Goal: Task Accomplishment & Management: Complete application form

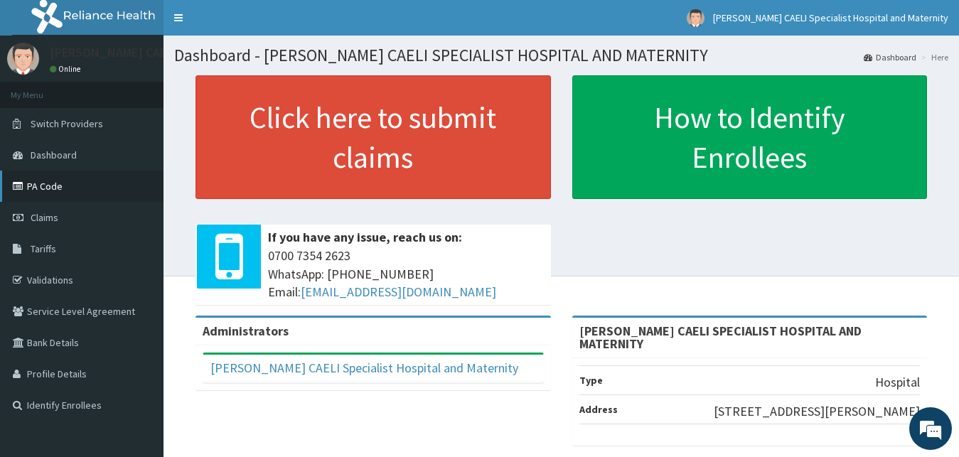
click at [62, 186] on link "PA Code" at bounding box center [82, 186] width 164 height 31
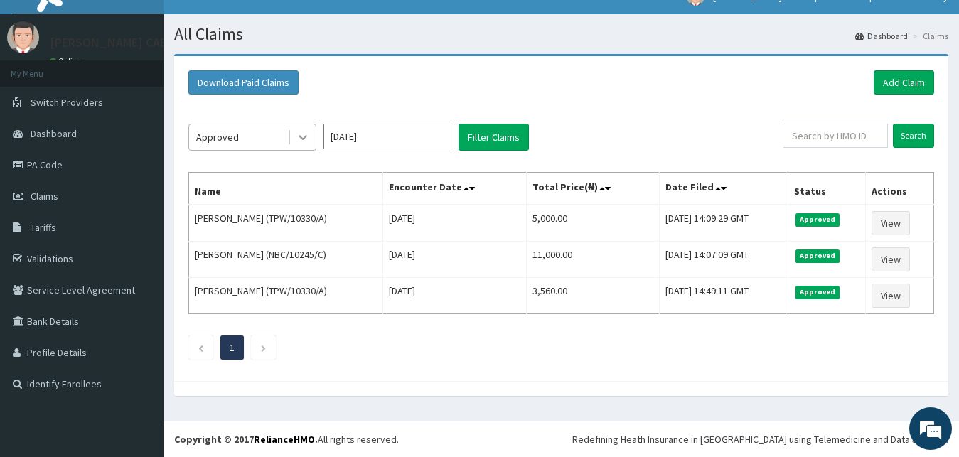
click at [292, 142] on div at bounding box center [303, 137] width 26 height 26
click at [279, 149] on div "Approved" at bounding box center [252, 137] width 128 height 27
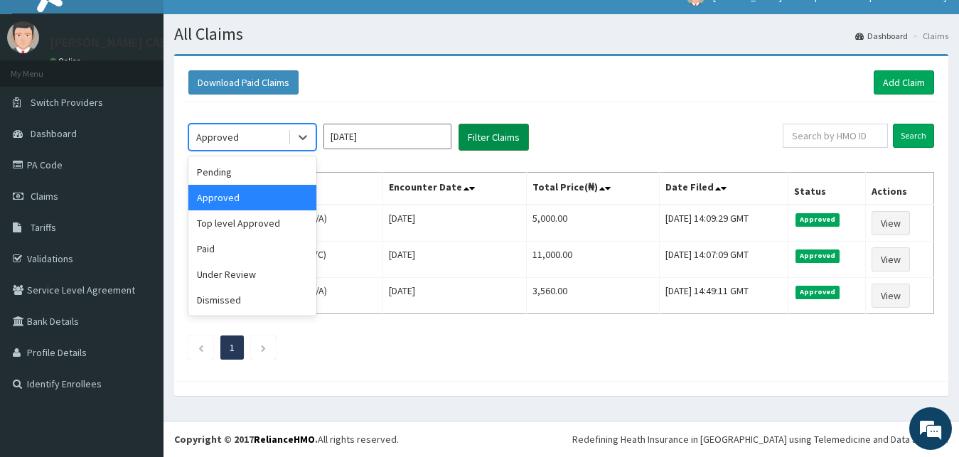
click at [506, 146] on button "Filter Claims" at bounding box center [494, 137] width 70 height 27
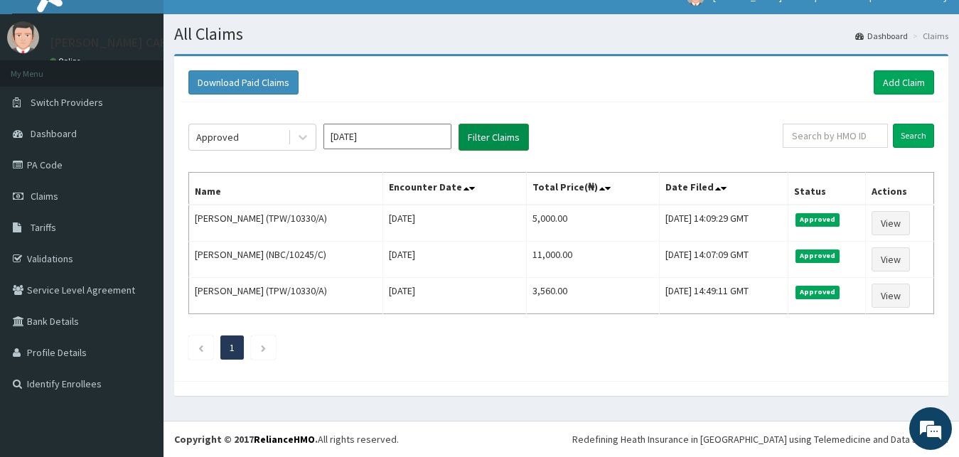
click at [506, 146] on button "Filter Claims" at bounding box center [494, 137] width 70 height 27
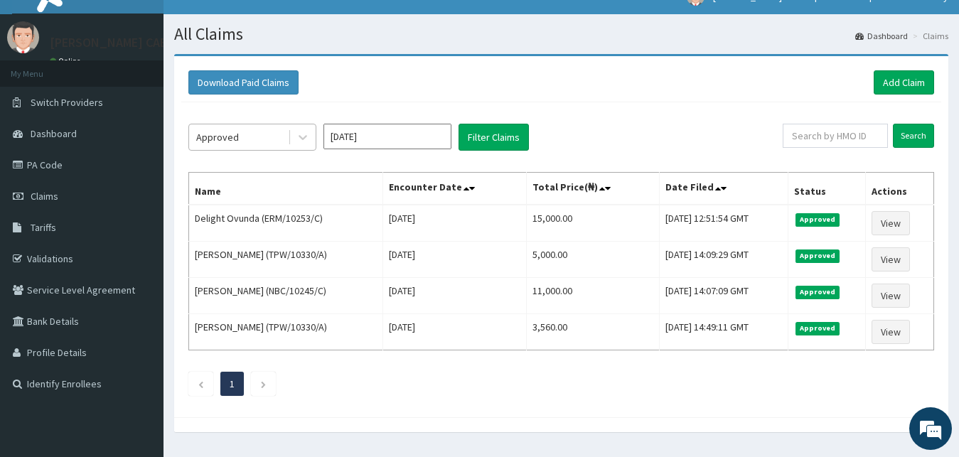
click at [225, 137] on div "Approved" at bounding box center [217, 137] width 43 height 14
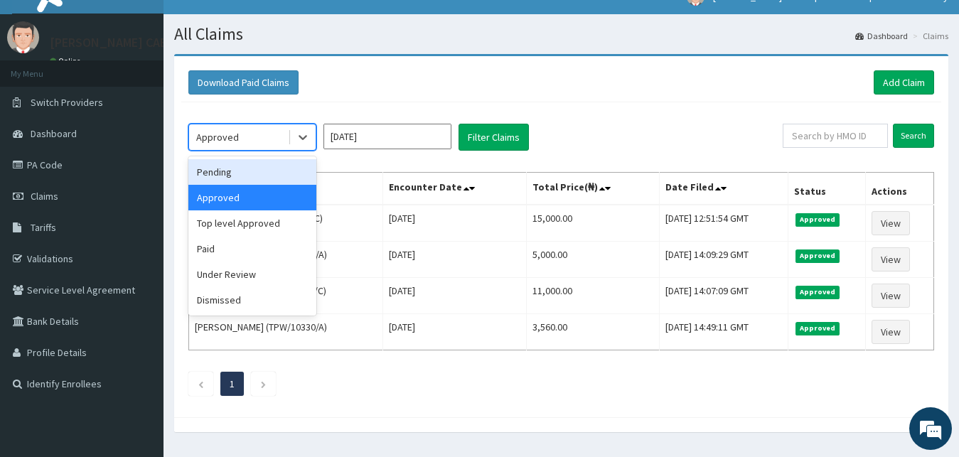
click at [244, 173] on div "Pending" at bounding box center [252, 172] width 128 height 26
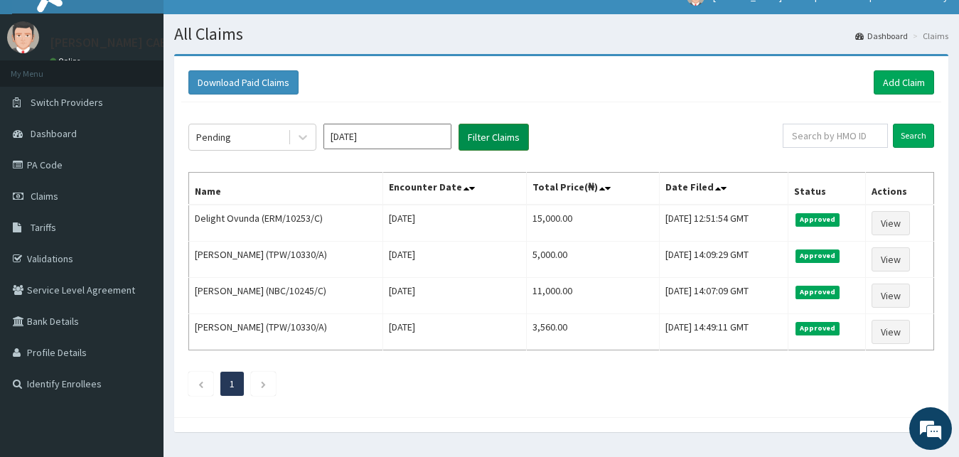
click at [496, 146] on button "Filter Claims" at bounding box center [494, 137] width 70 height 27
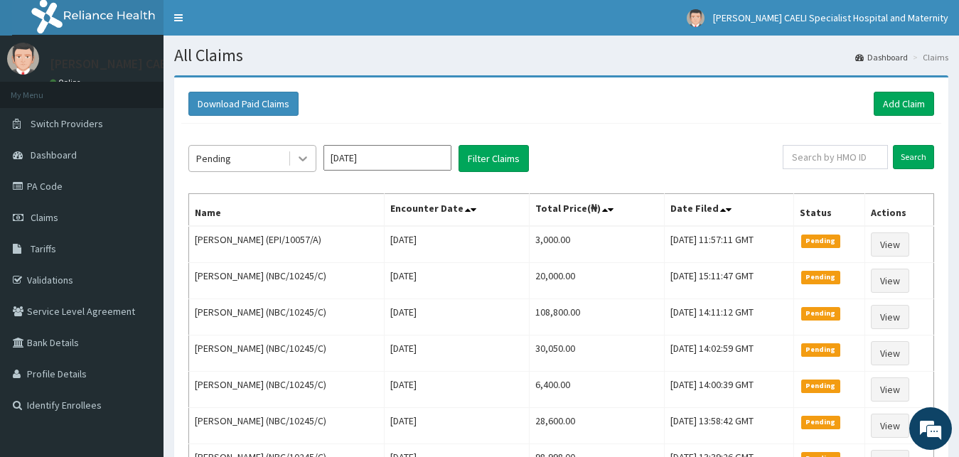
click at [291, 157] on div at bounding box center [303, 159] width 26 height 26
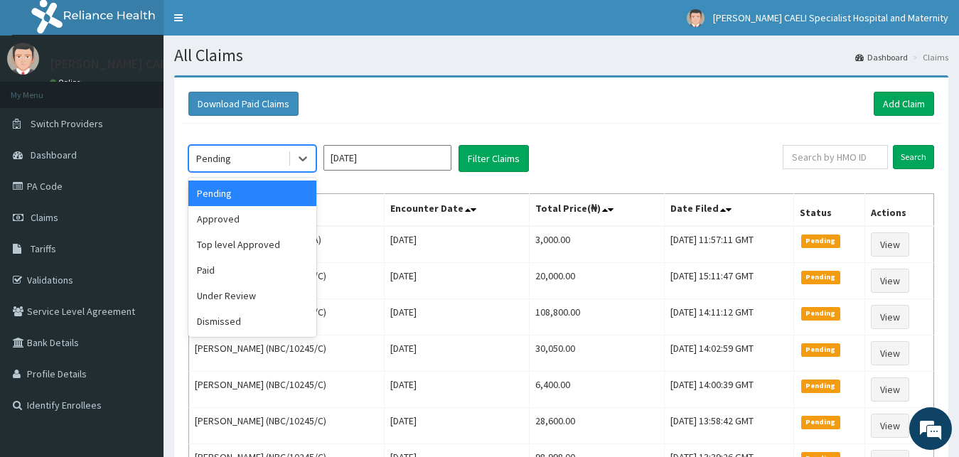
click at [219, 224] on div "Approved" at bounding box center [252, 219] width 128 height 26
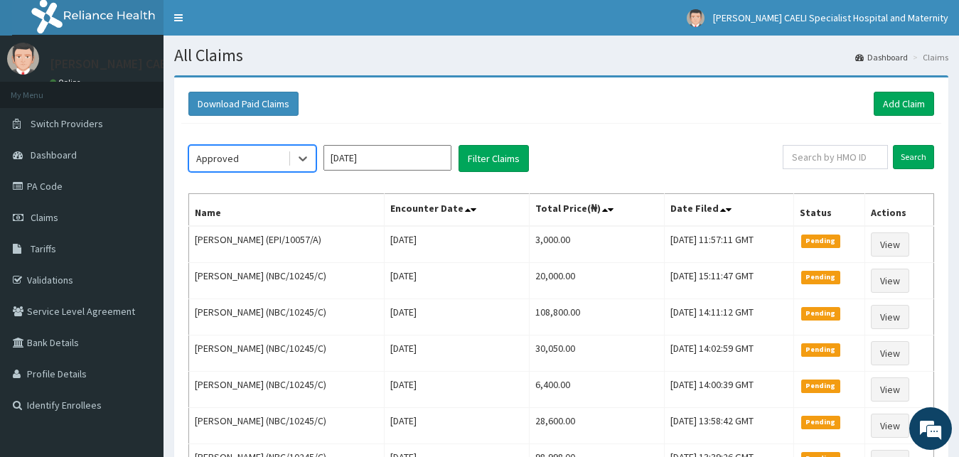
click at [400, 168] on input "Aug 2025" at bounding box center [387, 158] width 128 height 26
click at [371, 161] on input "Aug 2025" at bounding box center [387, 158] width 128 height 26
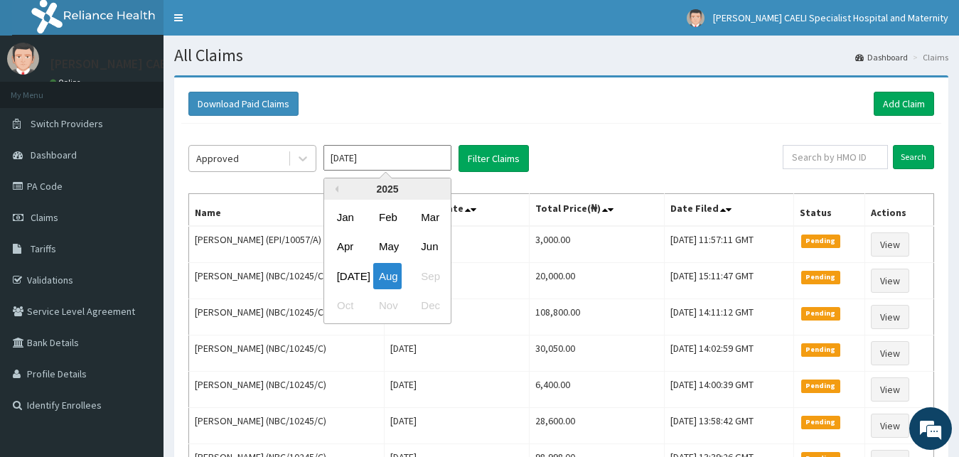
click at [251, 158] on div "Approved" at bounding box center [238, 158] width 99 height 23
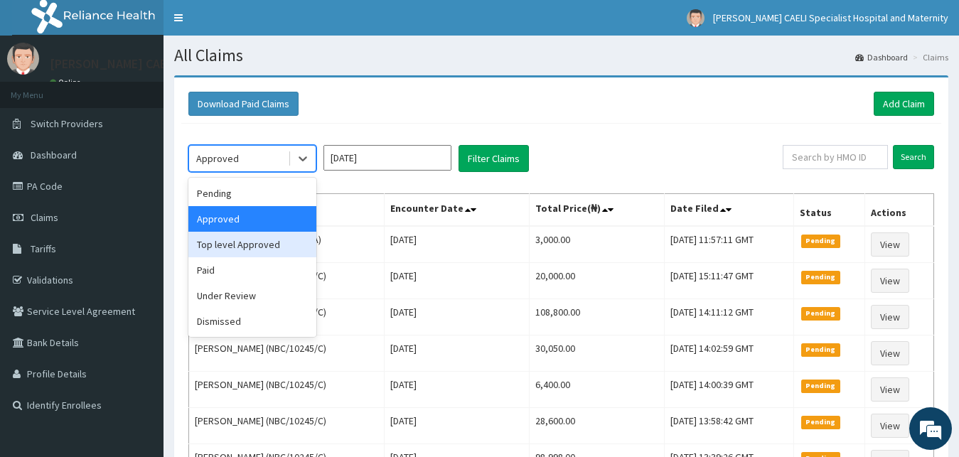
click at [274, 250] on div "Top level Approved" at bounding box center [252, 245] width 128 height 26
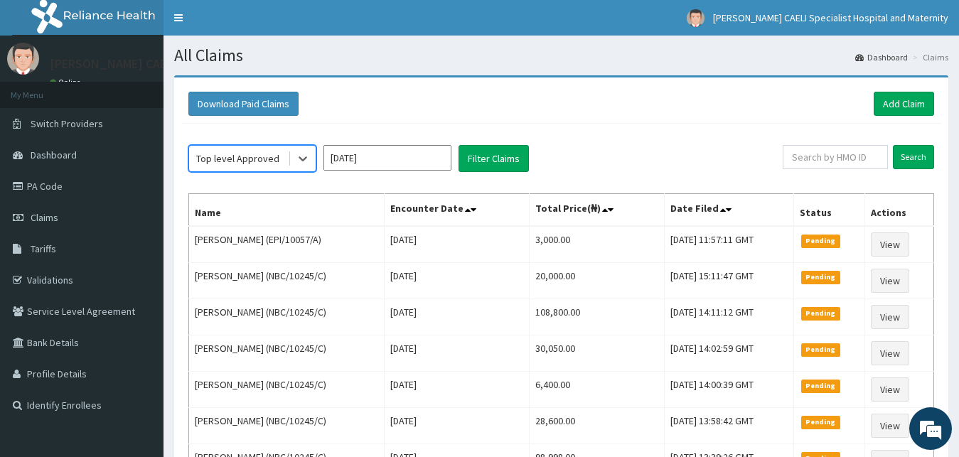
click at [397, 158] on input "Aug 2025" at bounding box center [387, 158] width 128 height 26
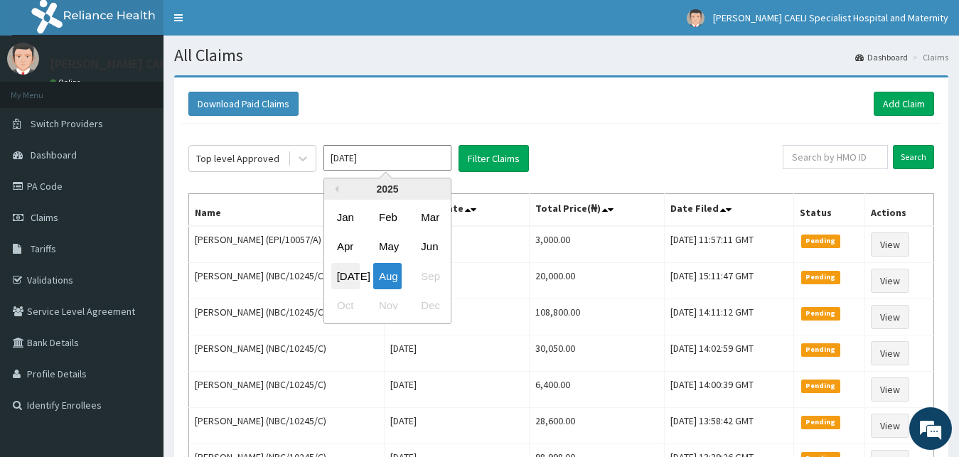
click at [345, 274] on div "Jul" at bounding box center [345, 276] width 28 height 26
type input "Jul 2025"
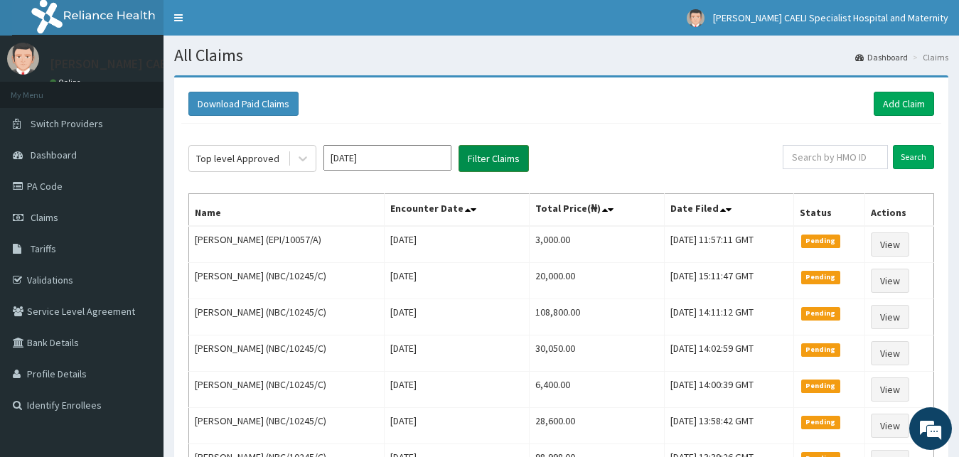
click at [487, 161] on button "Filter Claims" at bounding box center [494, 158] width 70 height 27
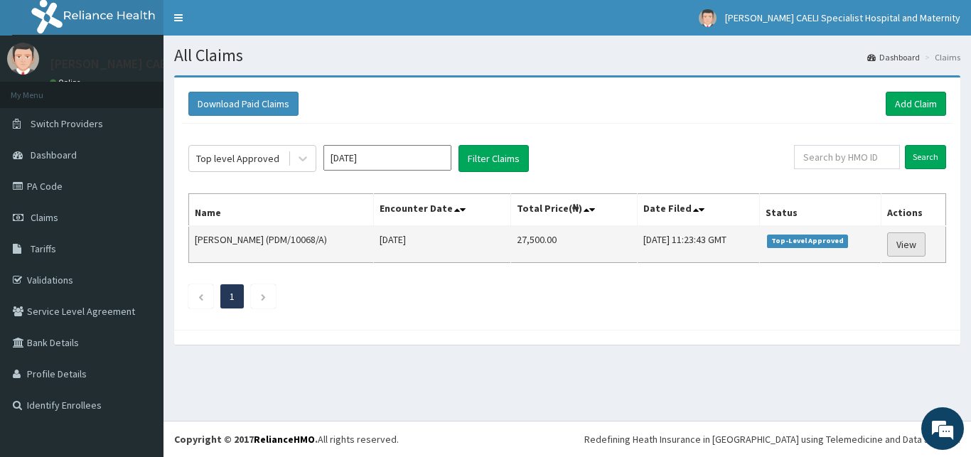
click at [898, 240] on link "View" at bounding box center [906, 244] width 38 height 24
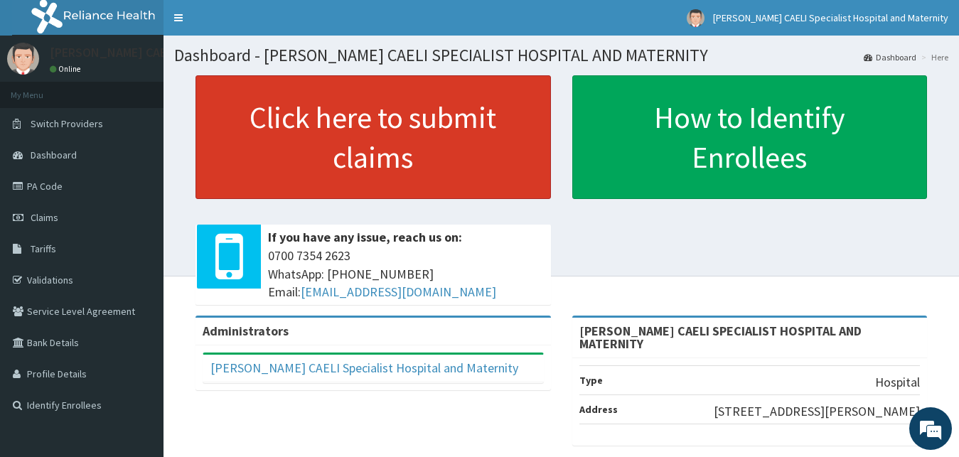
click at [314, 152] on link "Click here to submit claims" at bounding box center [373, 137] width 355 height 124
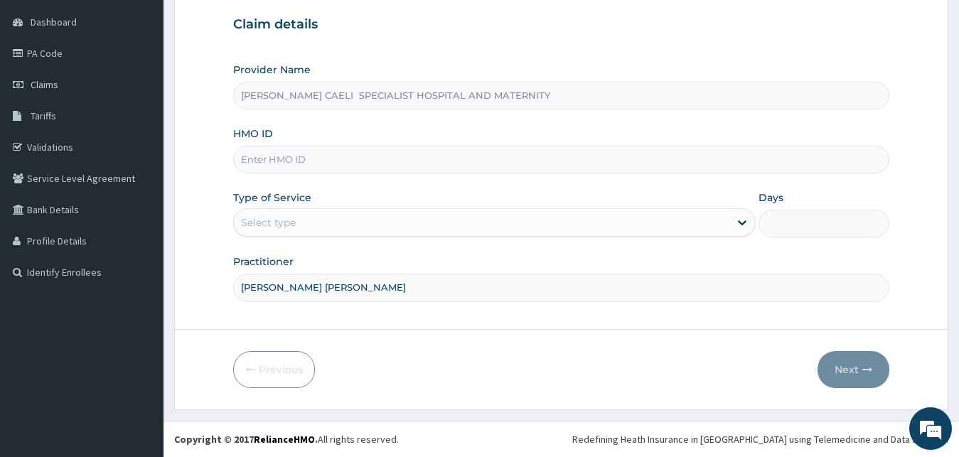
type input "[PERSON_NAME] [PERSON_NAME]"
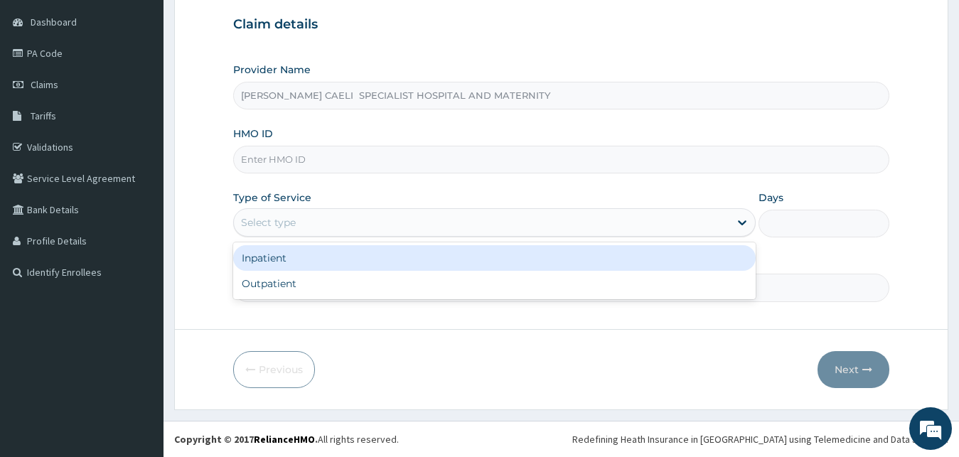
click at [320, 226] on div "Select type" at bounding box center [482, 222] width 496 height 23
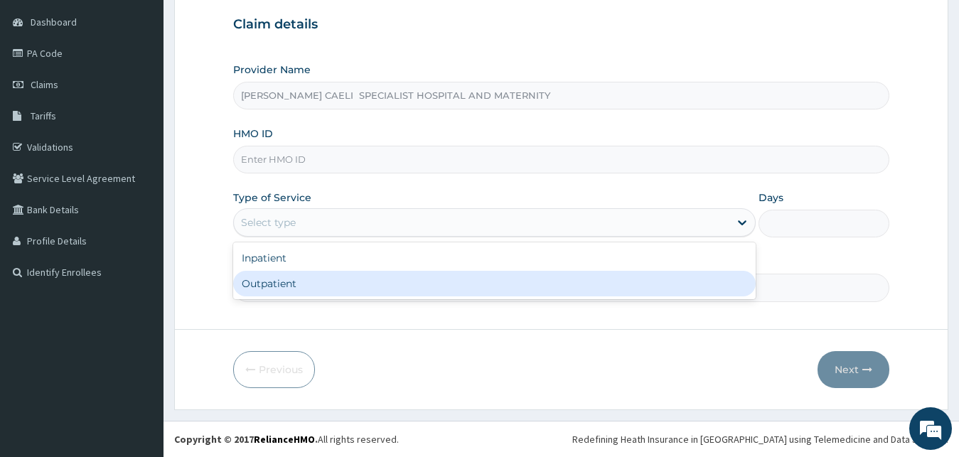
click at [314, 286] on div "Outpatient" at bounding box center [494, 284] width 523 height 26
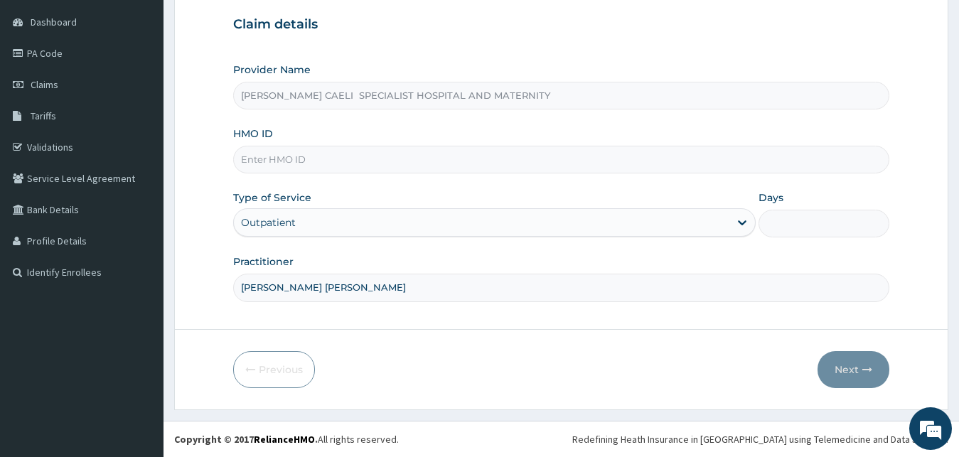
type input "1"
click at [321, 165] on input "HMO ID" at bounding box center [561, 160] width 657 height 28
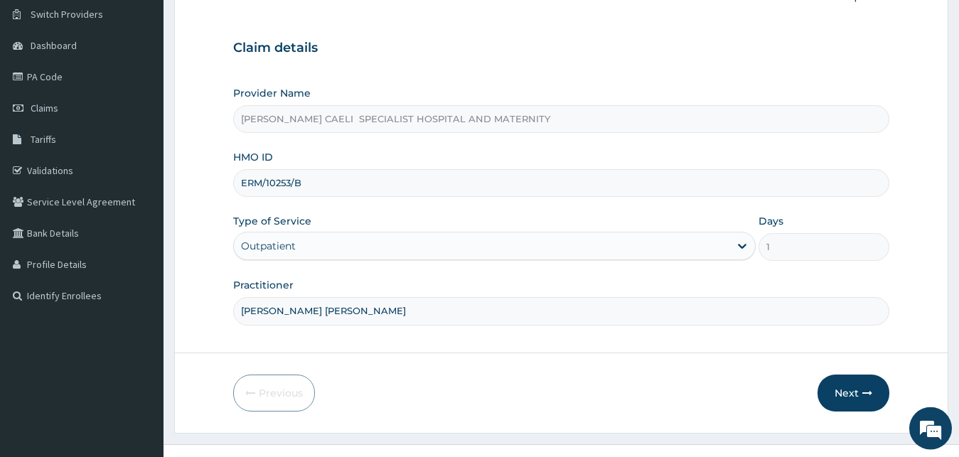
scroll to position [133, 0]
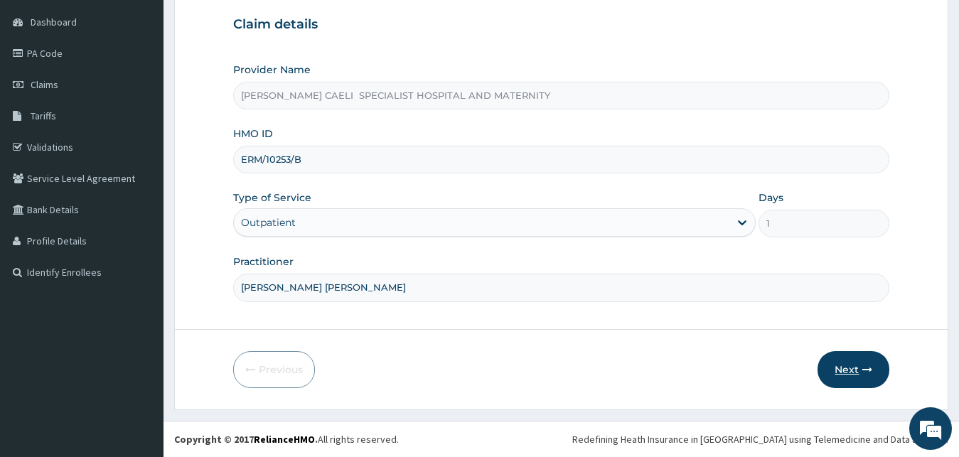
type input "ERM/10253/B"
click at [846, 362] on button "Next" at bounding box center [854, 369] width 72 height 37
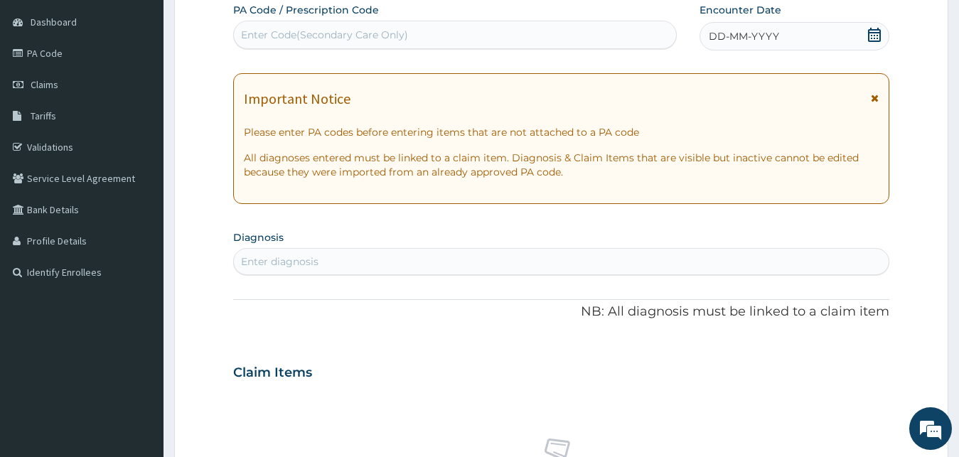
click at [742, 42] on span "DD-MM-YYYY" at bounding box center [744, 36] width 70 height 14
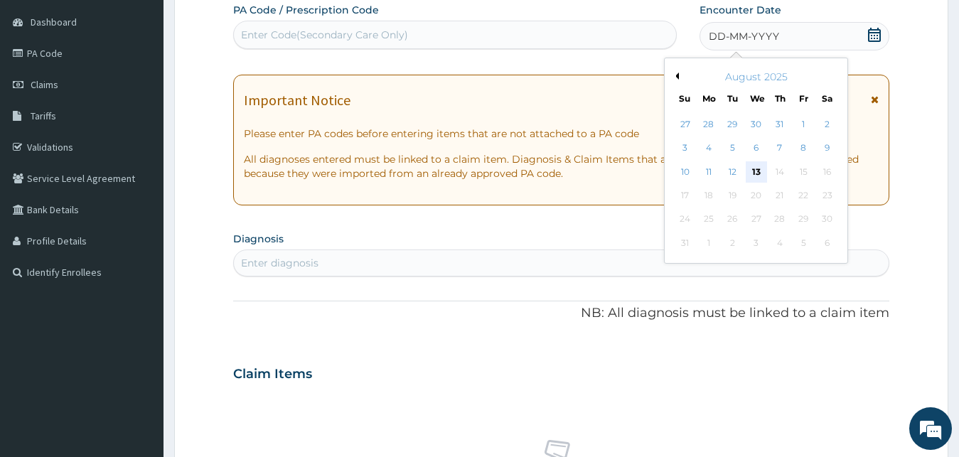
click at [759, 171] on div "13" at bounding box center [755, 171] width 21 height 21
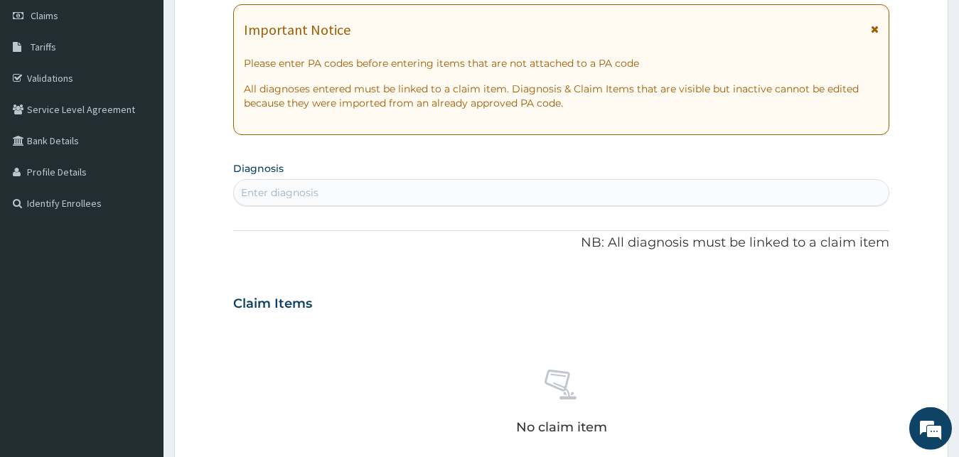
scroll to position [278, 0]
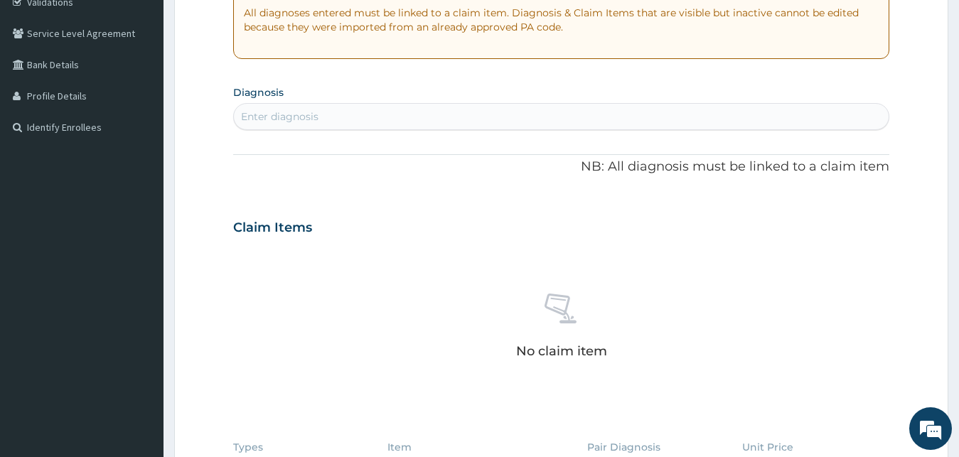
click at [301, 119] on div "Enter diagnosis" at bounding box center [279, 116] width 77 height 14
type input "MALARIA"
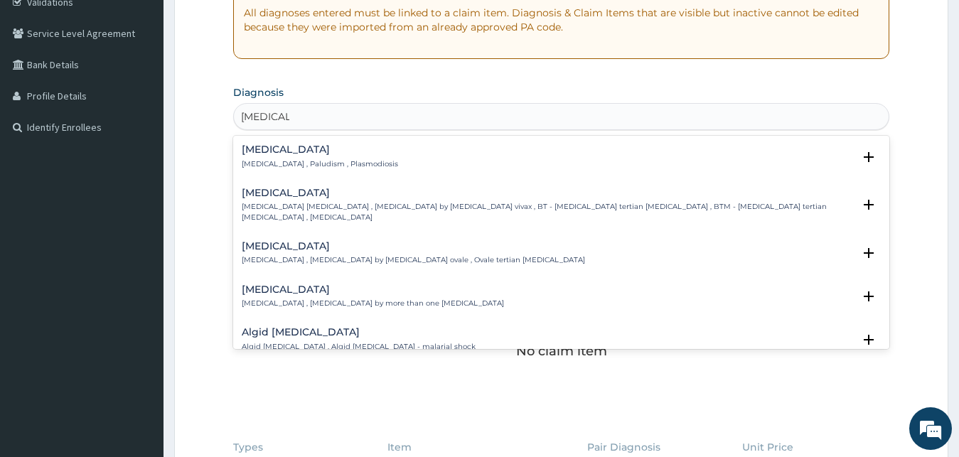
click at [286, 158] on div "Malaria Malaria , Paludism , Plasmodiosis" at bounding box center [320, 156] width 156 height 25
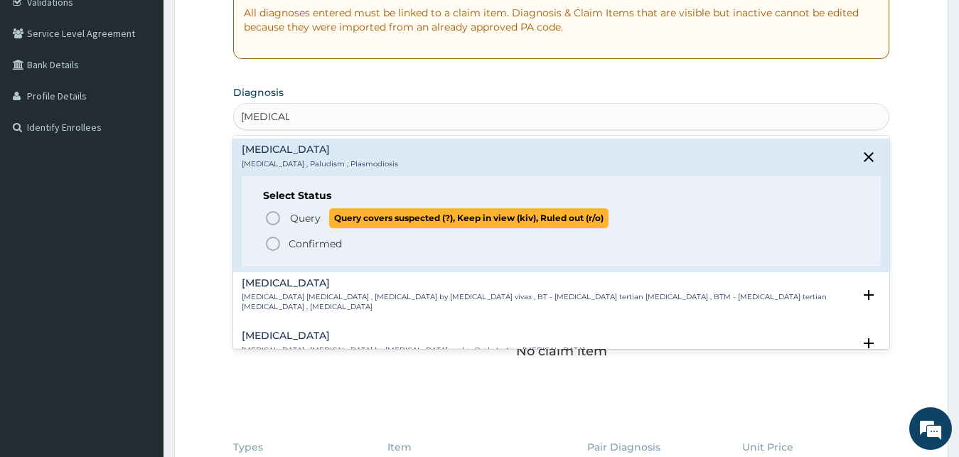
click at [299, 222] on span "Query" at bounding box center [305, 218] width 31 height 14
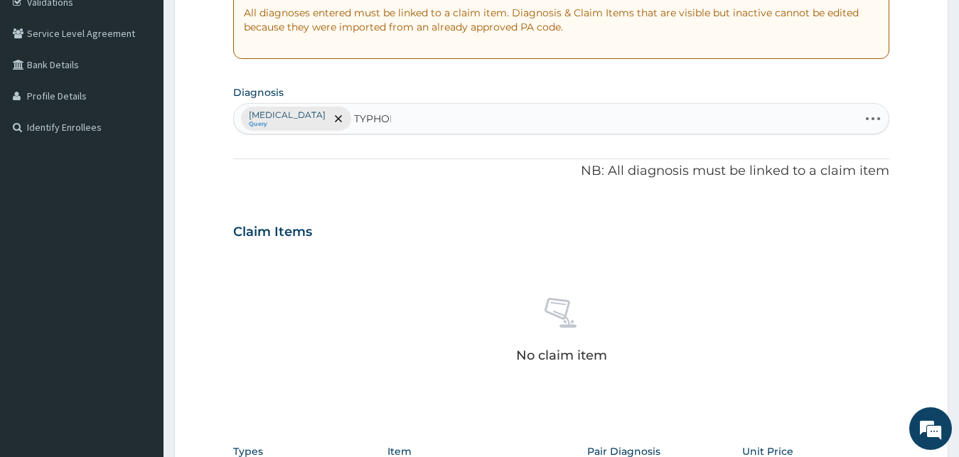
type input "TYPHOID"
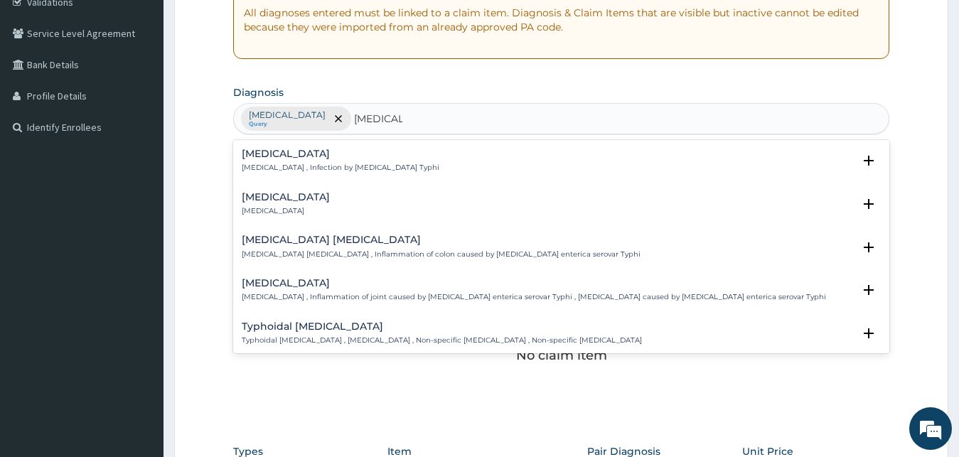
click at [321, 165] on p "Typhoid fever , Infection by Salmonella Typhi" at bounding box center [341, 168] width 198 height 10
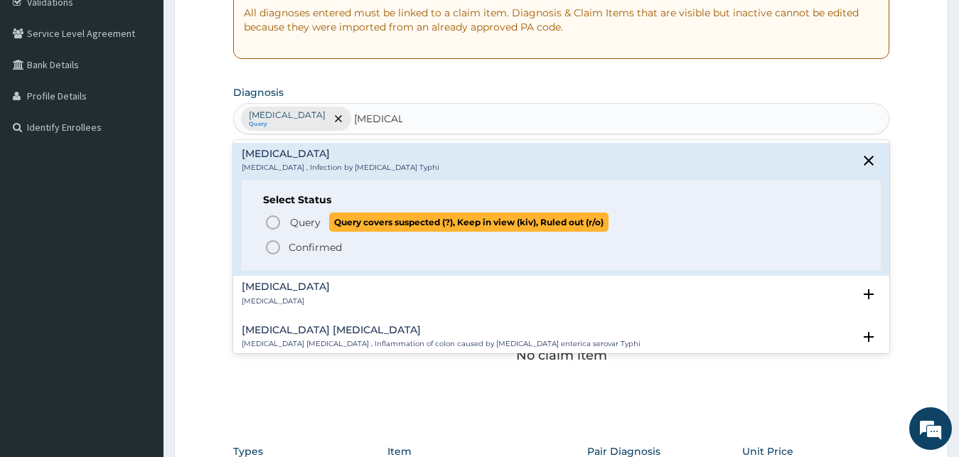
click at [318, 219] on span "Query" at bounding box center [305, 222] width 31 height 14
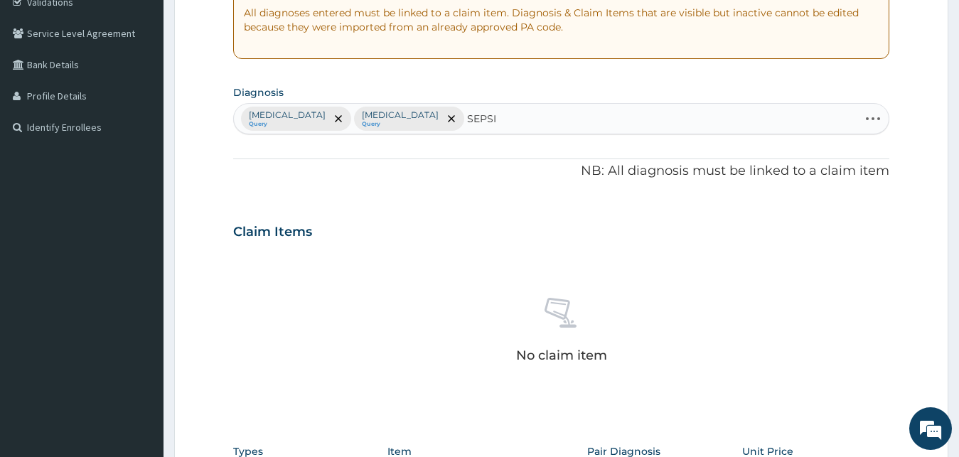
type input "SEPSIS"
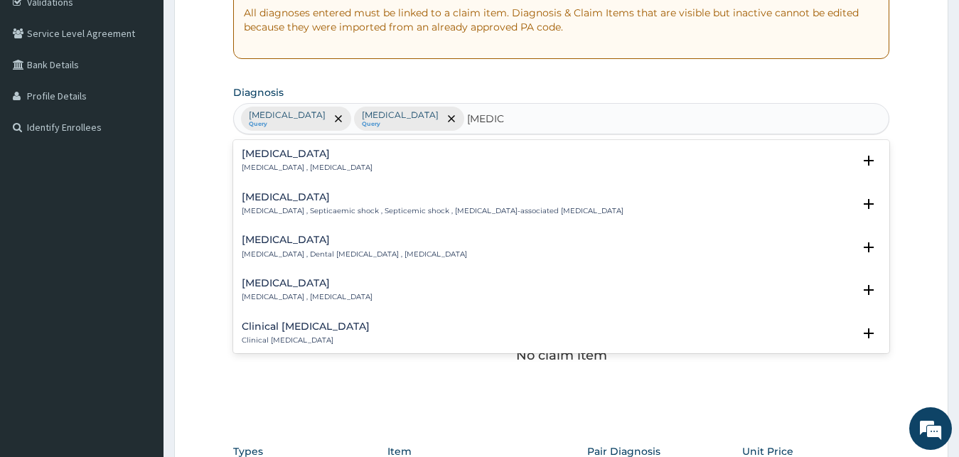
click at [355, 159] on div "Sepsis Systemic infection , Sepsis" at bounding box center [562, 161] width 640 height 25
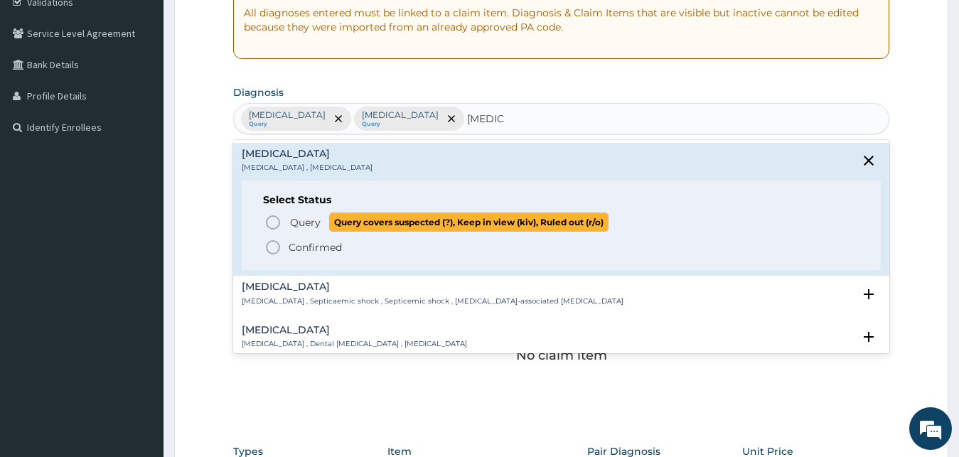
click at [301, 220] on span "Query" at bounding box center [305, 222] width 31 height 14
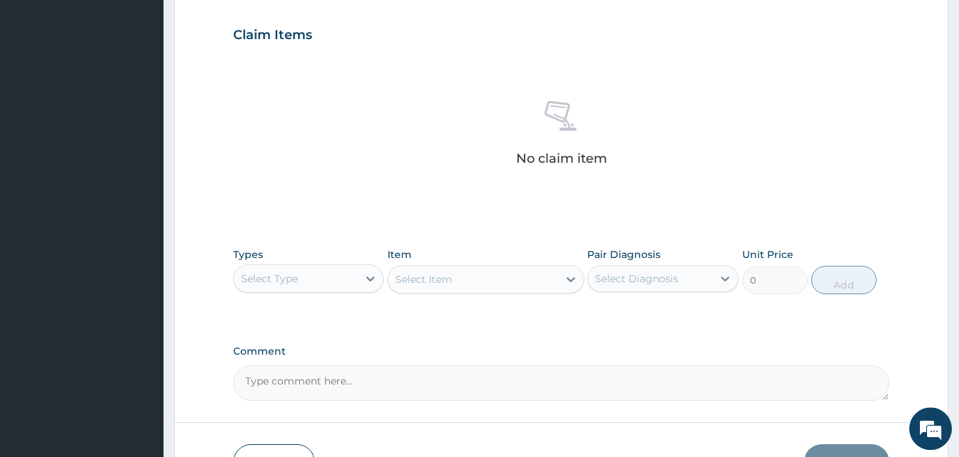
scroll to position [568, 0]
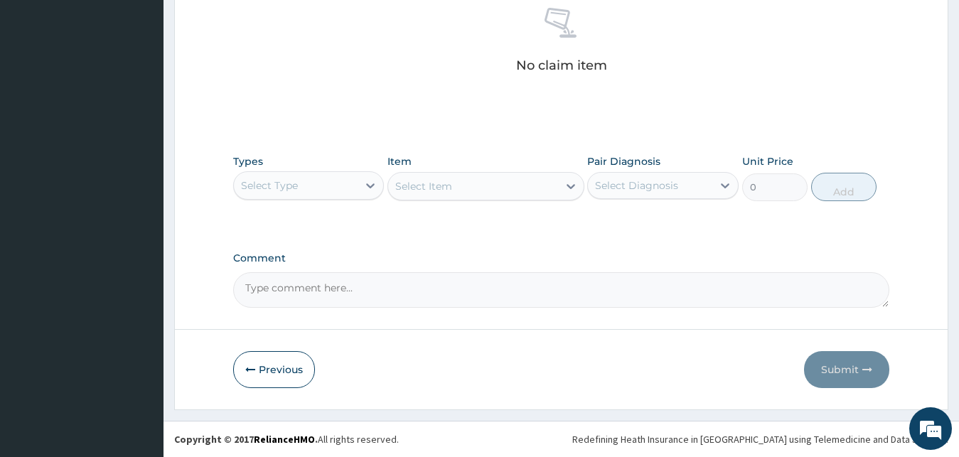
click at [324, 190] on div "Select Type" at bounding box center [296, 185] width 124 height 23
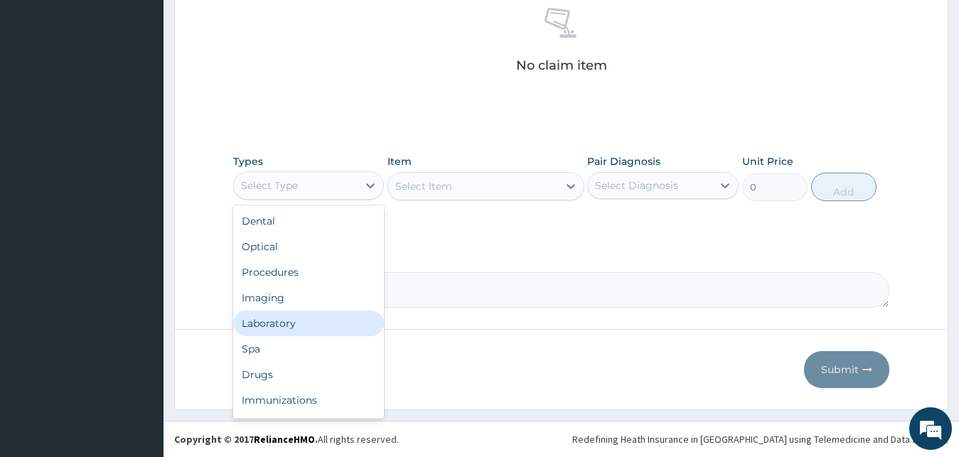
click at [300, 328] on div "Laboratory" at bounding box center [308, 324] width 151 height 26
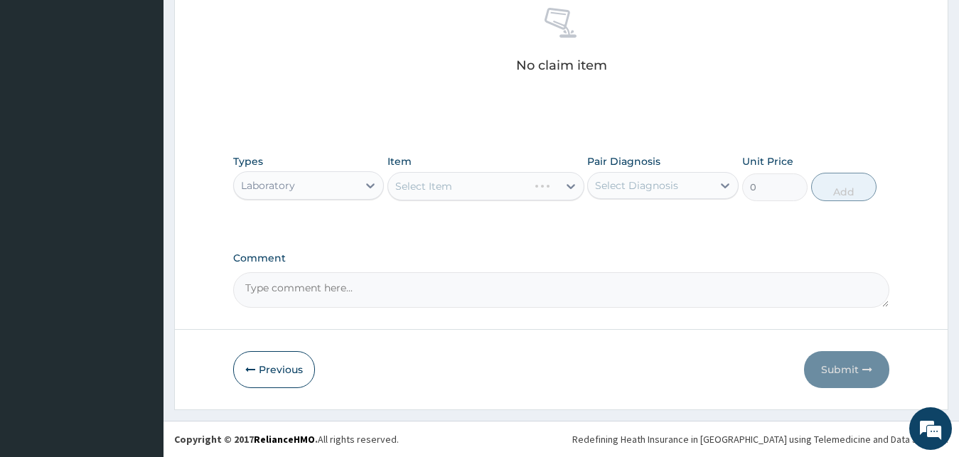
click at [628, 181] on div "Select Diagnosis" at bounding box center [636, 185] width 83 height 14
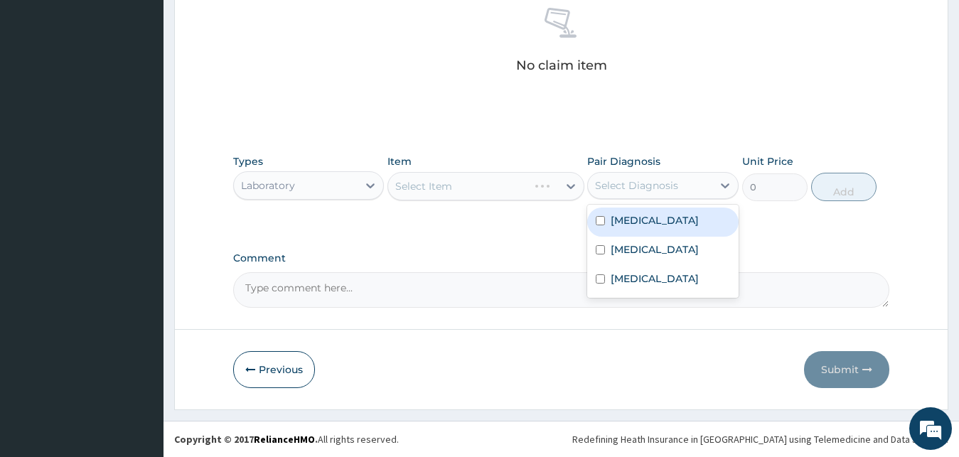
click at [638, 216] on label "Malaria" at bounding box center [655, 220] width 88 height 14
checkbox input "true"
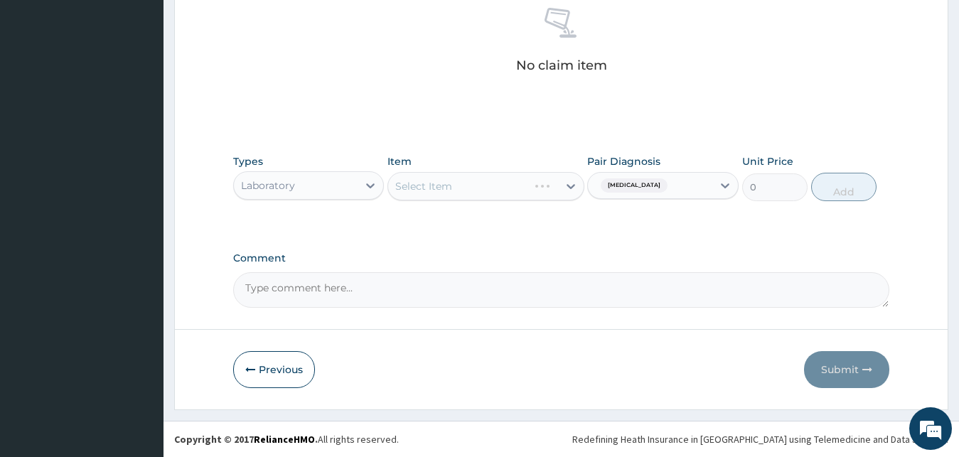
click at [513, 179] on div "Select Item" at bounding box center [485, 186] width 197 height 28
click at [512, 179] on div "Select Item" at bounding box center [473, 186] width 170 height 23
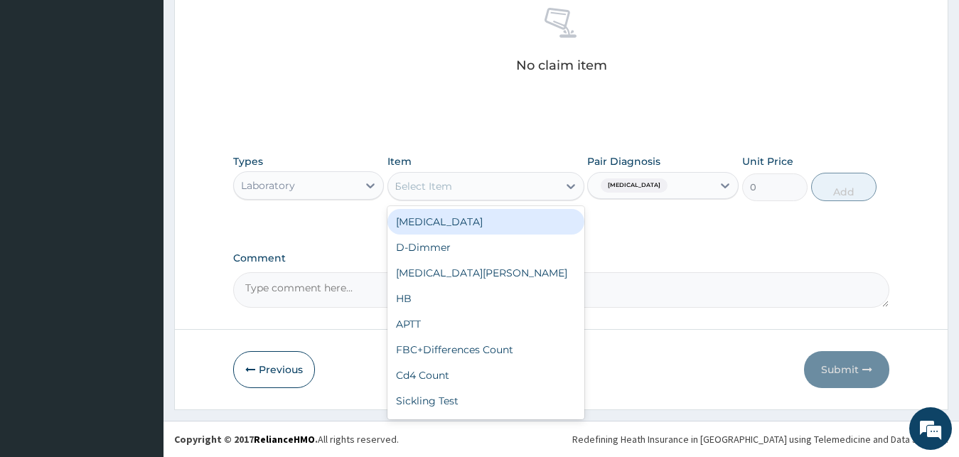
type input "MP"
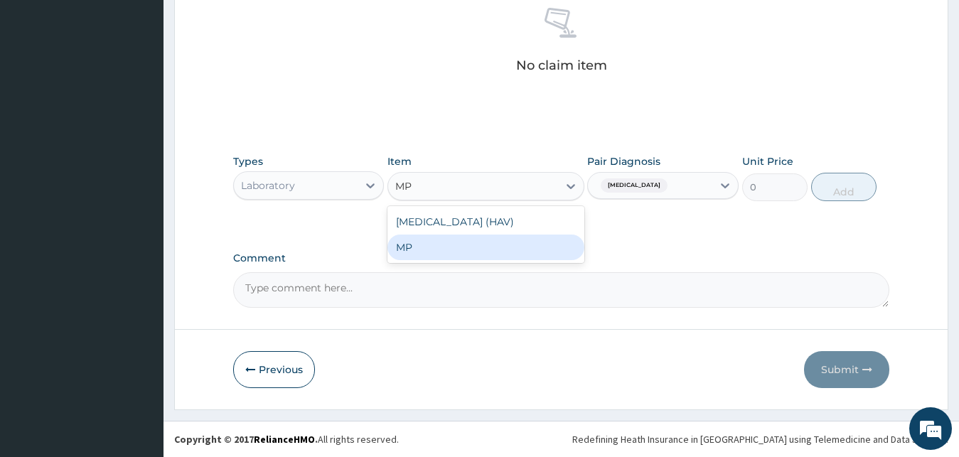
click at [475, 254] on div "MP" at bounding box center [485, 248] width 197 height 26
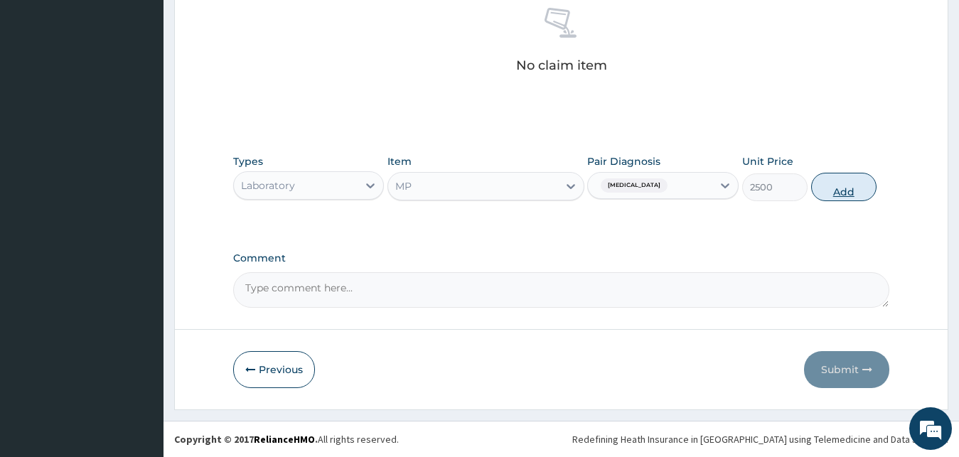
click at [822, 182] on button "Add" at bounding box center [843, 187] width 65 height 28
type input "0"
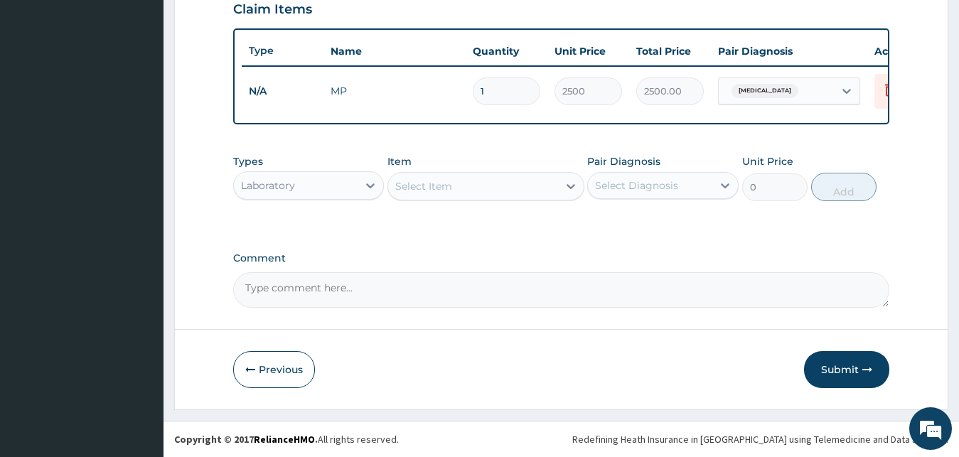
scroll to position [513, 0]
click at [448, 188] on div "Select Item" at bounding box center [423, 186] width 57 height 14
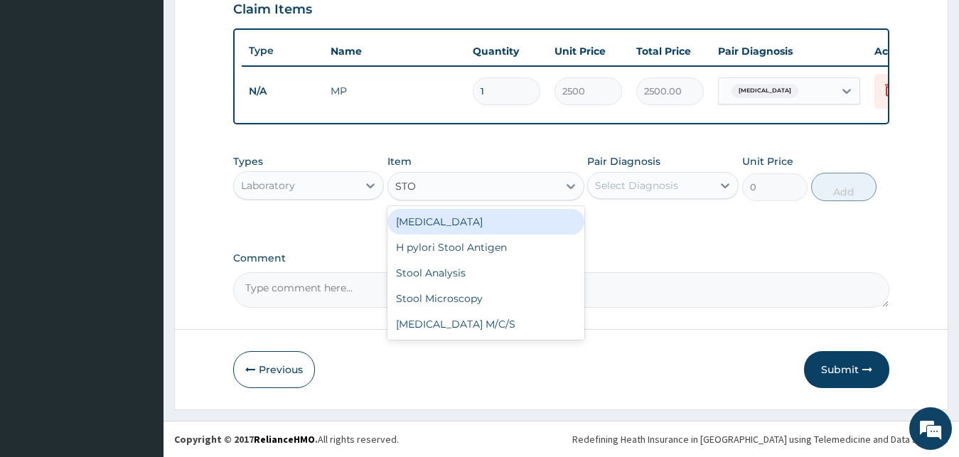
type input "STOO"
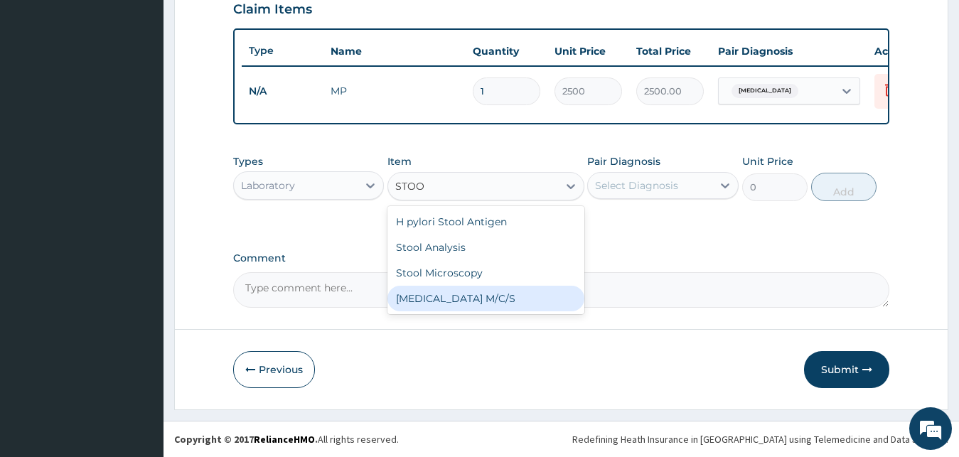
click at [505, 293] on div "Stool Culture M/C/S" at bounding box center [485, 299] width 197 height 26
type input "4000"
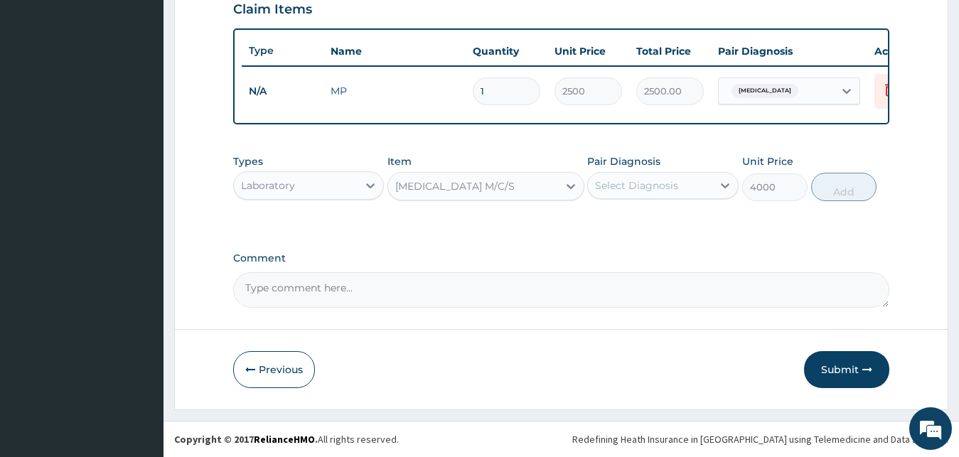
click at [695, 188] on div "Select Diagnosis" at bounding box center [650, 185] width 124 height 23
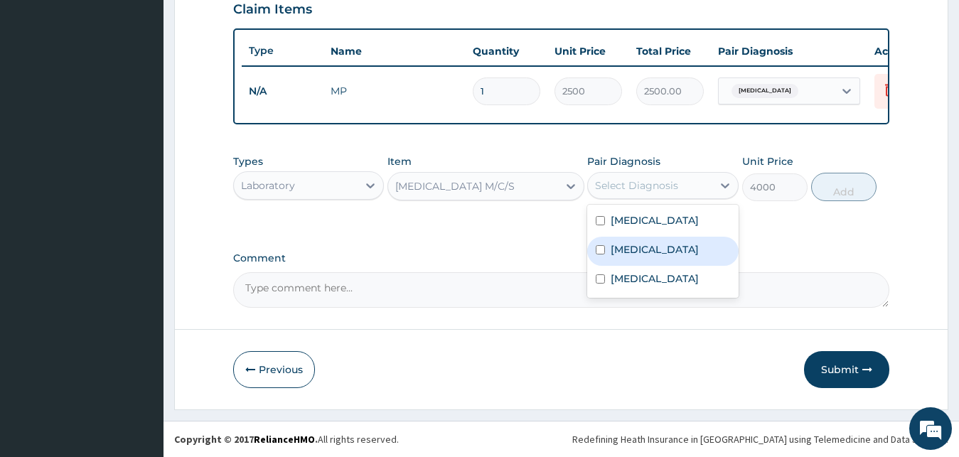
click at [663, 252] on label "Typhoid fever" at bounding box center [655, 249] width 88 height 14
checkbox input "true"
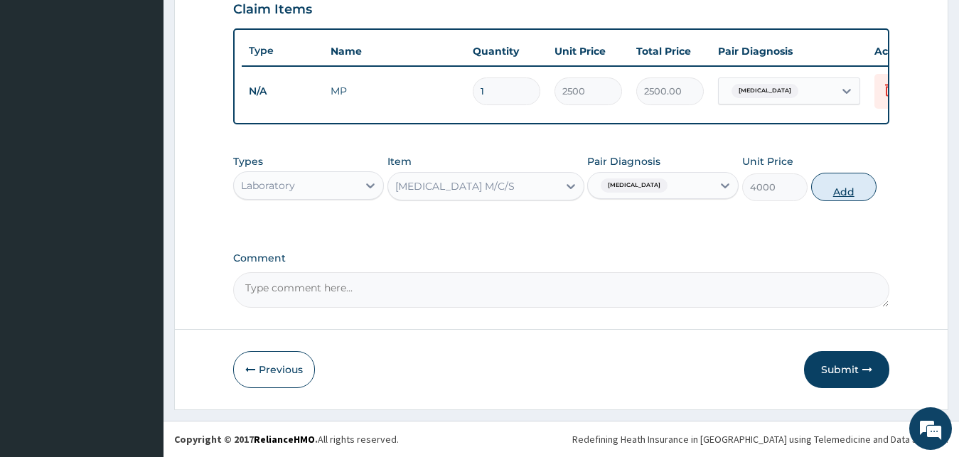
click at [828, 193] on button "Add" at bounding box center [843, 187] width 65 height 28
type input "0"
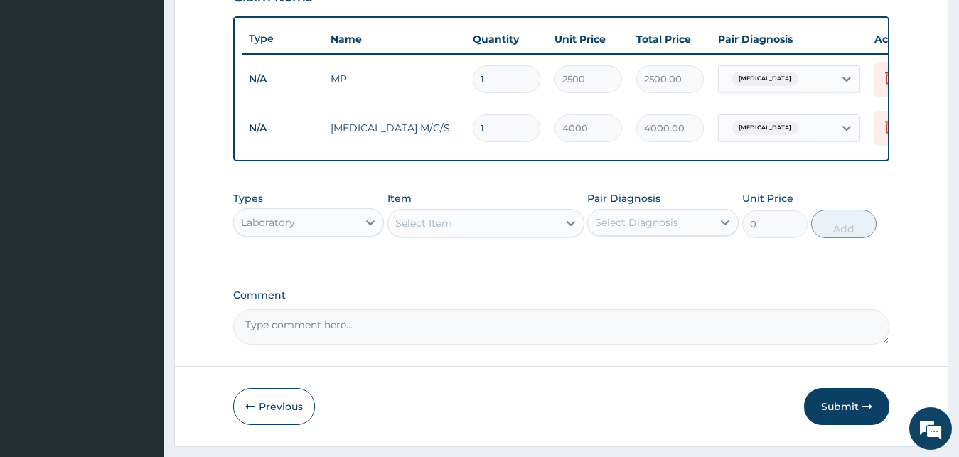
click at [460, 232] on div "Select Item" at bounding box center [473, 223] width 170 height 23
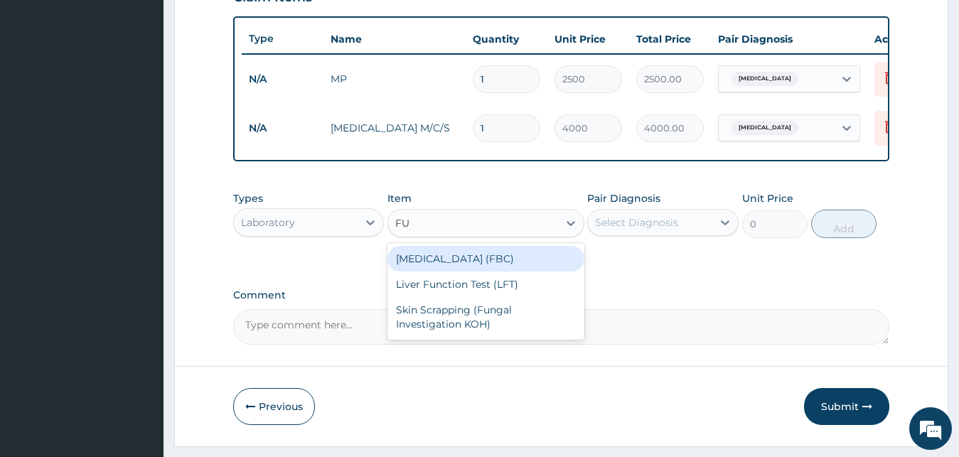
type input "F"
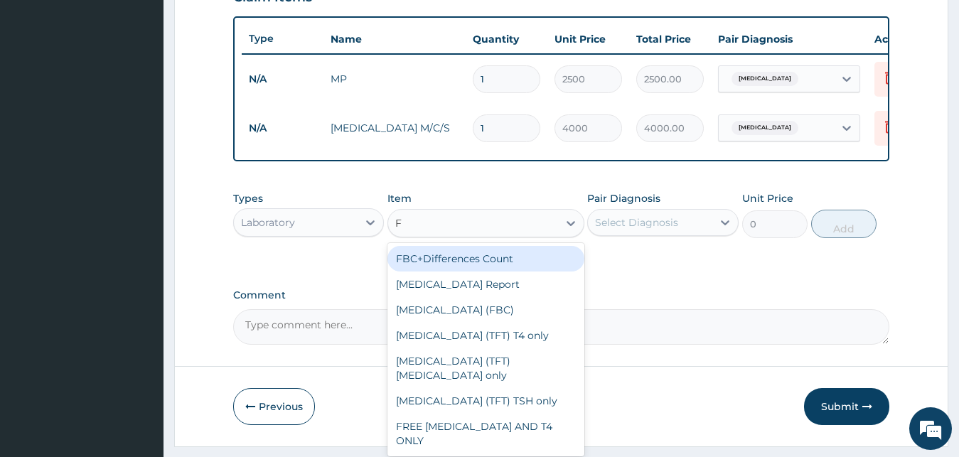
click at [479, 268] on div "FBC+Differences Count" at bounding box center [485, 259] width 197 height 26
type input "5500"
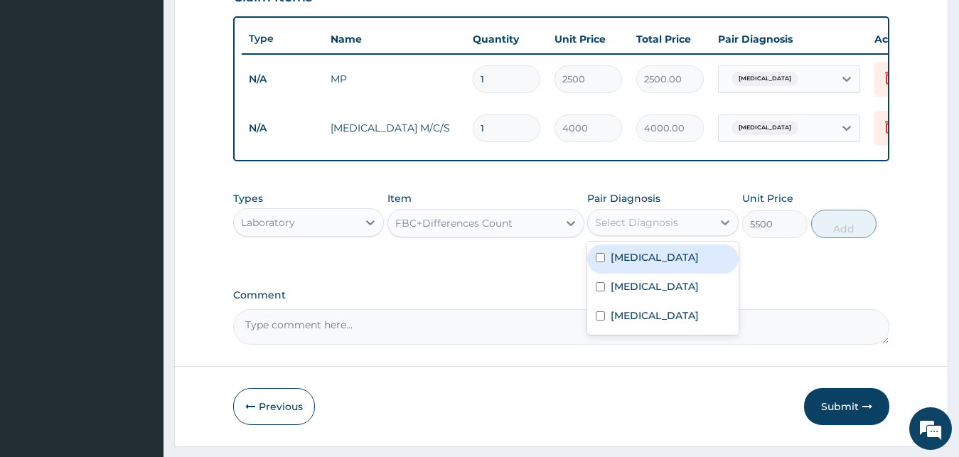
click at [641, 230] on div "Select Diagnosis" at bounding box center [636, 222] width 83 height 14
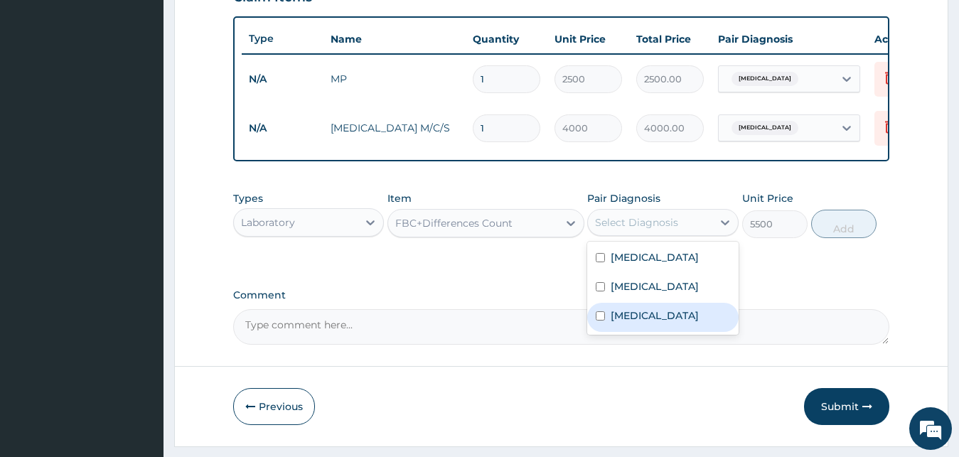
click at [637, 323] on label "[MEDICAL_DATA]" at bounding box center [655, 316] width 88 height 14
checkbox input "true"
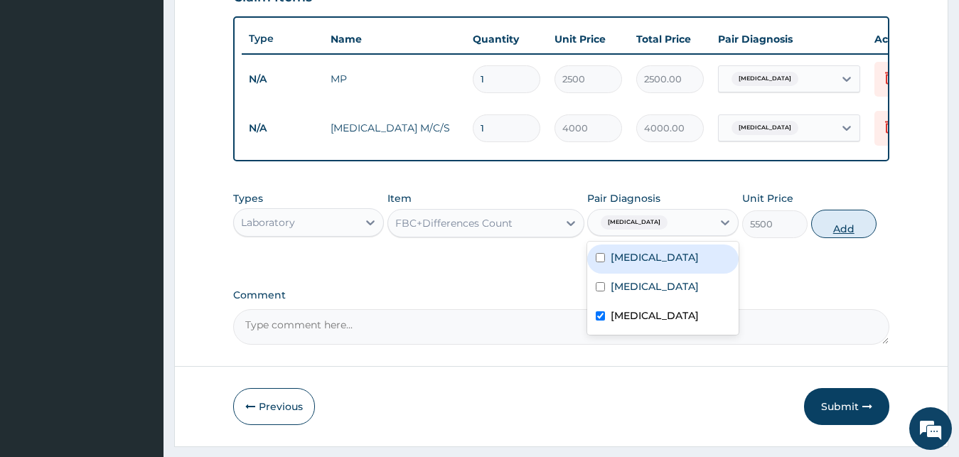
click at [832, 236] on button "Add" at bounding box center [843, 224] width 65 height 28
type input "0"
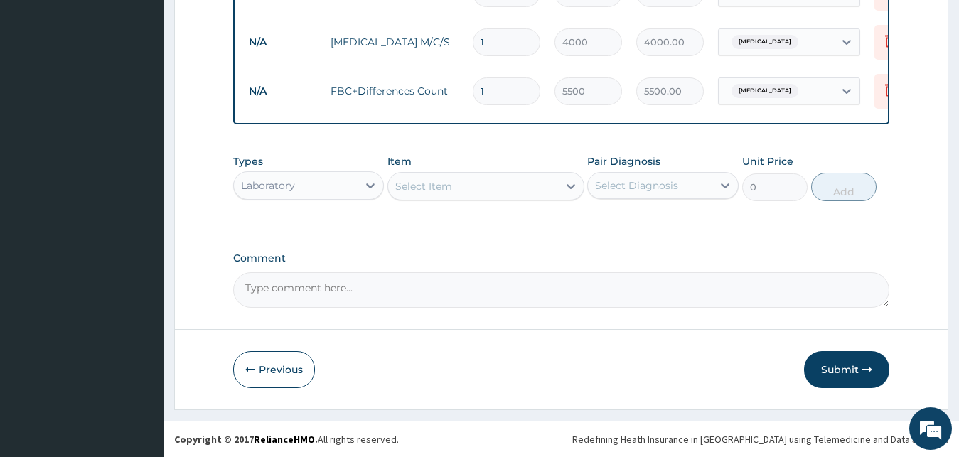
scroll to position [611, 0]
click at [482, 190] on div "Select Item" at bounding box center [473, 186] width 170 height 23
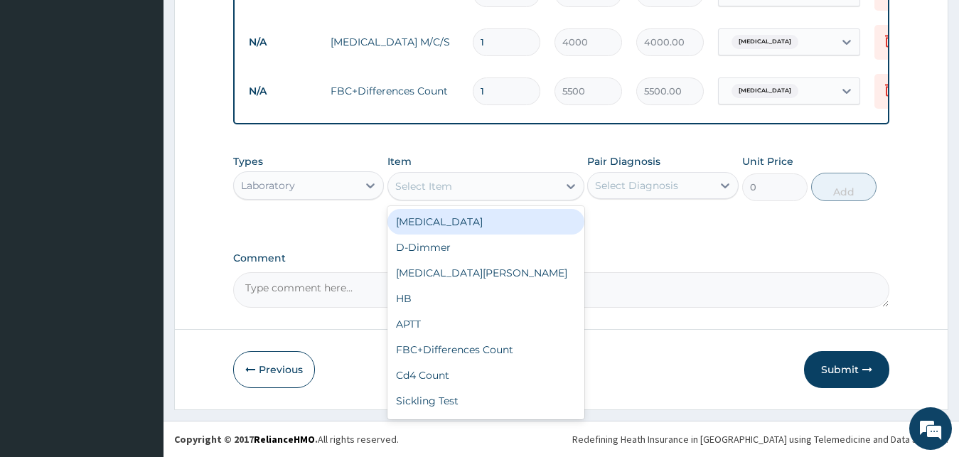
click at [328, 188] on div "Laboratory" at bounding box center [296, 185] width 124 height 23
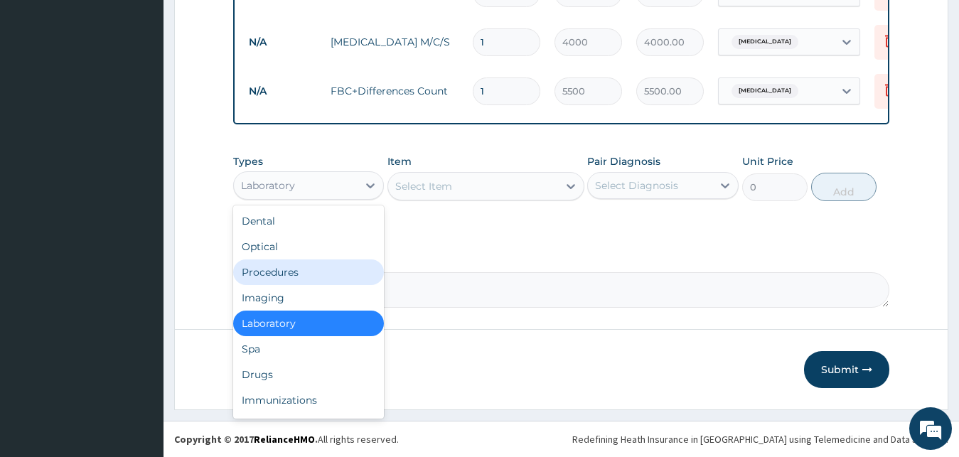
click at [301, 271] on div "Procedures" at bounding box center [308, 272] width 151 height 26
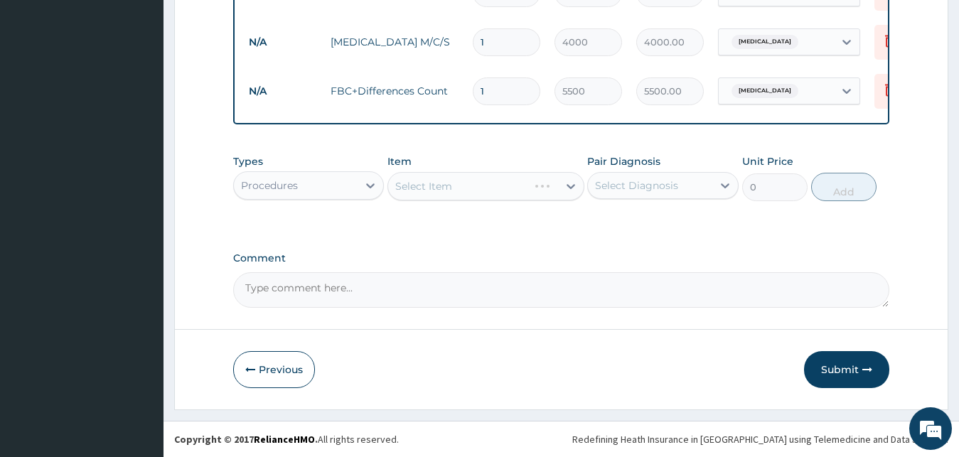
click at [641, 185] on div "Select Diagnosis" at bounding box center [636, 185] width 83 height 14
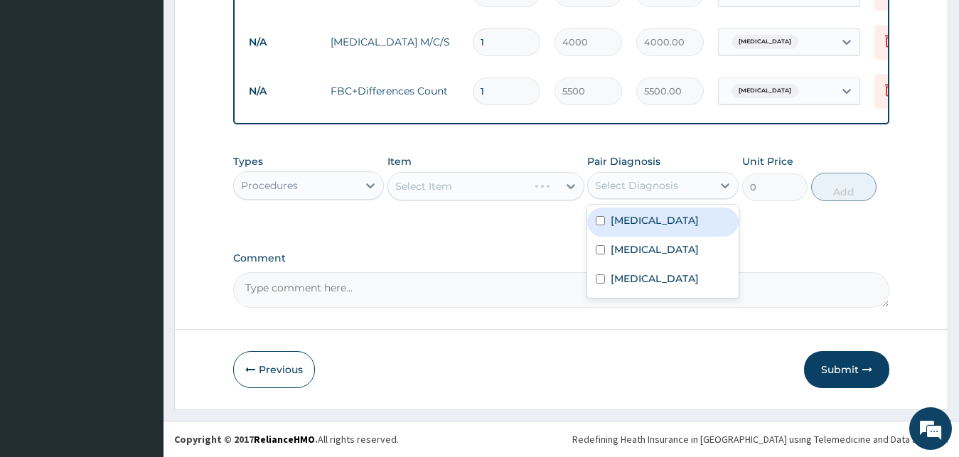
click at [635, 227] on label "Malaria" at bounding box center [655, 220] width 88 height 14
checkbox input "true"
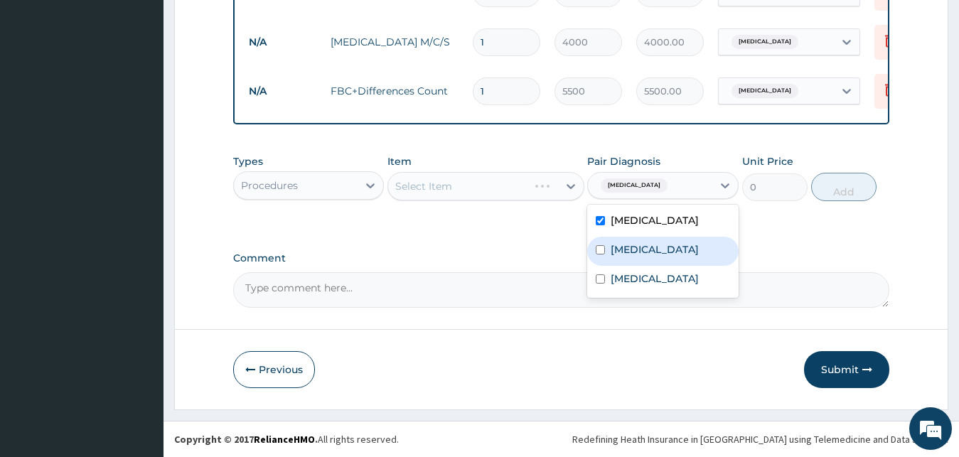
click at [628, 255] on label "Typhoid fever" at bounding box center [655, 249] width 88 height 14
checkbox input "true"
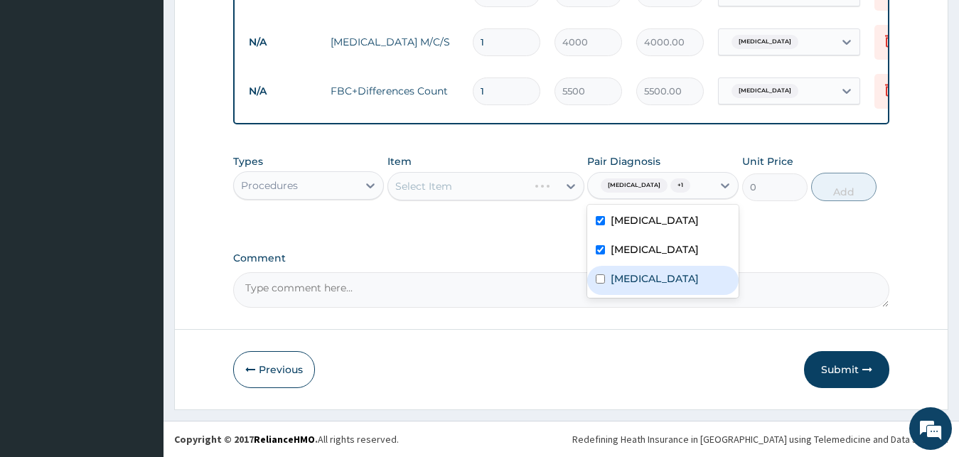
click at [626, 284] on label "Sepsis" at bounding box center [655, 279] width 88 height 14
checkbox input "true"
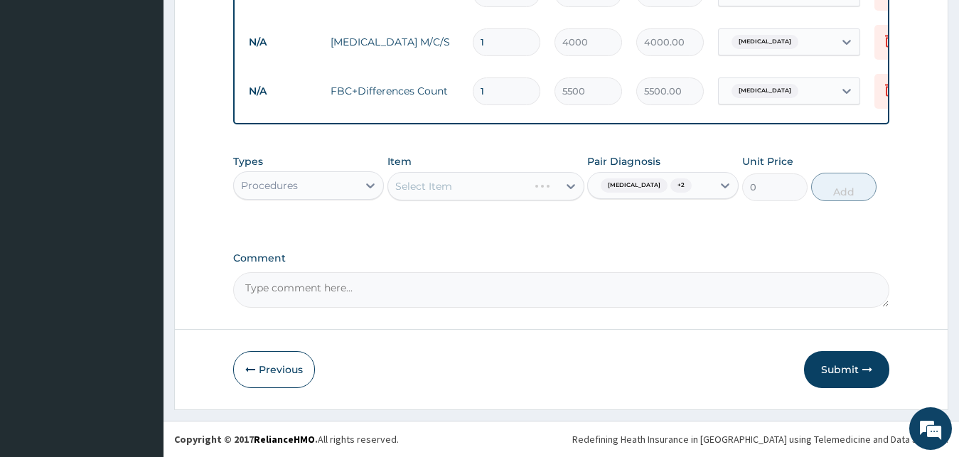
click at [476, 176] on div "Select Item" at bounding box center [485, 186] width 197 height 28
click at [476, 176] on div "Select Item" at bounding box center [473, 186] width 170 height 23
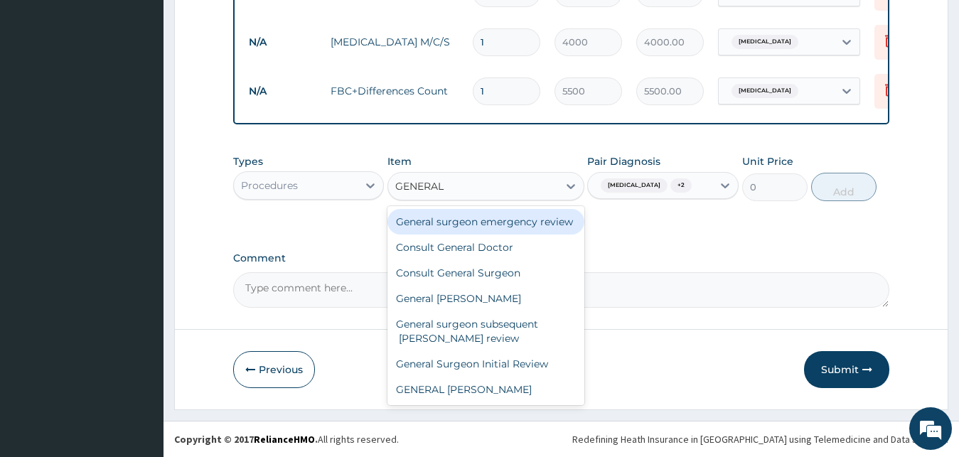
type input "GENERAL D"
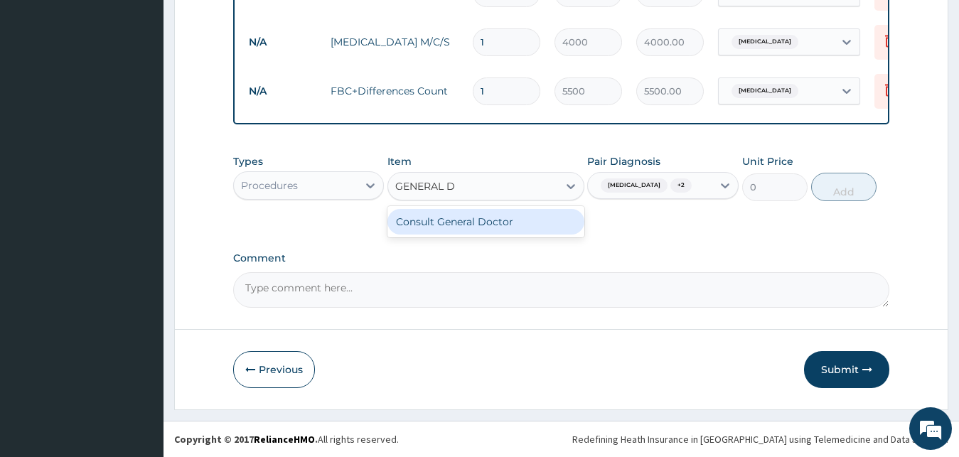
click at [472, 230] on div "Consult General Doctor" at bounding box center [485, 222] width 197 height 26
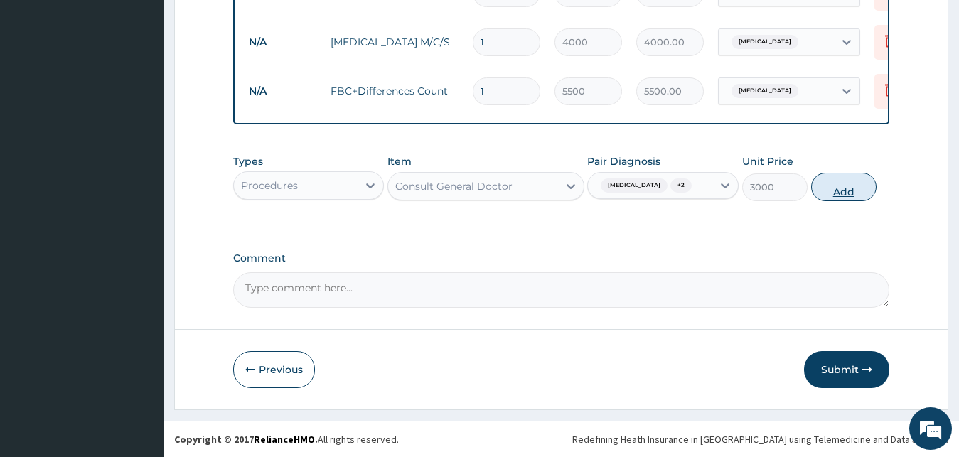
click at [821, 195] on button "Add" at bounding box center [843, 187] width 65 height 28
type input "0"
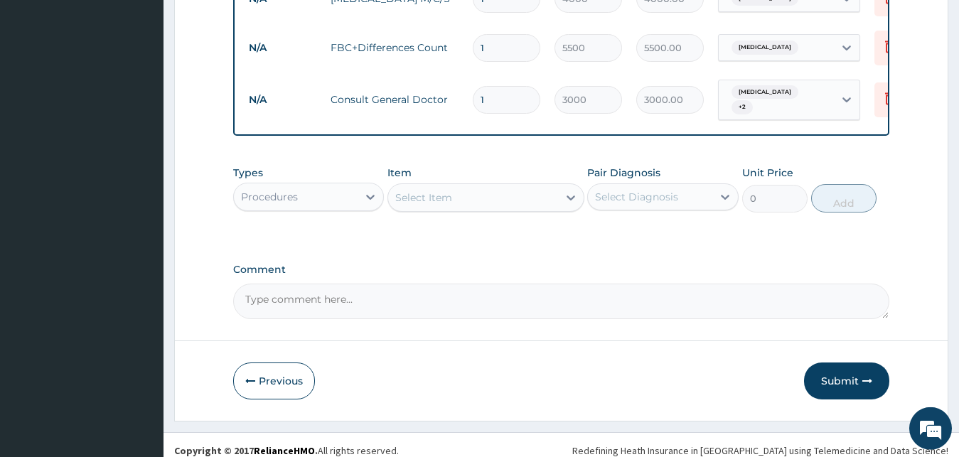
scroll to position [660, 0]
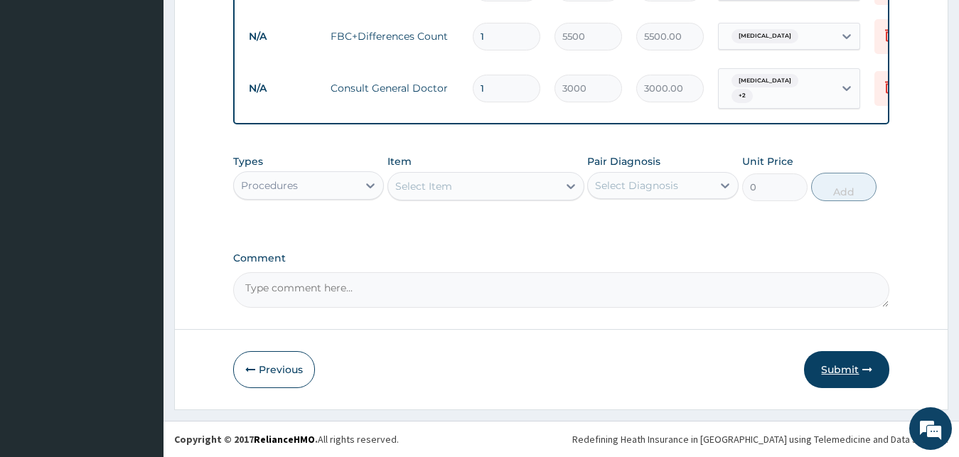
click at [837, 374] on button "Submit" at bounding box center [846, 369] width 85 height 37
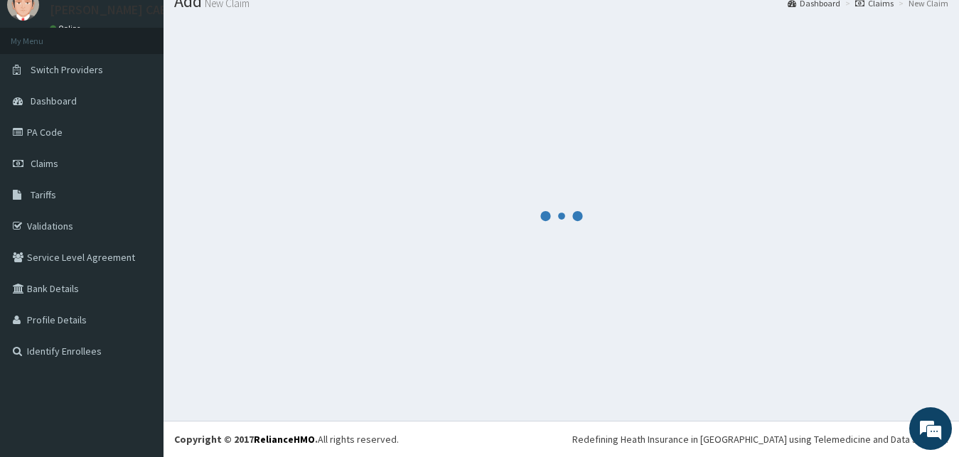
scroll to position [54, 0]
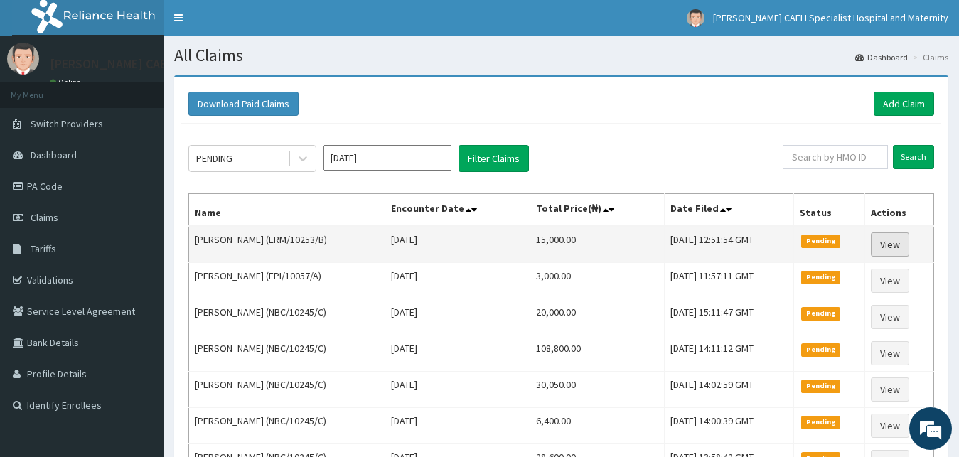
click at [894, 246] on link "View" at bounding box center [890, 244] width 38 height 24
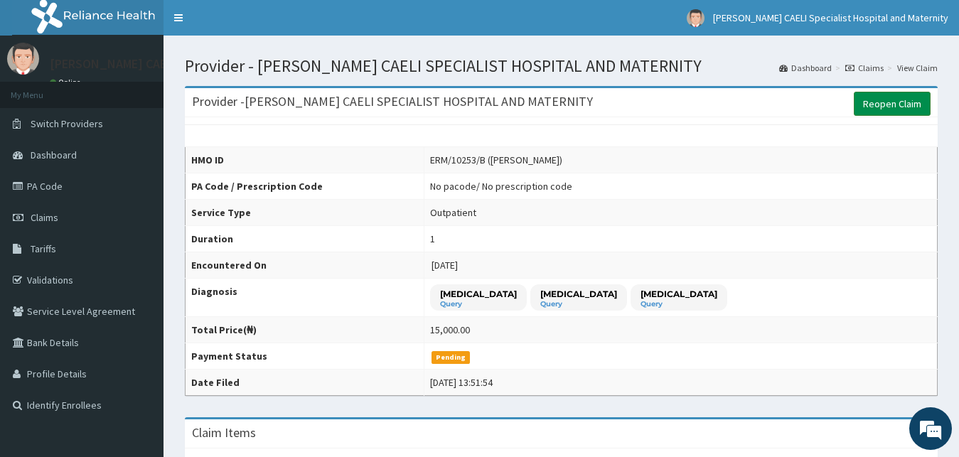
click at [899, 104] on link "Reopen Claim" at bounding box center [892, 104] width 77 height 24
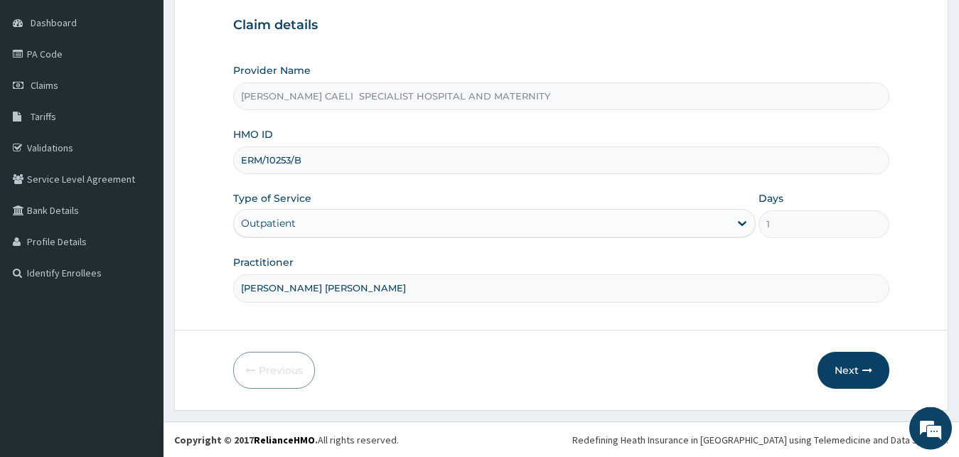
scroll to position [133, 0]
click at [321, 162] on input "ERM/10253/B" at bounding box center [561, 160] width 657 height 28
type input "ERM/10253/C"
click at [831, 368] on button "Next" at bounding box center [854, 369] width 72 height 37
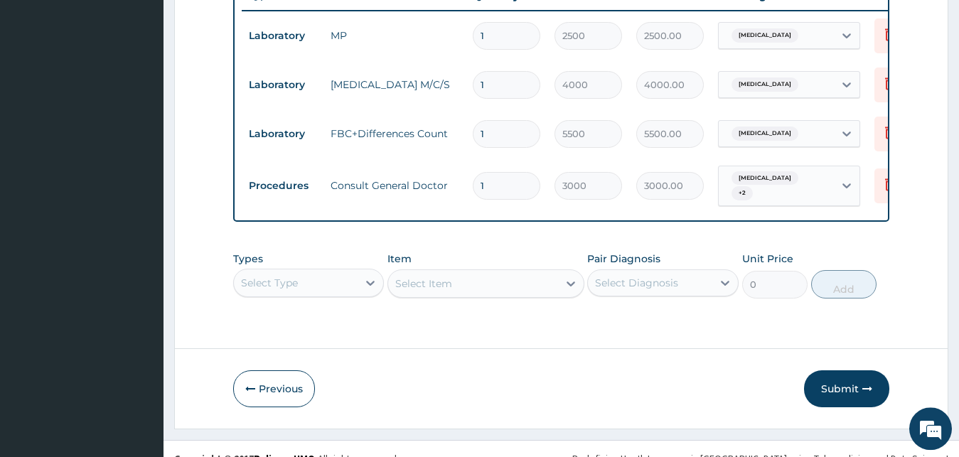
scroll to position [582, 0]
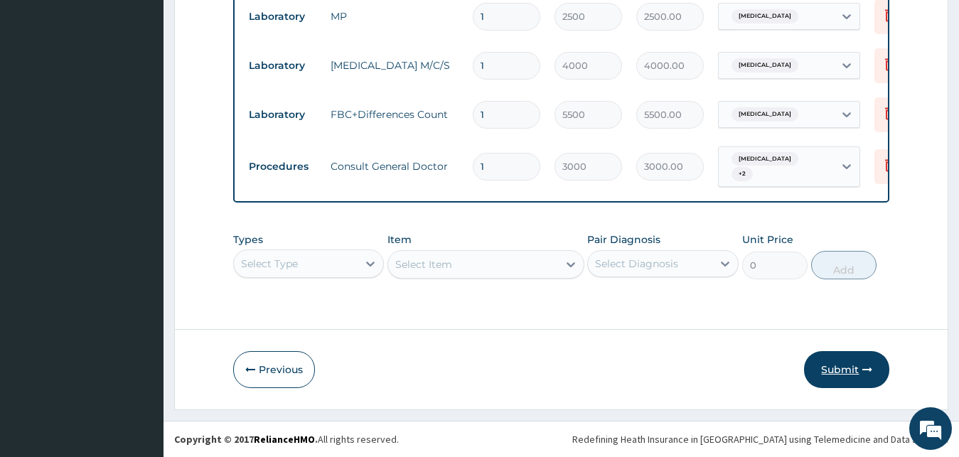
click at [833, 365] on button "Submit" at bounding box center [846, 369] width 85 height 37
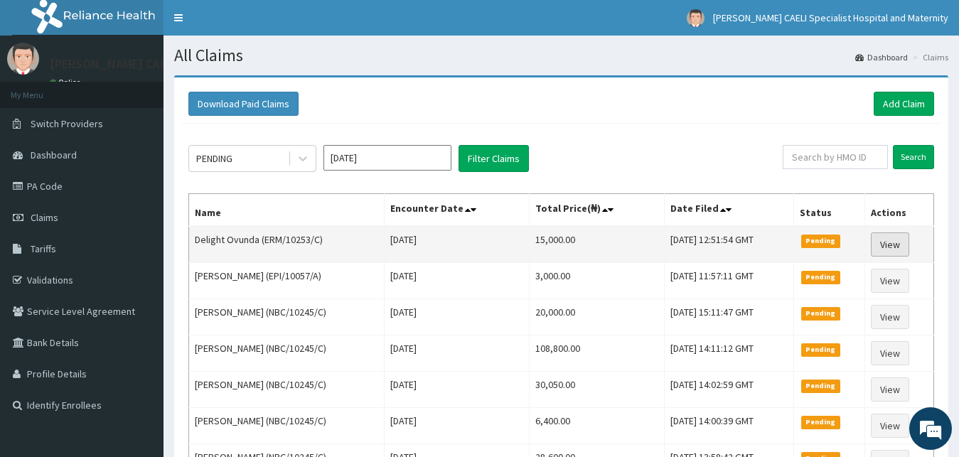
click at [896, 242] on link "View" at bounding box center [890, 244] width 38 height 24
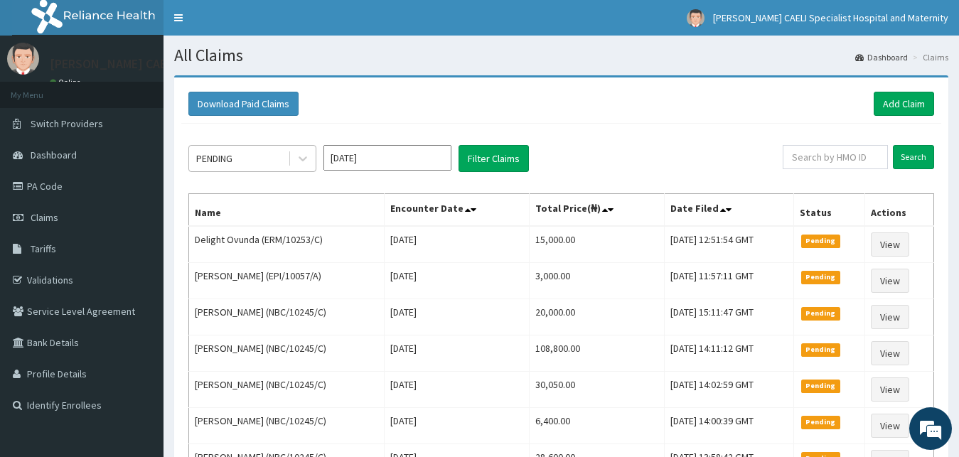
click at [254, 167] on div "PENDING" at bounding box center [238, 158] width 99 height 23
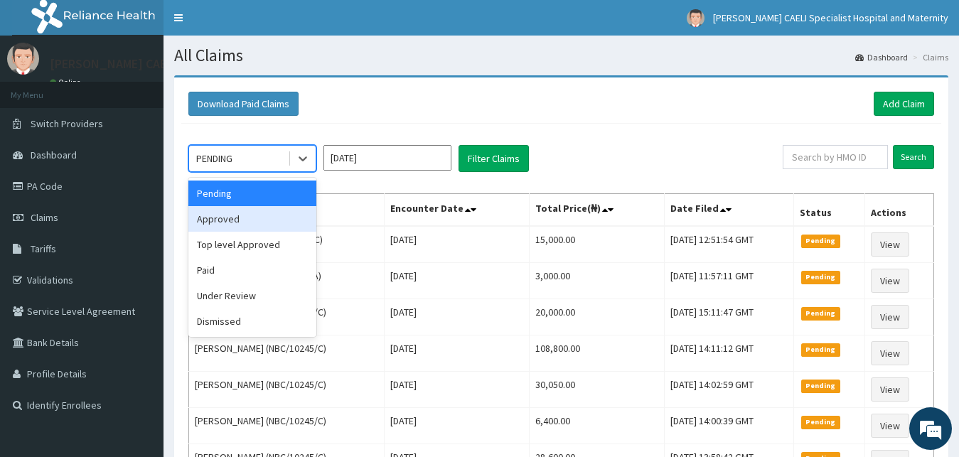
click at [259, 225] on div "Approved" at bounding box center [252, 219] width 128 height 26
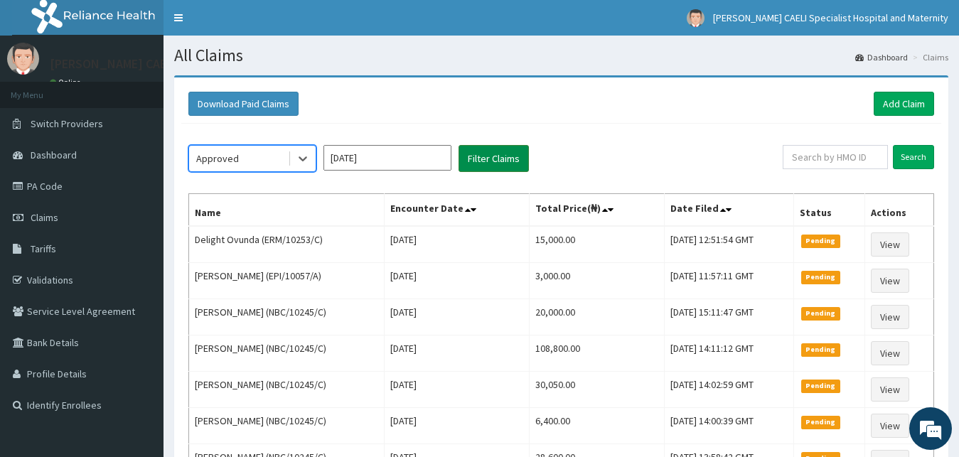
click at [508, 162] on button "Filter Claims" at bounding box center [494, 158] width 70 height 27
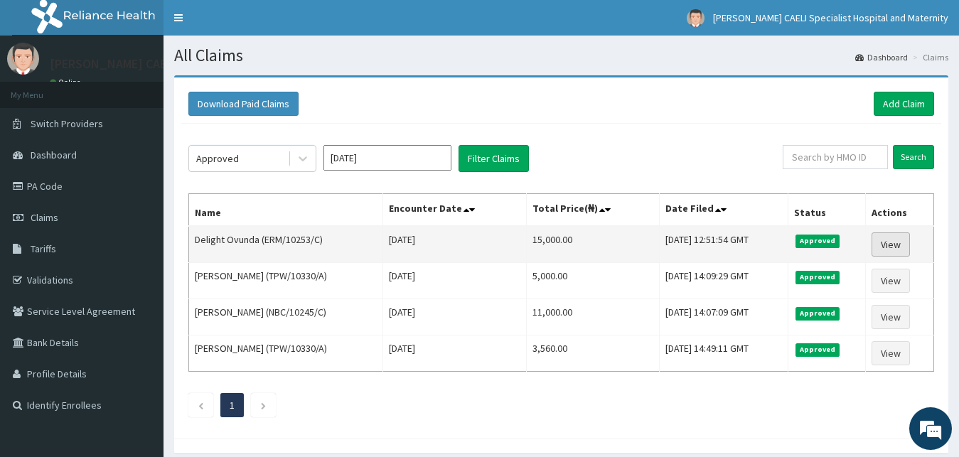
click at [898, 248] on link "View" at bounding box center [891, 244] width 38 height 24
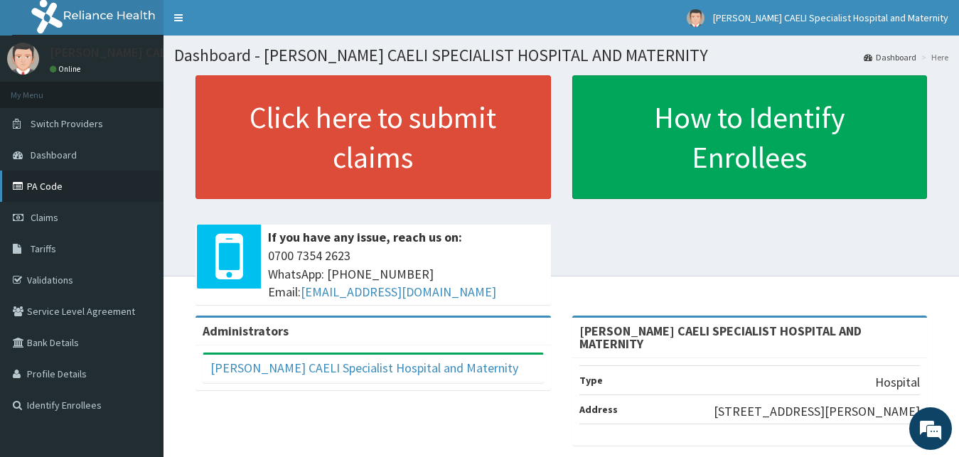
click at [51, 183] on link "PA Code" at bounding box center [82, 186] width 164 height 31
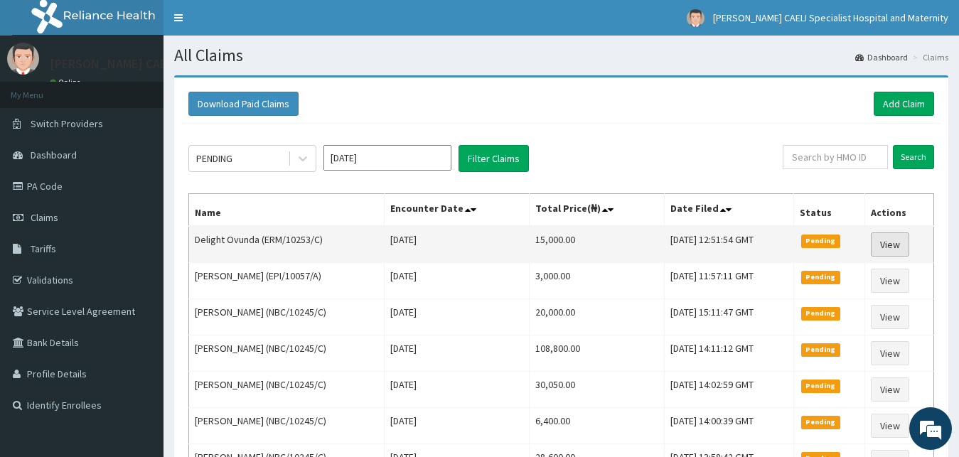
click at [894, 245] on link "View" at bounding box center [890, 244] width 38 height 24
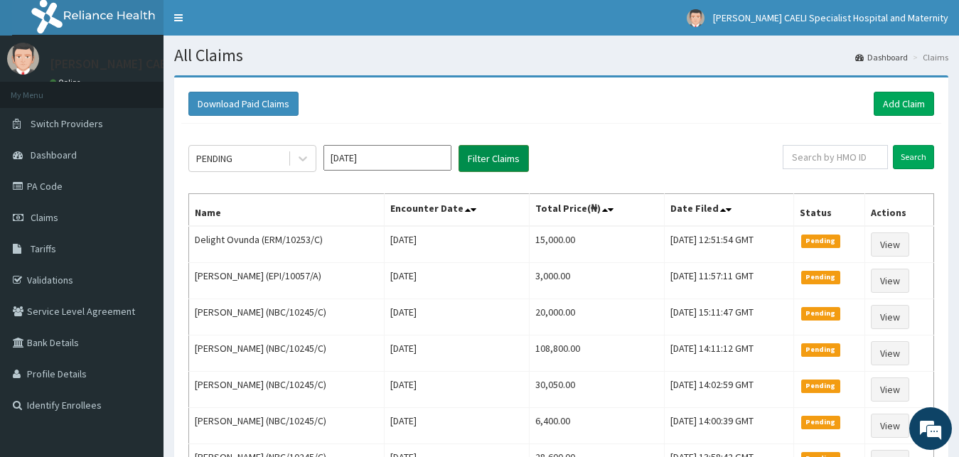
click at [493, 154] on button "Filter Claims" at bounding box center [494, 158] width 70 height 27
click at [483, 162] on button "Filter Claims" at bounding box center [494, 158] width 70 height 27
click at [507, 154] on button "Filter Claims" at bounding box center [494, 158] width 70 height 27
click at [488, 158] on button "Filter Claims" at bounding box center [494, 158] width 70 height 27
click at [489, 160] on button "Filter Claims" at bounding box center [494, 158] width 70 height 27
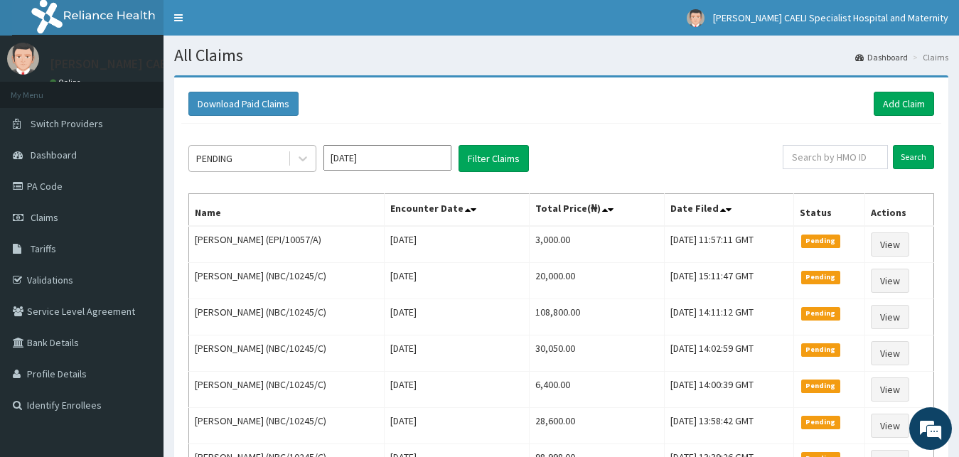
click at [260, 165] on div "PENDING" at bounding box center [238, 158] width 99 height 23
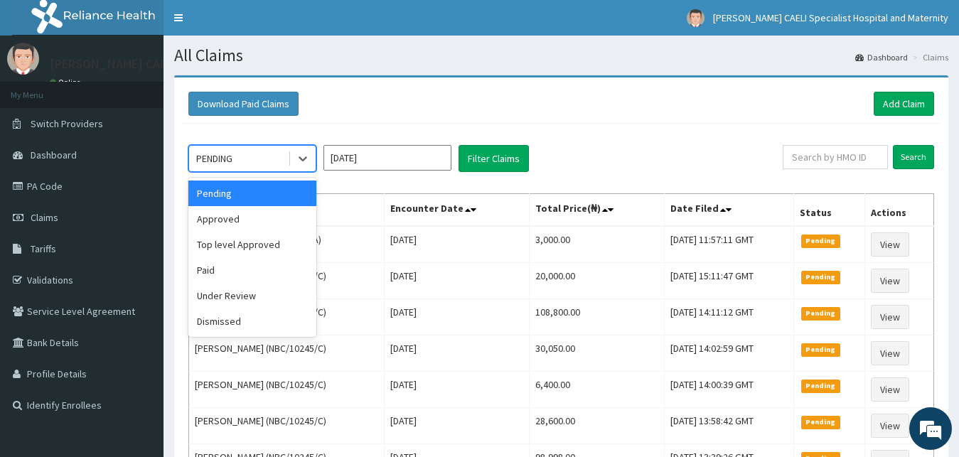
click at [254, 167] on div "PENDING" at bounding box center [238, 158] width 99 height 23
click at [250, 213] on div "Approved" at bounding box center [252, 219] width 128 height 26
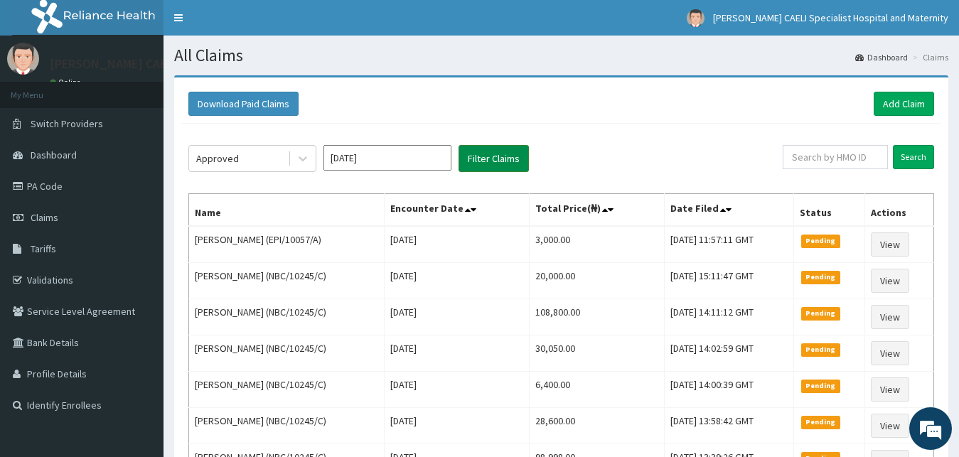
click at [501, 155] on button "Filter Claims" at bounding box center [494, 158] width 70 height 27
click at [508, 151] on button "Filter Claims" at bounding box center [494, 158] width 70 height 27
click at [887, 105] on link "Add Claim" at bounding box center [904, 104] width 60 height 24
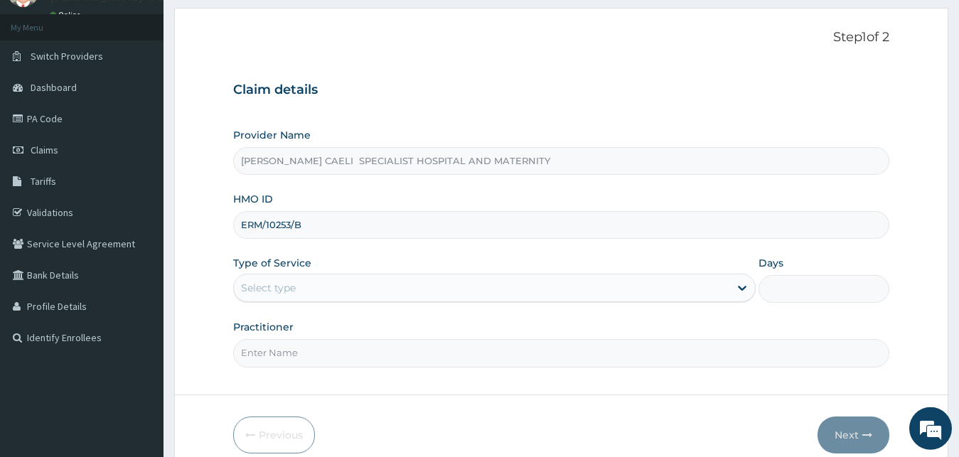
scroll to position [133, 0]
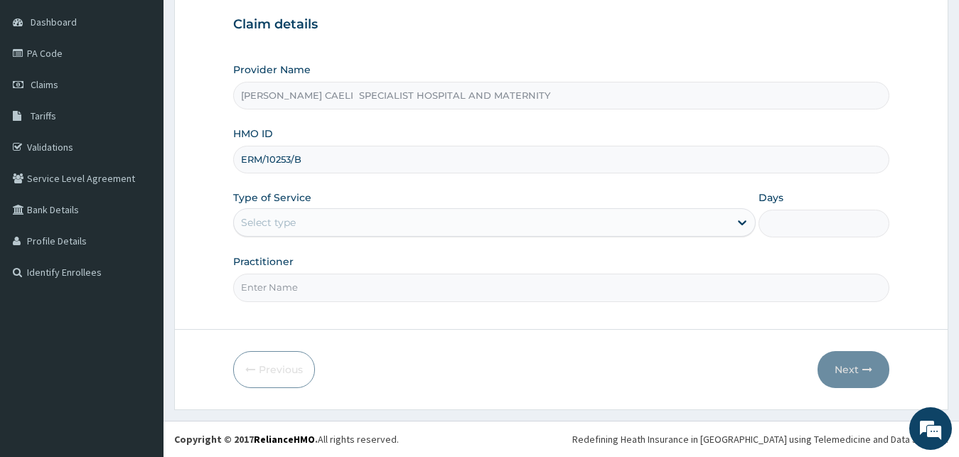
type input "ERM/10253/B"
click at [339, 226] on div "Select type" at bounding box center [482, 222] width 496 height 23
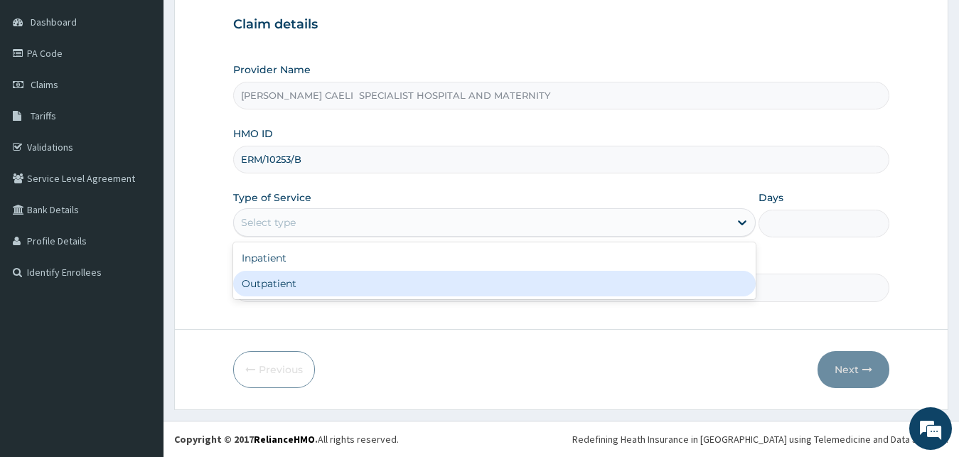
click at [318, 284] on div "Outpatient" at bounding box center [494, 284] width 523 height 26
type input "1"
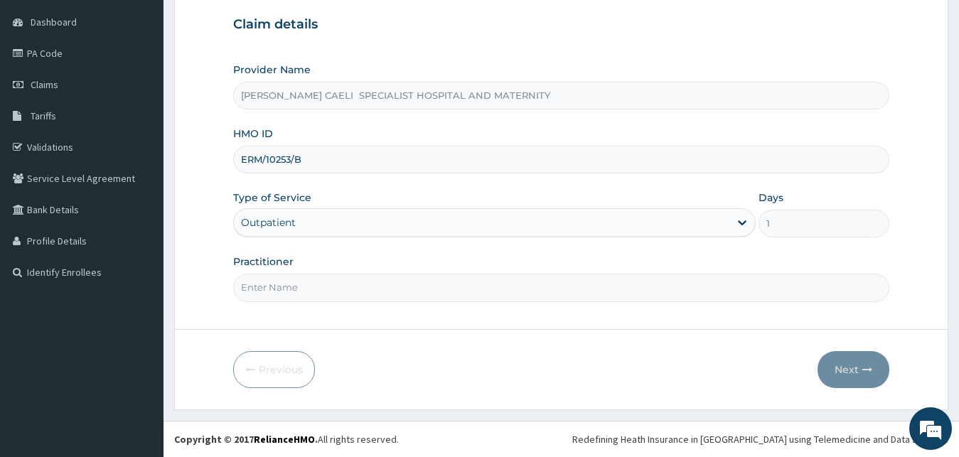
click at [314, 288] on input "Practitioner" at bounding box center [561, 288] width 657 height 28
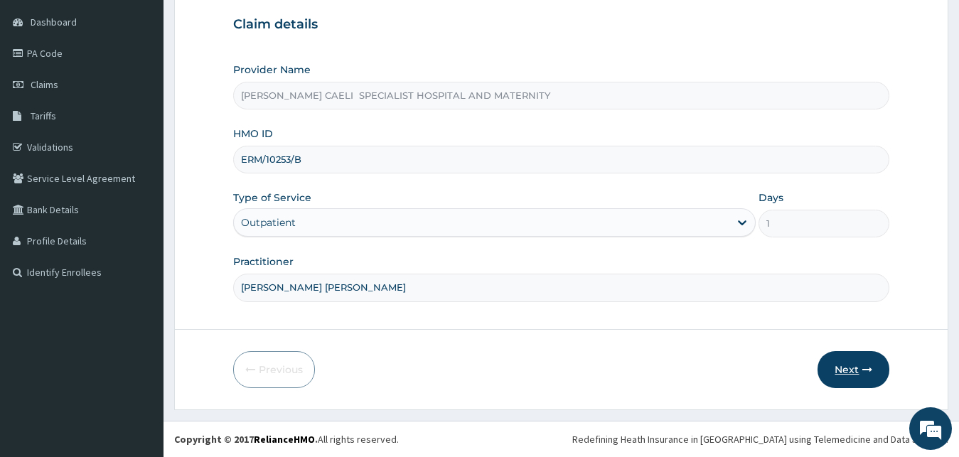
type input "DR MADU NNEKA"
click at [826, 376] on button "Next" at bounding box center [854, 369] width 72 height 37
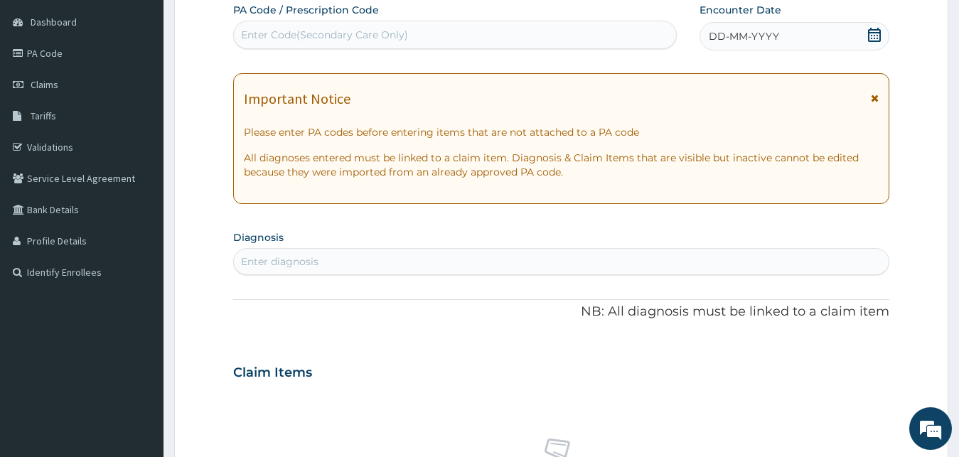
click at [732, 39] on span "DD-MM-YYYY" at bounding box center [744, 36] width 70 height 14
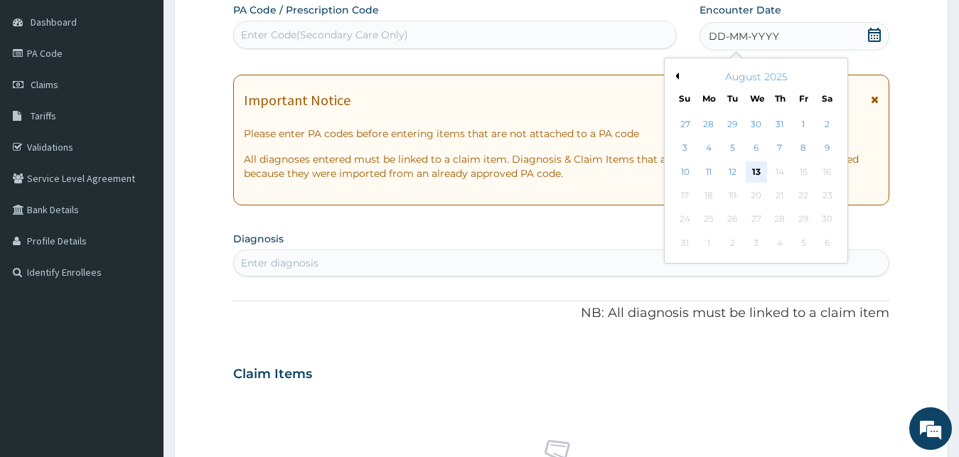
click at [755, 171] on div "13" at bounding box center [755, 171] width 21 height 21
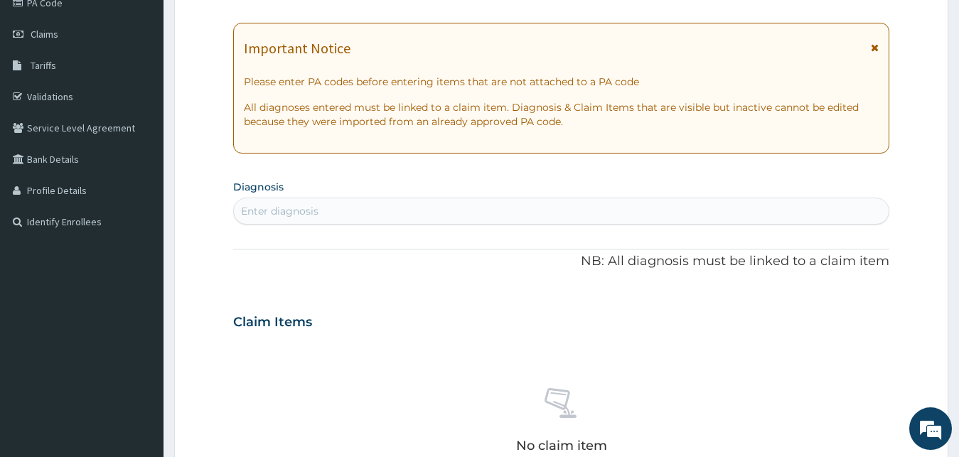
scroll to position [205, 0]
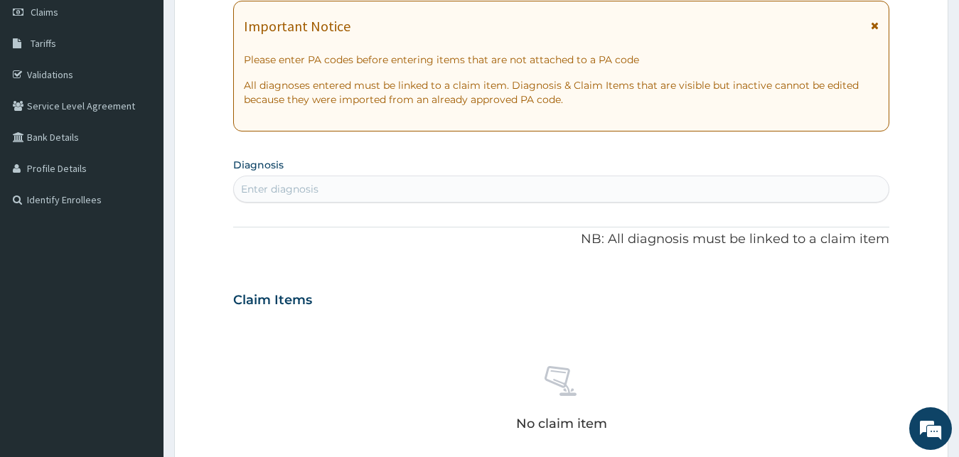
click at [329, 193] on div "Enter diagnosis" at bounding box center [561, 189] width 655 height 23
type input "SCABIES"
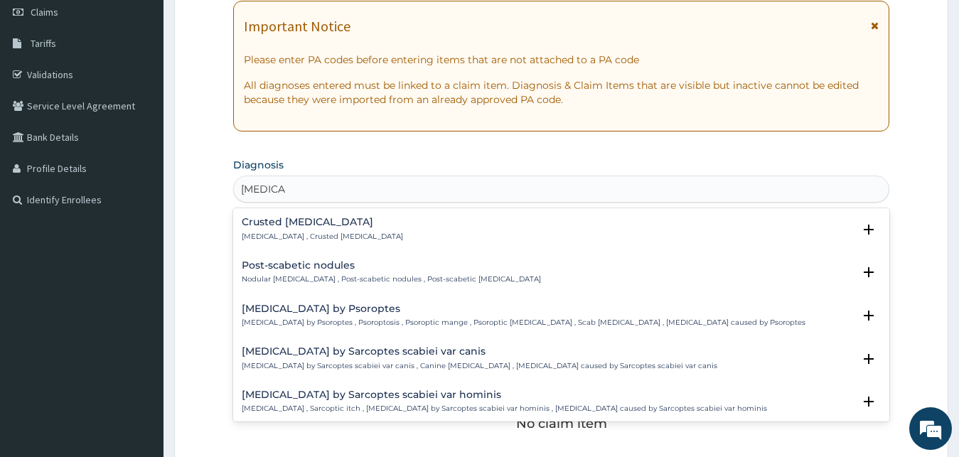
scroll to position [9, 0]
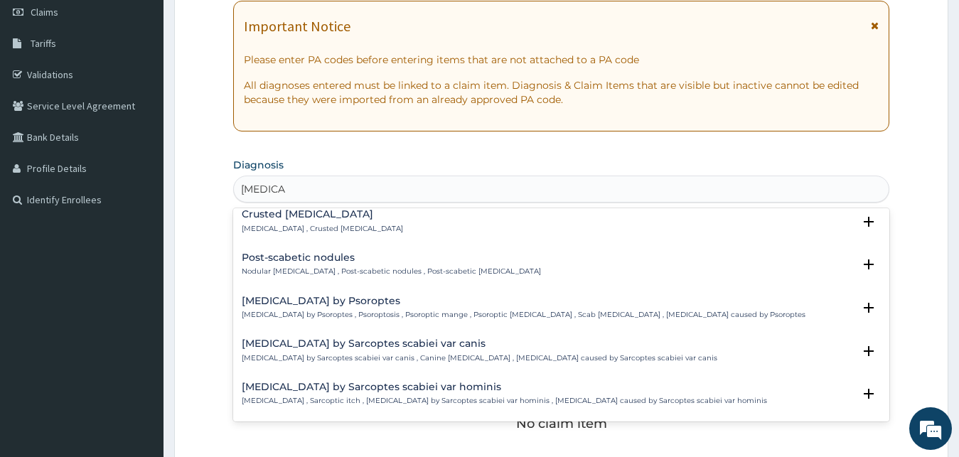
click at [289, 221] on div "Crusted scabies Norwegian scabies , Crusted scabies" at bounding box center [322, 221] width 161 height 25
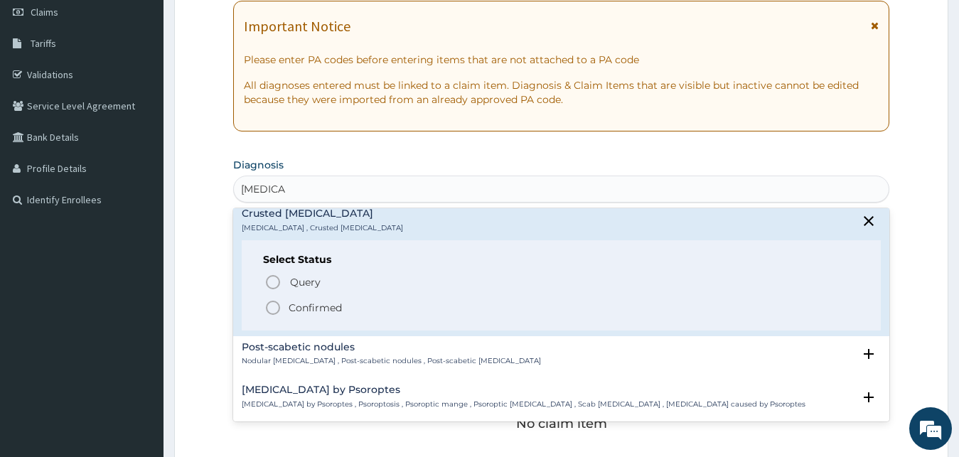
click at [307, 301] on p "Confirmed" at bounding box center [315, 308] width 53 height 14
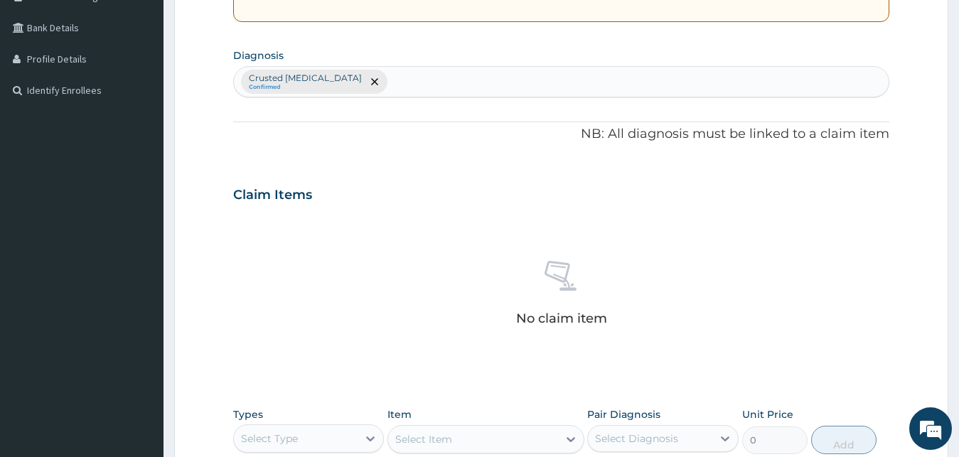
scroll to position [423, 0]
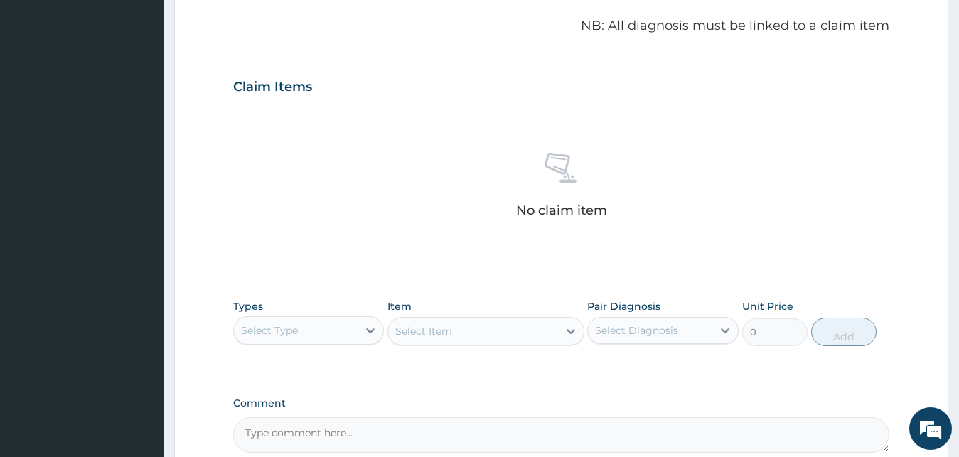
click at [324, 331] on div "Select Type" at bounding box center [296, 330] width 124 height 23
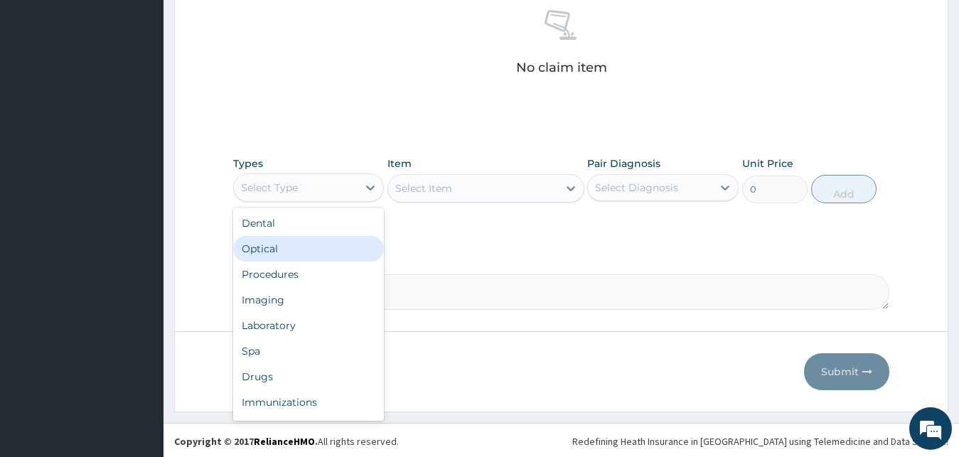
scroll to position [568, 0]
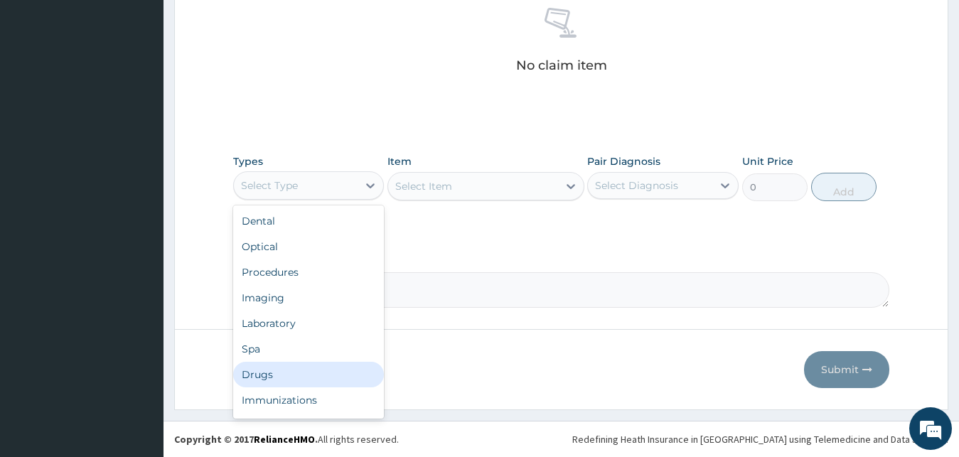
click at [289, 382] on div "Drugs" at bounding box center [308, 375] width 151 height 26
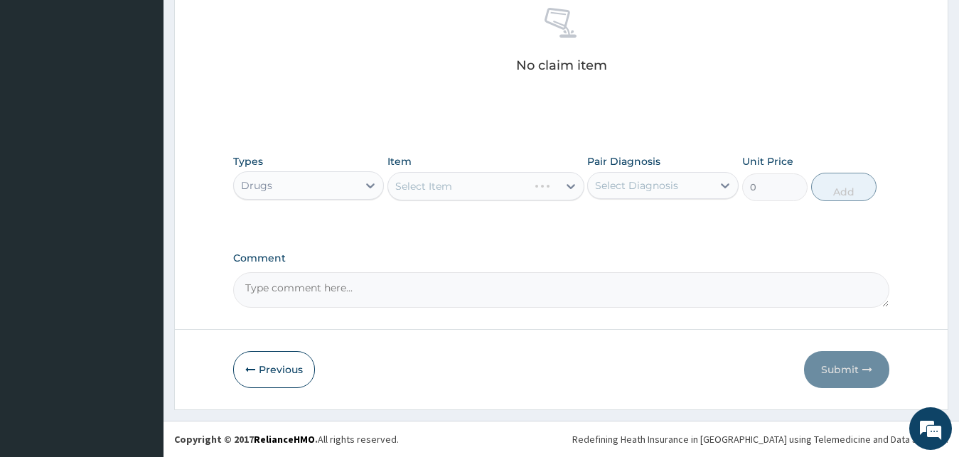
click at [655, 183] on div "Select Diagnosis" at bounding box center [636, 185] width 83 height 14
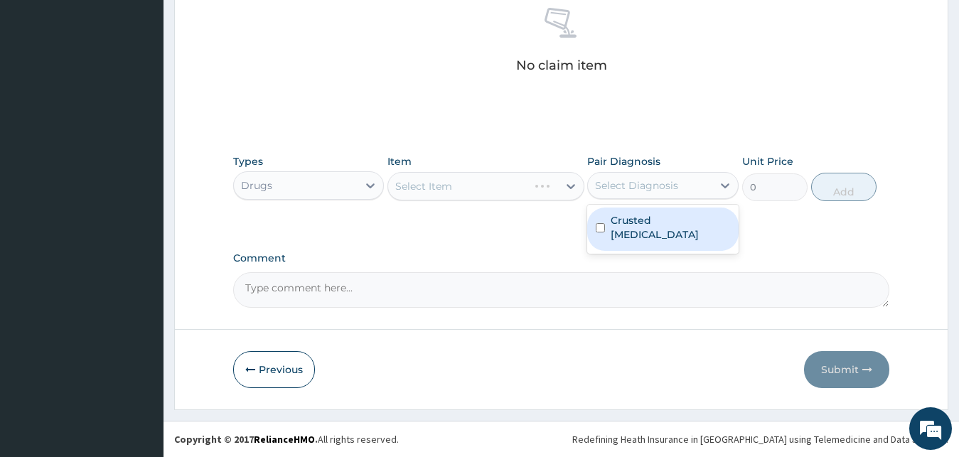
click at [648, 219] on label "Crusted scabies" at bounding box center [670, 227] width 119 height 28
checkbox input "true"
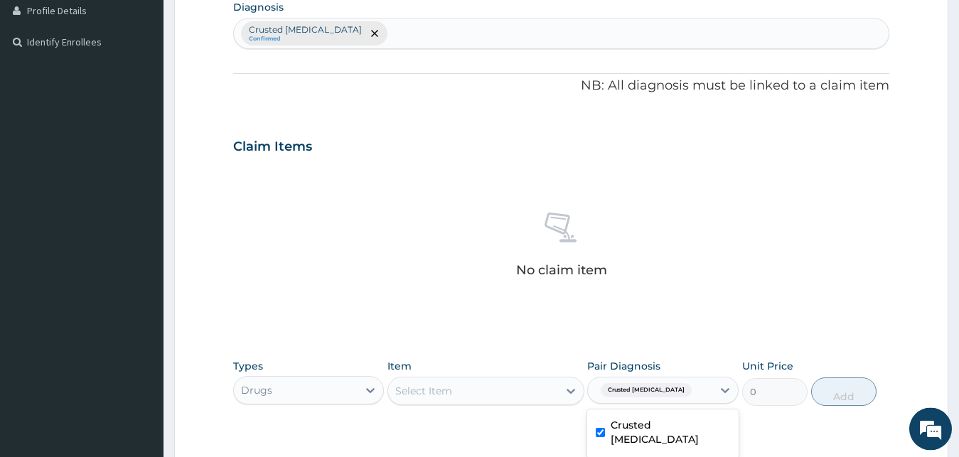
scroll to position [350, 0]
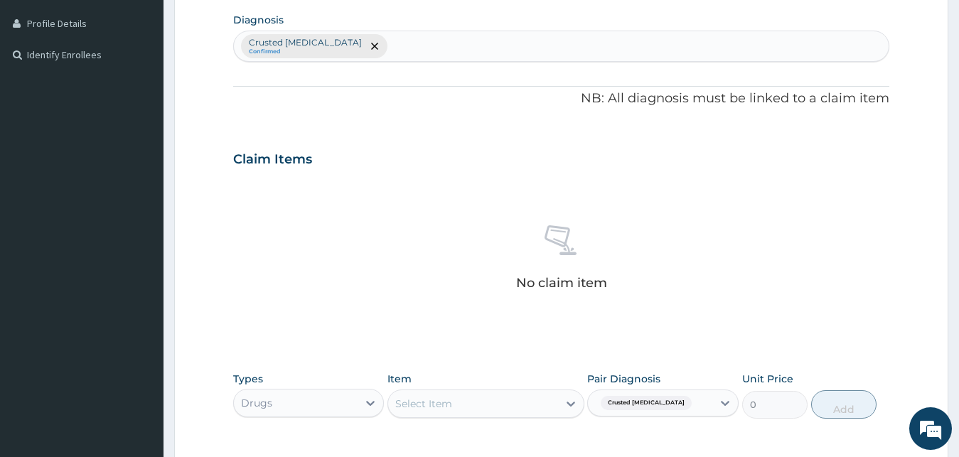
click at [410, 50] on div "Crusted scabies Confirmed" at bounding box center [561, 46] width 655 height 30
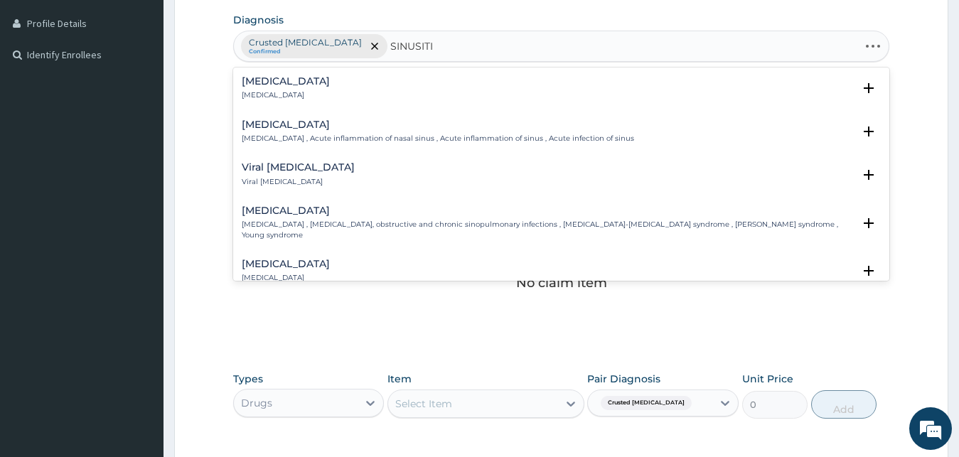
type input "SINUSITIS"
click at [294, 81] on div "Sinusitis Sinusitis" at bounding box center [562, 88] width 640 height 25
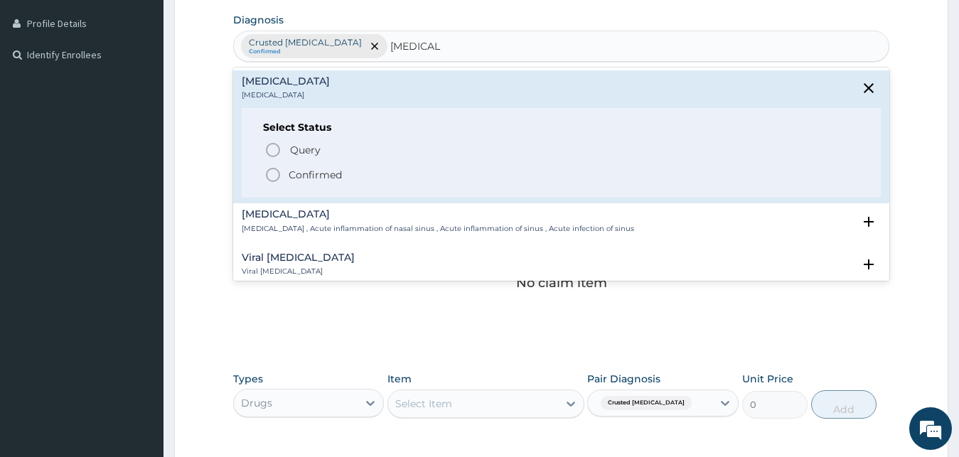
click at [292, 220] on h4 "Acute sinusitis" at bounding box center [438, 214] width 392 height 11
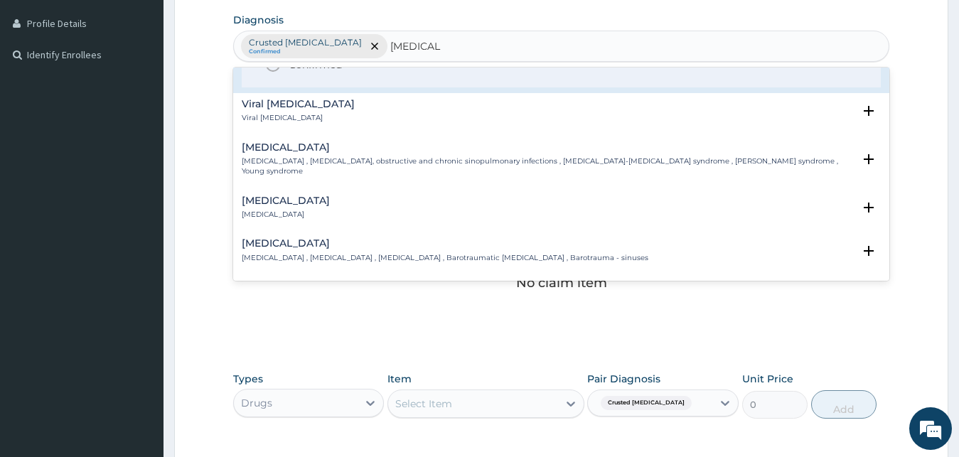
scroll to position [77, 0]
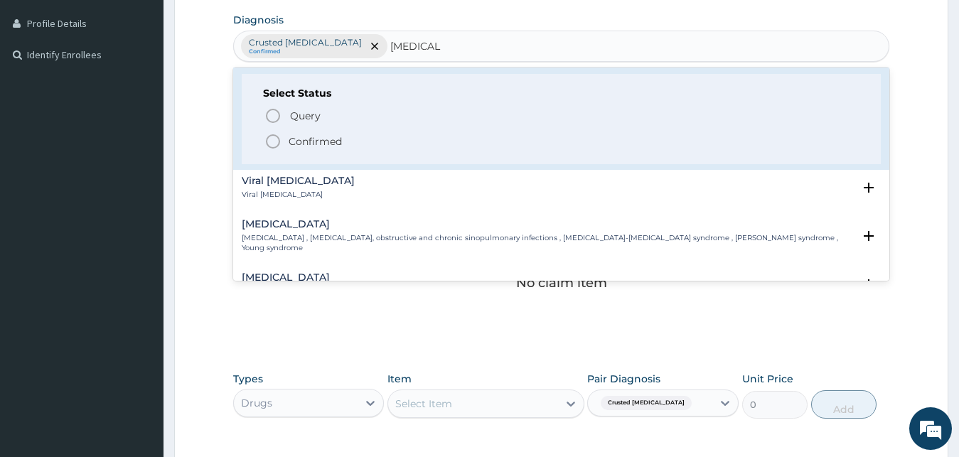
click at [310, 146] on p "Confirmed" at bounding box center [315, 141] width 53 height 14
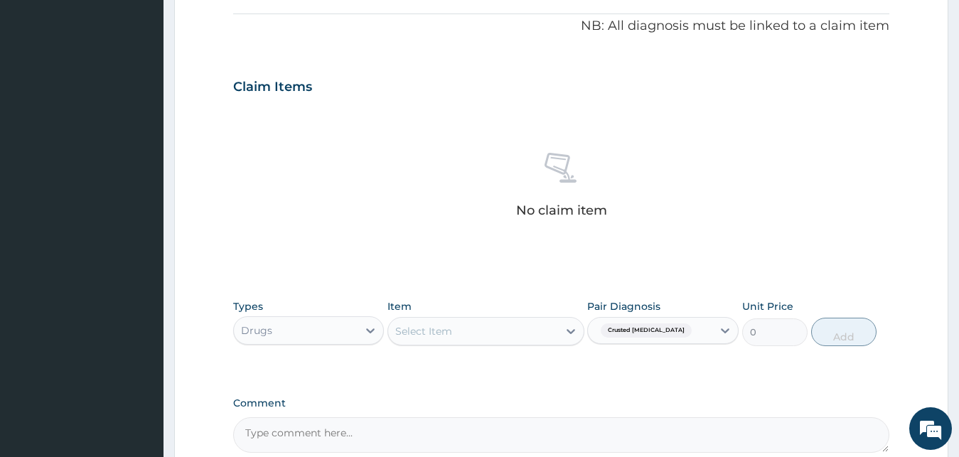
scroll to position [496, 0]
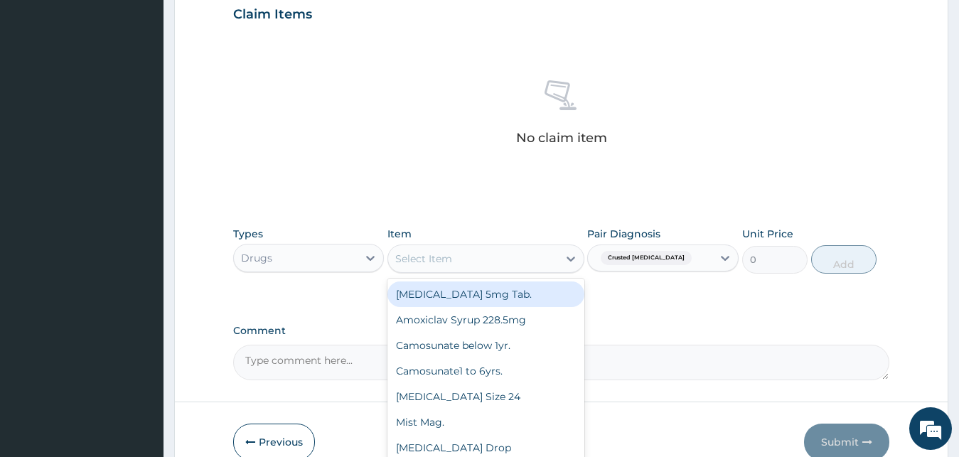
click at [505, 266] on div "Select Item" at bounding box center [473, 258] width 170 height 23
type input "BENZ"
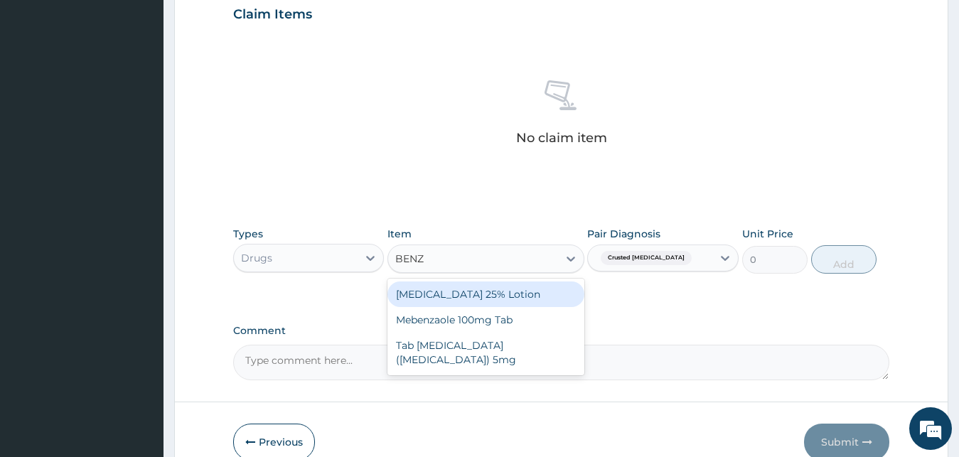
click at [559, 294] on div "Benzyl-benzoate 25% Lotion" at bounding box center [485, 295] width 197 height 26
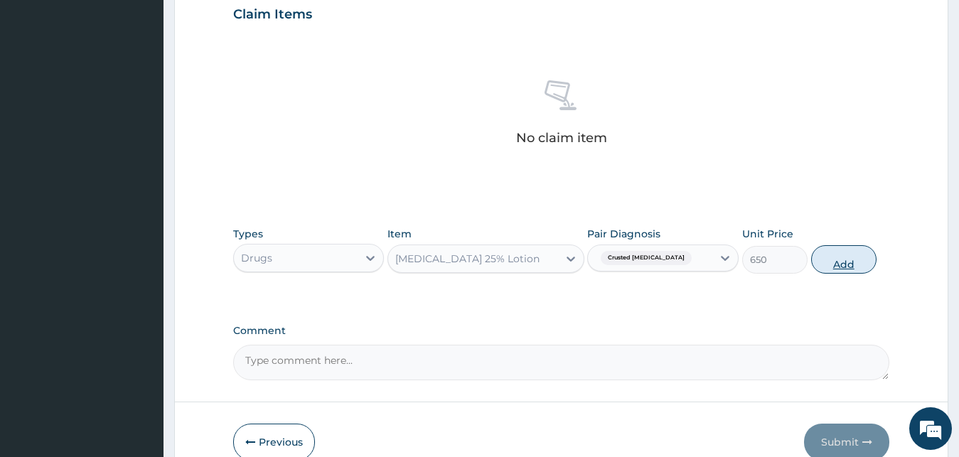
click at [852, 259] on button "Add" at bounding box center [843, 259] width 65 height 28
type input "0"
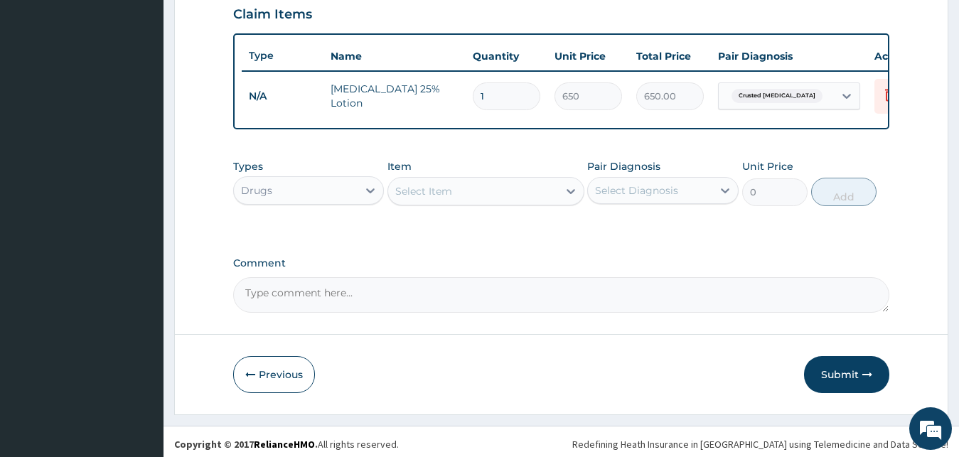
click at [498, 203] on div "Select Item" at bounding box center [473, 191] width 170 height 23
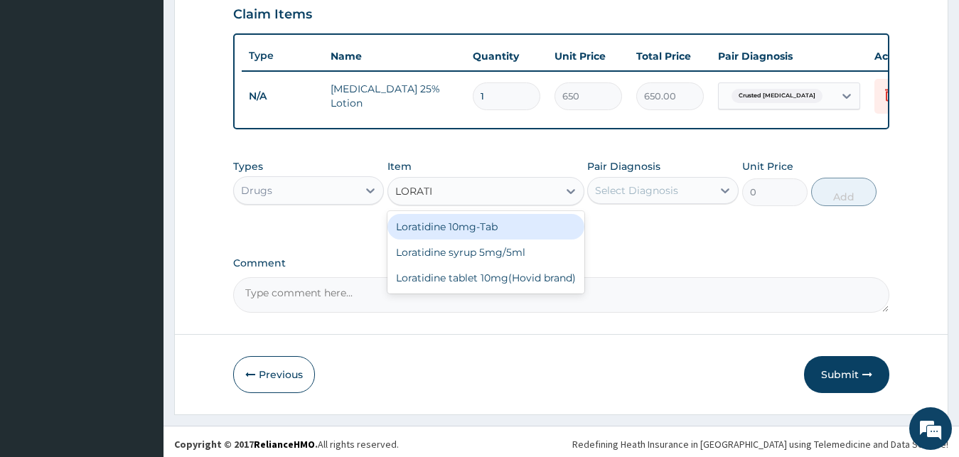
type input "LORATID"
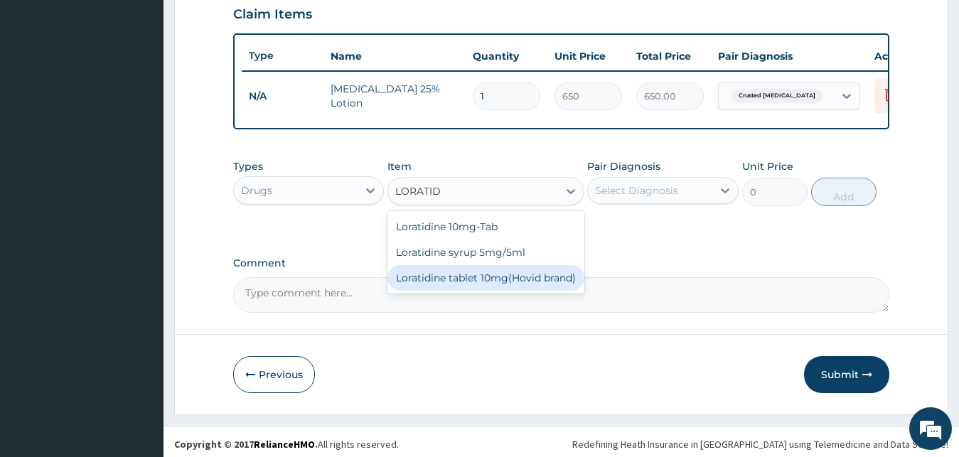
click at [489, 291] on div "Loratidine tablet 10mg(Hovid brand)" at bounding box center [485, 278] width 197 height 26
type input "95"
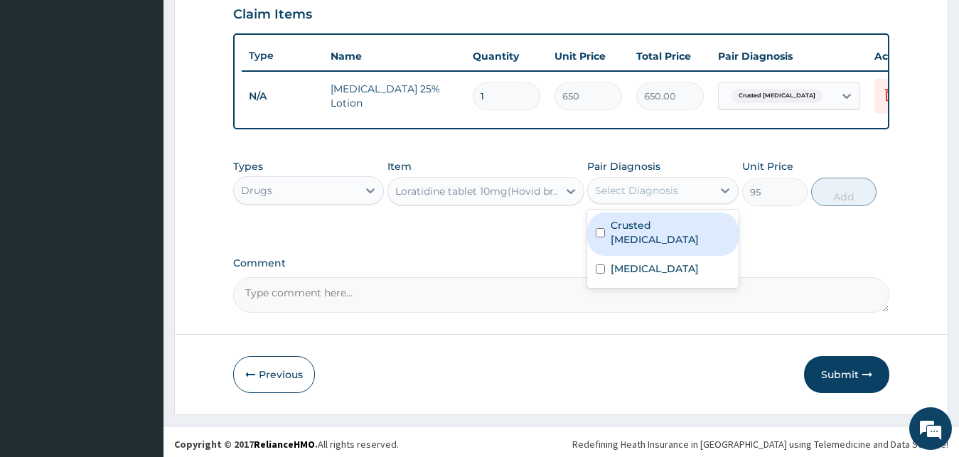
click at [695, 202] on div "Select Diagnosis" at bounding box center [650, 190] width 124 height 23
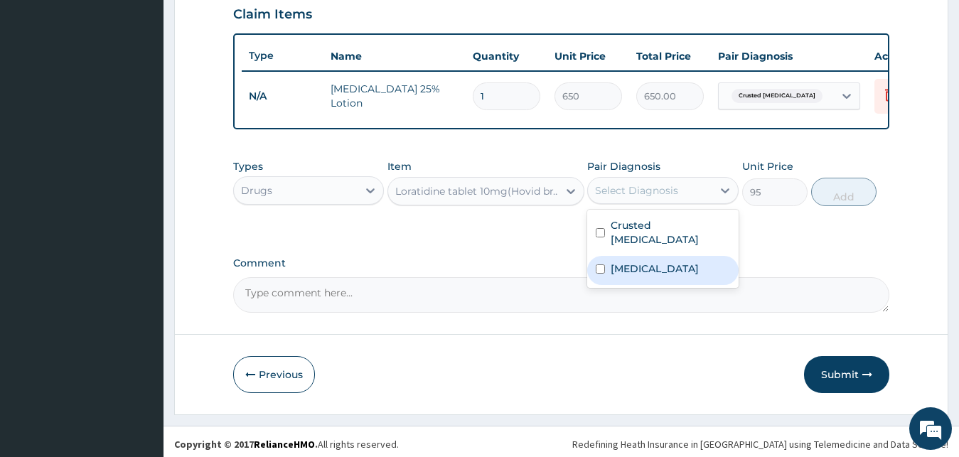
click at [664, 263] on label "Acute sinusitis" at bounding box center [655, 269] width 88 height 14
checkbox input "true"
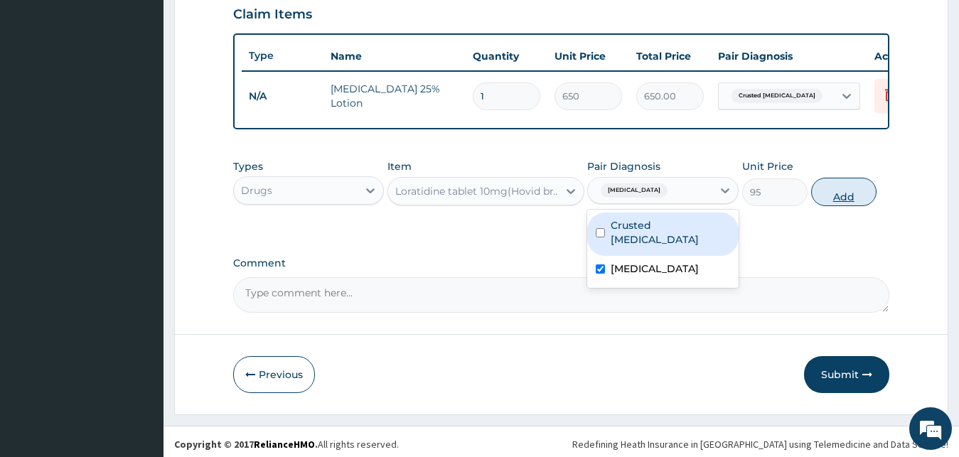
click at [849, 206] on button "Add" at bounding box center [843, 192] width 65 height 28
type input "0"
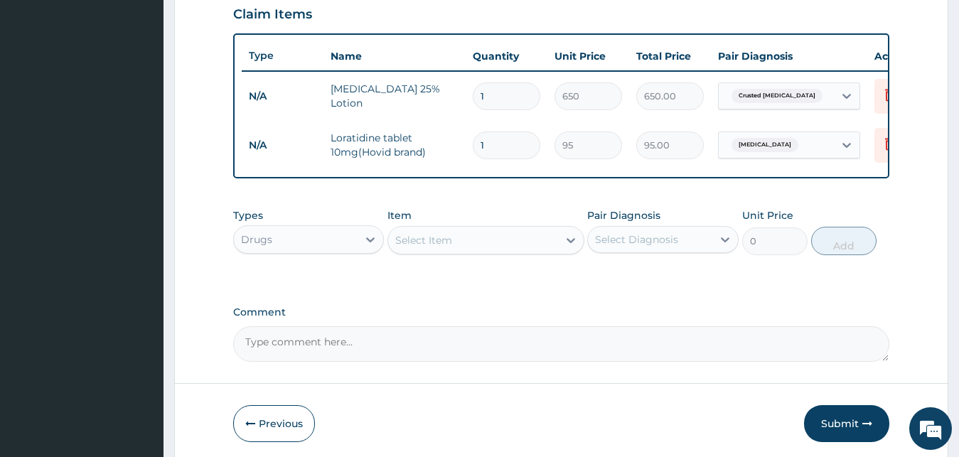
type input "0.00"
type input "7"
type input "665.00"
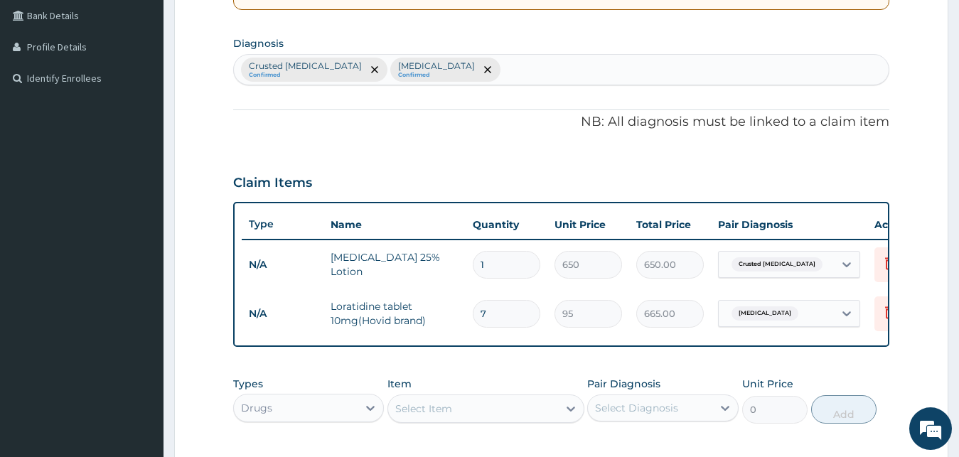
scroll to position [350, 0]
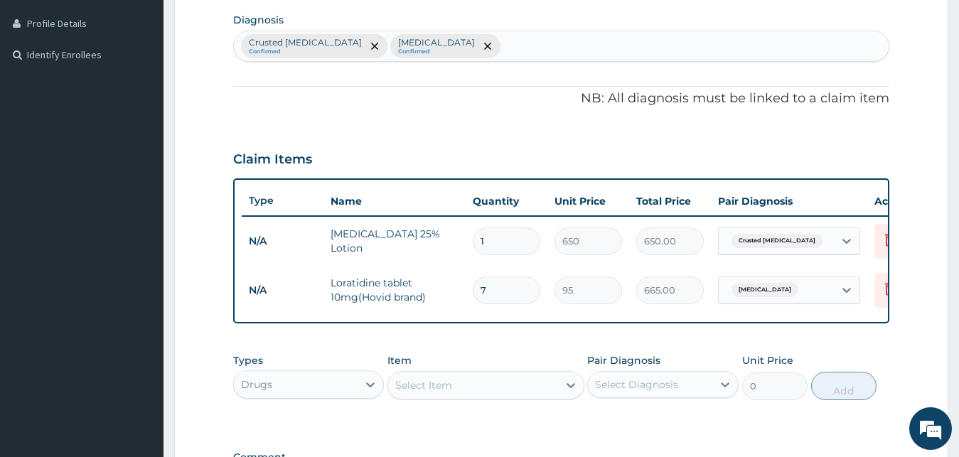
type input "7"
click at [451, 44] on div "Crusted scabies Confirmed Acute sinusitis Confirmed" at bounding box center [561, 46] width 655 height 30
type input "MALARIA"
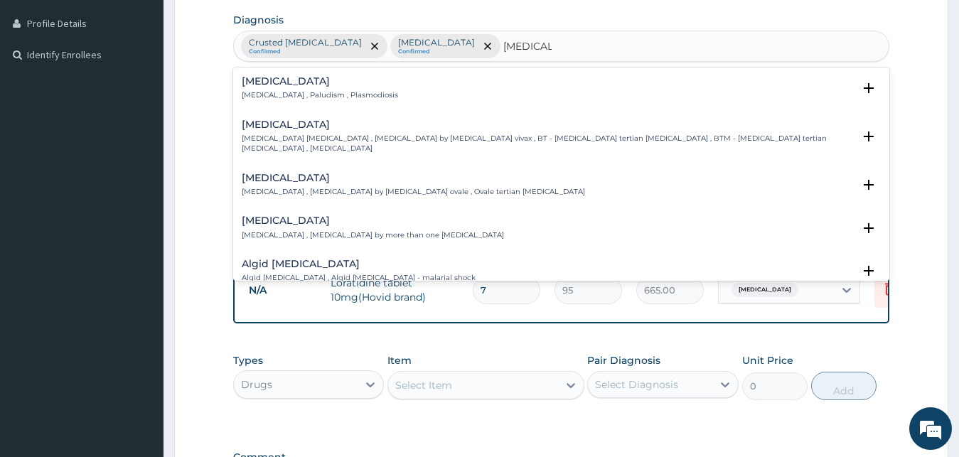
click at [331, 81] on h4 "Malaria" at bounding box center [320, 81] width 156 height 11
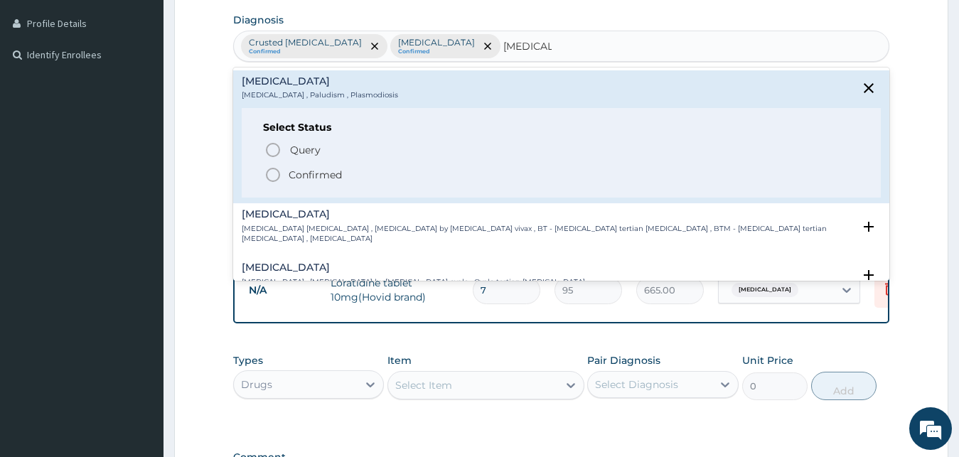
drag, startPoint x: 312, startPoint y: 152, endPoint x: 316, endPoint y: 188, distance: 35.8
click at [316, 188] on div "Select Status Query Query covers suspected (?), Keep in view (kiv), Ruled out (…" at bounding box center [562, 153] width 640 height 90
click at [317, 179] on p "Confirmed" at bounding box center [315, 175] width 53 height 14
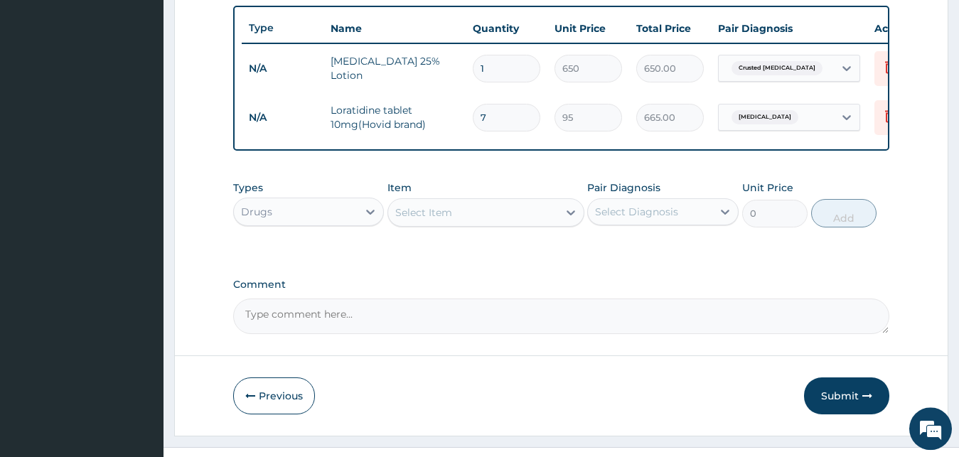
scroll to position [562, 0]
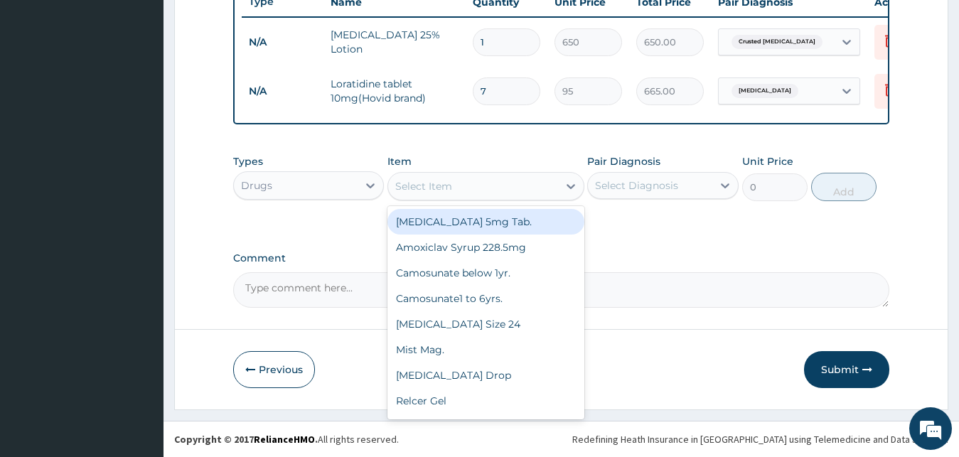
click at [494, 187] on div "Select Item" at bounding box center [473, 186] width 170 height 23
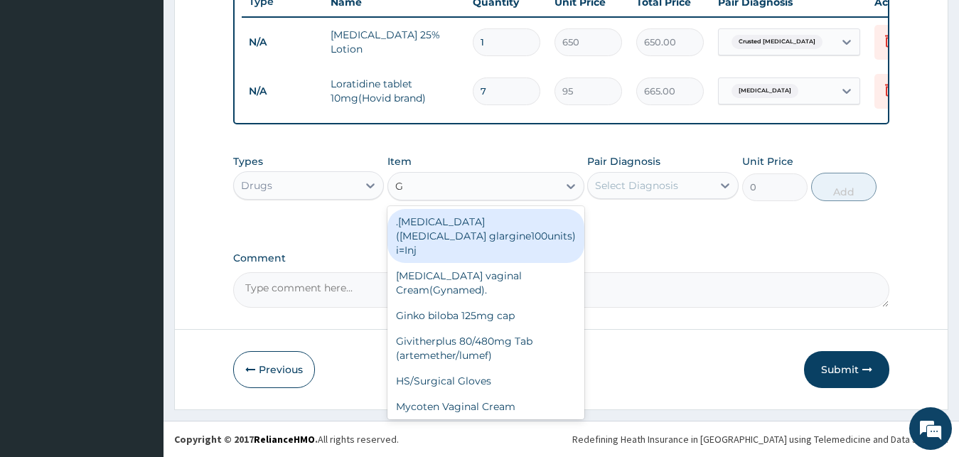
type input "GV"
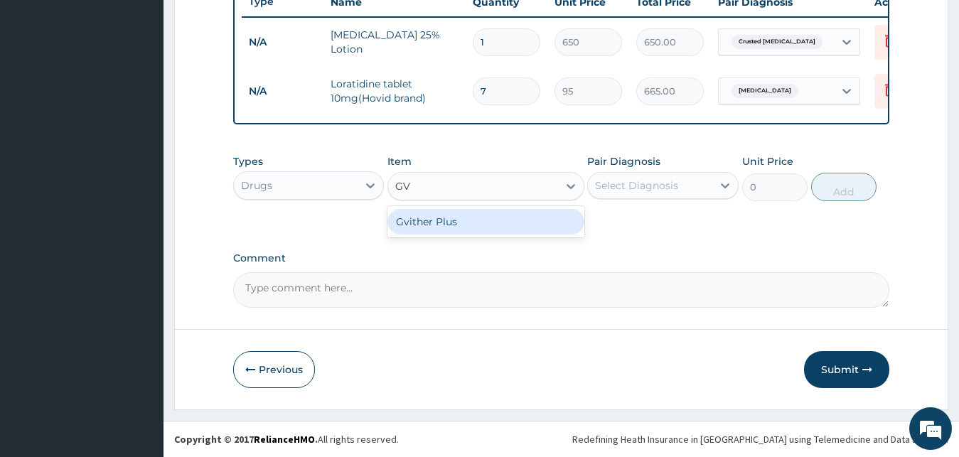
click at [520, 232] on div "Gvither Plus" at bounding box center [485, 222] width 197 height 26
type input "1000"
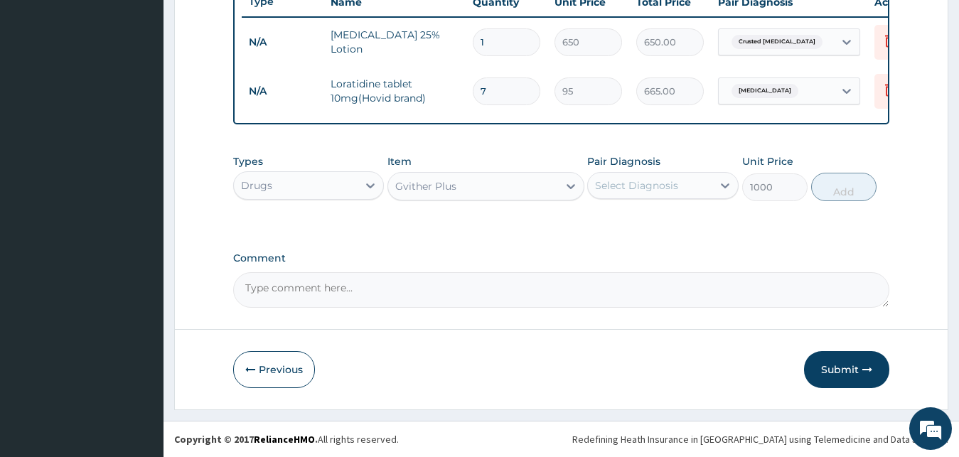
click at [677, 193] on div "Select Diagnosis" at bounding box center [650, 185] width 124 height 23
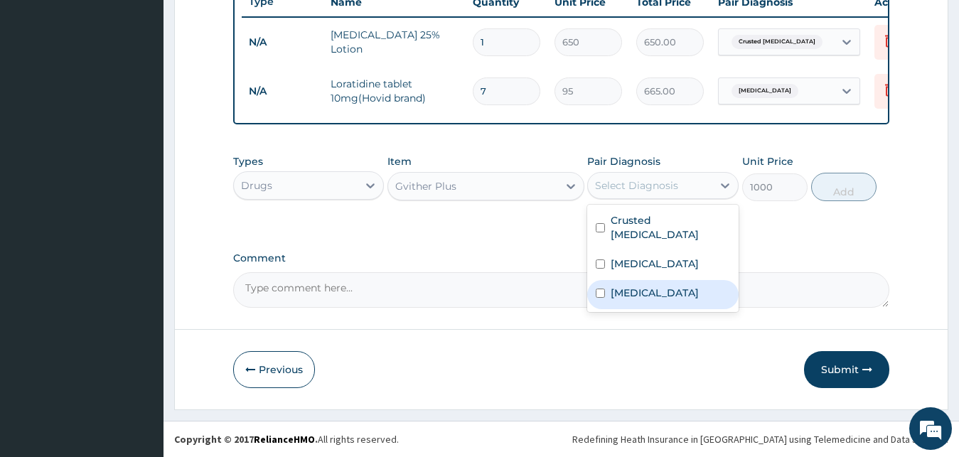
click at [658, 280] on div "Malaria" at bounding box center [662, 294] width 151 height 29
checkbox input "true"
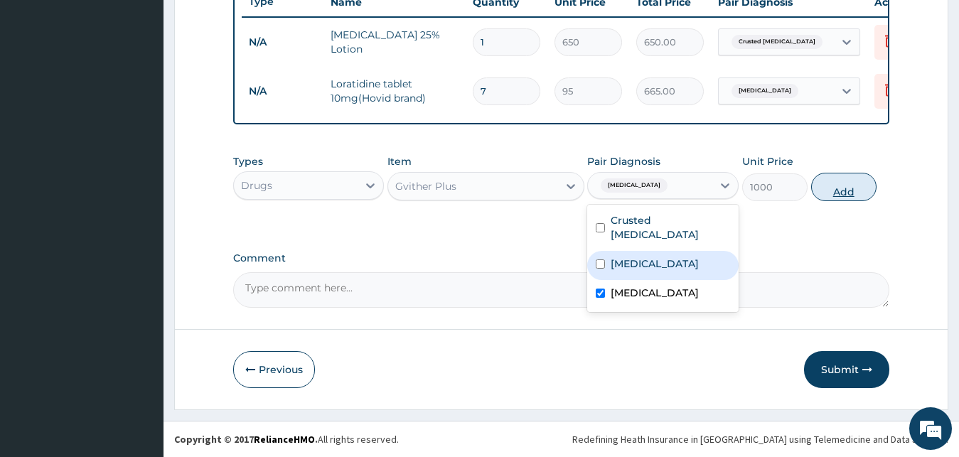
click at [830, 188] on button "Add" at bounding box center [843, 187] width 65 height 28
type input "0"
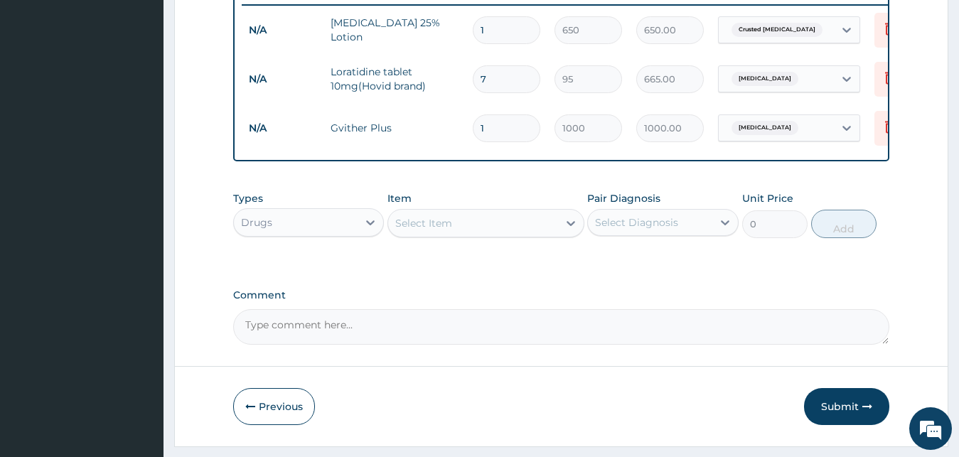
click at [311, 232] on div "Drugs" at bounding box center [296, 222] width 124 height 23
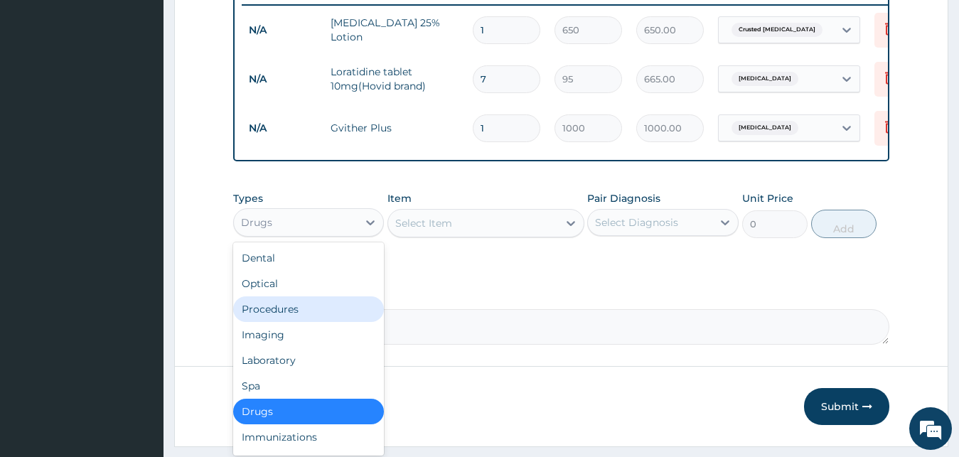
click at [285, 321] on div "Procedures" at bounding box center [308, 309] width 151 height 26
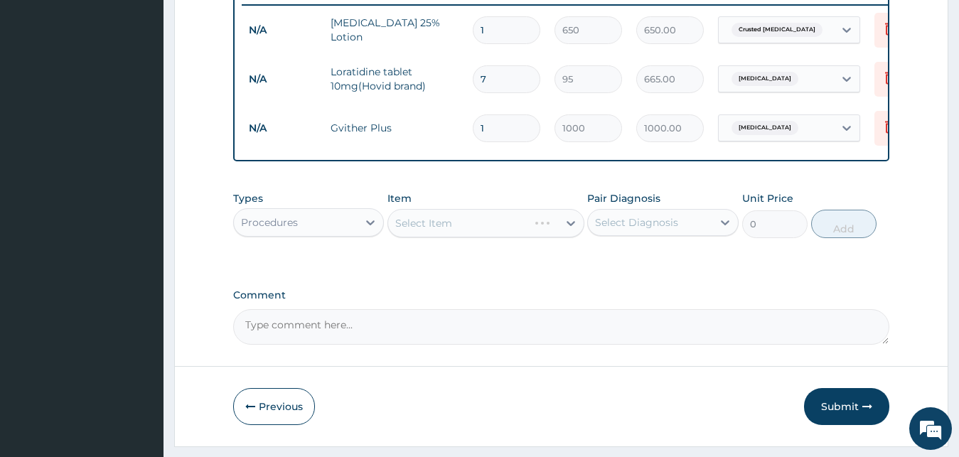
click at [663, 224] on div "Select Diagnosis" at bounding box center [650, 222] width 124 height 23
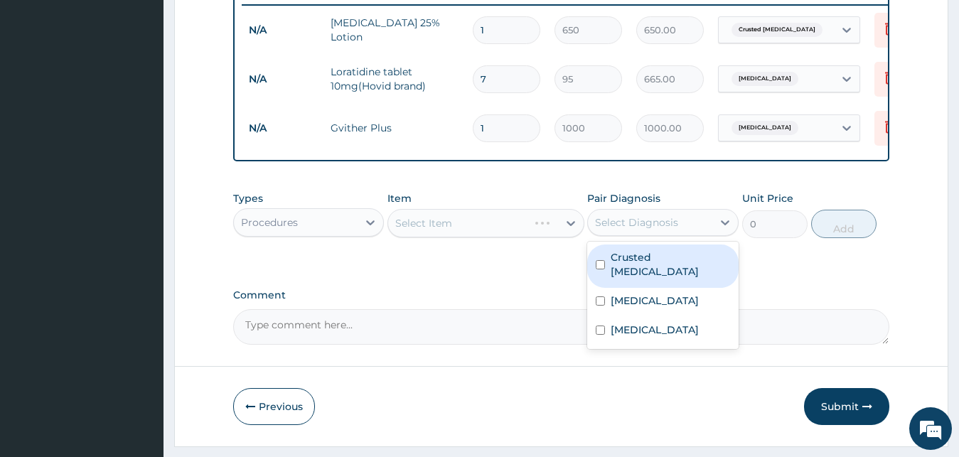
click at [651, 269] on label "Crusted scabies" at bounding box center [670, 264] width 119 height 28
checkbox input "true"
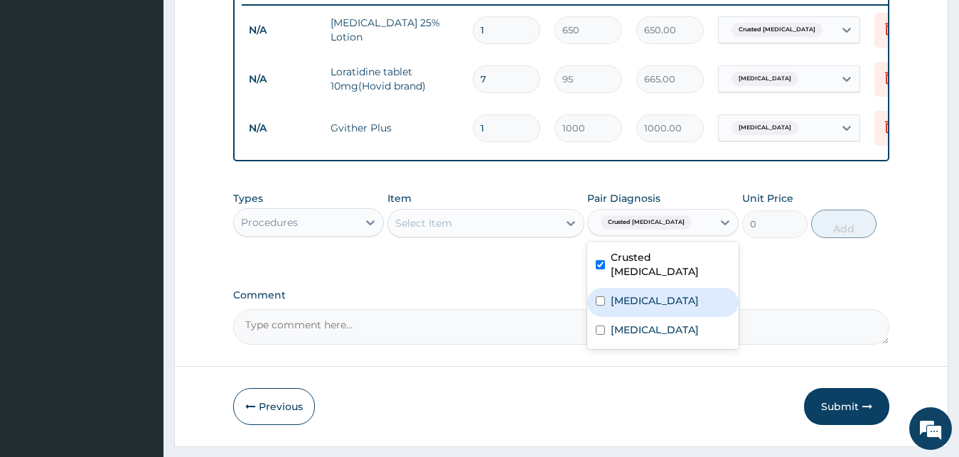
click at [645, 295] on label "Acute sinusitis" at bounding box center [655, 301] width 88 height 14
checkbox input "true"
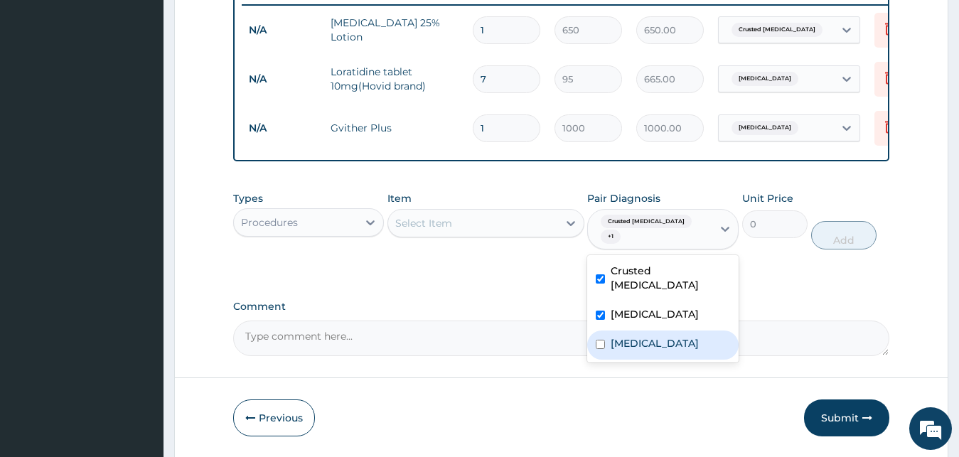
click at [643, 336] on label "Malaria" at bounding box center [655, 343] width 88 height 14
checkbox input "true"
click at [443, 230] on div "Select Item" at bounding box center [423, 223] width 57 height 14
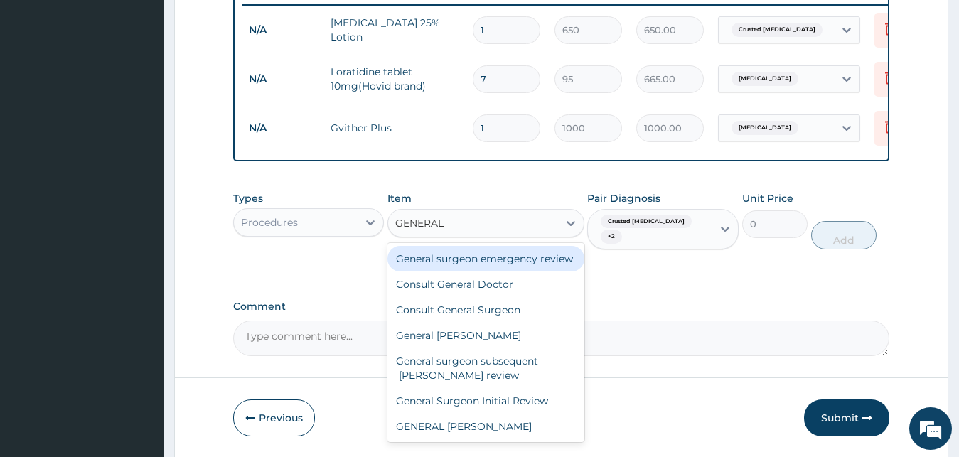
type input "GENERAL D"
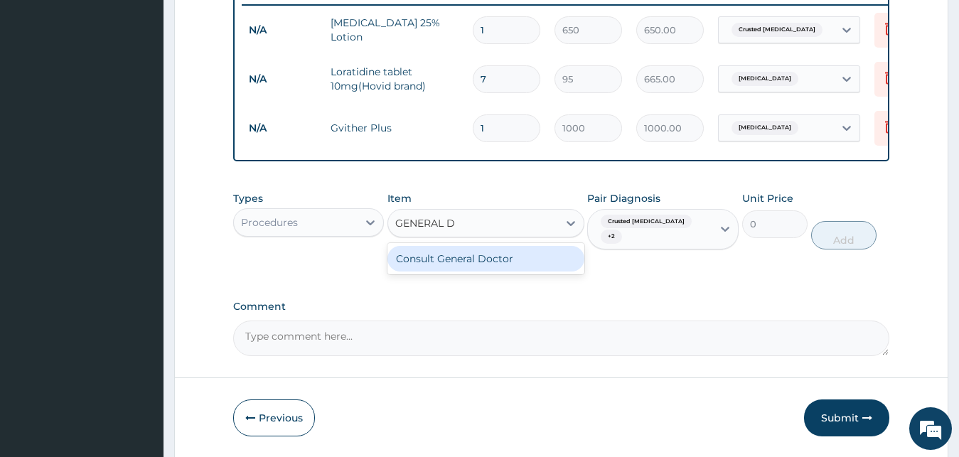
click at [490, 272] on div "Consult General Doctor" at bounding box center [485, 259] width 197 height 26
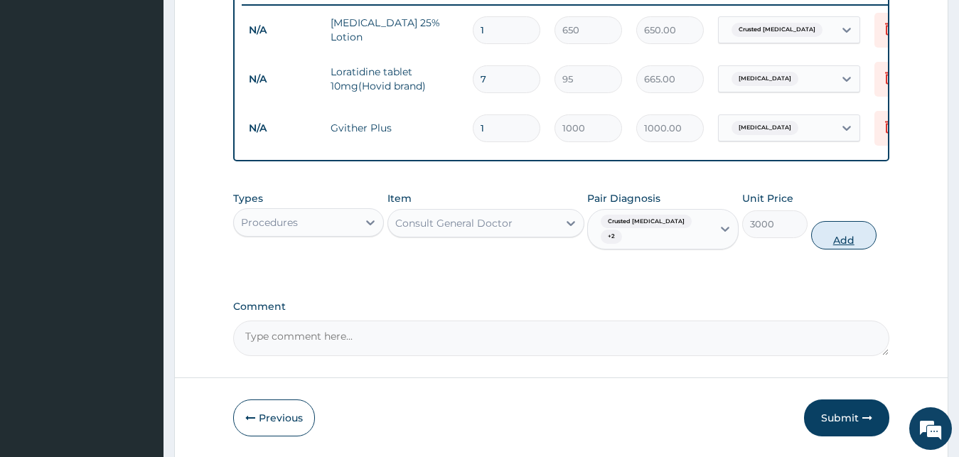
click at [833, 242] on button "Add" at bounding box center [843, 235] width 65 height 28
type input "0"
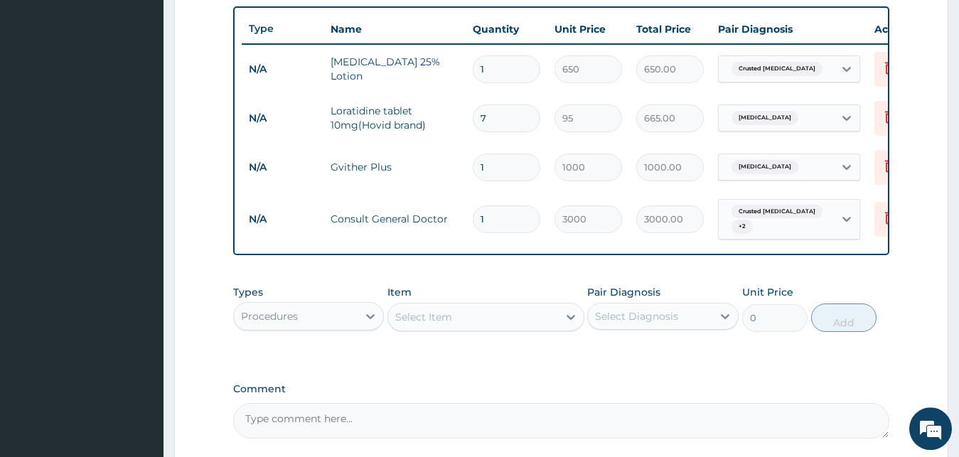
scroll to position [515, 0]
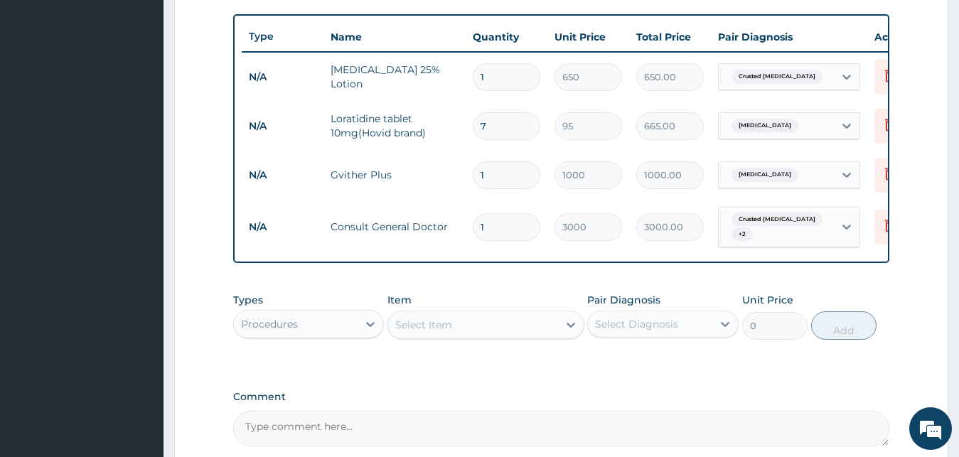
click at [510, 86] on input "1" at bounding box center [507, 77] width 68 height 28
type input "0.00"
type input "2"
type input "1300.00"
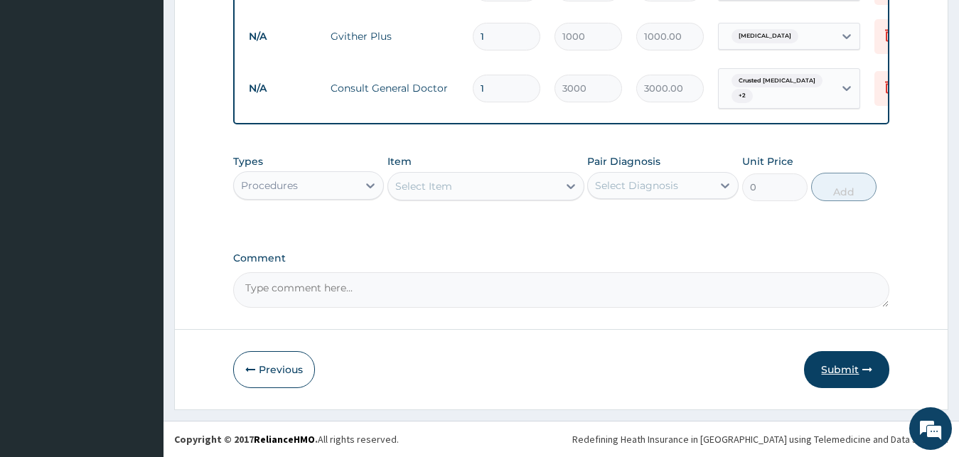
type input "2"
click at [824, 372] on button "Submit" at bounding box center [846, 369] width 85 height 37
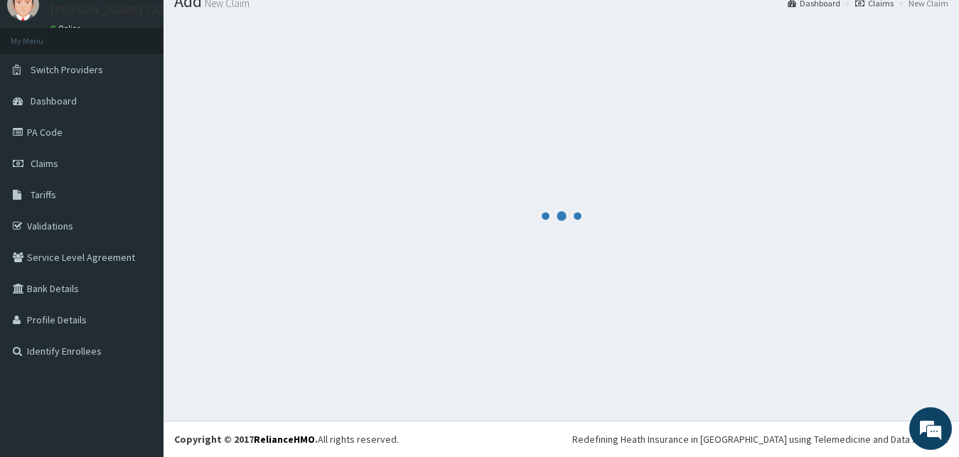
scroll to position [54, 0]
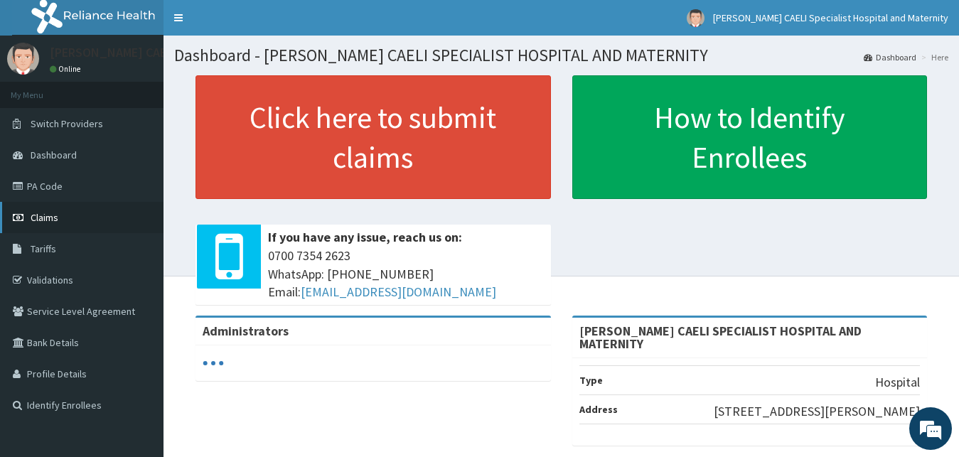
click at [60, 214] on link "Claims" at bounding box center [82, 217] width 164 height 31
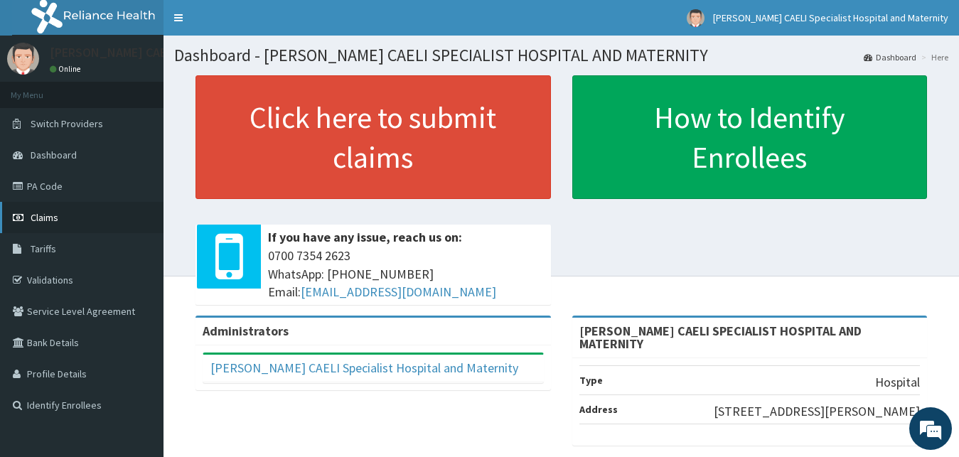
click at [65, 214] on link "Claims" at bounding box center [82, 217] width 164 height 31
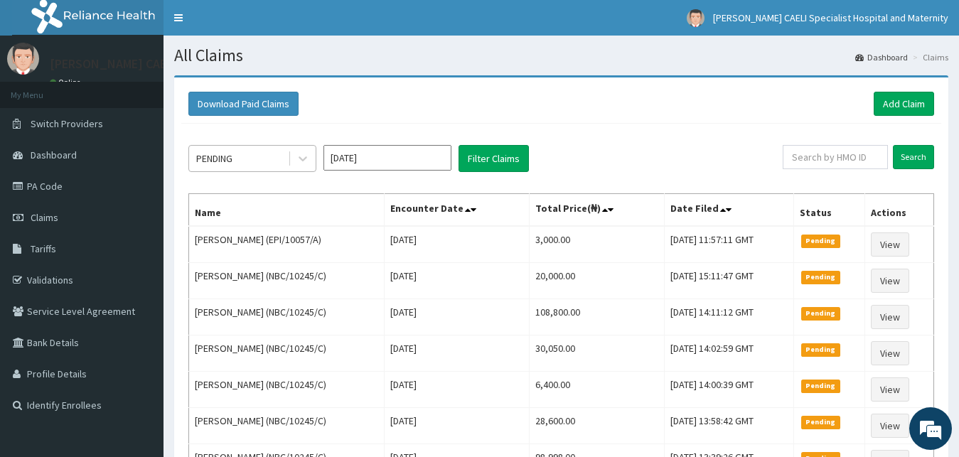
click at [270, 156] on div "PENDING" at bounding box center [238, 158] width 99 height 23
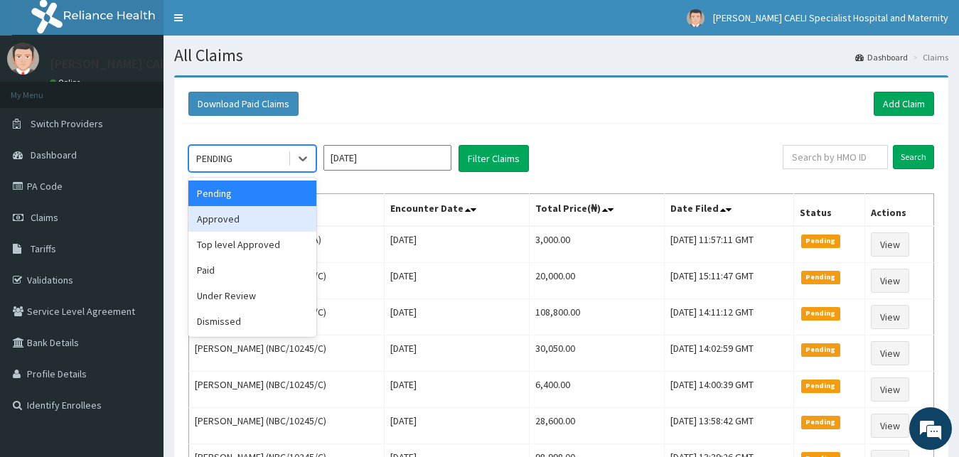
click at [269, 217] on div "Approved" at bounding box center [252, 219] width 128 height 26
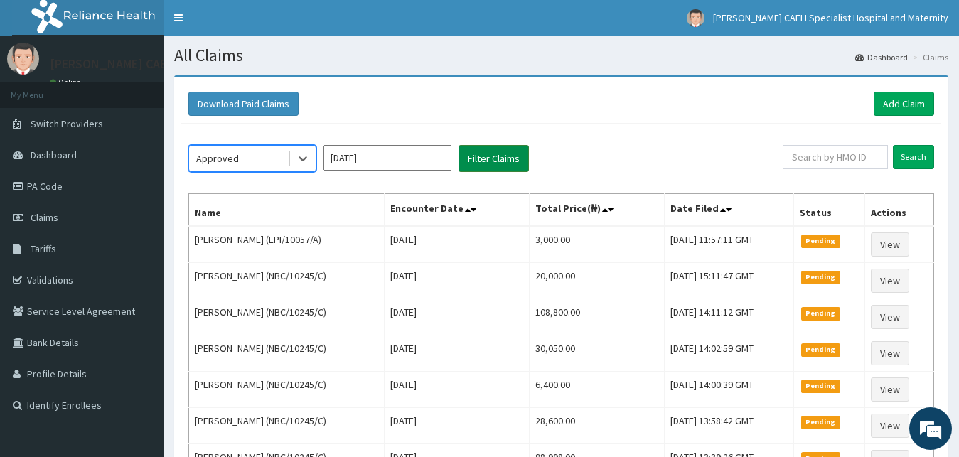
click at [493, 155] on button "Filter Claims" at bounding box center [494, 158] width 70 height 27
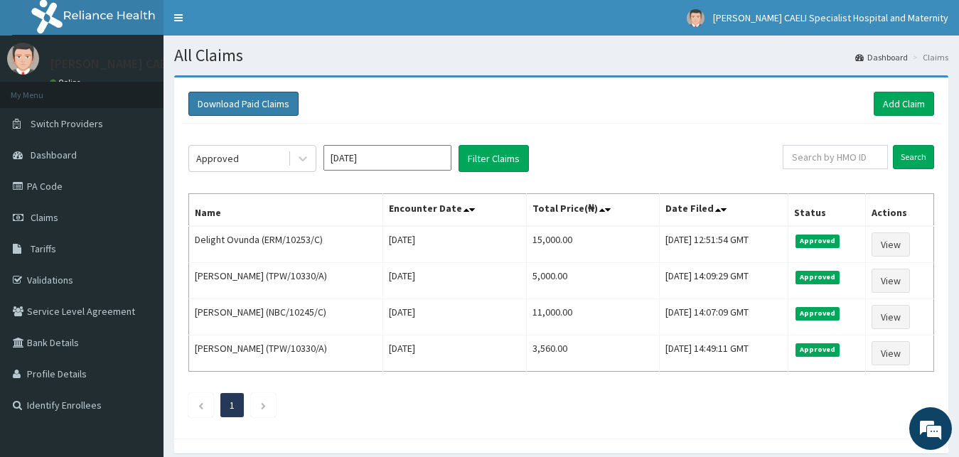
click at [268, 108] on button "Download Paid Claims" at bounding box center [243, 104] width 110 height 24
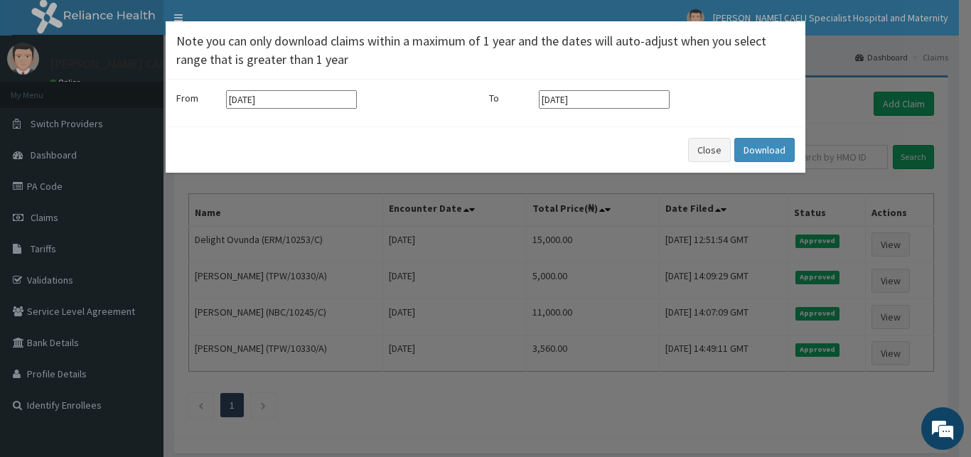
click at [322, 219] on div "× Note you can only download claims within a maximum of 1 year and the dates wi…" at bounding box center [485, 228] width 971 height 457
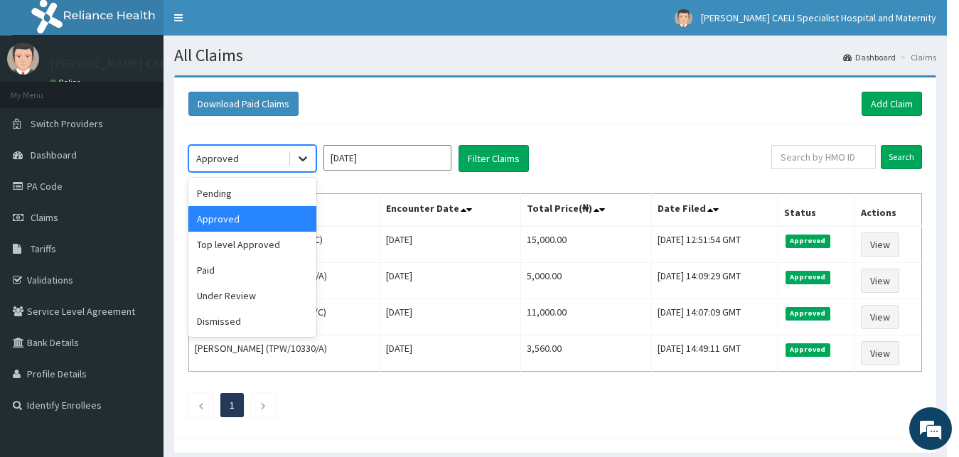
click at [294, 156] on div at bounding box center [303, 159] width 26 height 26
click at [292, 240] on div "Top level Approved" at bounding box center [252, 245] width 128 height 26
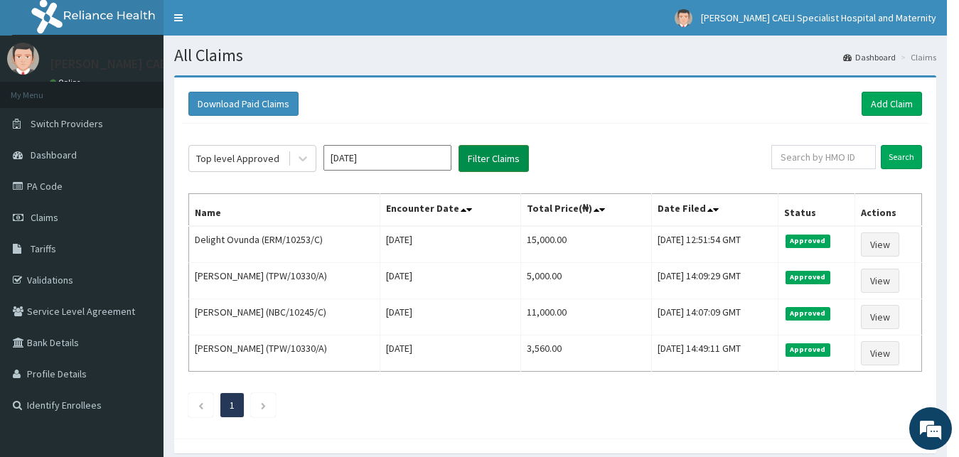
click at [484, 172] on button "Filter Claims" at bounding box center [494, 158] width 70 height 27
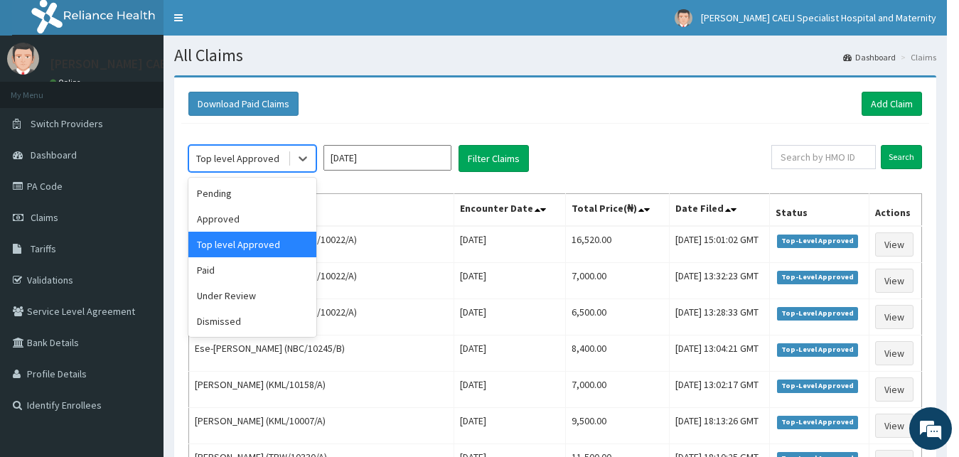
click at [269, 154] on div "Top level Approved" at bounding box center [237, 158] width 83 height 14
click at [275, 196] on div "Pending" at bounding box center [252, 194] width 128 height 26
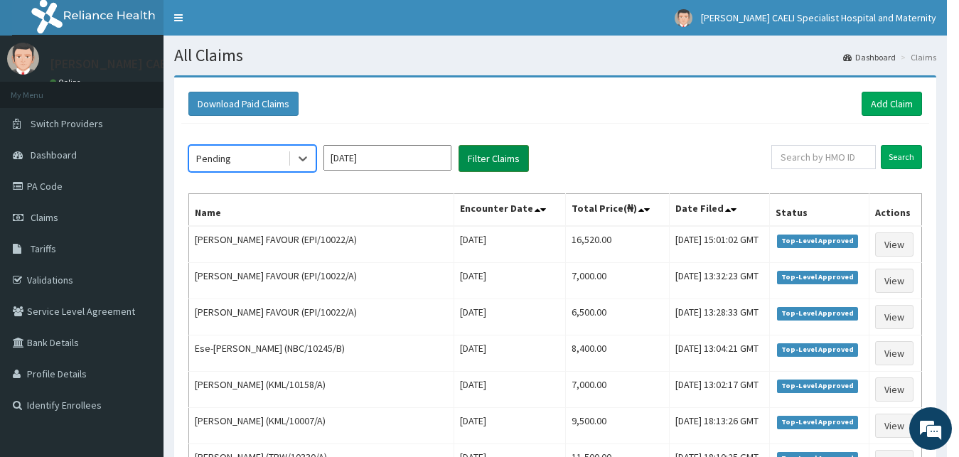
click at [497, 163] on button "Filter Claims" at bounding box center [494, 158] width 70 height 27
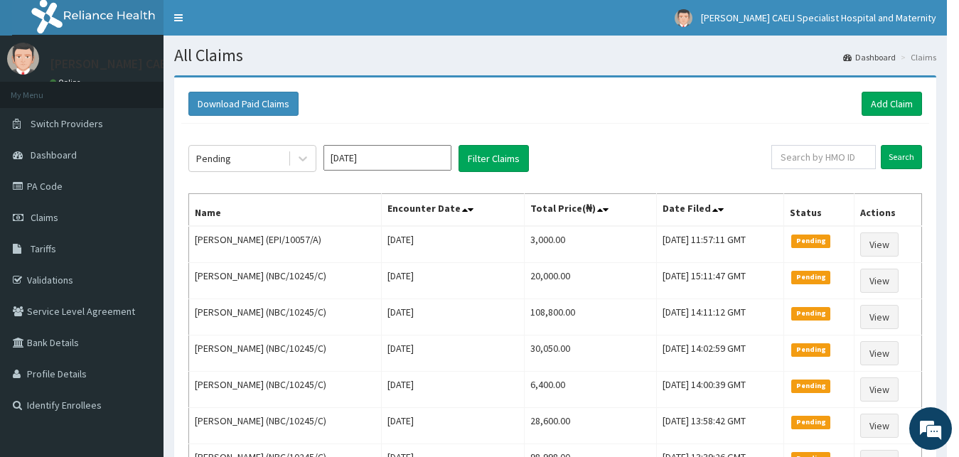
click at [259, 145] on div "Pending Aug 2025 Filter Claims Search Name Encounter Date Total Price(₦) Date F…" at bounding box center [555, 386] width 748 height 525
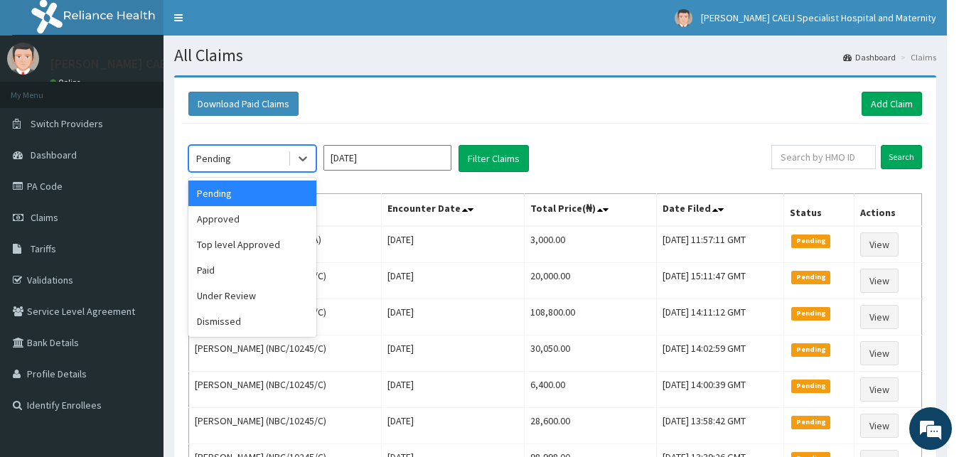
click at [262, 151] on div "Pending" at bounding box center [238, 158] width 99 height 23
click at [294, 227] on div "Approved" at bounding box center [252, 219] width 128 height 26
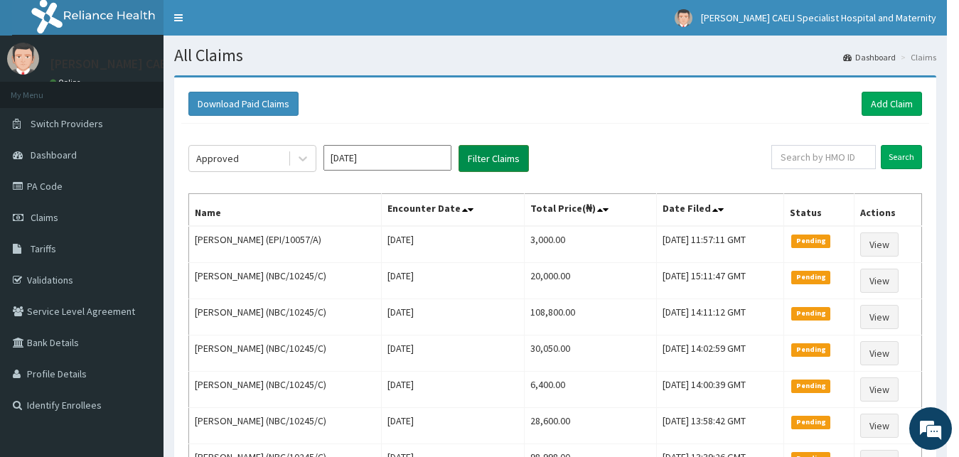
click at [511, 161] on button "Filter Claims" at bounding box center [494, 158] width 70 height 27
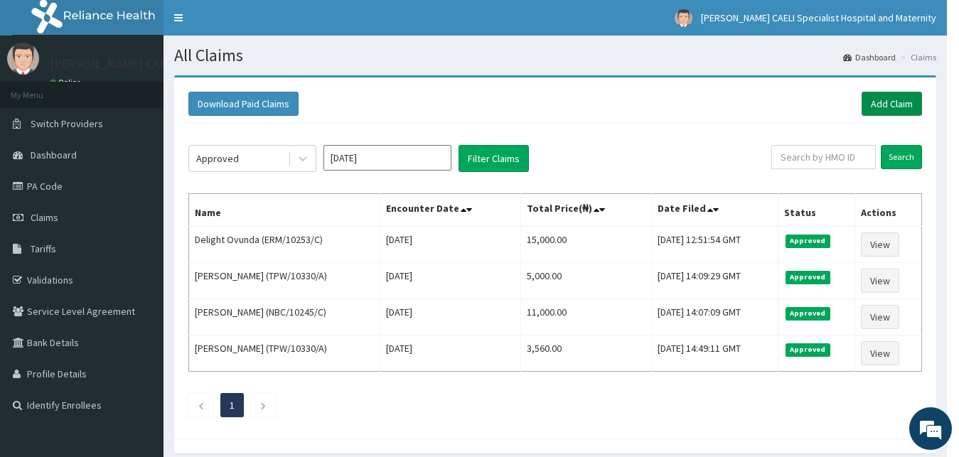
click at [891, 107] on link "Add Claim" at bounding box center [892, 104] width 60 height 24
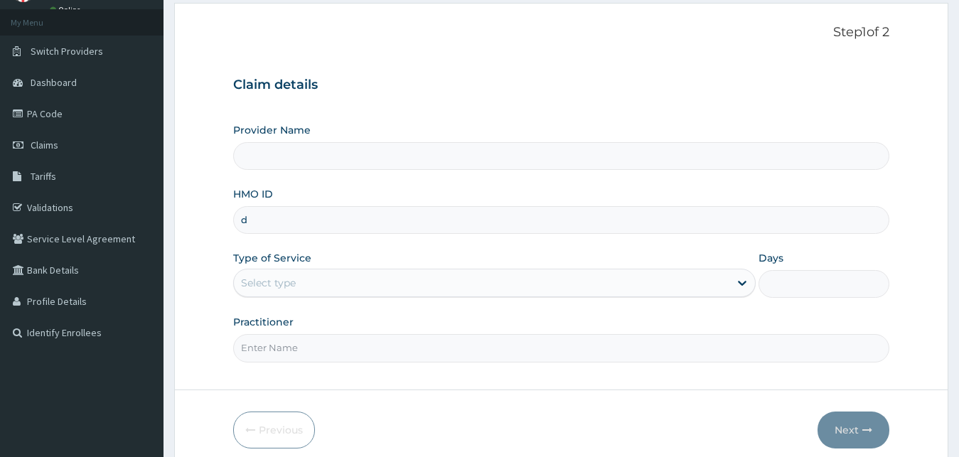
type input "dr"
type input "[PERSON_NAME] CAELI SPECIALIST HOSPITAL AND MATERNITY"
type input "d"
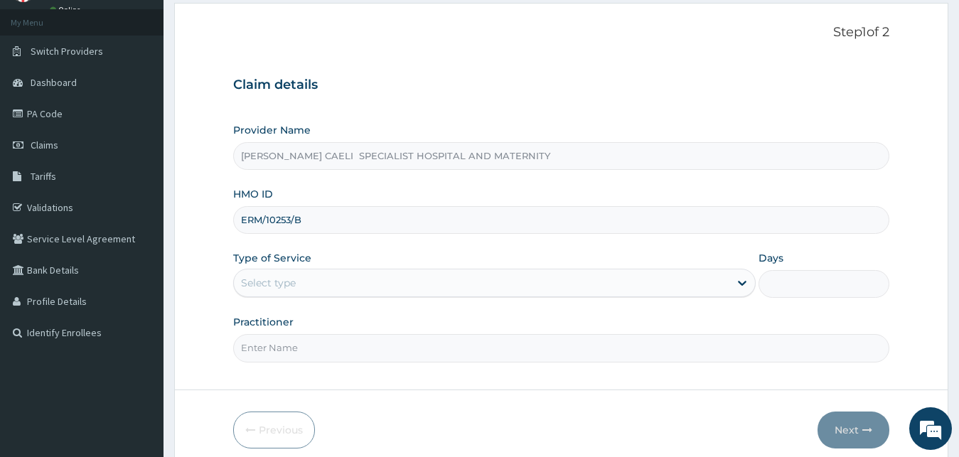
type input "ERM/10253/B"
click at [363, 274] on div "Select type" at bounding box center [482, 283] width 496 height 23
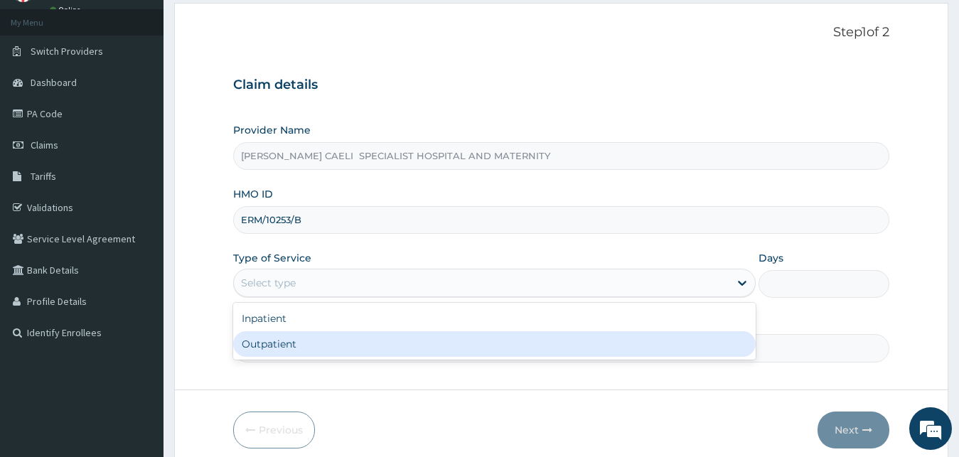
click at [340, 341] on div "Outpatient" at bounding box center [494, 344] width 523 height 26
type input "1"
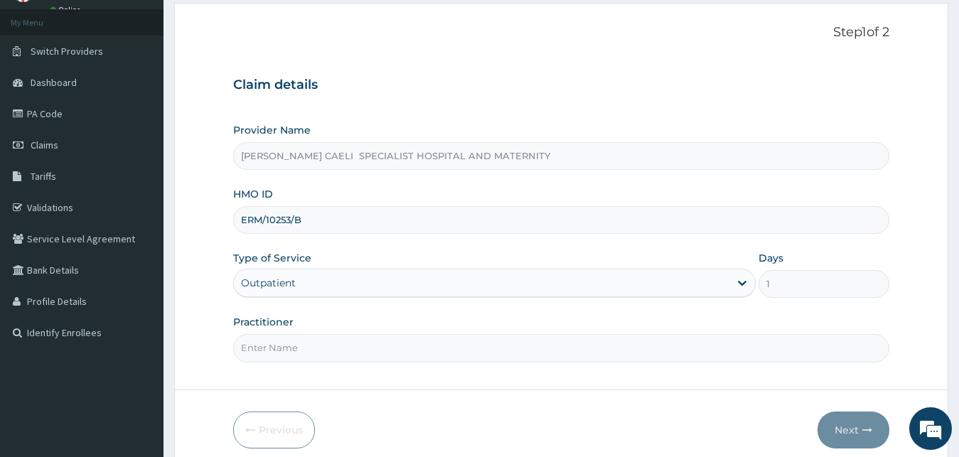
click at [339, 347] on input "Practitioner" at bounding box center [561, 348] width 657 height 28
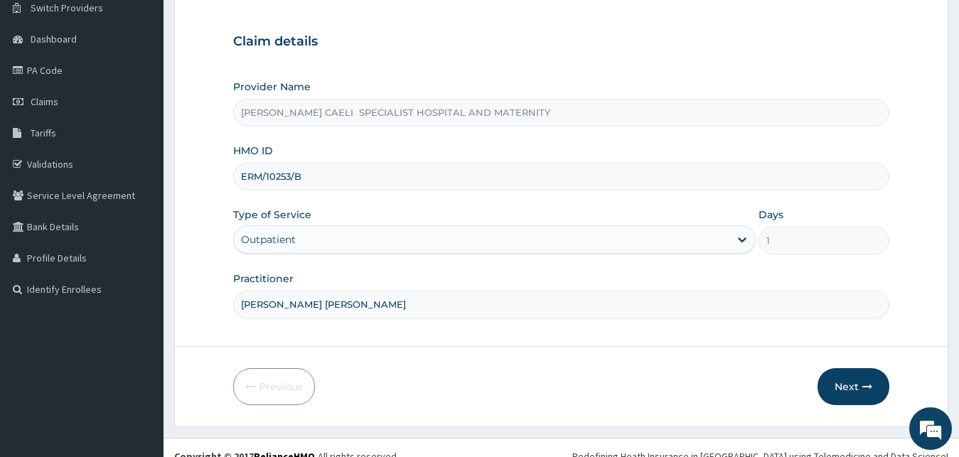
scroll to position [133, 0]
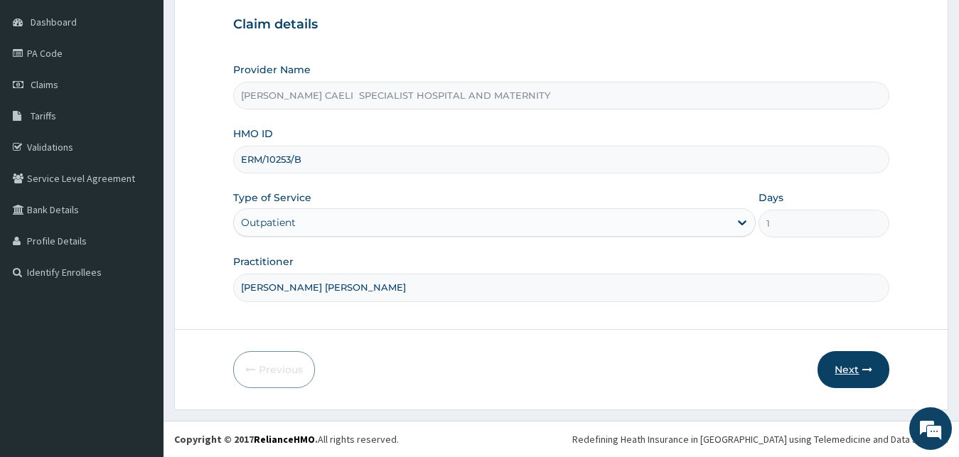
type input "[PERSON_NAME] [PERSON_NAME]"
click at [853, 374] on button "Next" at bounding box center [854, 369] width 72 height 37
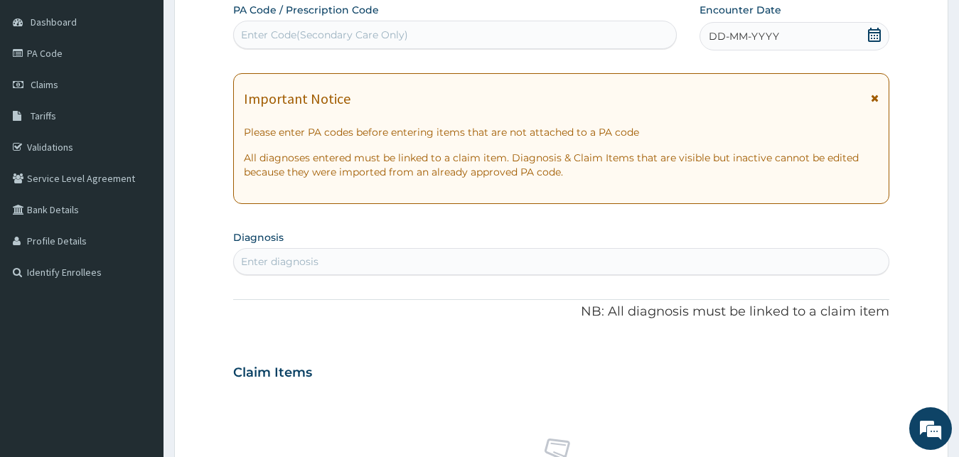
scroll to position [0, 0]
click at [755, 36] on span "DD-MM-YYYY" at bounding box center [744, 36] width 70 height 14
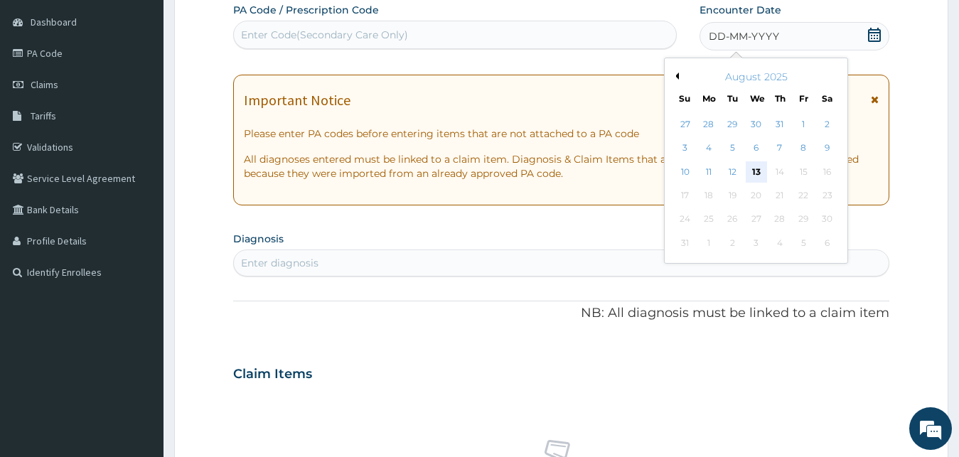
click at [754, 173] on div "13" at bounding box center [755, 171] width 21 height 21
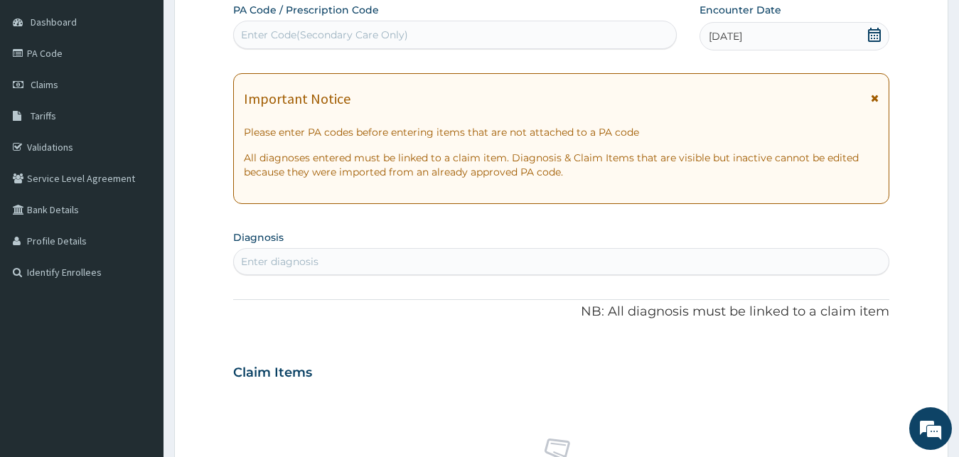
scroll to position [205, 0]
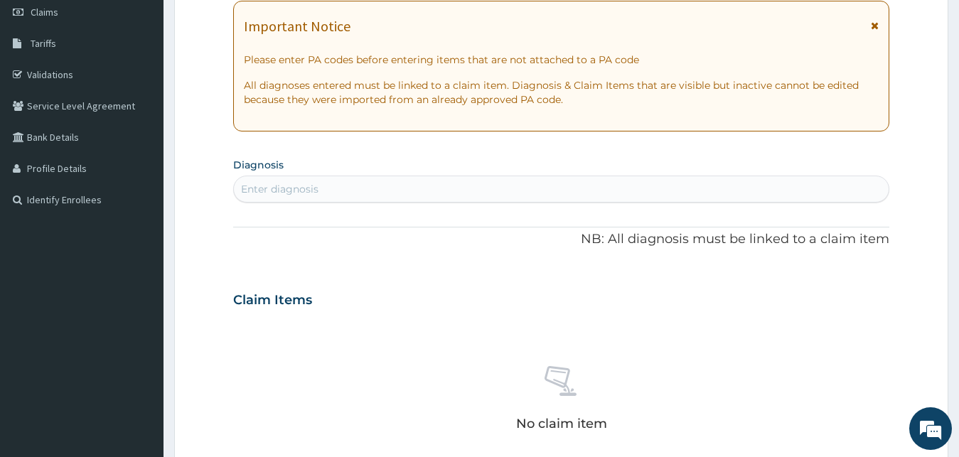
click at [278, 189] on div "Enter diagnosis" at bounding box center [279, 189] width 77 height 14
type input "CRUSTED [MEDICAL_DATA]"
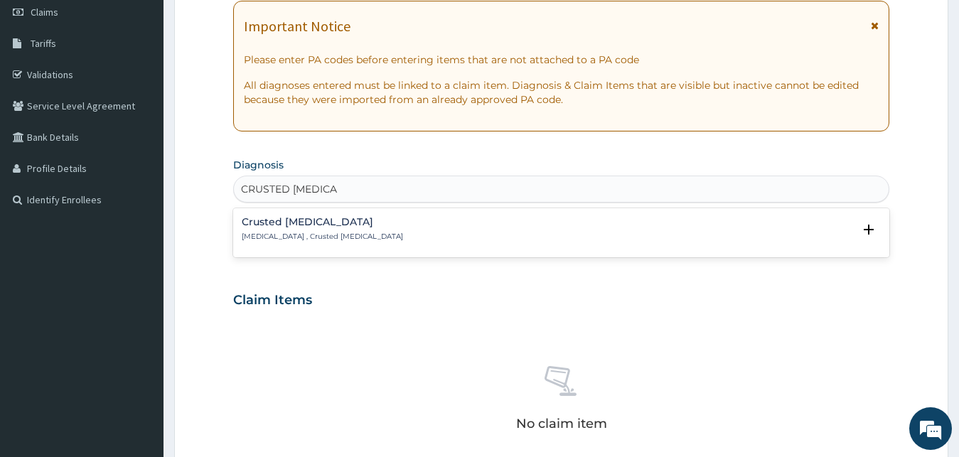
click at [323, 219] on h4 "Crusted [MEDICAL_DATA]" at bounding box center [322, 222] width 161 height 11
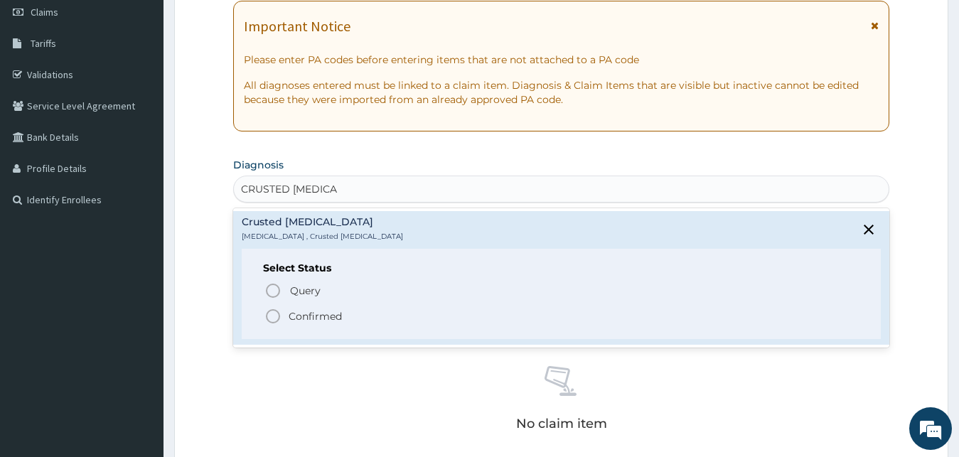
click at [326, 324] on span "Confirmed" at bounding box center [562, 316] width 596 height 17
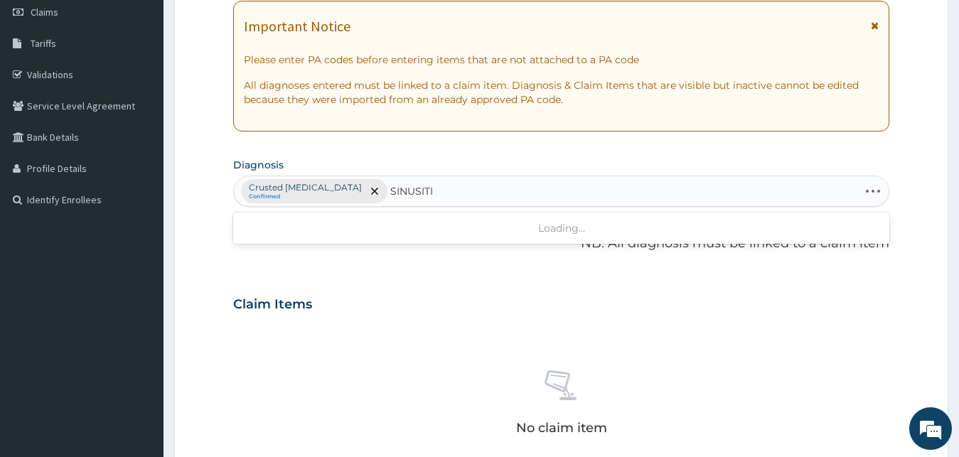
type input "[MEDICAL_DATA]"
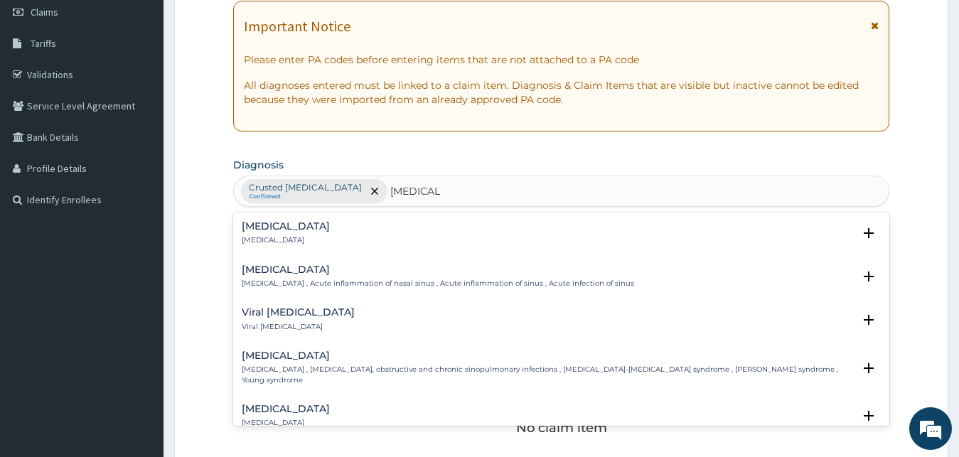
click at [311, 234] on div "[MEDICAL_DATA] [MEDICAL_DATA]" at bounding box center [562, 233] width 640 height 25
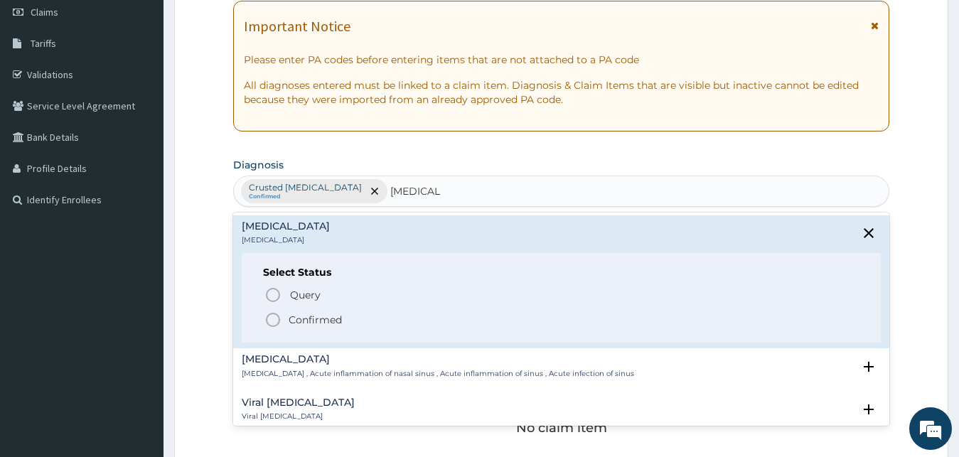
click at [311, 314] on p "Confirmed" at bounding box center [315, 320] width 53 height 14
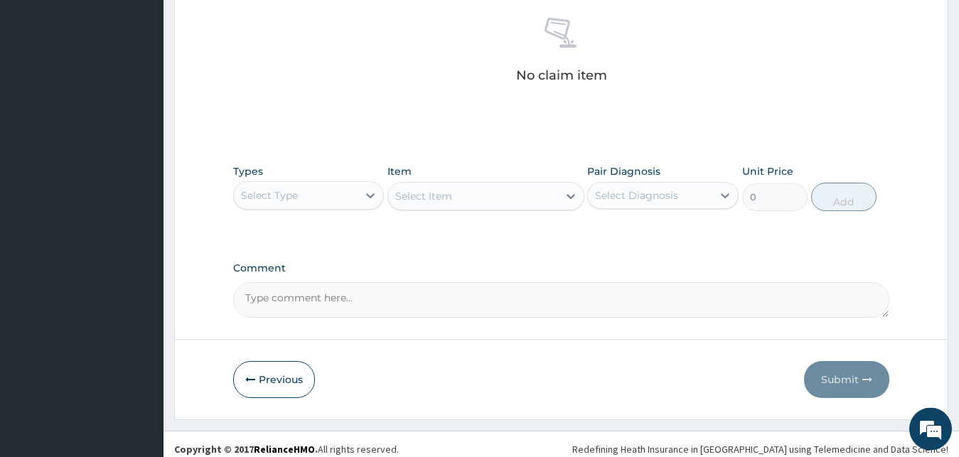
scroll to position [568, 0]
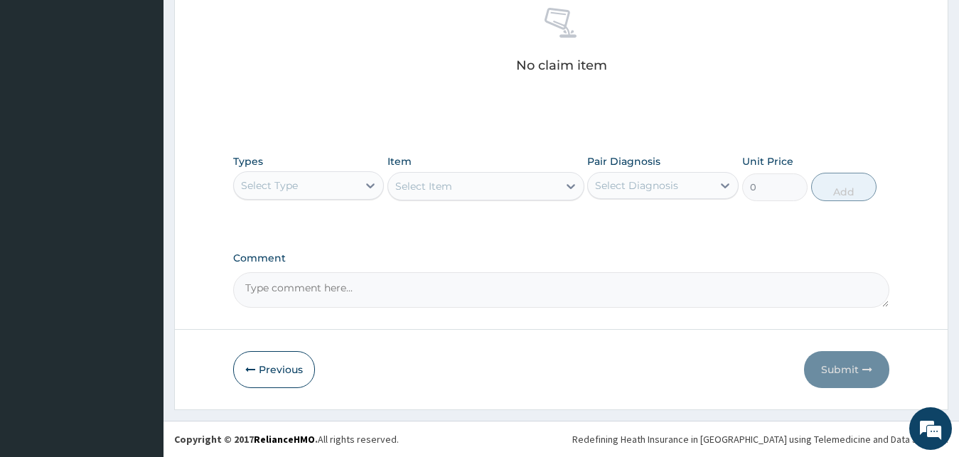
click at [291, 190] on div "Select Type" at bounding box center [269, 185] width 57 height 14
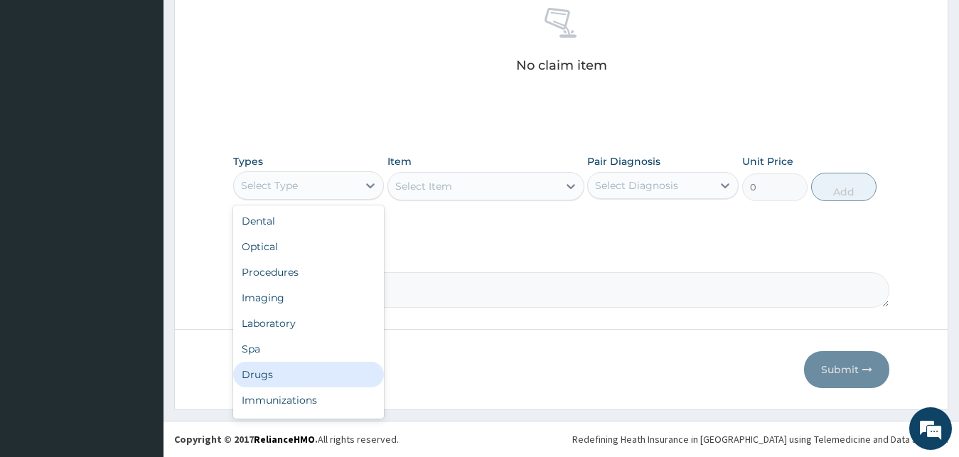
click at [280, 373] on div "Drugs" at bounding box center [308, 375] width 151 height 26
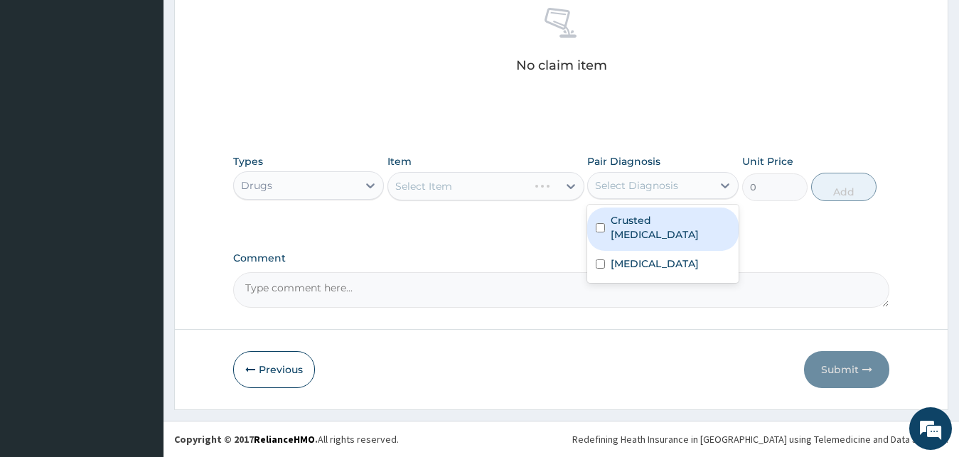
click at [672, 193] on div "Select Diagnosis" at bounding box center [650, 185] width 124 height 23
click at [653, 220] on label "Crusted [MEDICAL_DATA]" at bounding box center [670, 227] width 119 height 28
checkbox input "true"
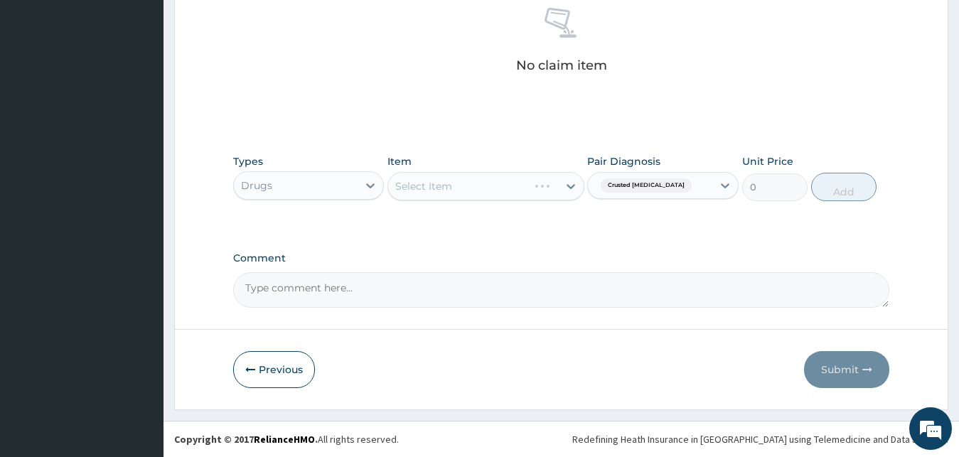
click at [511, 184] on div "Select Item" at bounding box center [485, 186] width 197 height 28
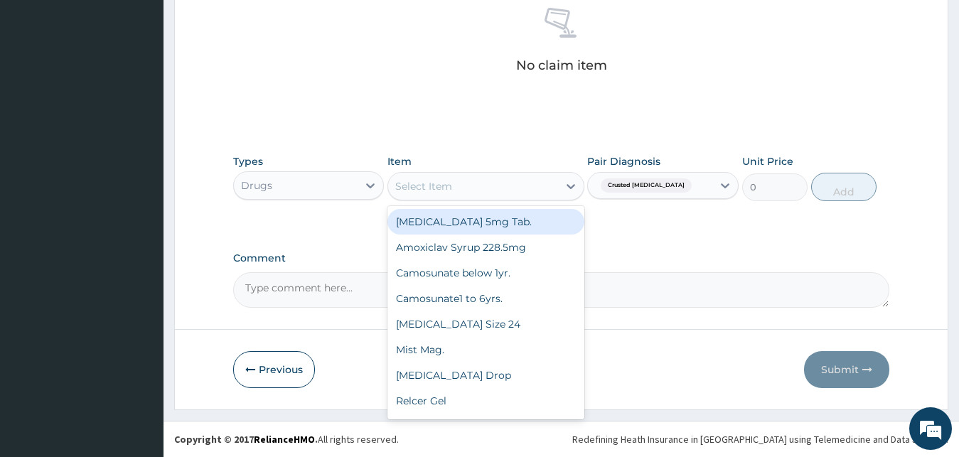
click at [511, 190] on div "Select Item" at bounding box center [473, 186] width 170 height 23
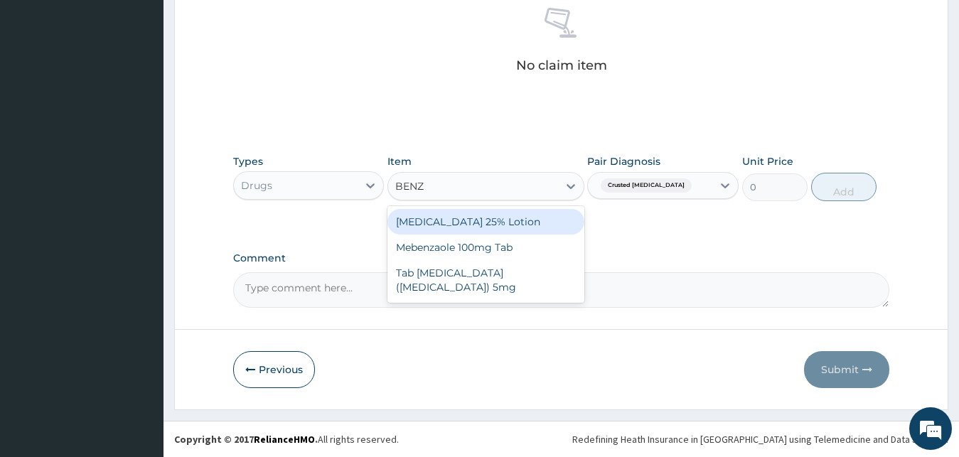
type input "BENZY"
click at [530, 223] on div "[MEDICAL_DATA] 25% Lotion" at bounding box center [485, 222] width 197 height 26
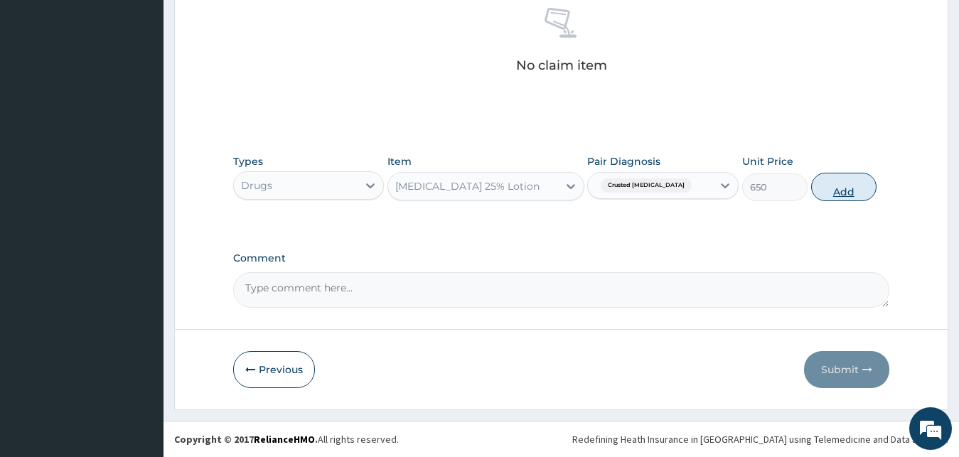
click at [831, 191] on button "Add" at bounding box center [843, 187] width 65 height 28
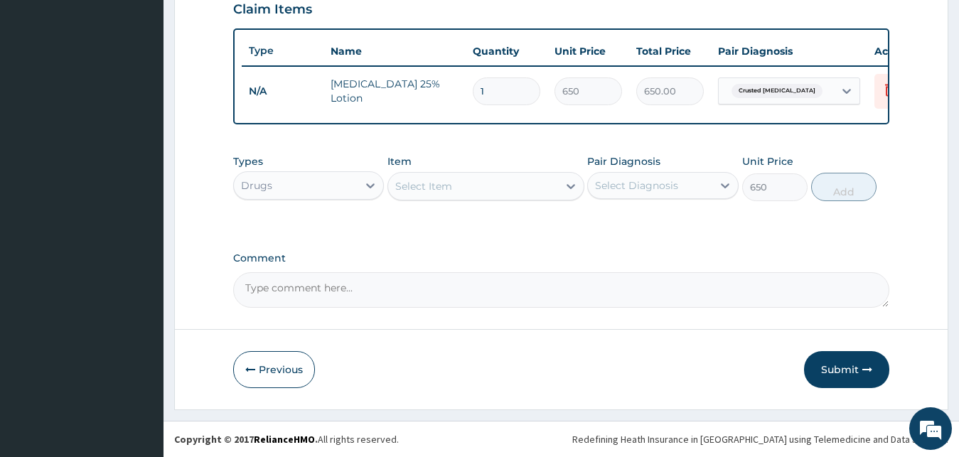
type input "0"
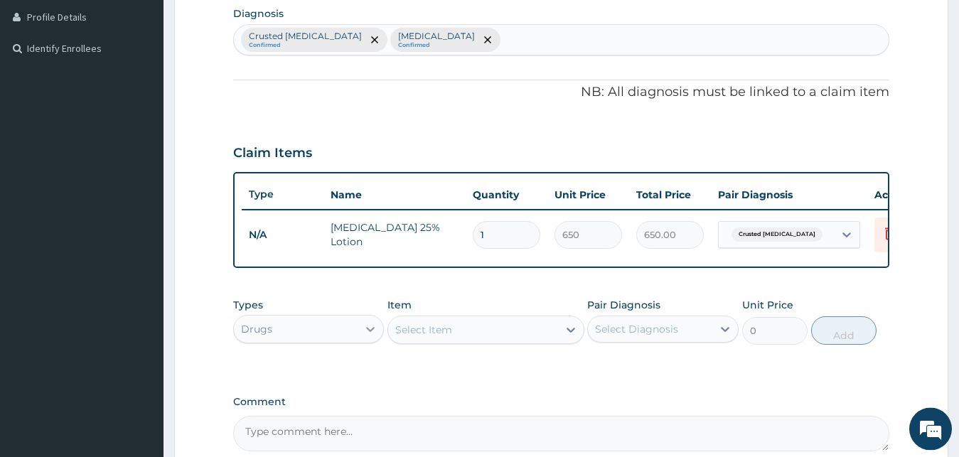
scroll to position [440, 0]
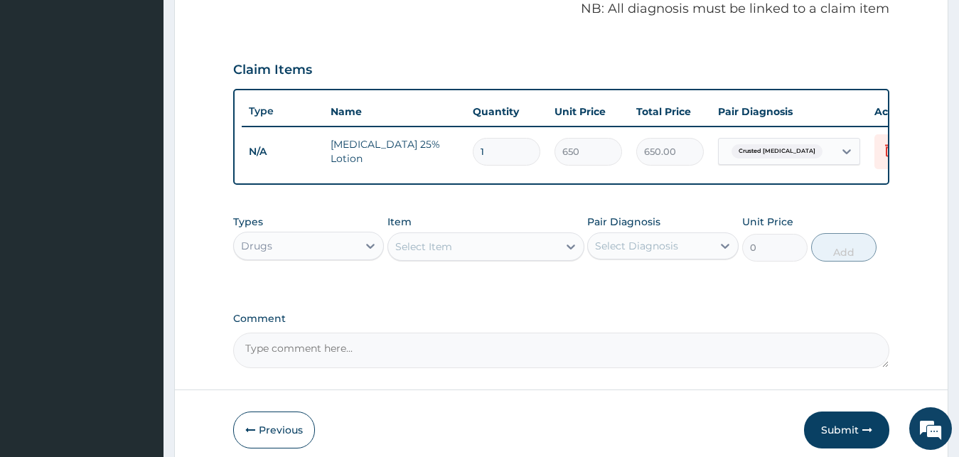
click at [476, 258] on div "Select Item" at bounding box center [473, 246] width 170 height 23
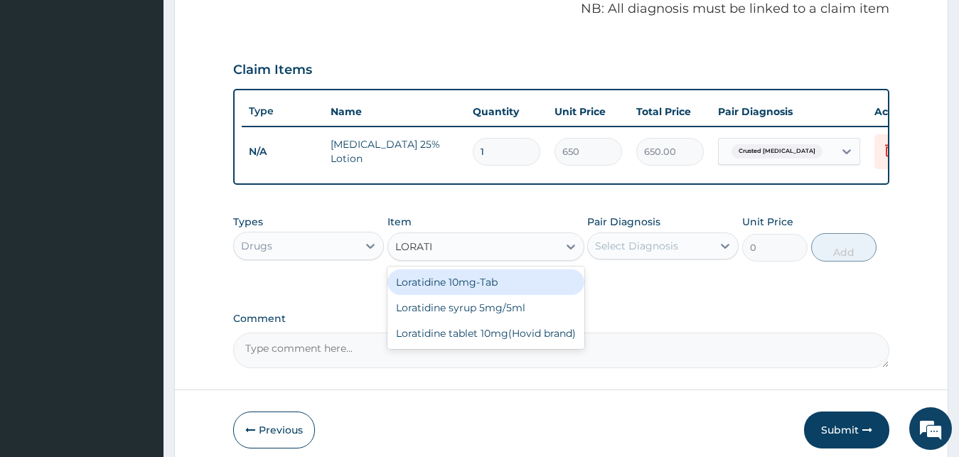
type input "LORATID"
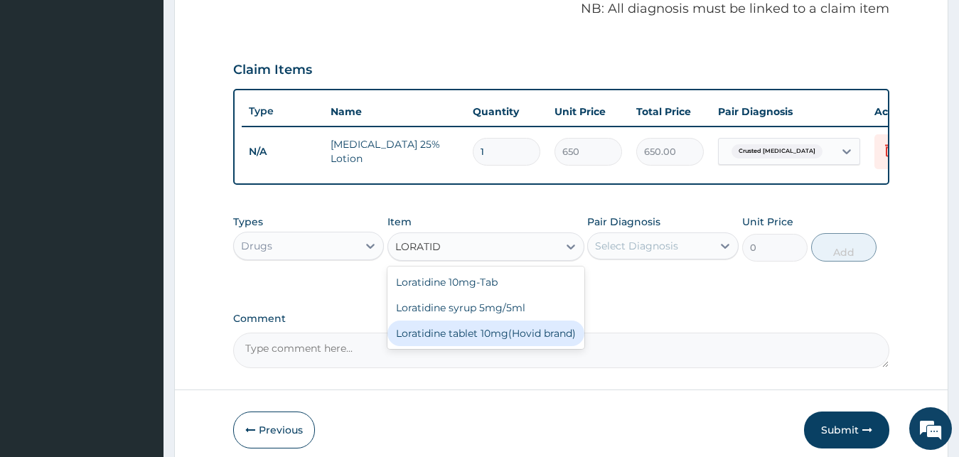
click at [485, 346] on div "Loratidine tablet 10mg(Hovid brand)" at bounding box center [485, 334] width 197 height 26
type input "95"
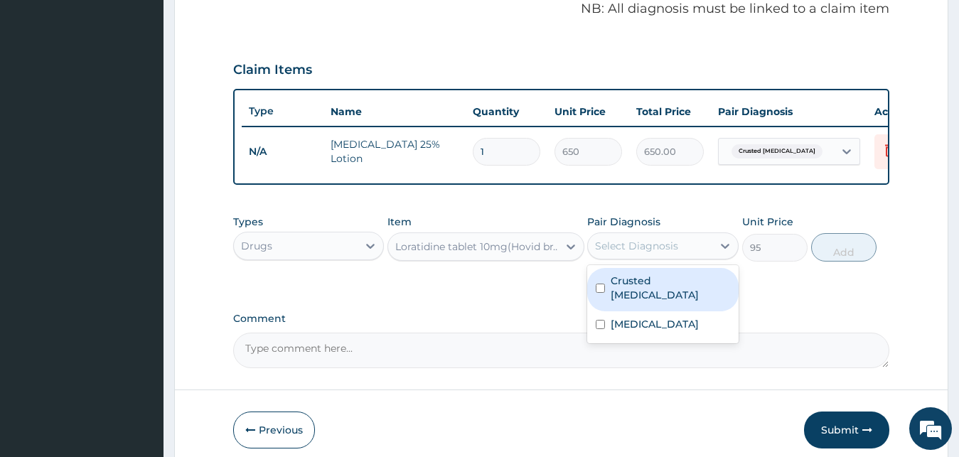
click at [707, 257] on div "Select Diagnosis" at bounding box center [650, 246] width 124 height 23
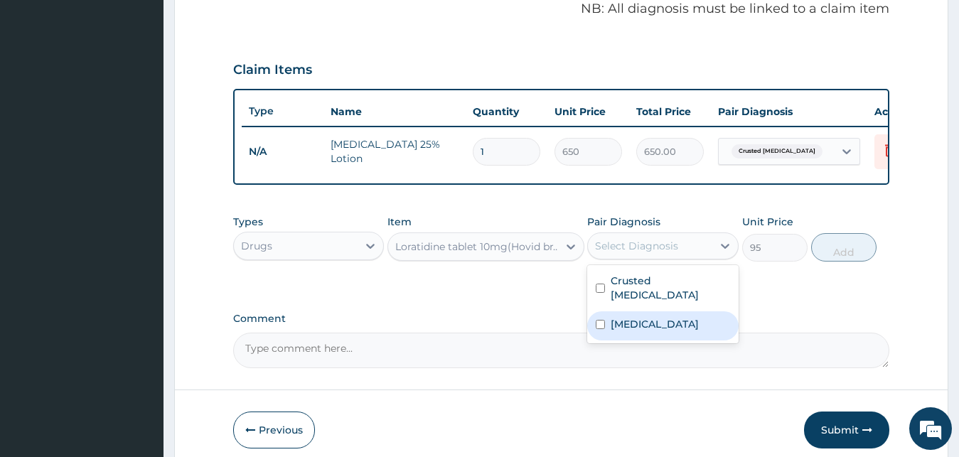
click at [676, 315] on div "[MEDICAL_DATA]" at bounding box center [662, 325] width 151 height 29
checkbox input "true"
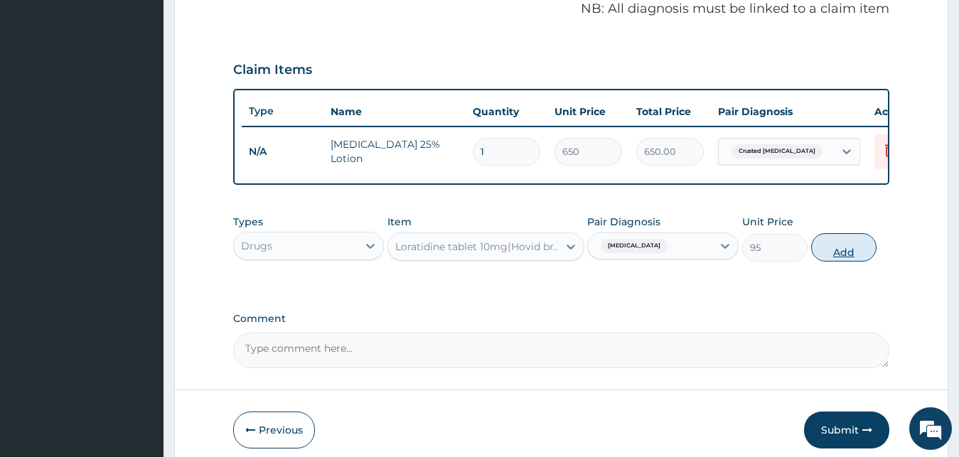
click at [819, 259] on button "Add" at bounding box center [843, 247] width 65 height 28
type input "0"
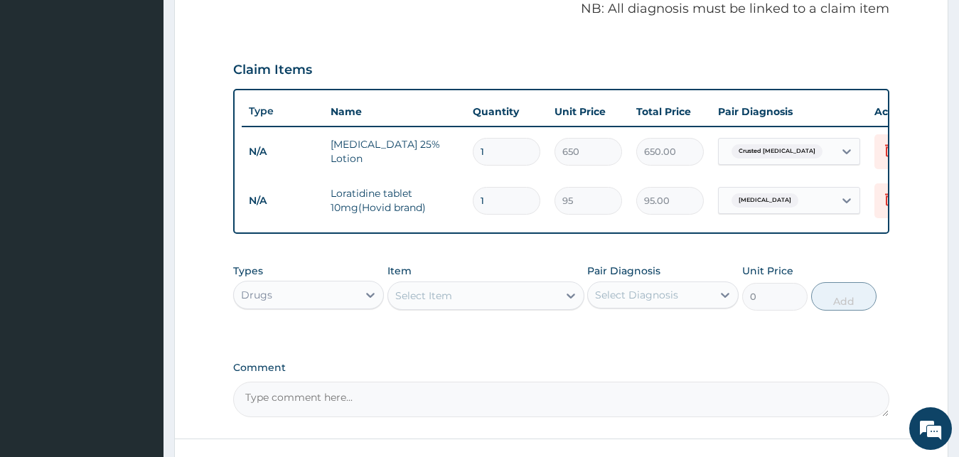
type input "0.00"
type input "7"
type input "665.00"
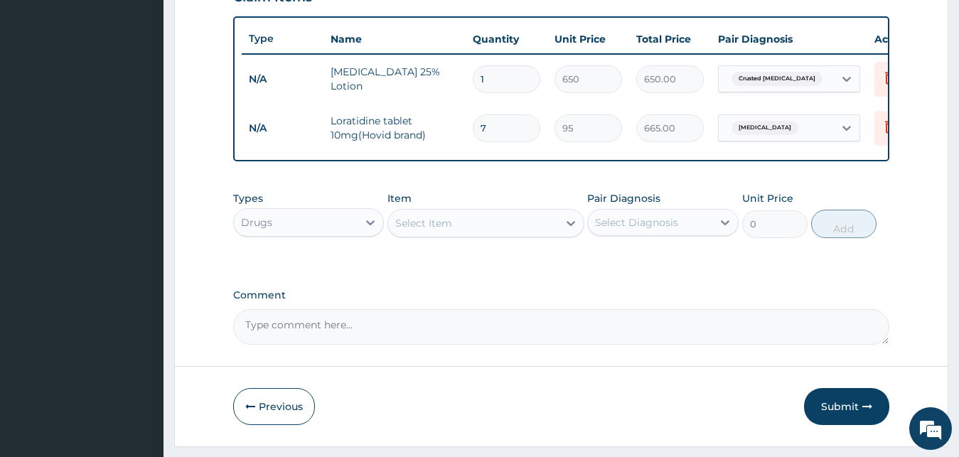
type input "7"
click at [503, 230] on div "Select Item" at bounding box center [473, 223] width 170 height 23
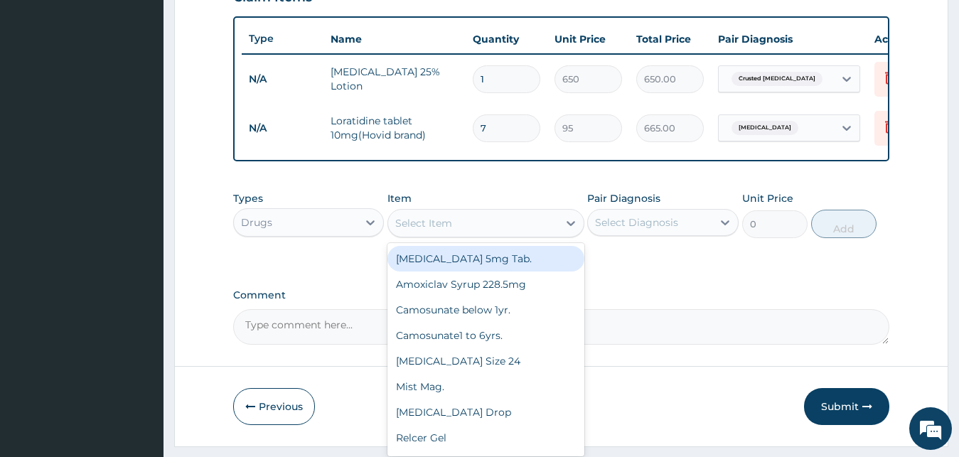
type input "M"
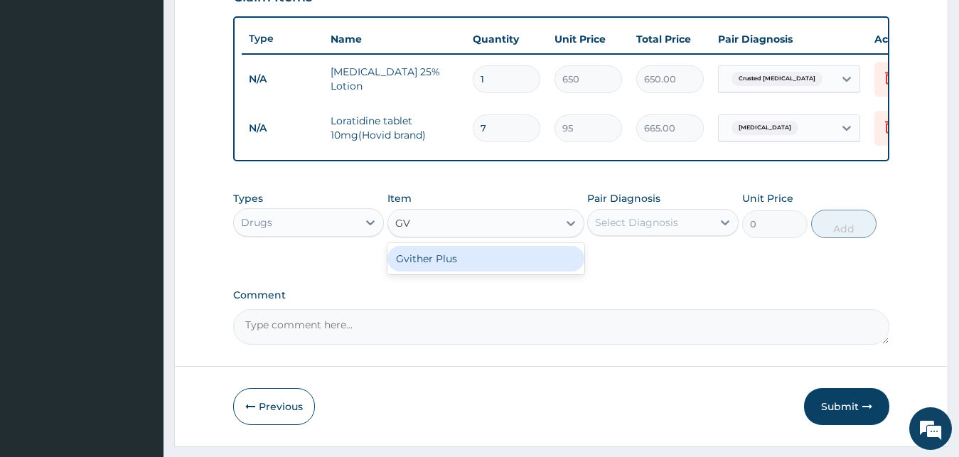
type input "GVI"
click at [452, 271] on div "Gvither Plus" at bounding box center [485, 259] width 197 height 26
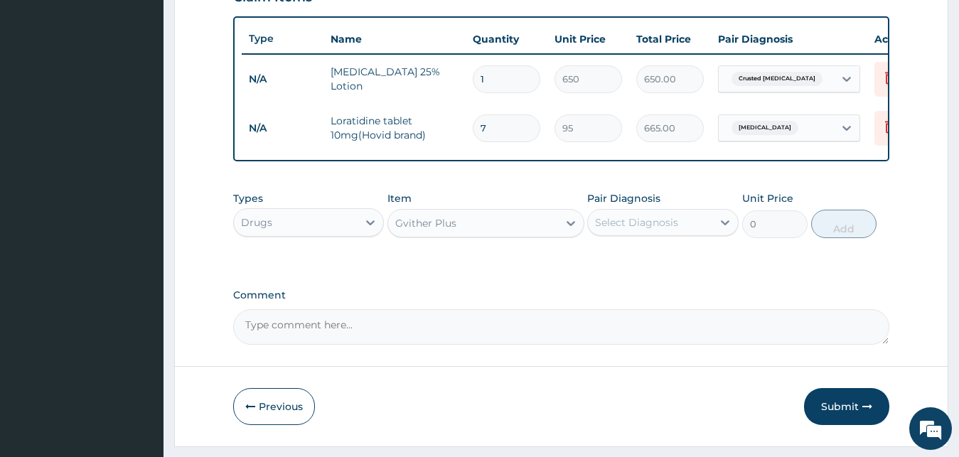
type input "1000"
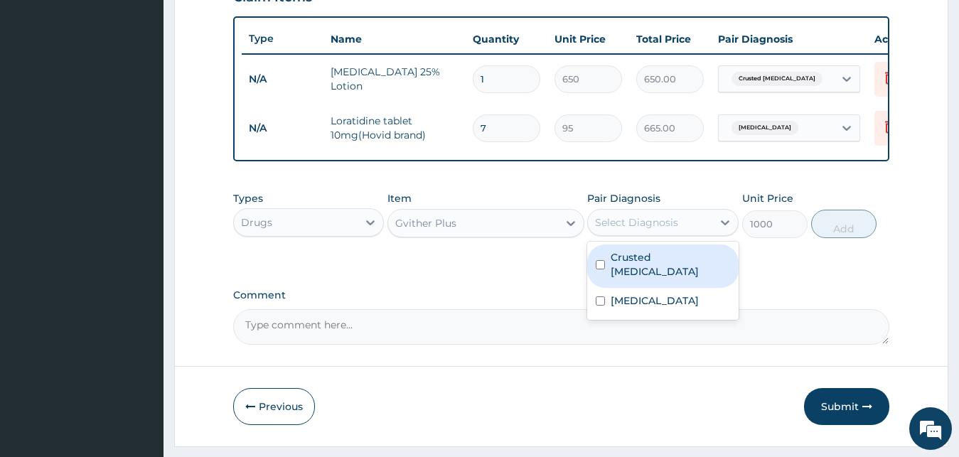
click at [636, 230] on div "Select Diagnosis" at bounding box center [636, 222] width 83 height 14
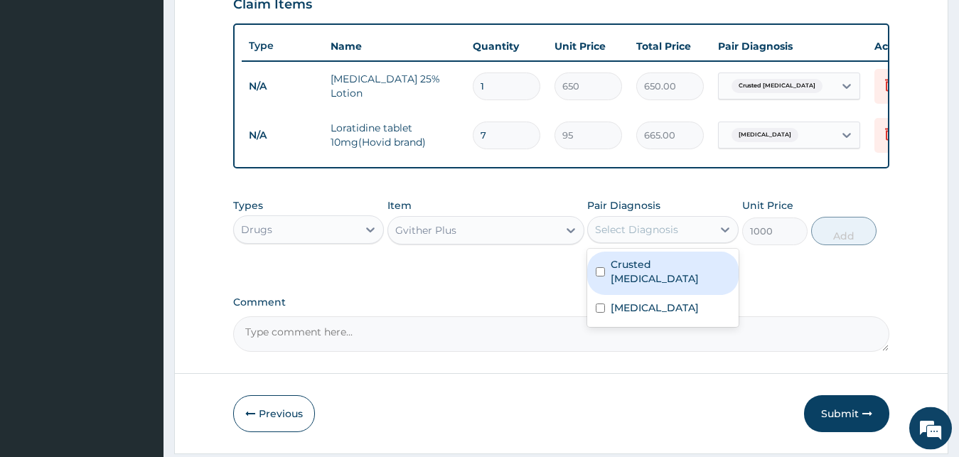
scroll to position [295, 0]
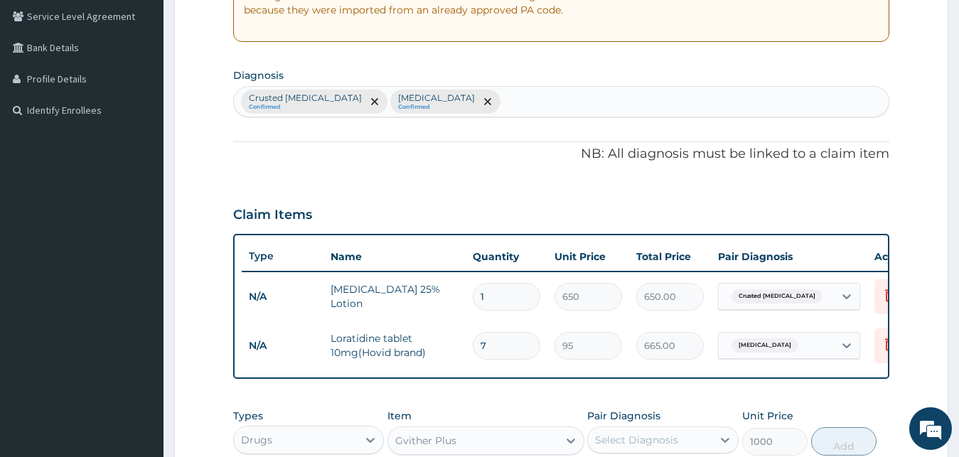
click at [438, 115] on div "Crusted [MEDICAL_DATA] Confirmed [MEDICAL_DATA] Confirmed" at bounding box center [561, 102] width 655 height 30
type input "[MEDICAL_DATA]"
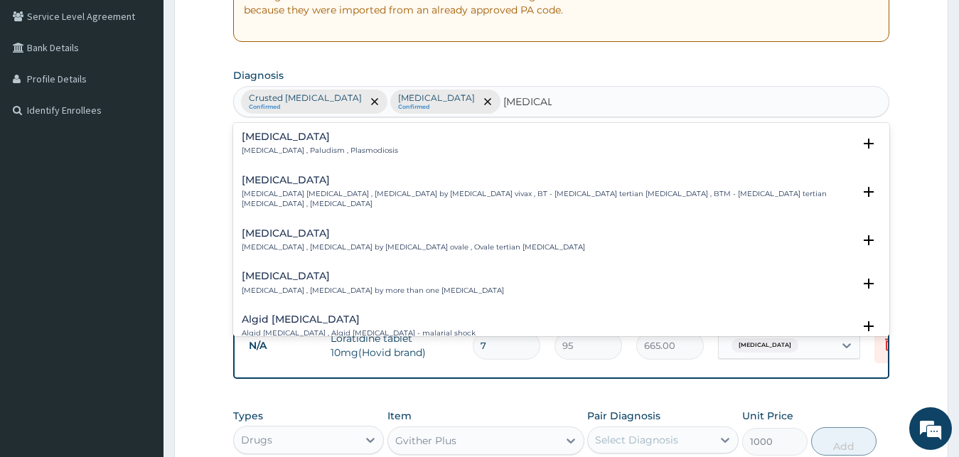
click at [321, 127] on div "[MEDICAL_DATA] [MEDICAL_DATA] , Paludism , Plasmodiosis Select Status Query Que…" at bounding box center [561, 147] width 657 height 43
click at [323, 146] on p "[MEDICAL_DATA] , Paludism , Plasmodiosis" at bounding box center [320, 151] width 156 height 10
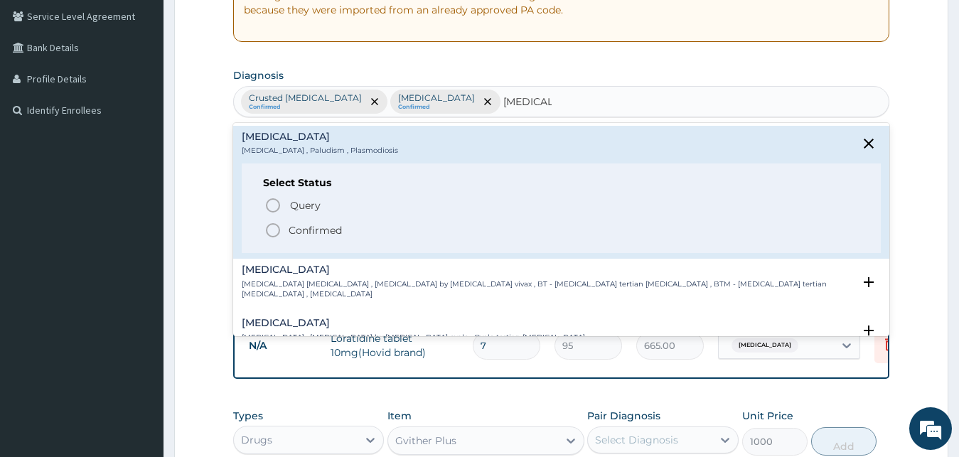
click at [336, 227] on p "Confirmed" at bounding box center [315, 230] width 53 height 14
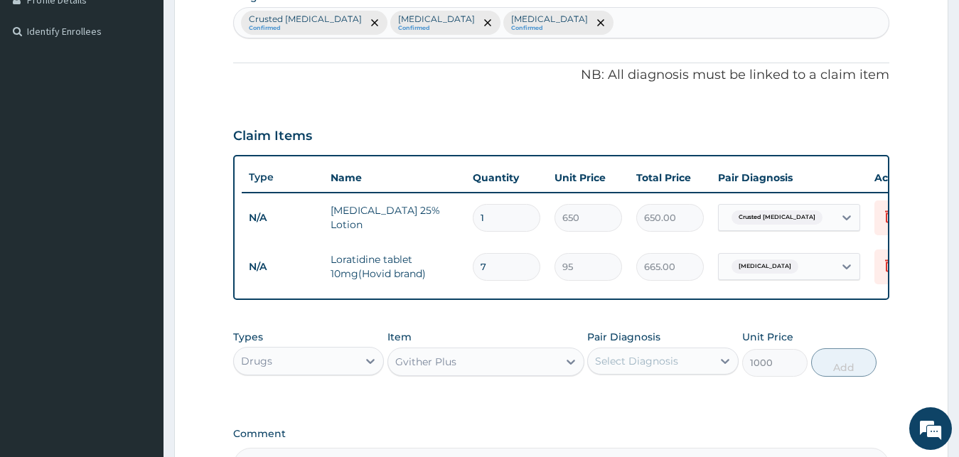
scroll to position [513, 0]
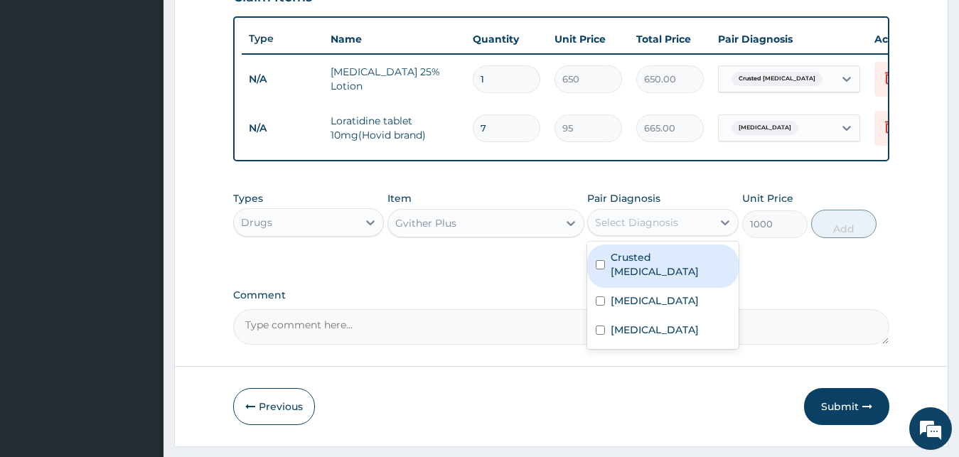
click at [665, 230] on div "Select Diagnosis" at bounding box center [636, 222] width 83 height 14
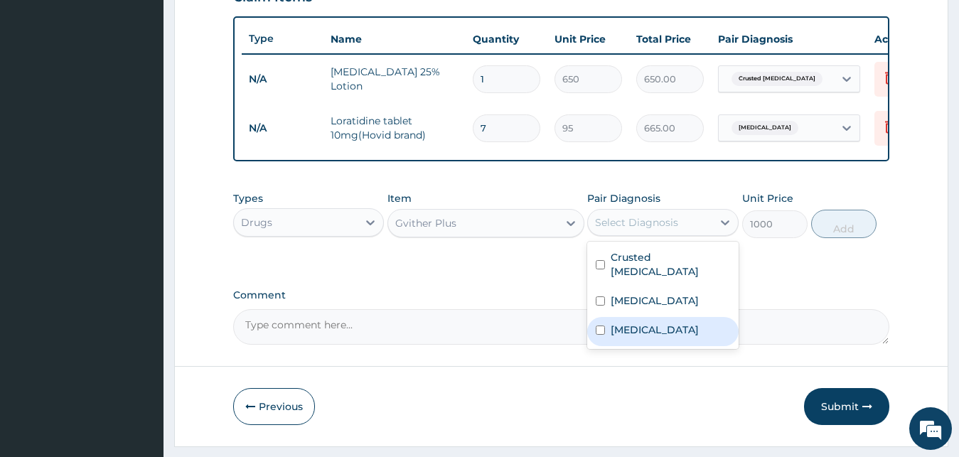
click at [662, 328] on div "[MEDICAL_DATA]" at bounding box center [662, 331] width 151 height 29
checkbox input "true"
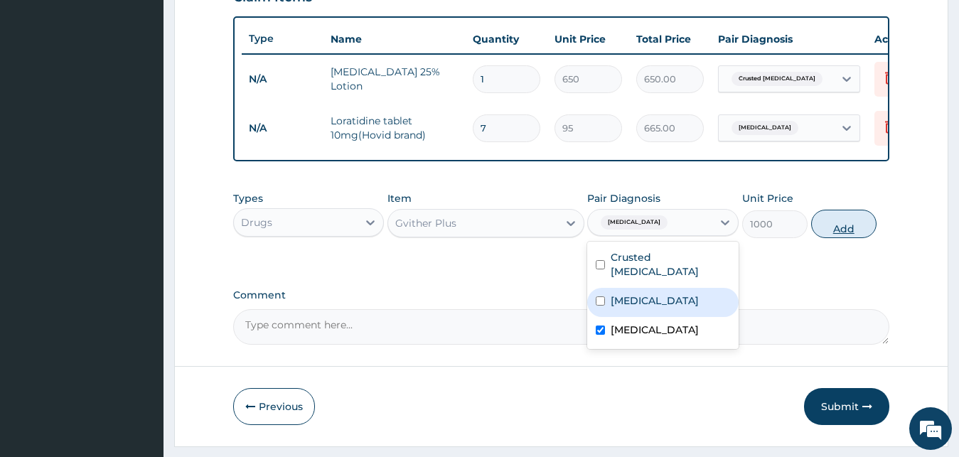
click at [850, 238] on button "Add" at bounding box center [843, 224] width 65 height 28
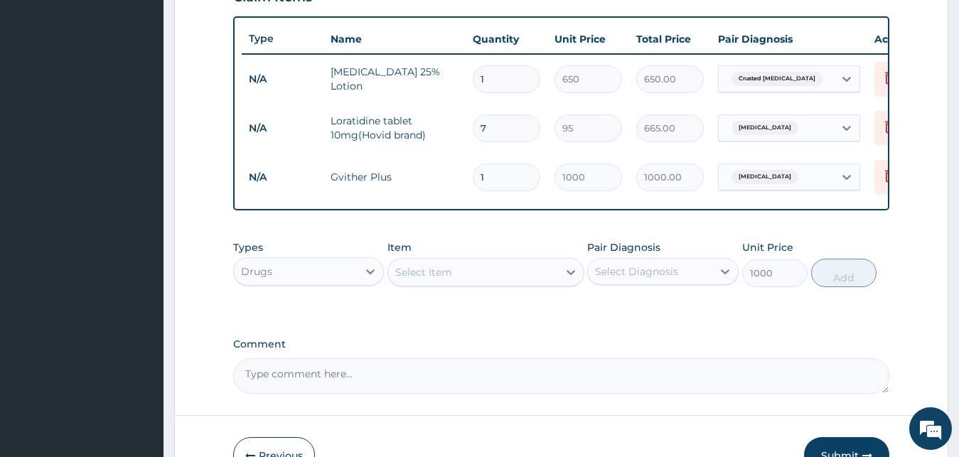
type input "0"
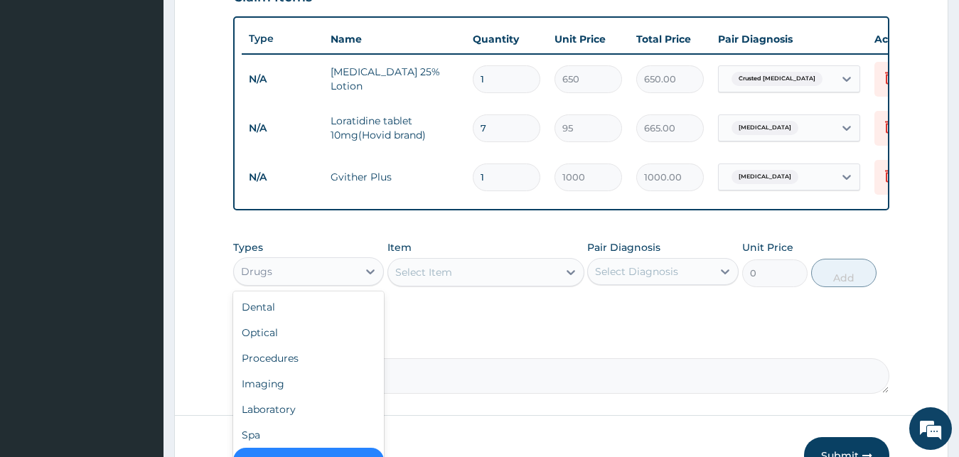
click at [334, 283] on div "Drugs" at bounding box center [296, 271] width 124 height 23
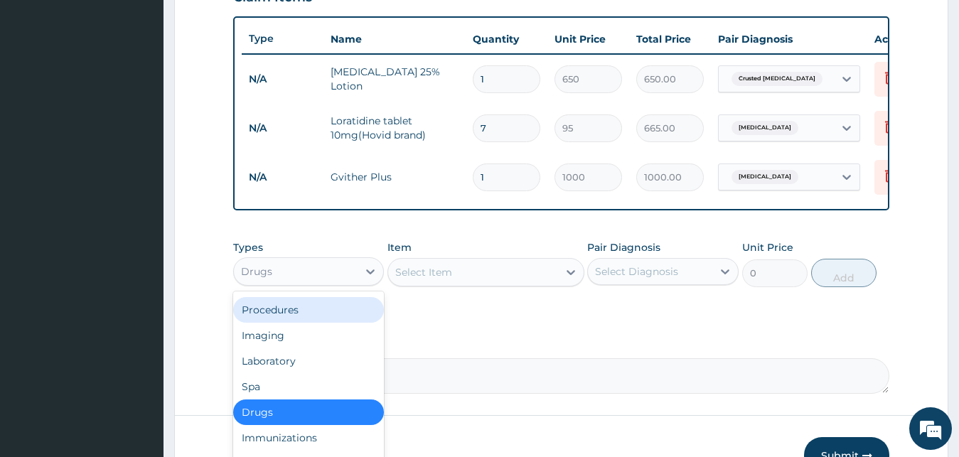
click at [281, 323] on div "Procedures" at bounding box center [308, 310] width 151 height 26
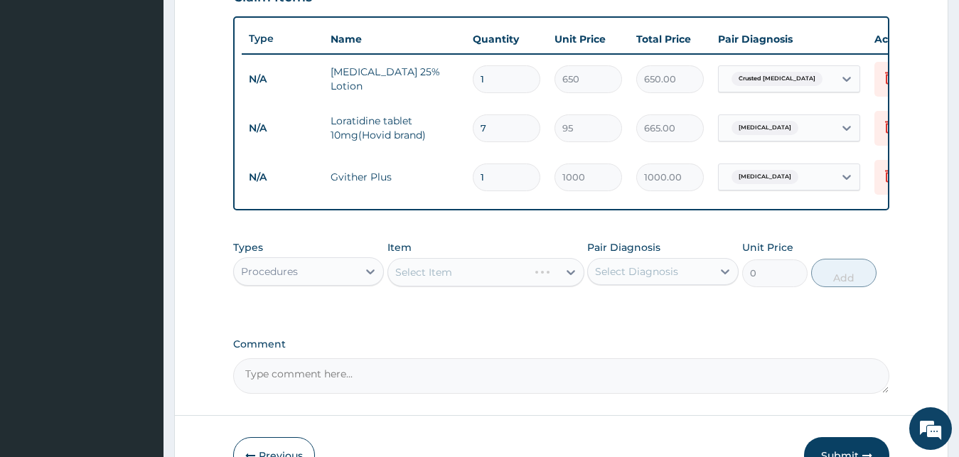
click at [482, 287] on div "Select Item" at bounding box center [485, 272] width 197 height 28
drag, startPoint x: 498, startPoint y: 282, endPoint x: 514, endPoint y: 274, distance: 17.8
click at [499, 282] on div "Select Item" at bounding box center [485, 272] width 197 height 28
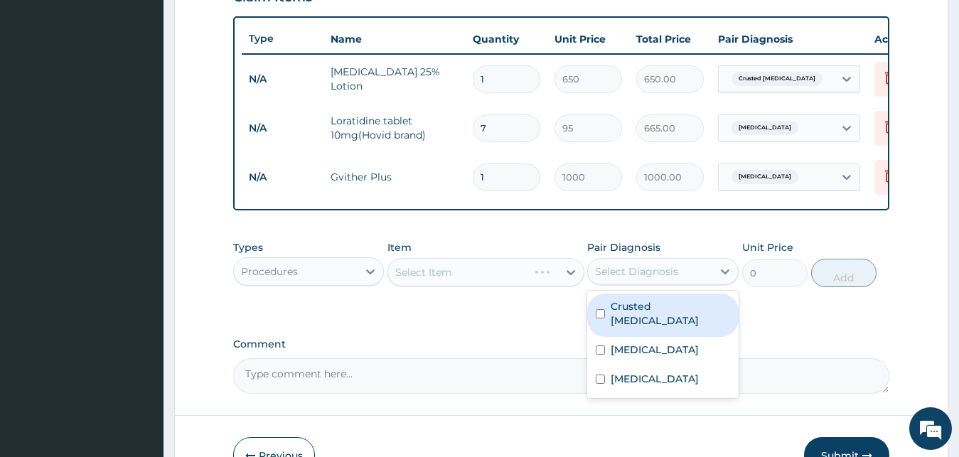
click at [639, 279] on div "Select Diagnosis" at bounding box center [636, 271] width 83 height 14
click at [628, 321] on label "Crusted [MEDICAL_DATA]" at bounding box center [670, 313] width 119 height 28
checkbox input "true"
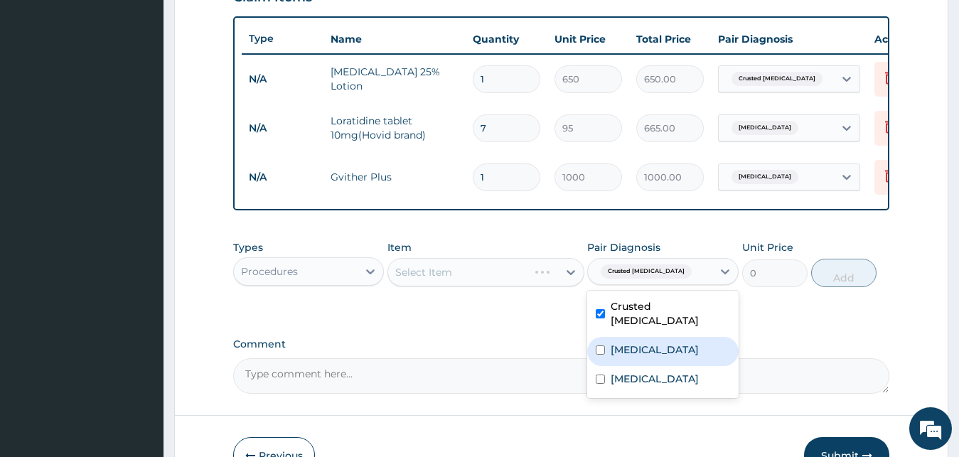
click at [634, 348] on label "Sinusitis" at bounding box center [655, 350] width 88 height 14
checkbox input "true"
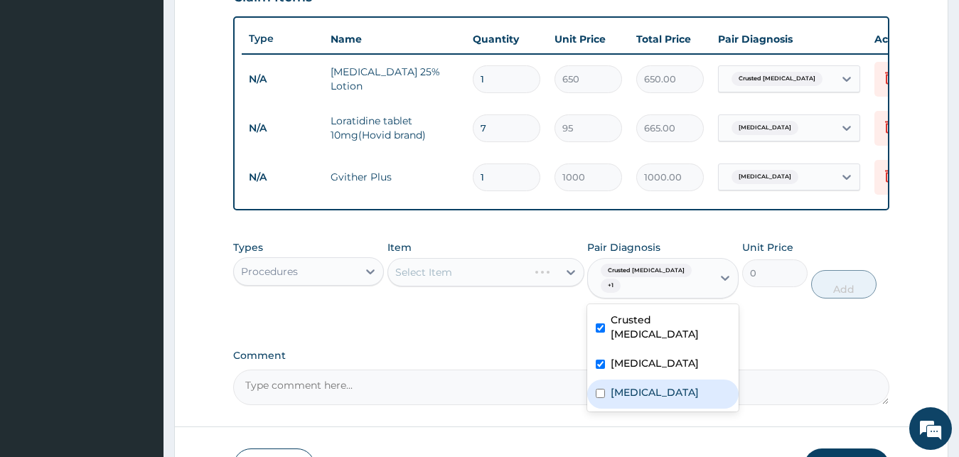
click at [641, 385] on label "Malaria" at bounding box center [655, 392] width 88 height 14
checkbox input "true"
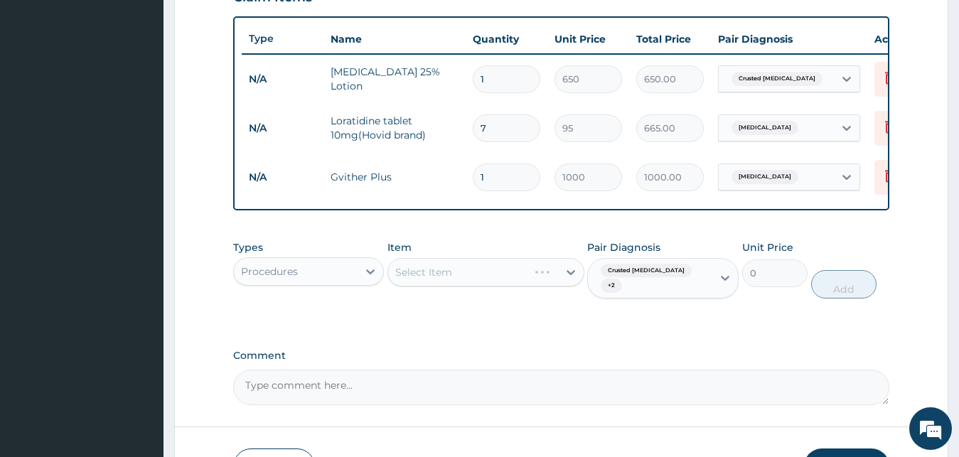
click at [518, 287] on div "Select Item" at bounding box center [485, 272] width 197 height 28
click at [519, 284] on div "Select Item" at bounding box center [485, 272] width 197 height 28
click at [541, 287] on div "Select Item" at bounding box center [485, 272] width 197 height 28
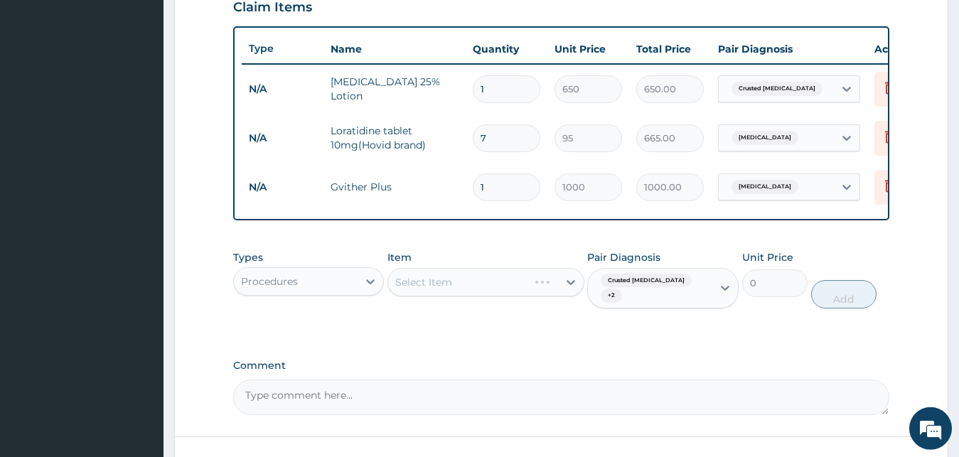
scroll to position [585, 0]
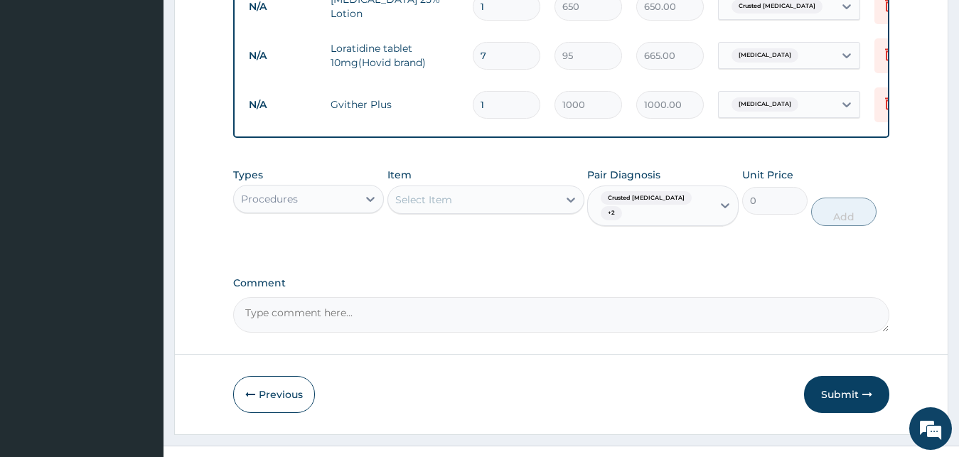
click at [504, 211] on div "Select Item" at bounding box center [473, 199] width 170 height 23
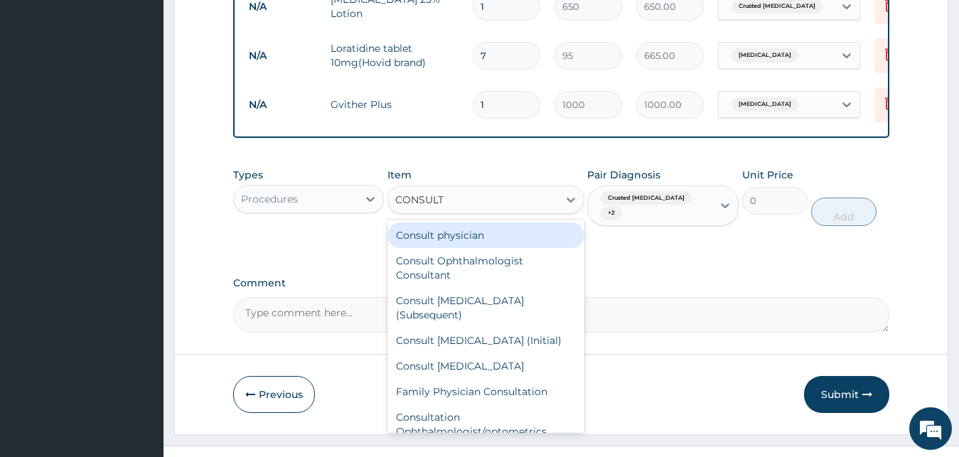
type input "CONSULT G"
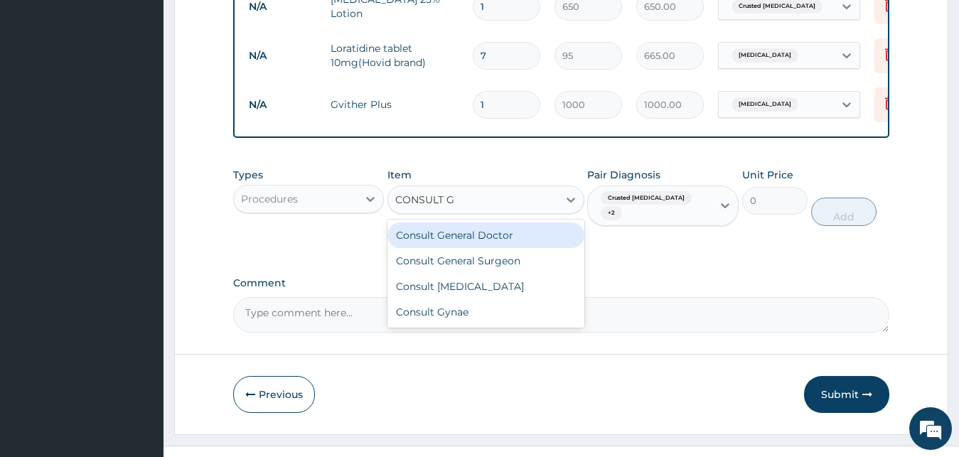
click at [512, 245] on div "Consult General Doctor" at bounding box center [485, 236] width 197 height 26
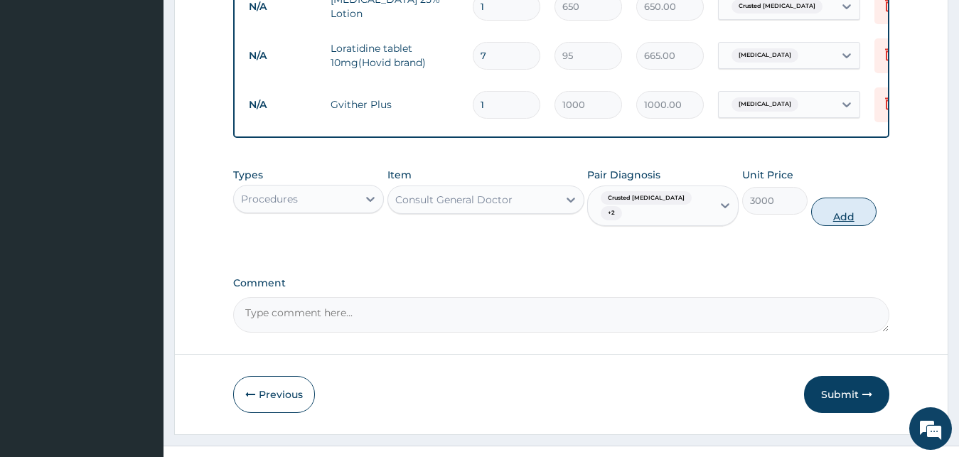
click at [854, 212] on button "Add" at bounding box center [843, 212] width 65 height 28
type input "0"
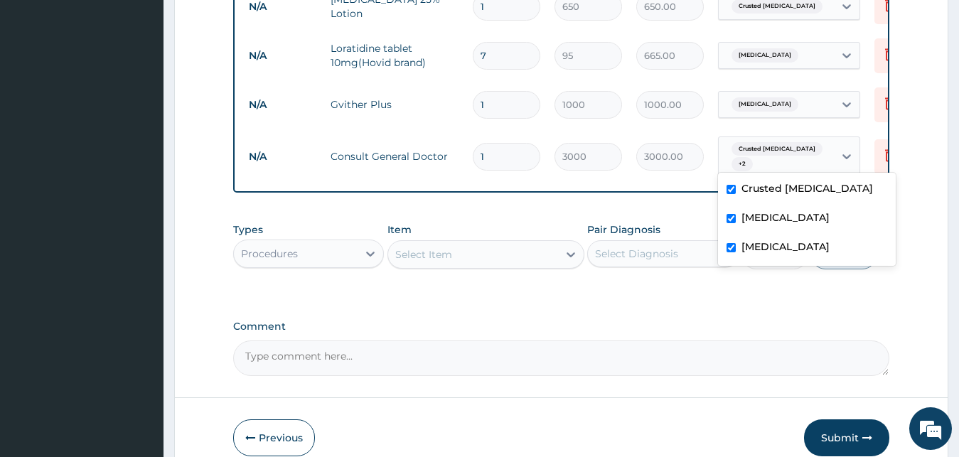
click at [825, 161] on div at bounding box center [825, 156] width 1 height 17
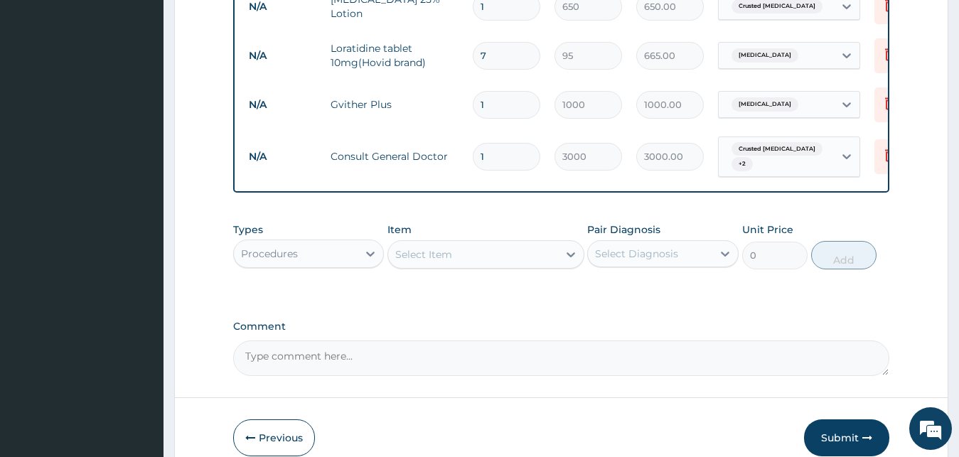
click at [825, 161] on div at bounding box center [825, 156] width 1 height 17
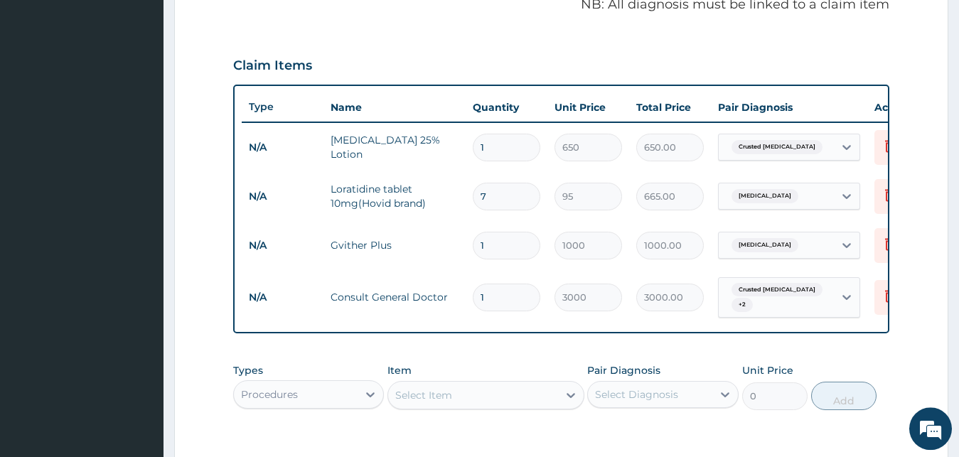
scroll to position [440, 0]
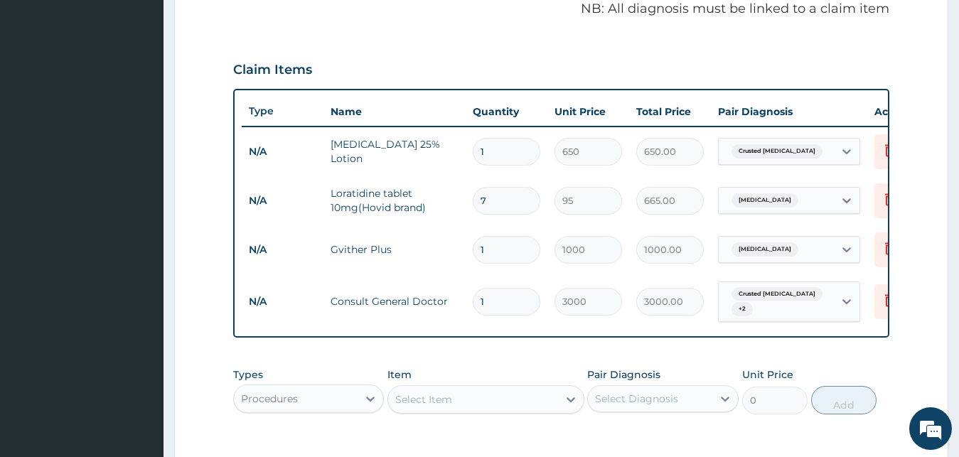
click at [488, 158] on input "1" at bounding box center [507, 152] width 68 height 28
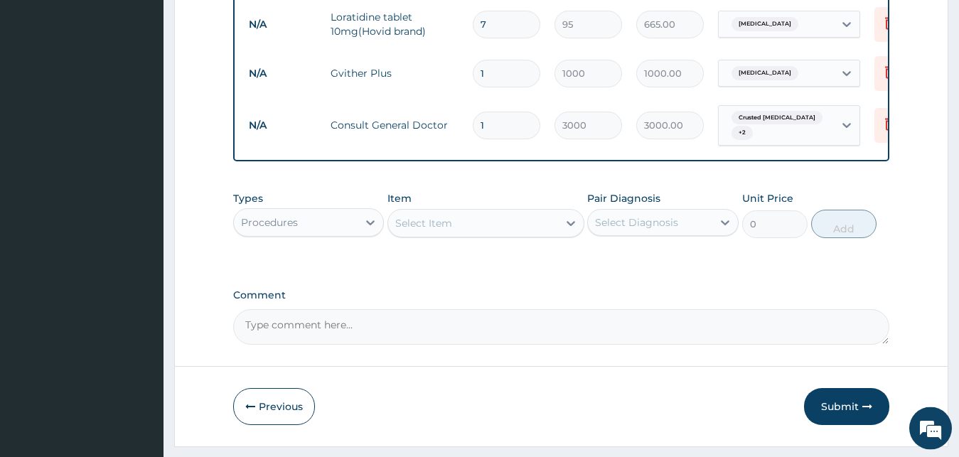
scroll to position [660, 0]
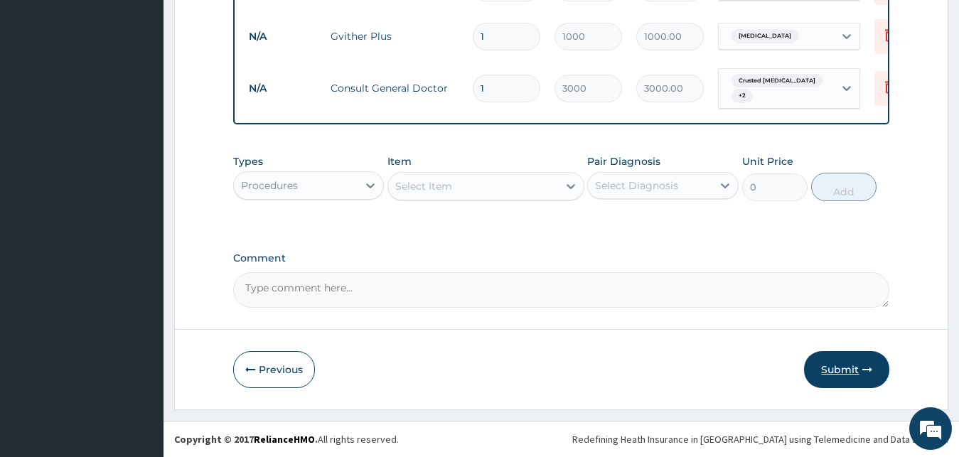
click at [830, 369] on button "Submit" at bounding box center [846, 369] width 85 height 37
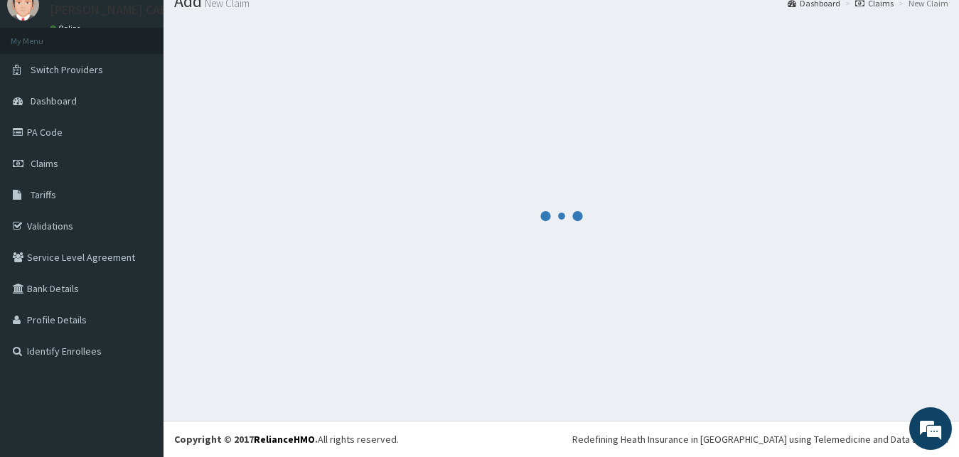
scroll to position [54, 0]
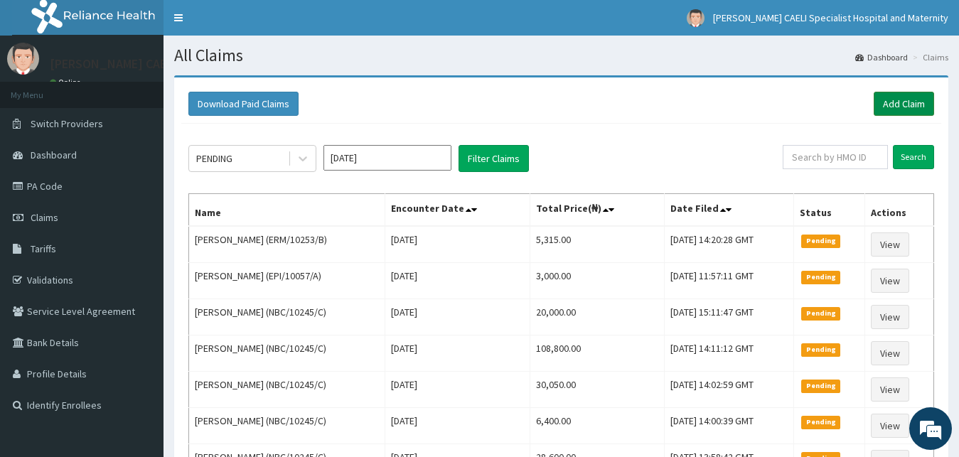
click at [892, 100] on link "Add Claim" at bounding box center [904, 104] width 60 height 24
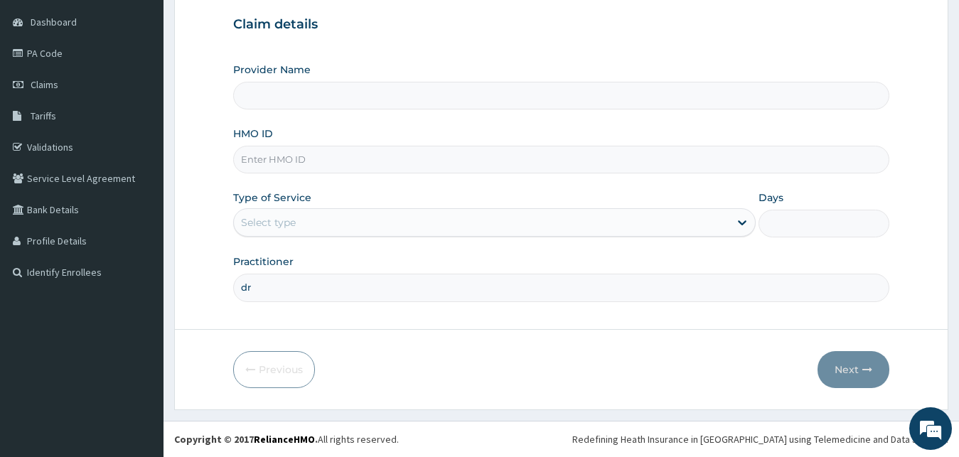
scroll to position [133, 0]
type input "d"
type input "[PERSON_NAME] CAELI SPECIALIST HOSPITAL AND MATERNITY"
type input "DR IKEOTUONYE ARINZE"
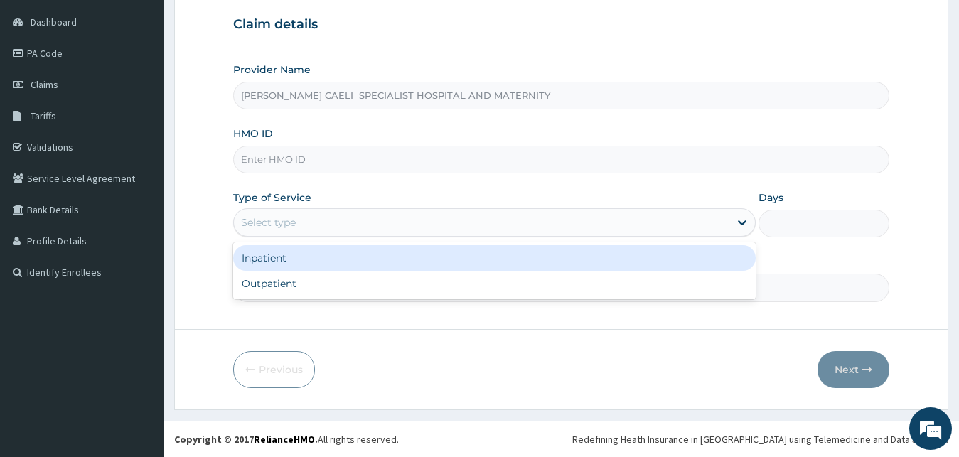
click at [288, 230] on div "Select type" at bounding box center [482, 222] width 496 height 23
click at [291, 260] on div "Inpatient" at bounding box center [494, 258] width 523 height 26
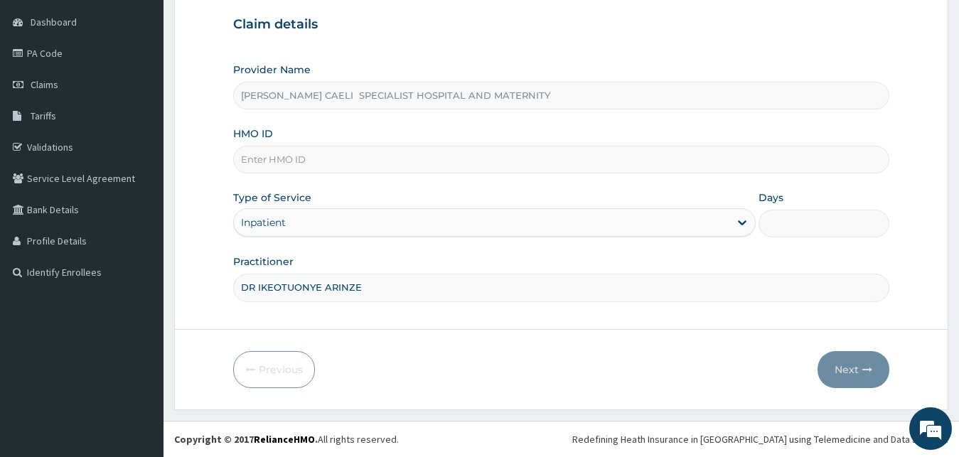
click at [778, 218] on input "Days" at bounding box center [824, 224] width 131 height 28
type input "7"
click at [321, 156] on input "HMO ID" at bounding box center [561, 160] width 657 height 28
type input "NBC/10245/D"
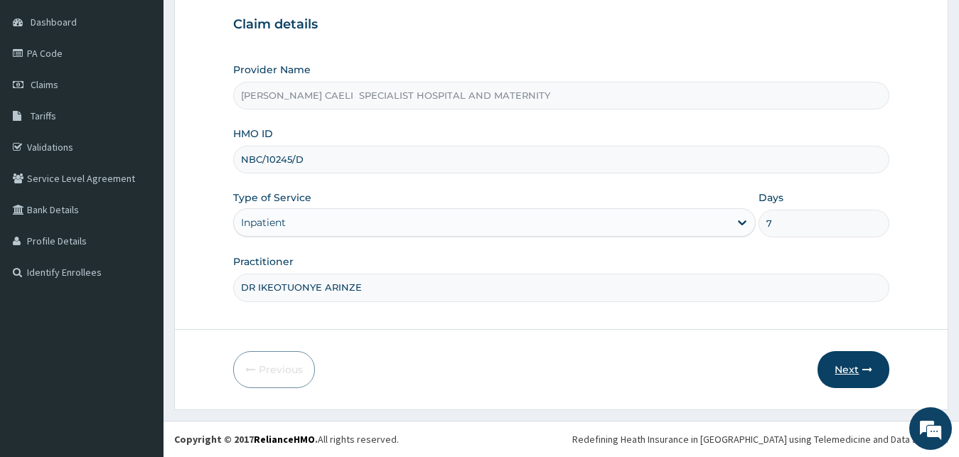
click at [849, 373] on button "Next" at bounding box center [854, 369] width 72 height 37
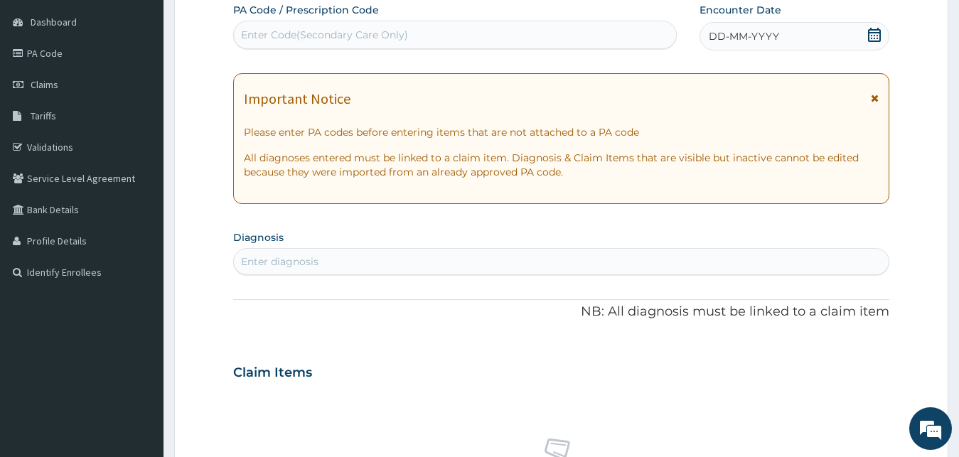
click at [357, 31] on div "Enter Code(Secondary Care Only)" at bounding box center [324, 35] width 167 height 14
type input "PA/394001"
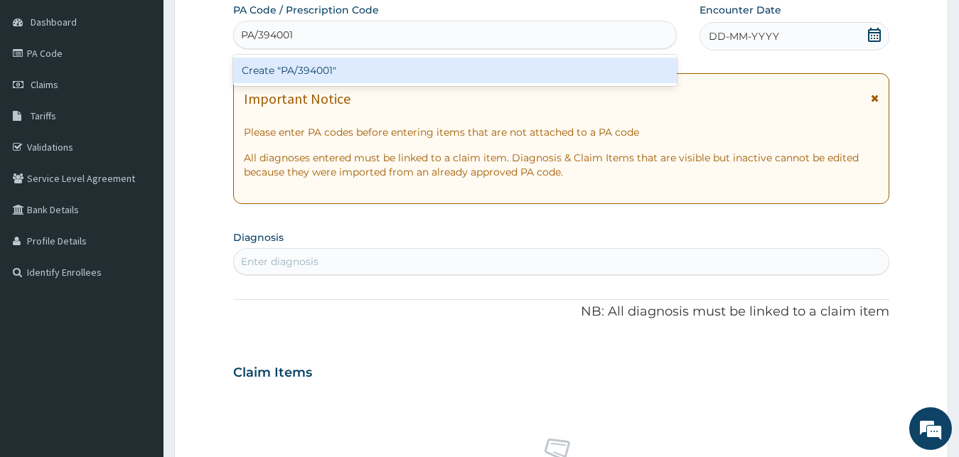
click at [382, 75] on div "Create "PA/394001"" at bounding box center [455, 71] width 444 height 26
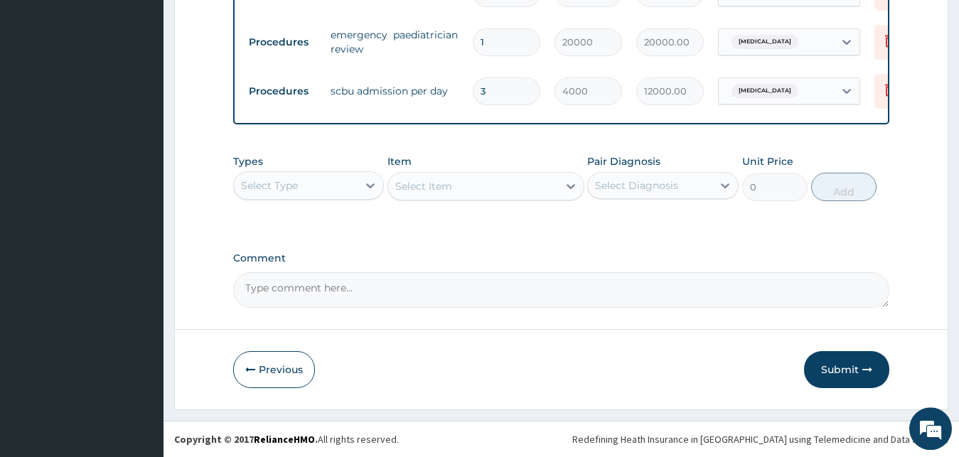
scroll to position [668, 0]
click at [837, 363] on button "Submit" at bounding box center [846, 369] width 85 height 37
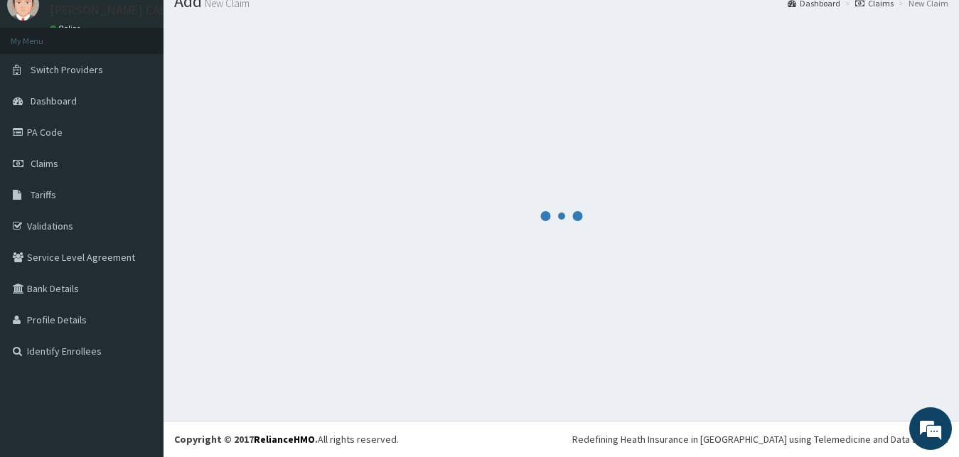
scroll to position [54, 0]
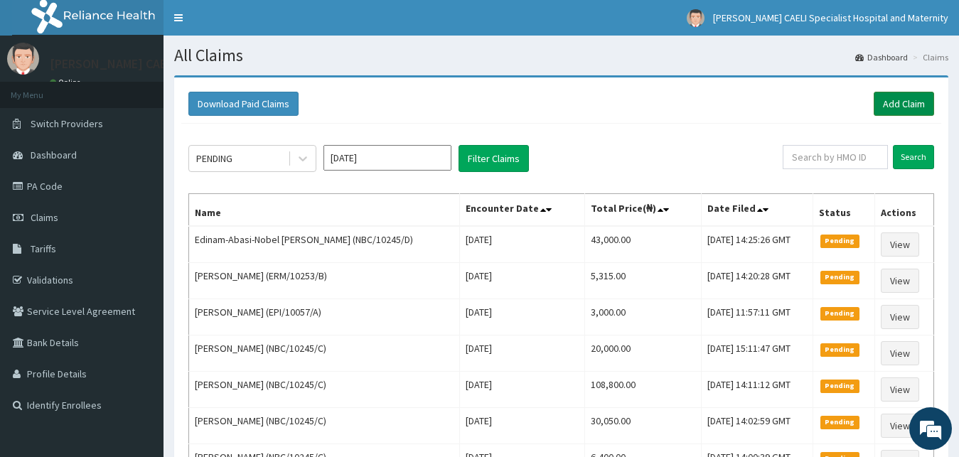
click at [902, 107] on link "Add Claim" at bounding box center [904, 104] width 60 height 24
click at [904, 107] on link "Add Claim" at bounding box center [904, 104] width 60 height 24
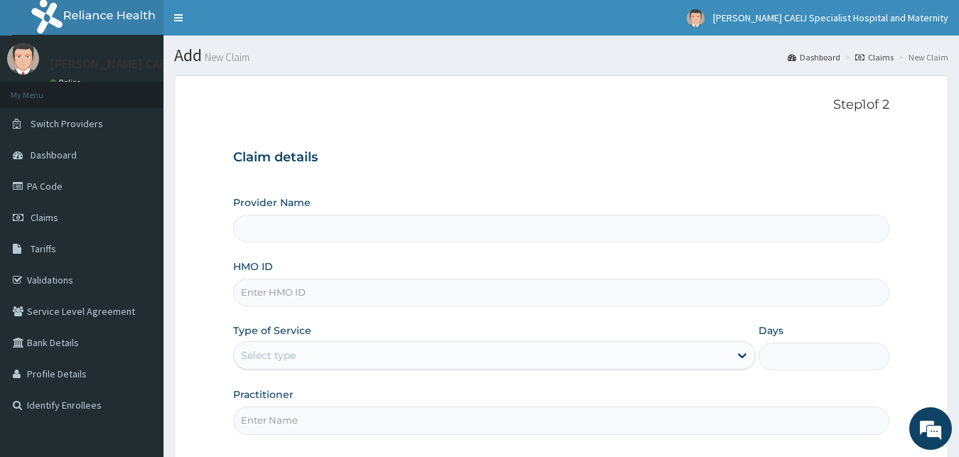
type input "[PERSON_NAME] CAELI SPECIALIST HOSPITAL AND MATERNITY"
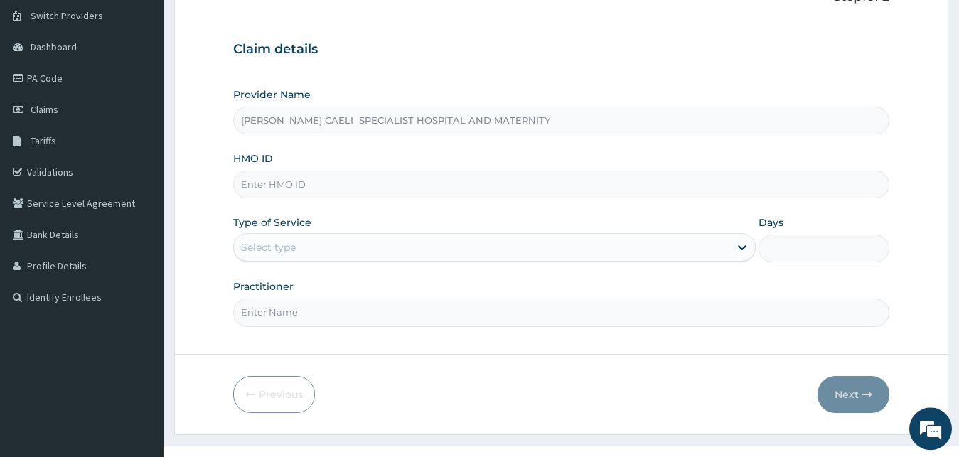
scroll to position [133, 0]
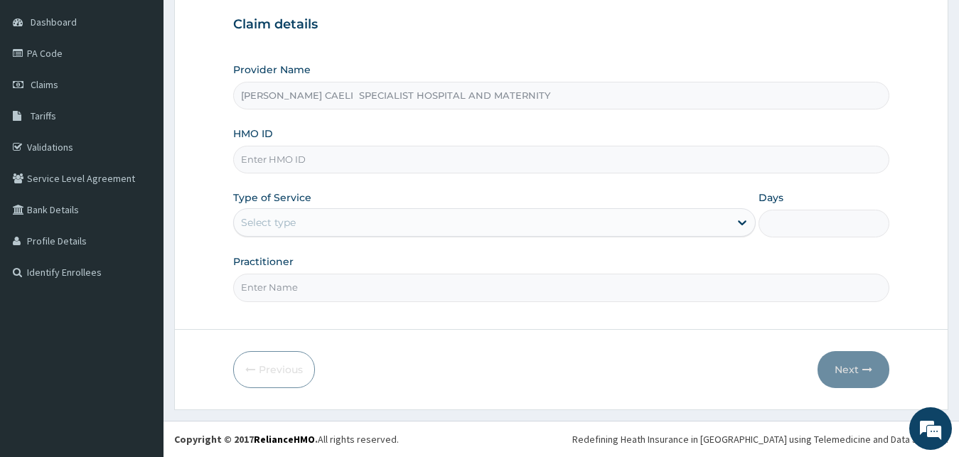
click at [294, 280] on input "Practitioner" at bounding box center [561, 288] width 657 height 28
type input "DR [PERSON_NAME]"
click at [402, 225] on div "Select type" at bounding box center [482, 222] width 496 height 23
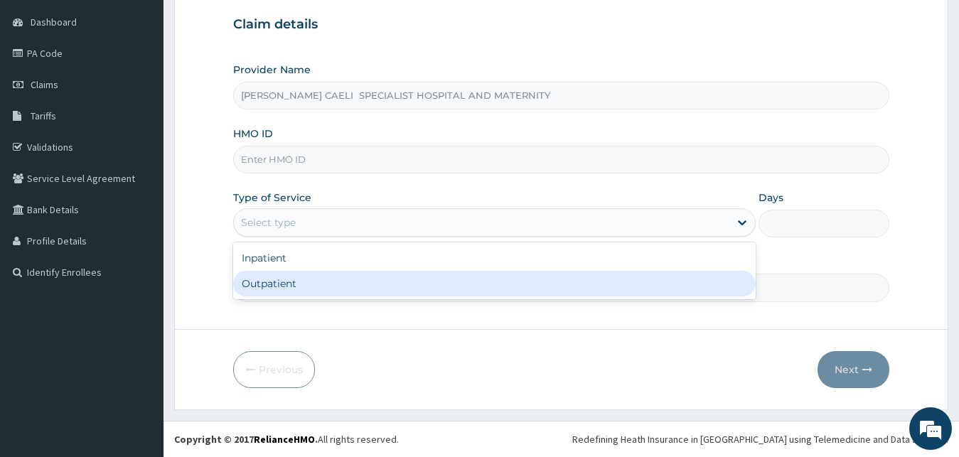
click at [352, 278] on div "Outpatient" at bounding box center [494, 284] width 523 height 26
type input "1"
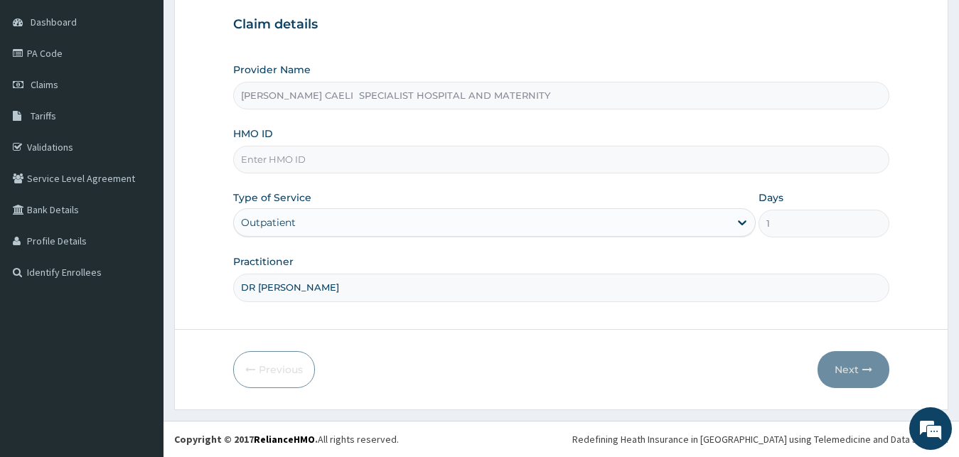
click at [343, 164] on input "HMO ID" at bounding box center [561, 160] width 657 height 28
type input "KML/10158/A"
click at [836, 363] on button "Next" at bounding box center [854, 369] width 72 height 37
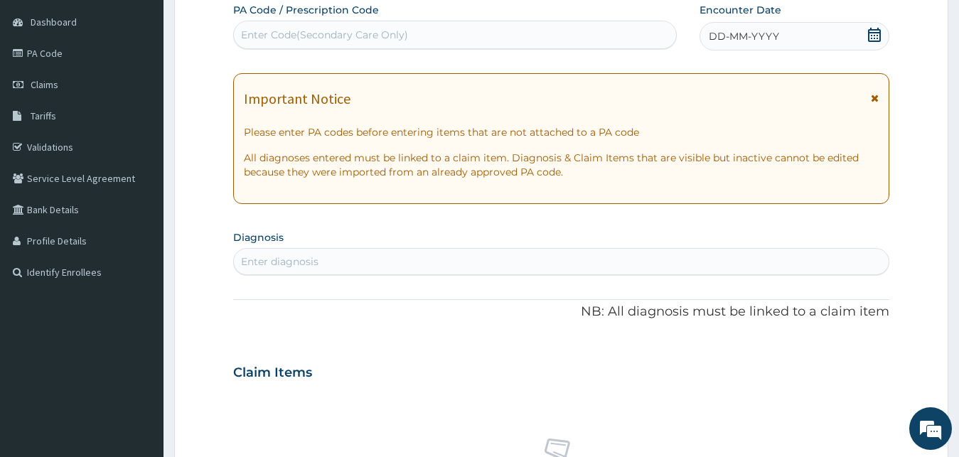
click at [736, 43] on span "DD-MM-YYYY" at bounding box center [744, 36] width 70 height 14
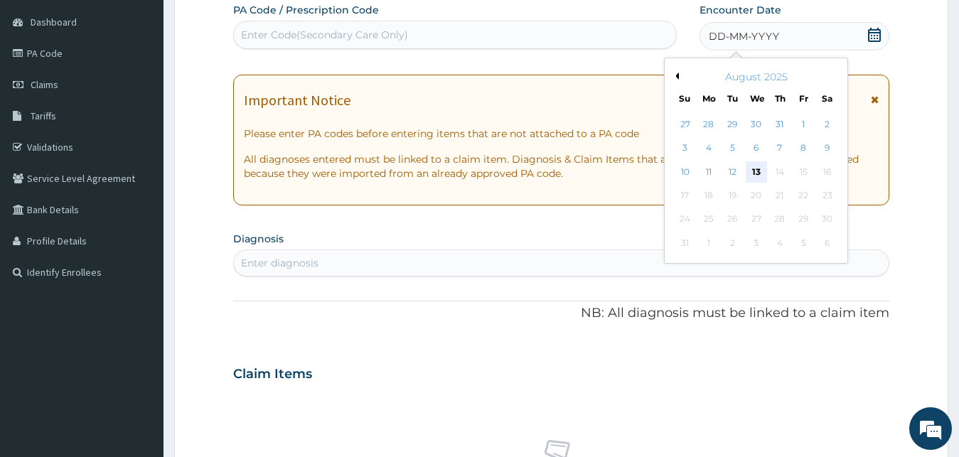
click at [757, 166] on div "13" at bounding box center [755, 171] width 21 height 21
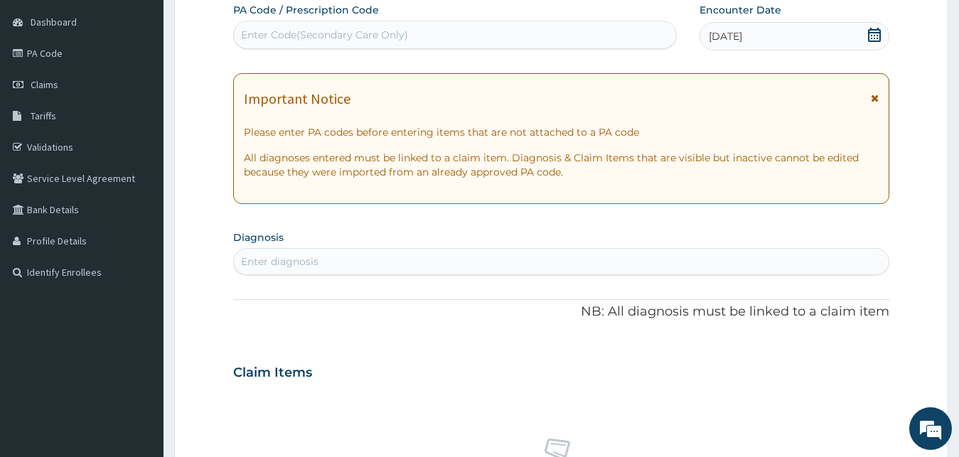
click at [434, 47] on div "Enter Code(Secondary Care Only)" at bounding box center [455, 35] width 444 height 28
type input "PA/191F02"
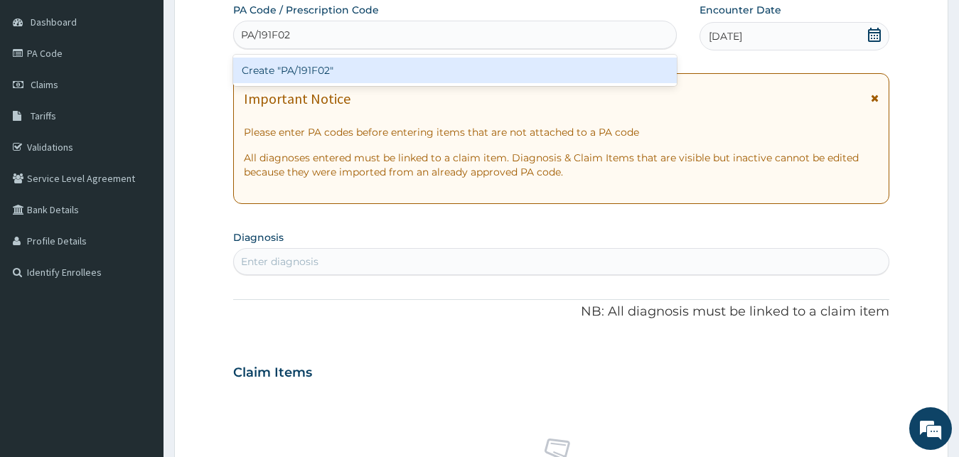
click at [387, 70] on div "Create "PA/191F02"" at bounding box center [455, 71] width 444 height 26
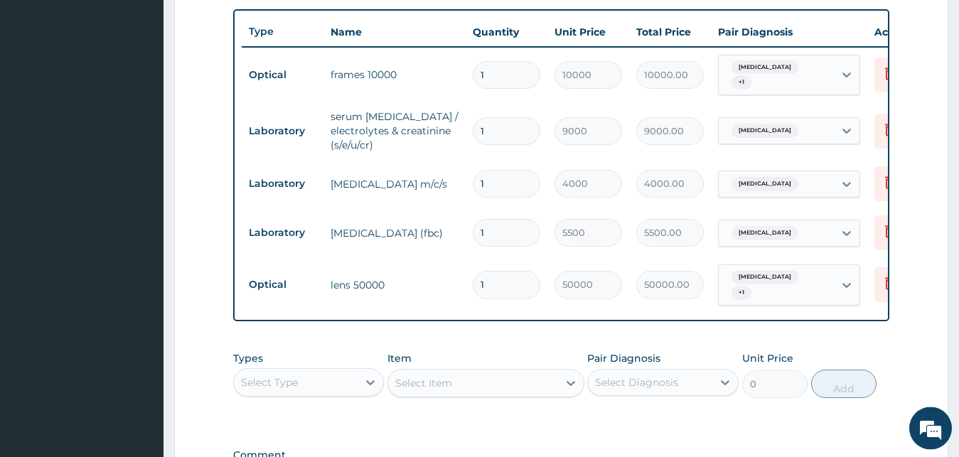
scroll to position [490, 0]
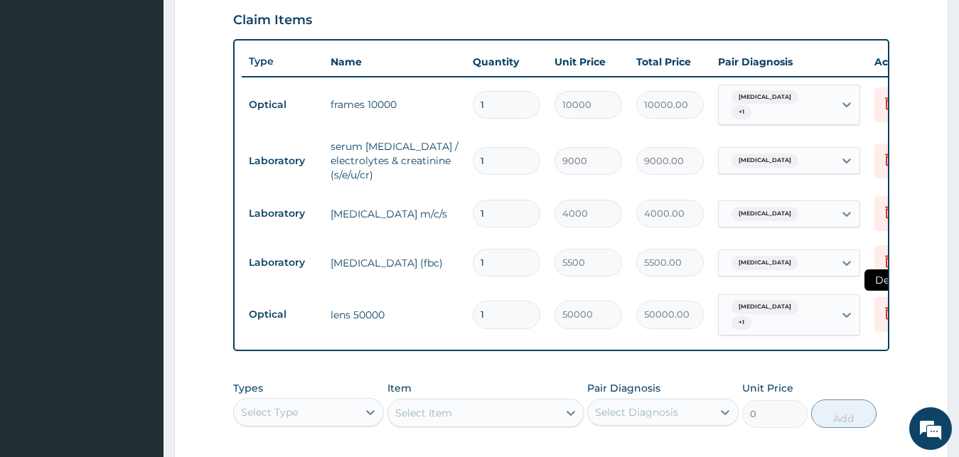
click at [882, 304] on icon at bounding box center [890, 312] width 17 height 17
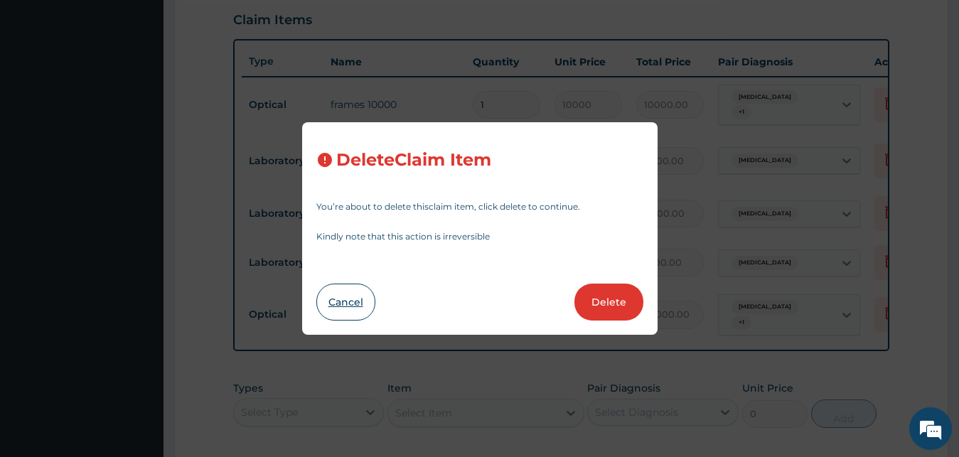
click at [354, 294] on button "Cancel" at bounding box center [345, 302] width 59 height 37
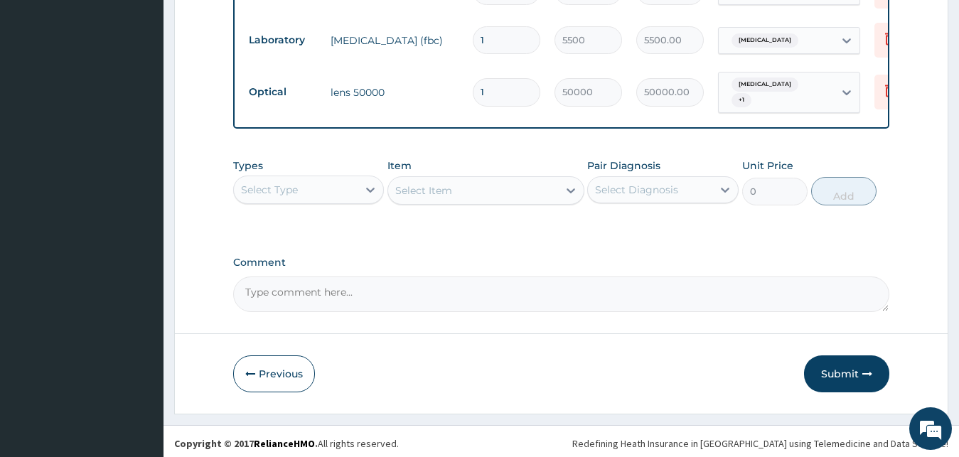
scroll to position [714, 0]
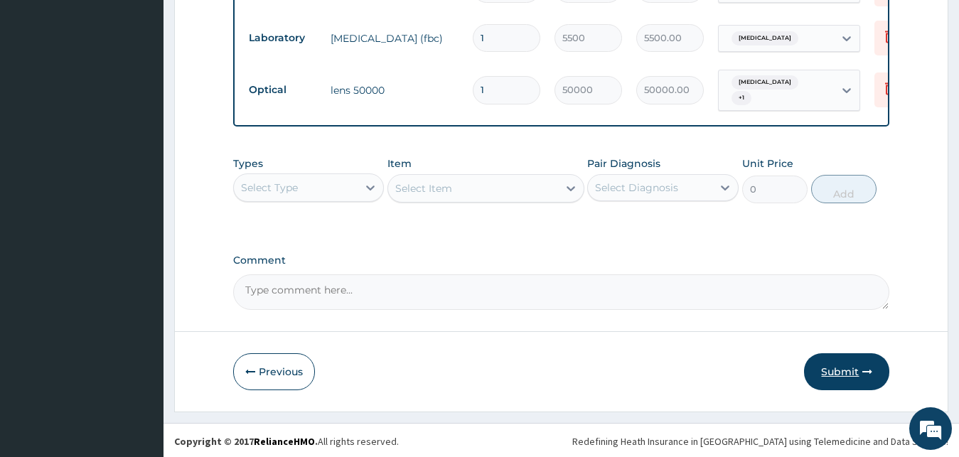
click at [845, 363] on button "Submit" at bounding box center [846, 371] width 85 height 37
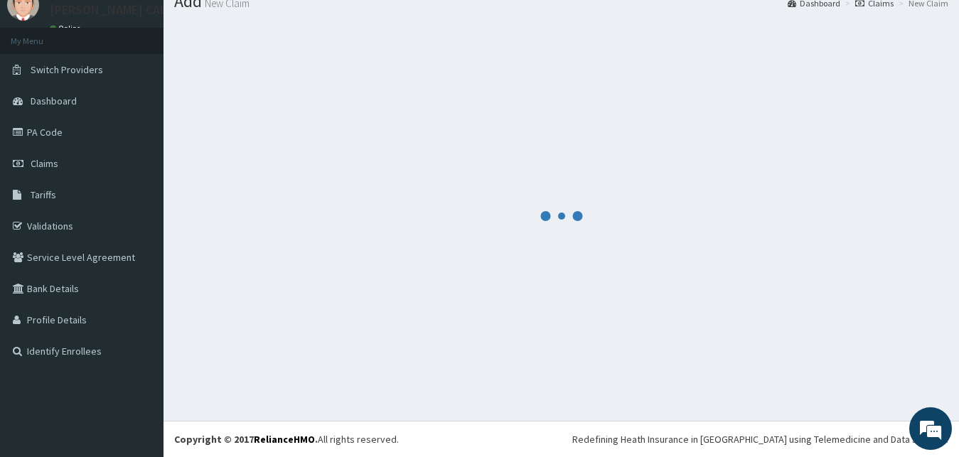
scroll to position [54, 0]
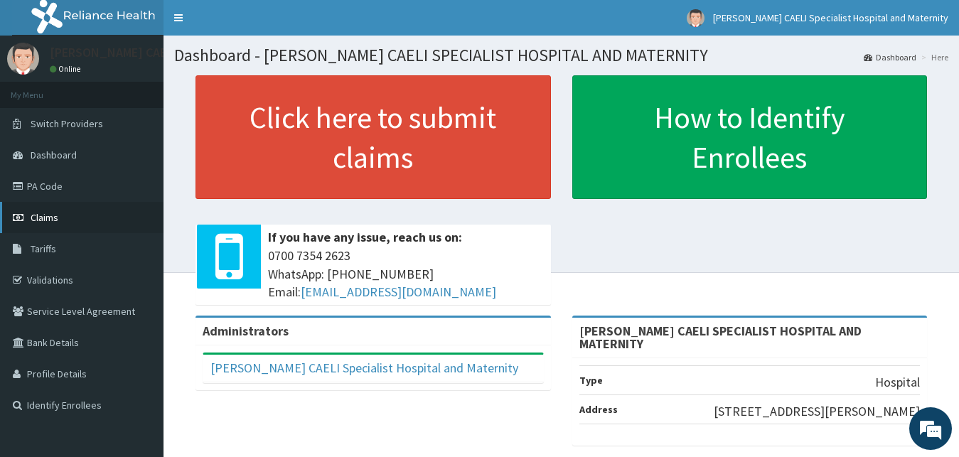
click at [49, 220] on span "Claims" at bounding box center [45, 217] width 28 height 13
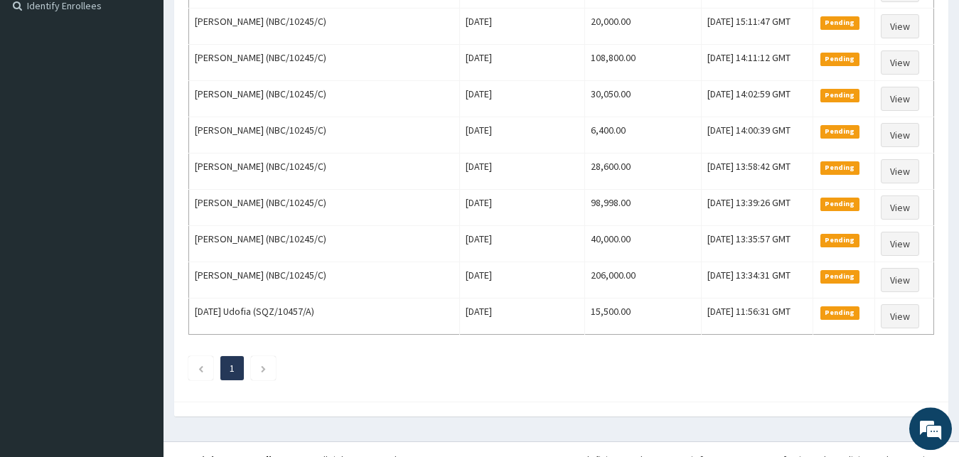
scroll to position [420, 0]
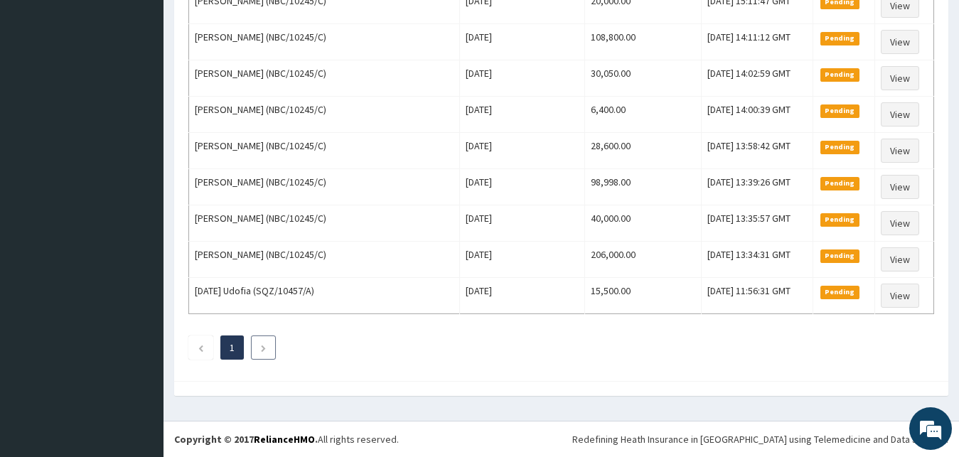
click at [269, 348] on li at bounding box center [263, 348] width 25 height 24
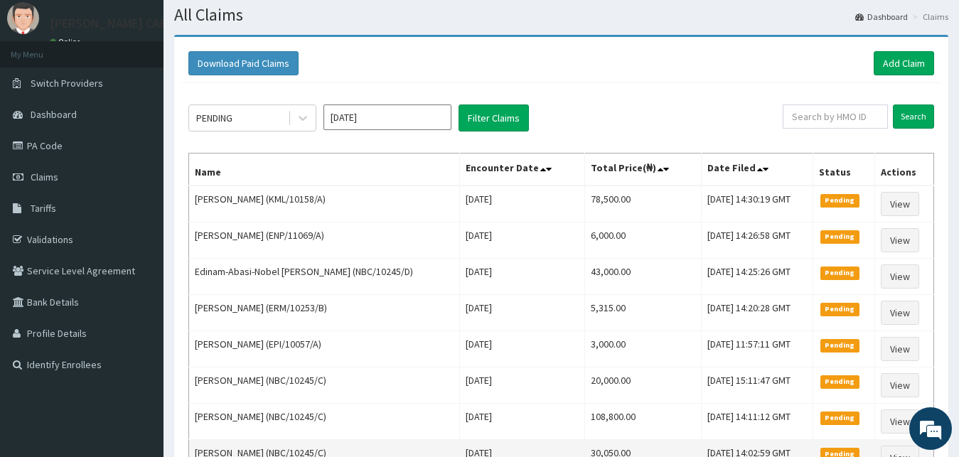
scroll to position [0, 0]
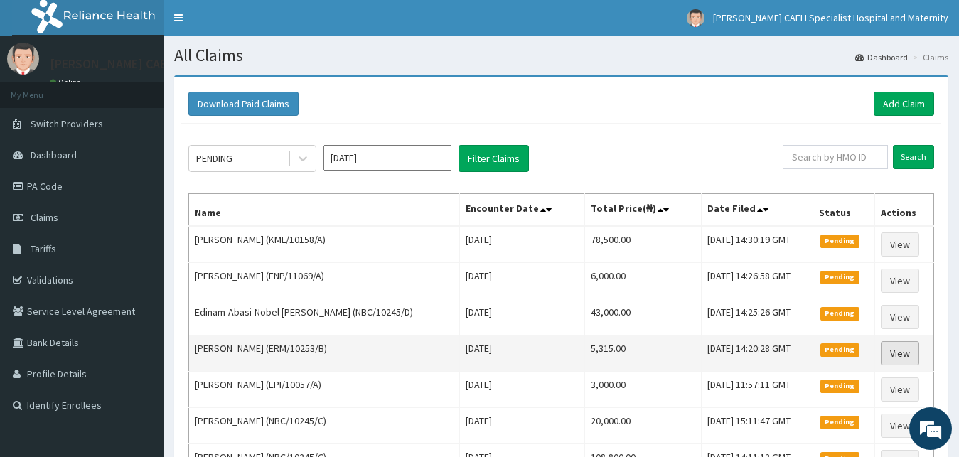
click at [911, 358] on link "View" at bounding box center [900, 353] width 38 height 24
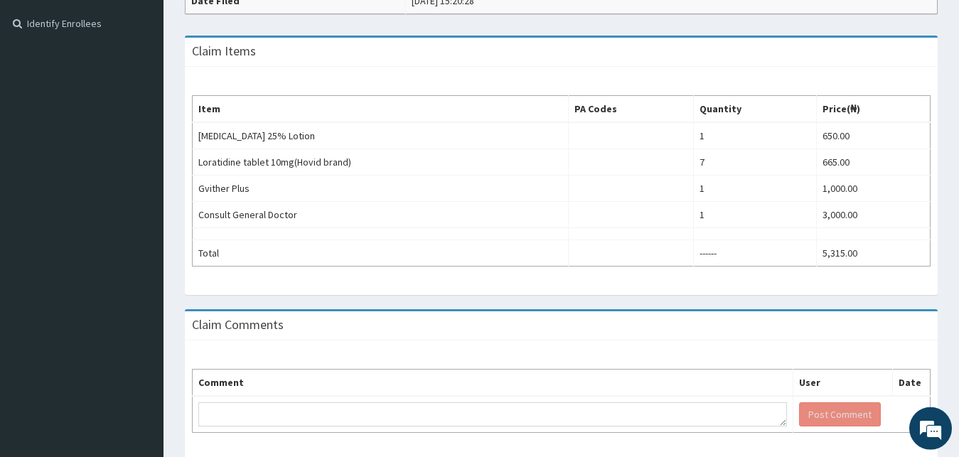
scroll to position [438, 0]
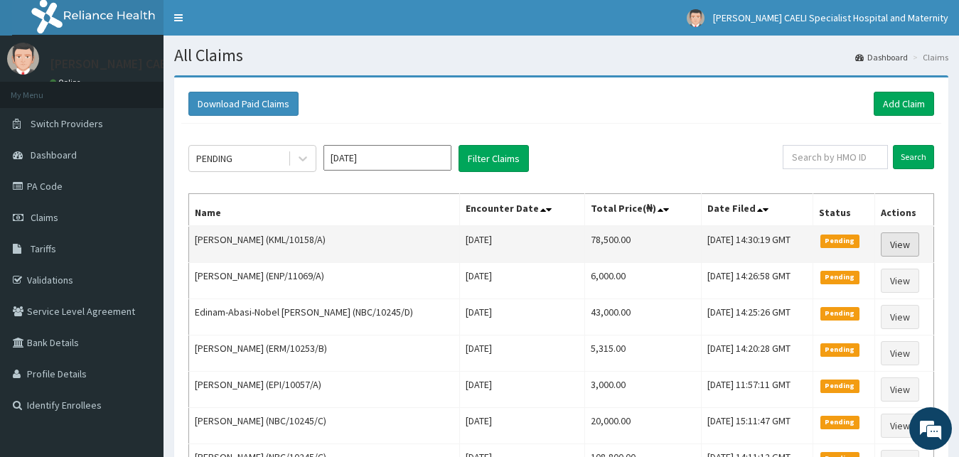
click at [894, 240] on link "View" at bounding box center [900, 244] width 38 height 24
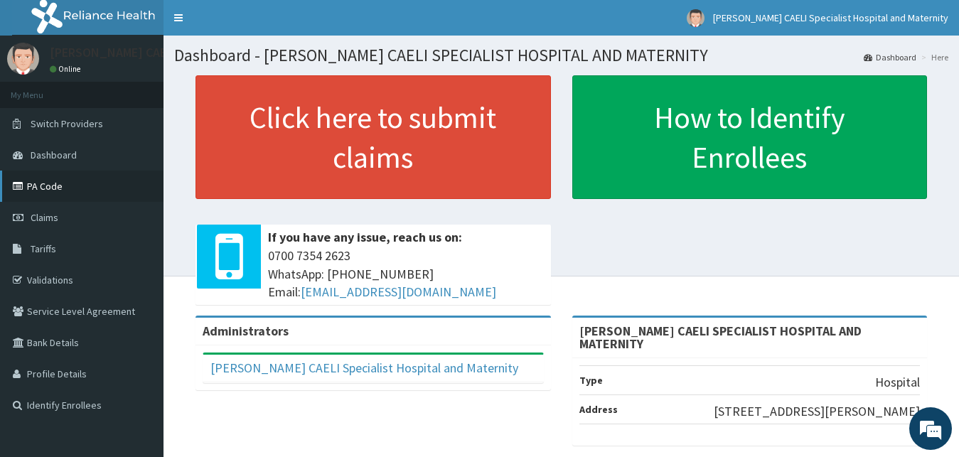
click at [57, 182] on link "PA Code" at bounding box center [82, 186] width 164 height 31
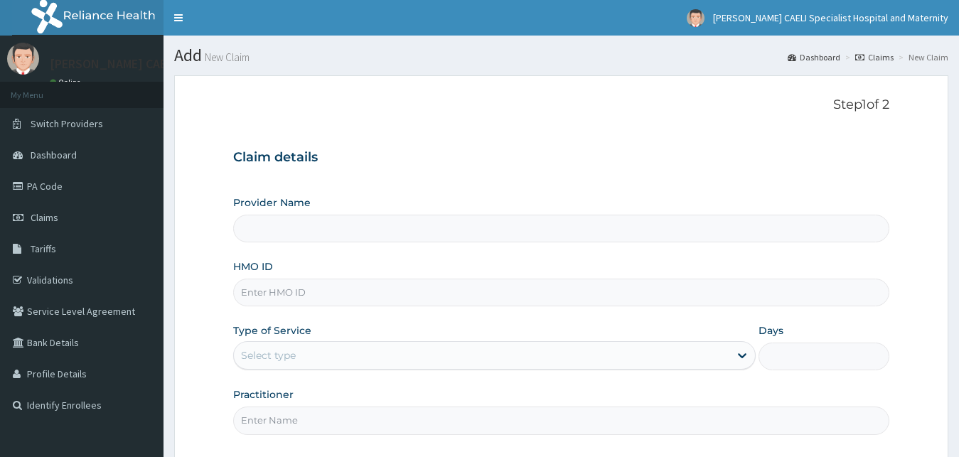
scroll to position [54, 0]
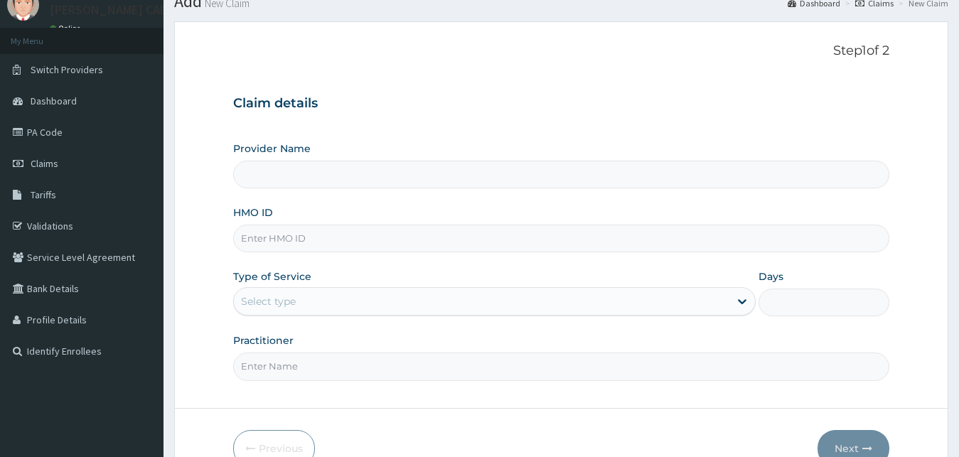
type input "[PERSON_NAME] CAELI SPECIALIST HOSPITAL AND MATERNITY"
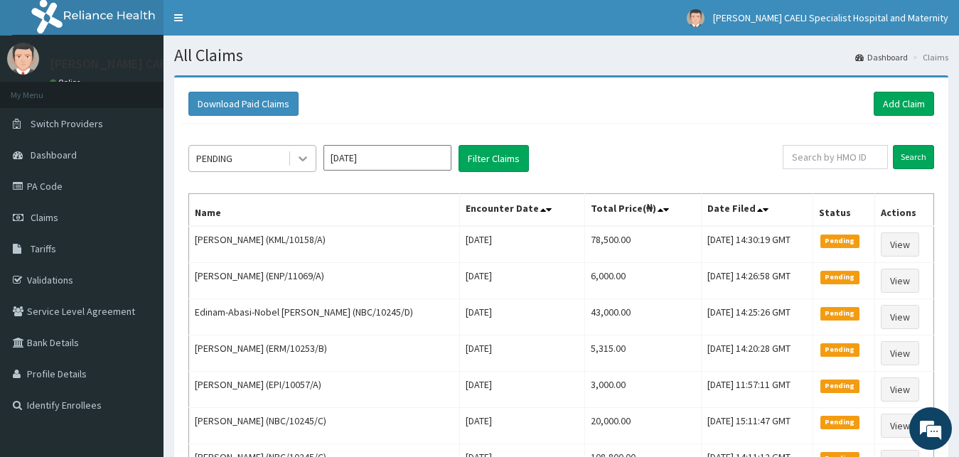
click at [293, 161] on div at bounding box center [303, 159] width 26 height 26
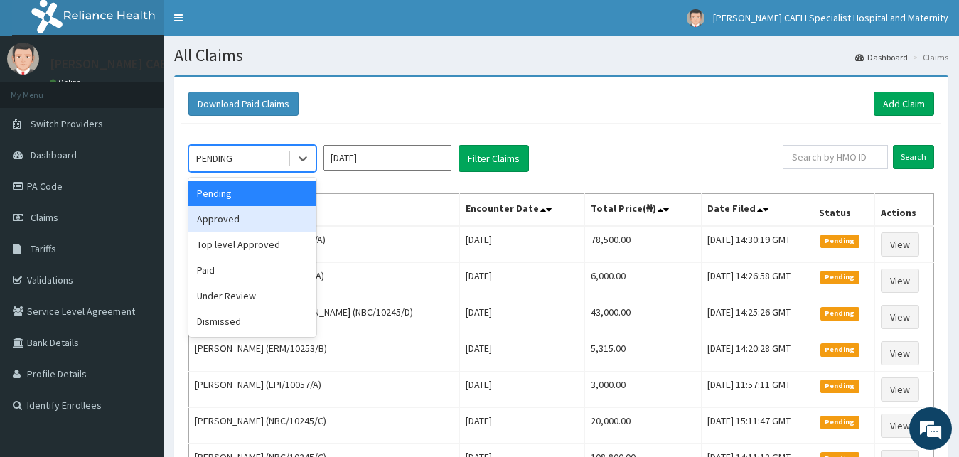
click at [277, 223] on div "Approved" at bounding box center [252, 219] width 128 height 26
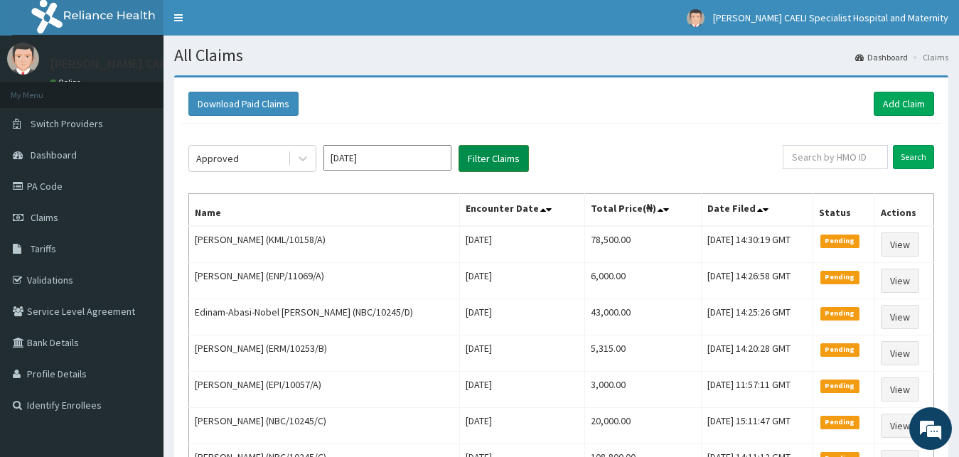
click at [488, 161] on button "Filter Claims" at bounding box center [494, 158] width 70 height 27
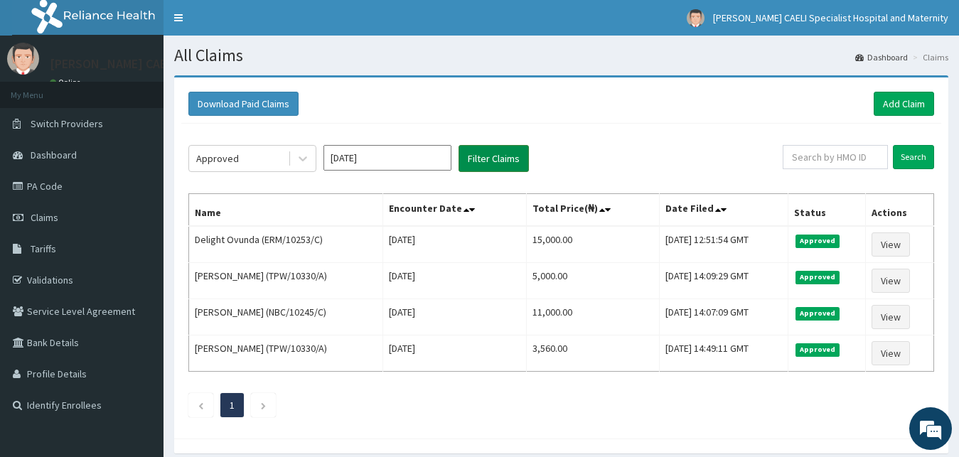
click at [488, 161] on button "Filter Claims" at bounding box center [494, 158] width 70 height 27
click at [248, 163] on div "Approved" at bounding box center [238, 158] width 99 height 23
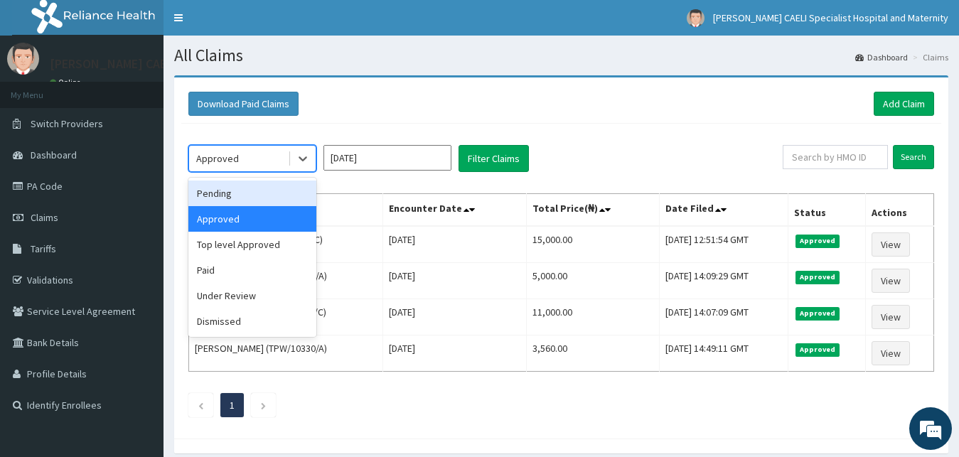
click at [272, 201] on div "Pending" at bounding box center [252, 194] width 128 height 26
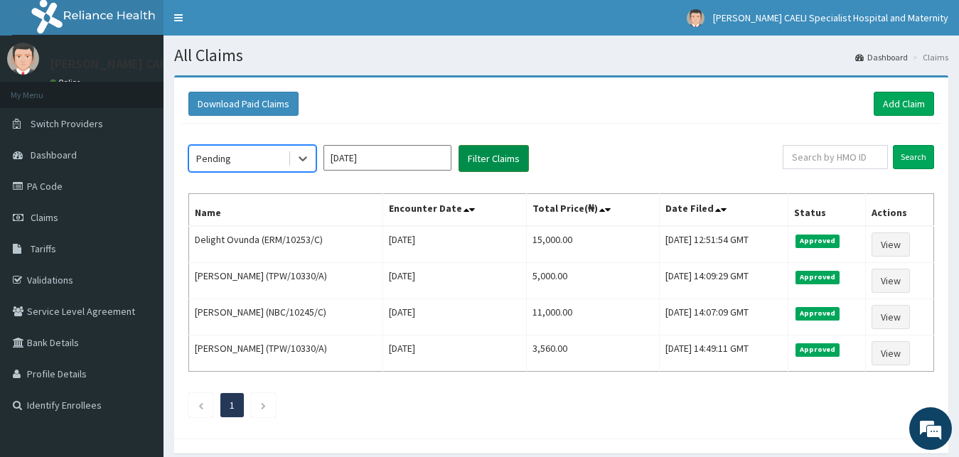
click at [481, 156] on button "Filter Claims" at bounding box center [494, 158] width 70 height 27
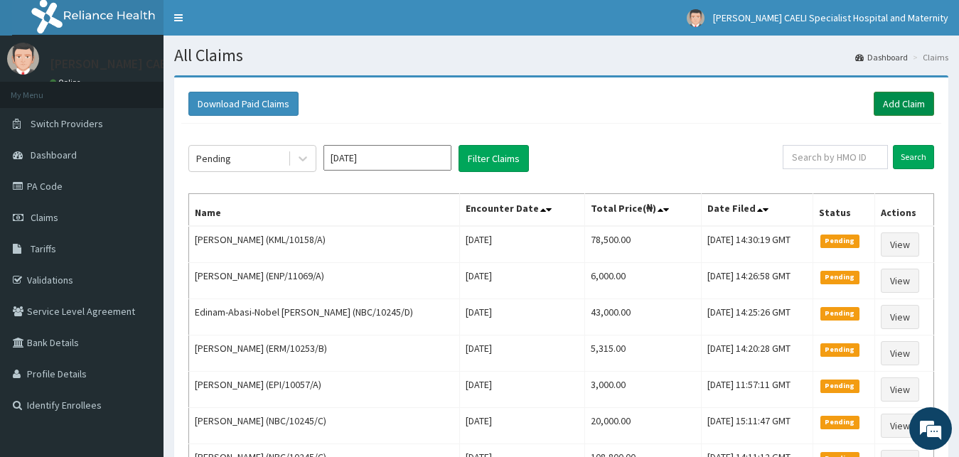
click at [898, 99] on link "Add Claim" at bounding box center [904, 104] width 60 height 24
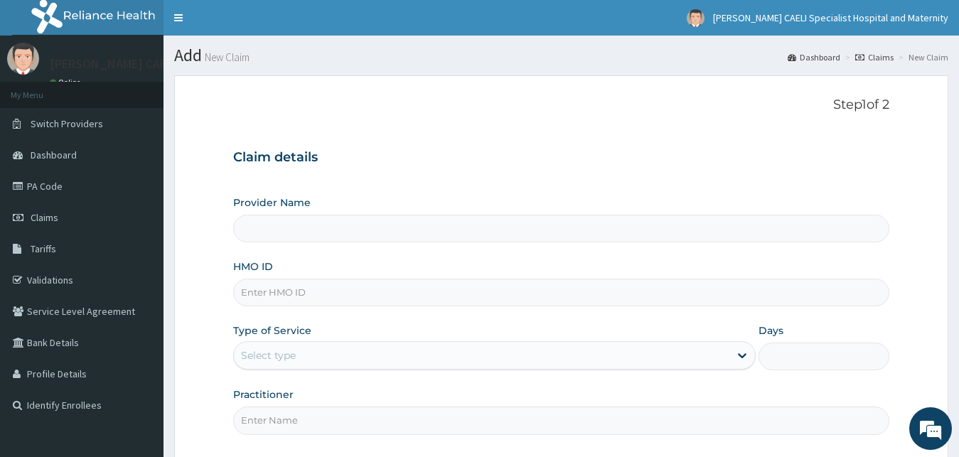
type input "[PERSON_NAME] CAELI SPECIALIST HOSPITAL AND MATERNITY"
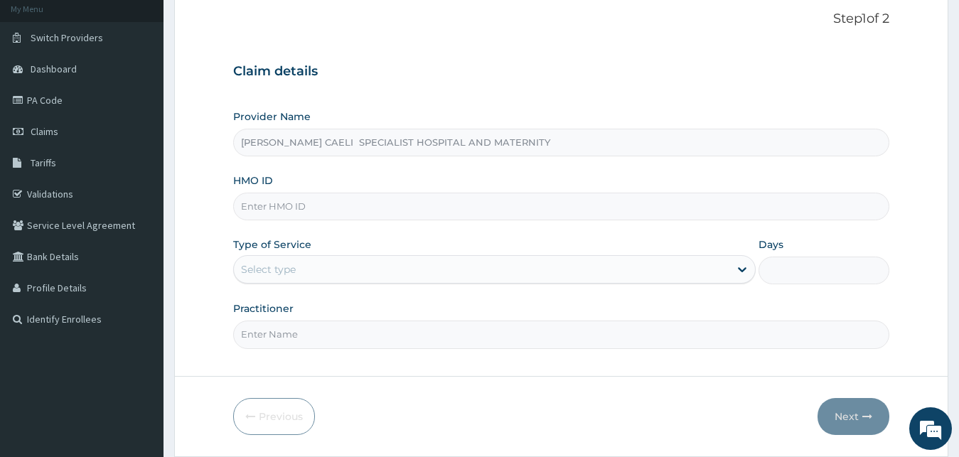
scroll to position [133, 0]
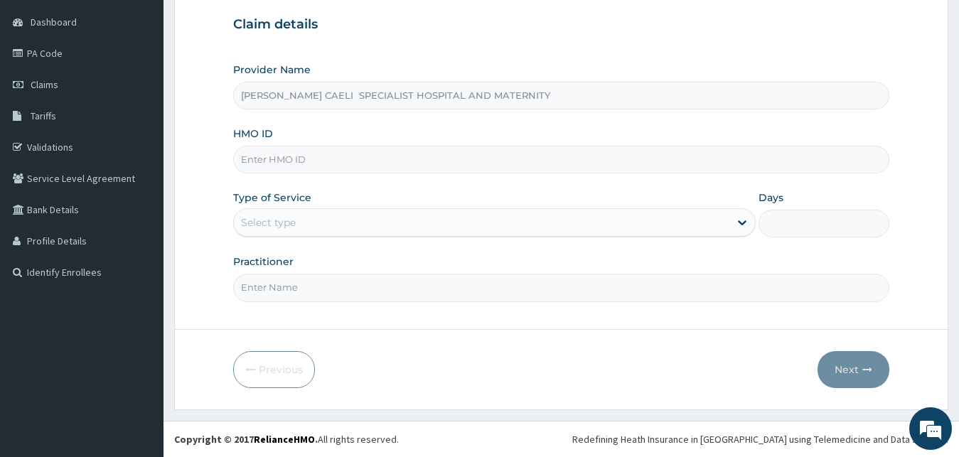
click at [317, 289] on input "Practitioner" at bounding box center [561, 288] width 657 height 28
type input "DR [PERSON_NAME]"
click at [300, 223] on div "Select type" at bounding box center [482, 222] width 496 height 23
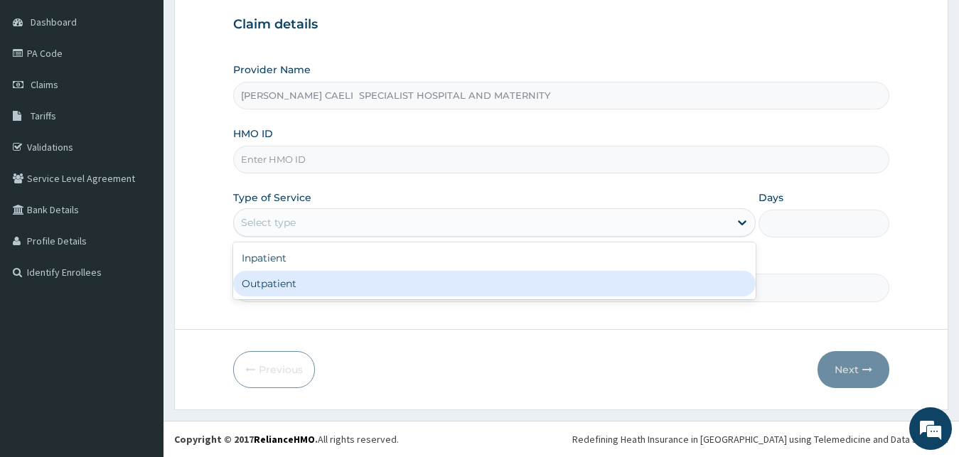
click at [296, 282] on div "Outpatient" at bounding box center [494, 284] width 523 height 26
type input "1"
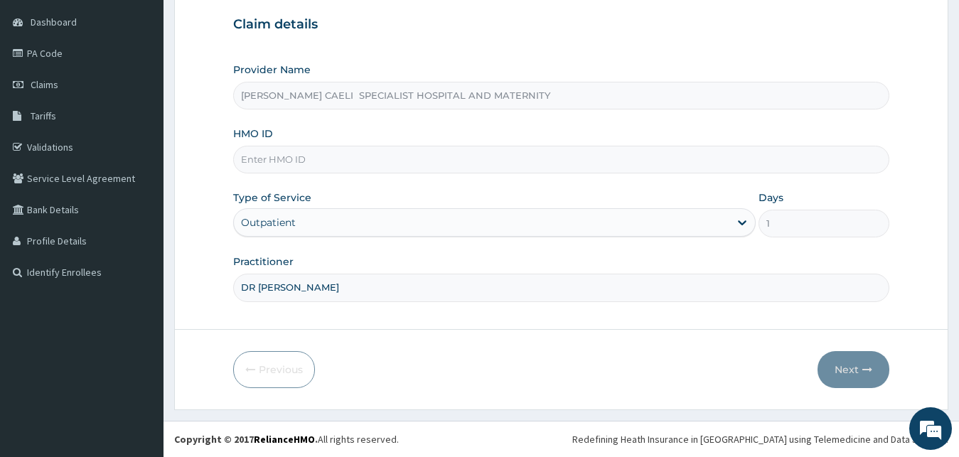
click at [306, 171] on input "HMO ID" at bounding box center [561, 160] width 657 height 28
type input "KML/10158/A"
click at [829, 366] on button "Next" at bounding box center [854, 369] width 72 height 37
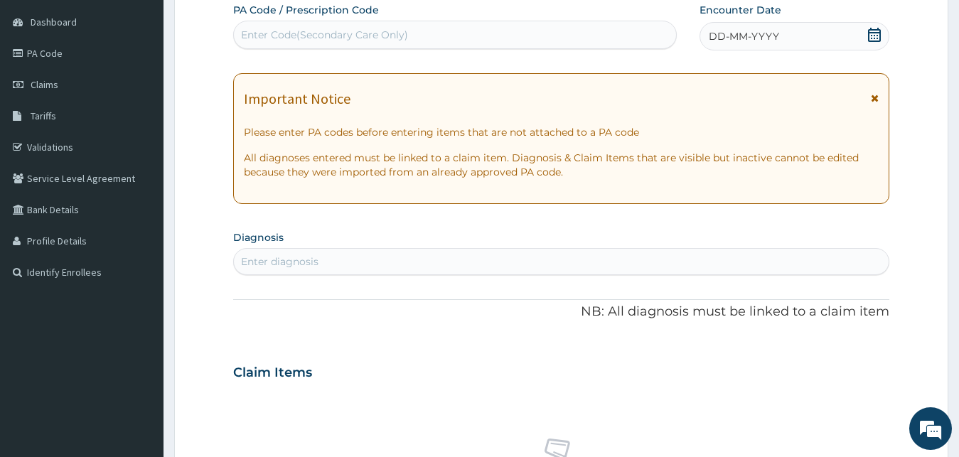
click at [738, 43] on span "DD-MM-YYYY" at bounding box center [744, 36] width 70 height 14
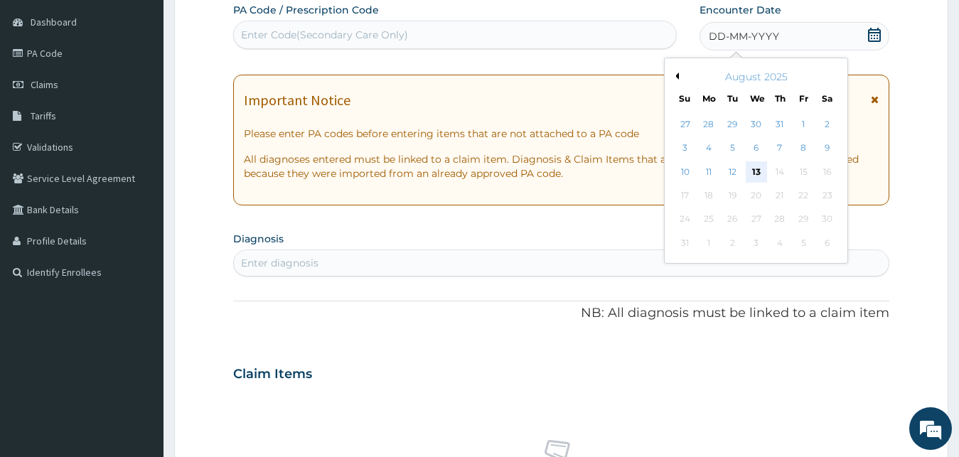
click at [759, 173] on div "13" at bounding box center [755, 171] width 21 height 21
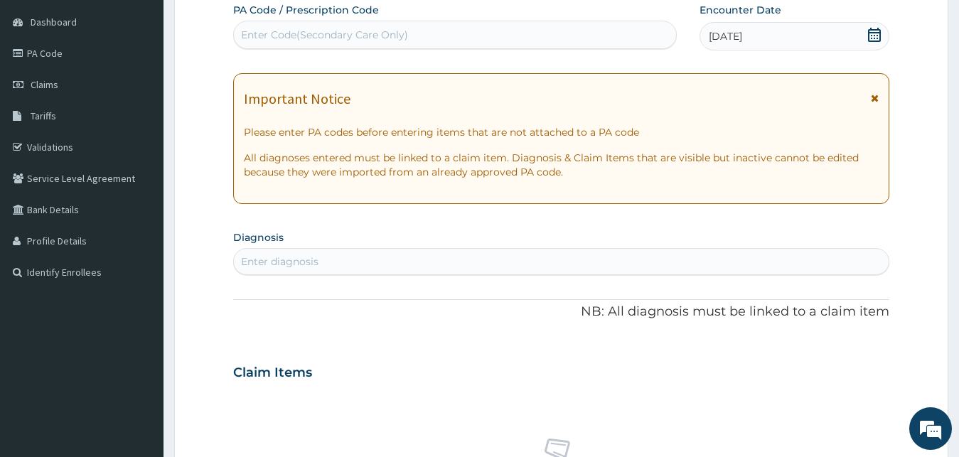
click at [456, 45] on div "Enter Code(Secondary Care Only)" at bounding box center [455, 34] width 442 height 23
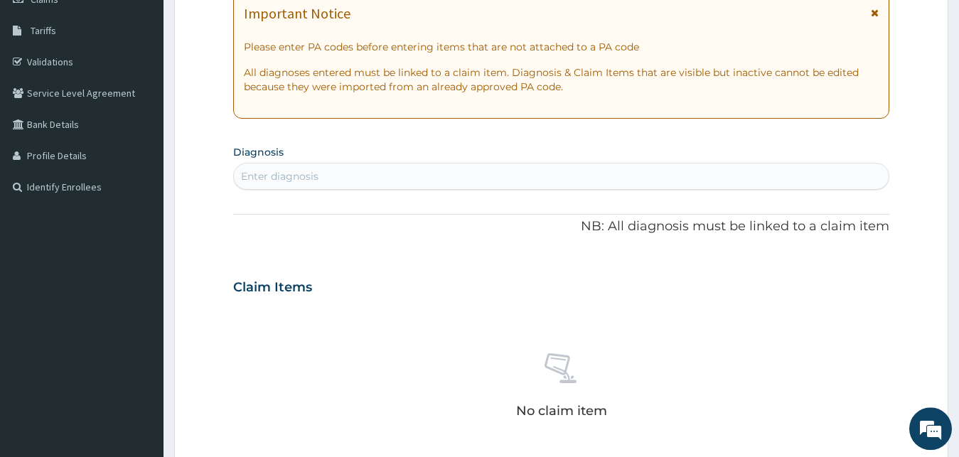
scroll to position [278, 0]
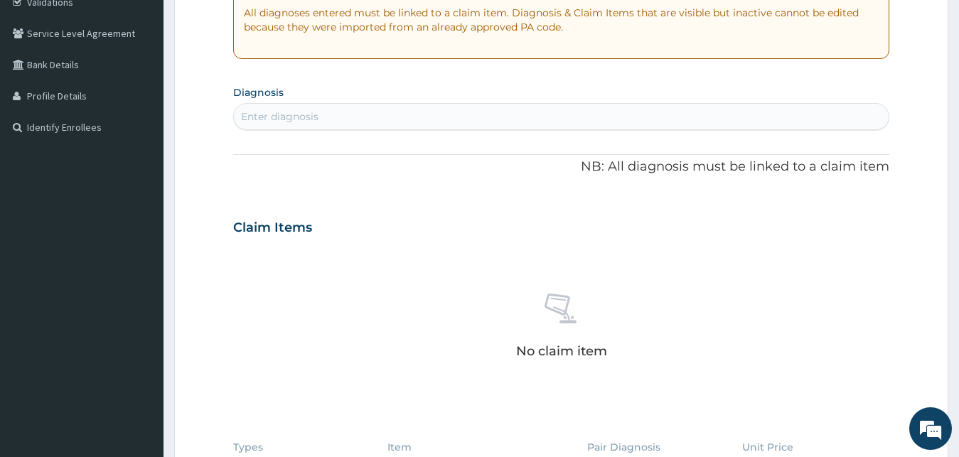
click at [358, 123] on div "Enter diagnosis" at bounding box center [561, 116] width 655 height 23
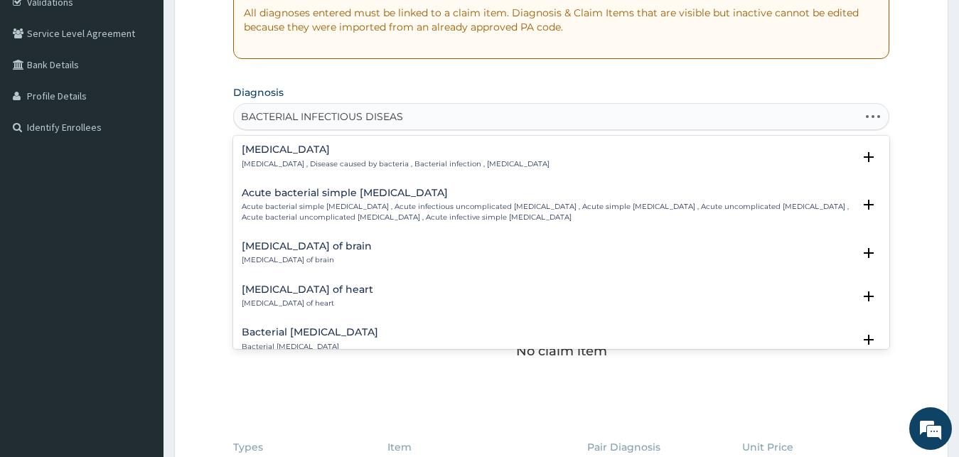
type input "[MEDICAL_DATA]"
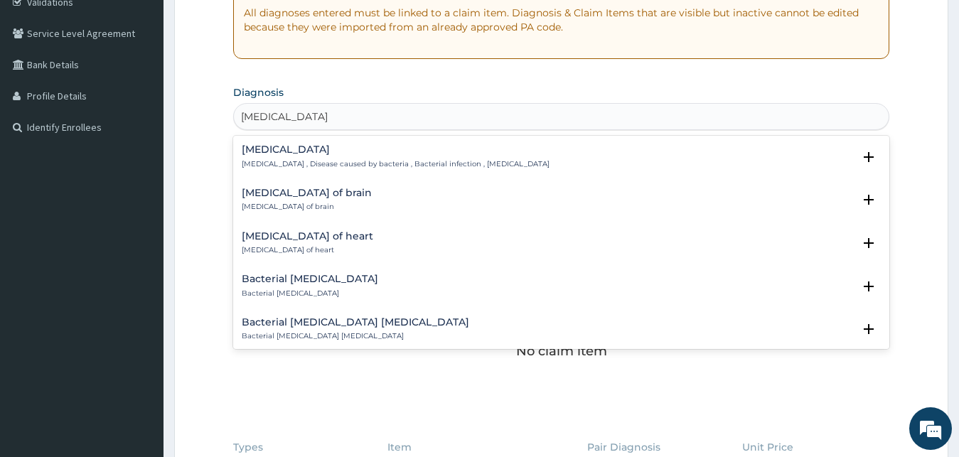
click at [358, 155] on h4 "[MEDICAL_DATA]" at bounding box center [396, 149] width 308 height 11
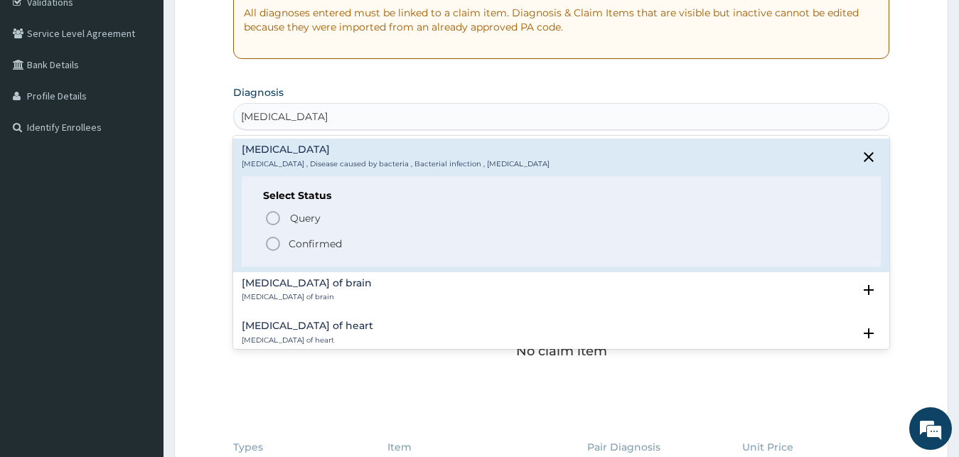
click at [314, 245] on p "Confirmed" at bounding box center [315, 244] width 53 height 14
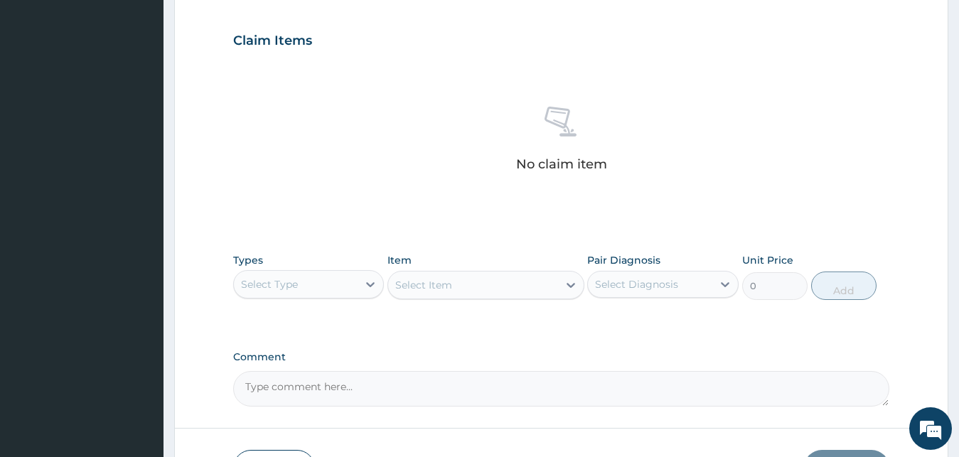
scroll to position [568, 0]
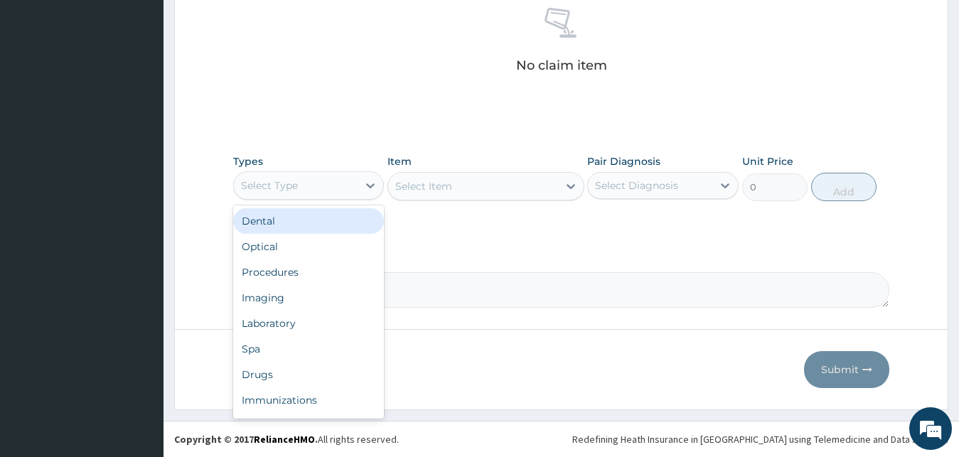
click at [333, 197] on div "Select Type" at bounding box center [308, 185] width 151 height 28
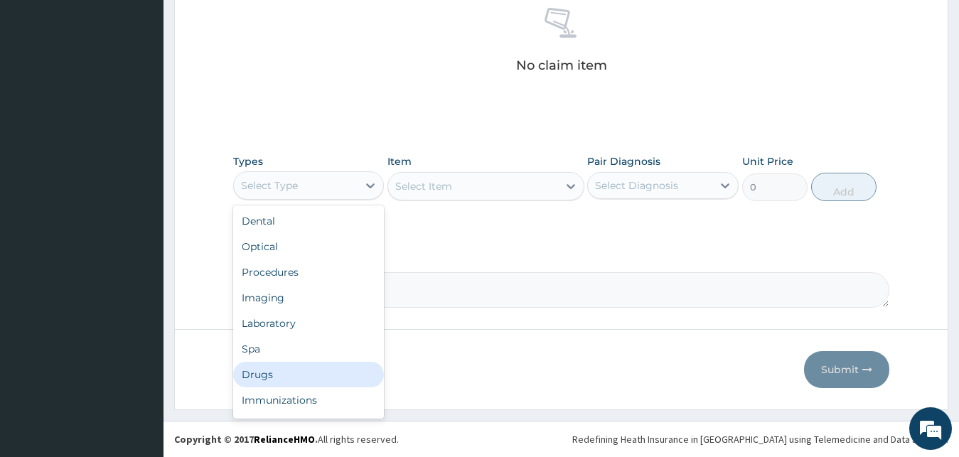
click at [298, 372] on div "Drugs" at bounding box center [308, 375] width 151 height 26
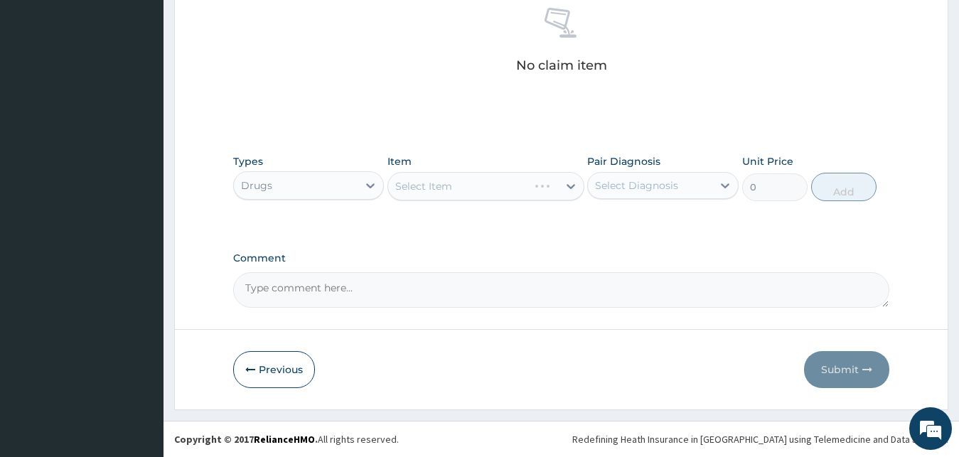
click at [668, 181] on div "Select Diagnosis" at bounding box center [636, 185] width 83 height 14
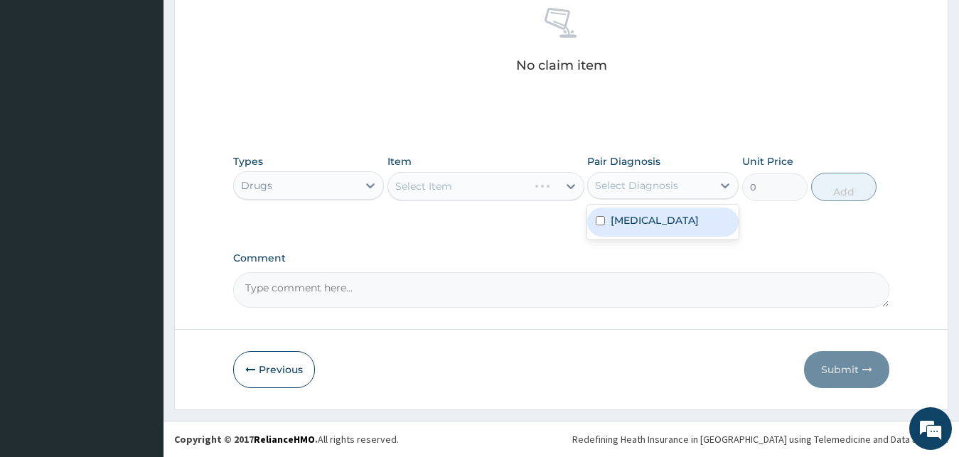
click at [660, 224] on label "Bacterial infectious disease" at bounding box center [655, 220] width 88 height 14
checkbox input "true"
click at [526, 193] on div "Select Item" at bounding box center [473, 186] width 170 height 23
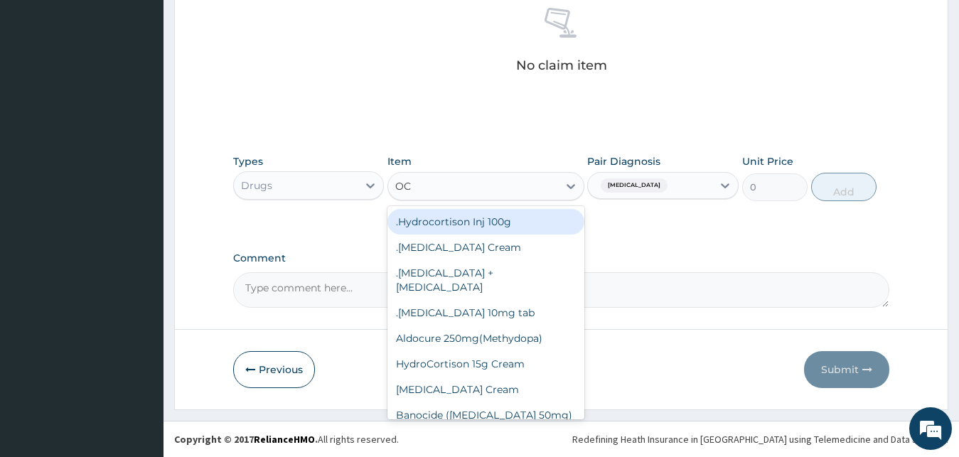
type input "OCE"
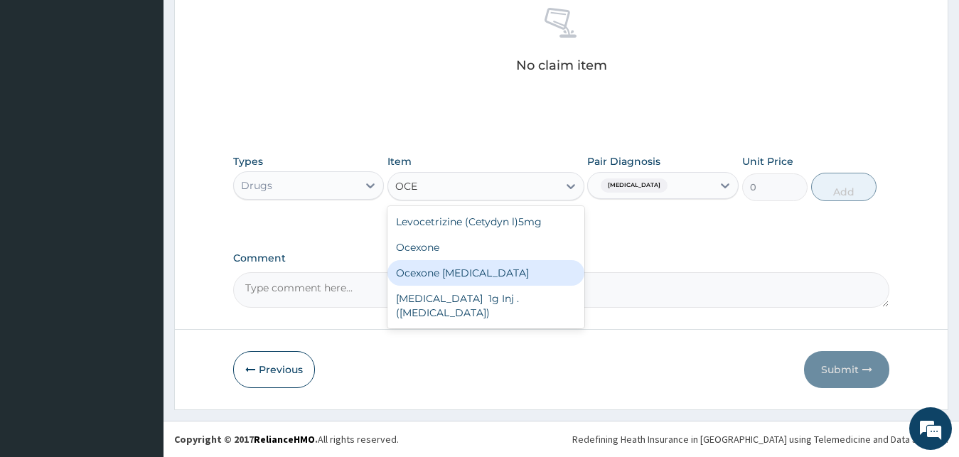
click at [466, 279] on div "Ocexone [MEDICAL_DATA]" at bounding box center [485, 273] width 197 height 26
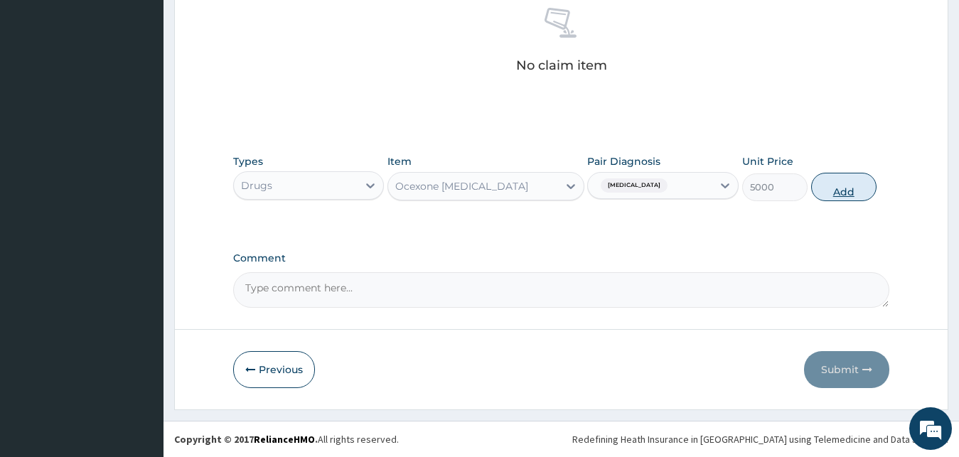
click at [841, 196] on button "Add" at bounding box center [843, 187] width 65 height 28
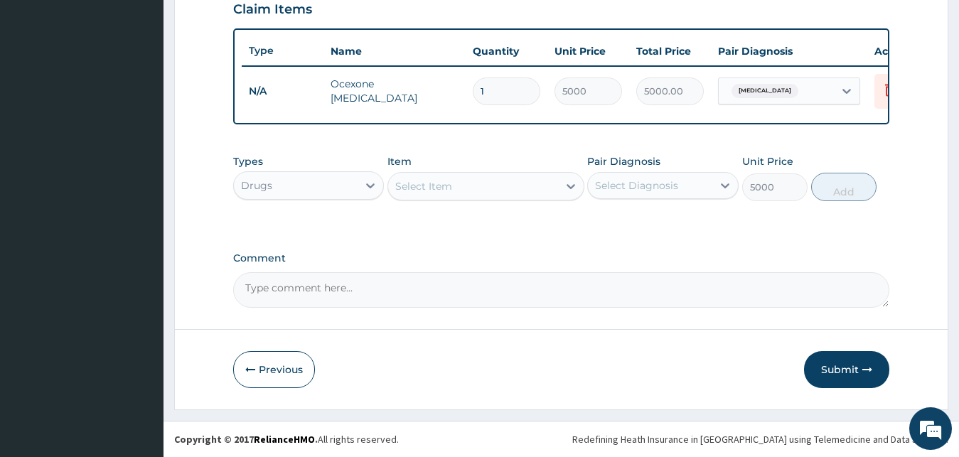
type input "0"
type input "0.00"
type input "5"
type input "25000.00"
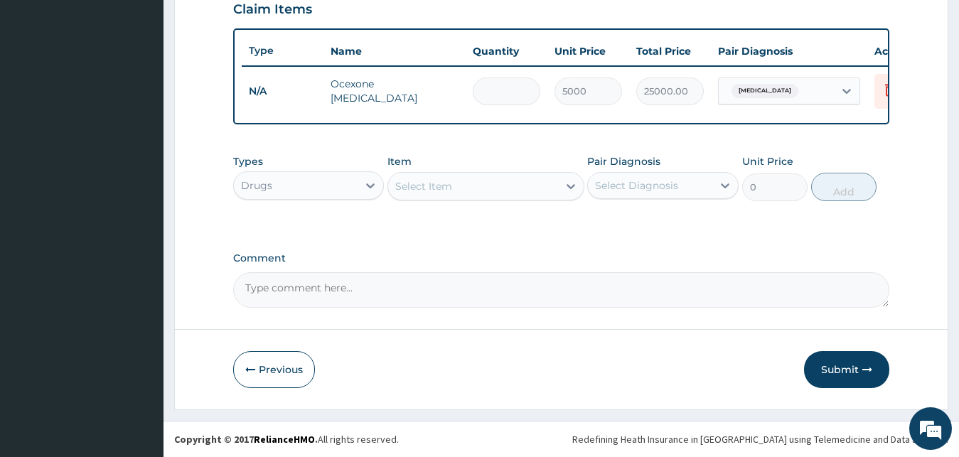
type input "0.00"
type input "5"
type input "25000.00"
type input "5"
click at [477, 186] on div "Select Item" at bounding box center [473, 186] width 170 height 23
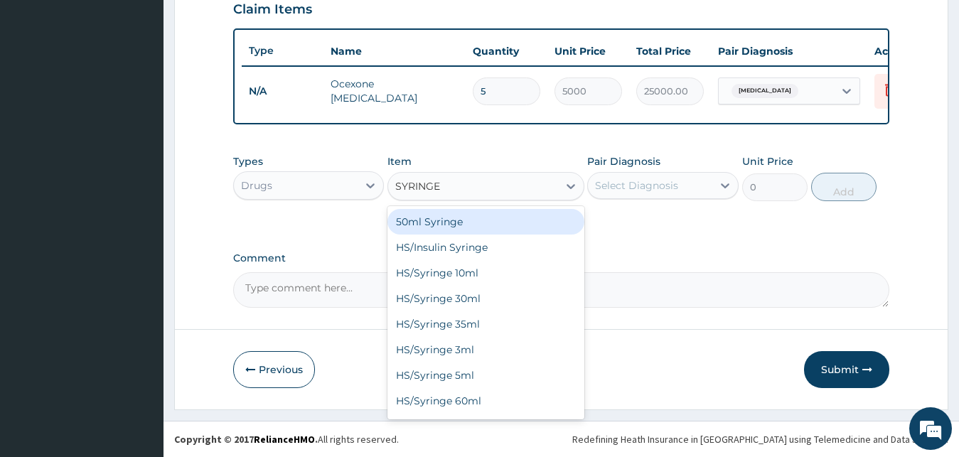
type input "SYRINGE 5"
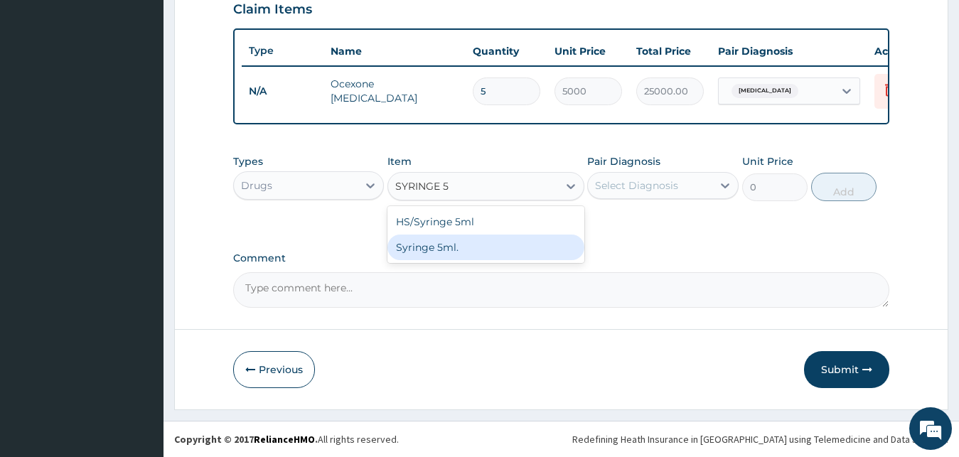
click at [477, 251] on div "Syringe 5ml." at bounding box center [485, 248] width 197 height 26
type input "200"
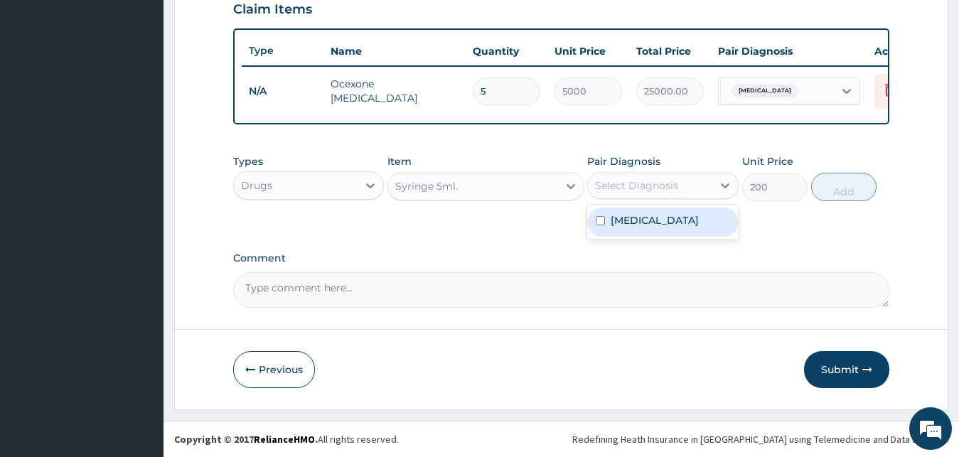
click at [649, 181] on div "Select Diagnosis" at bounding box center [636, 185] width 83 height 14
click at [646, 227] on label "Bacterial infectious disease" at bounding box center [655, 220] width 88 height 14
checkbox input "true"
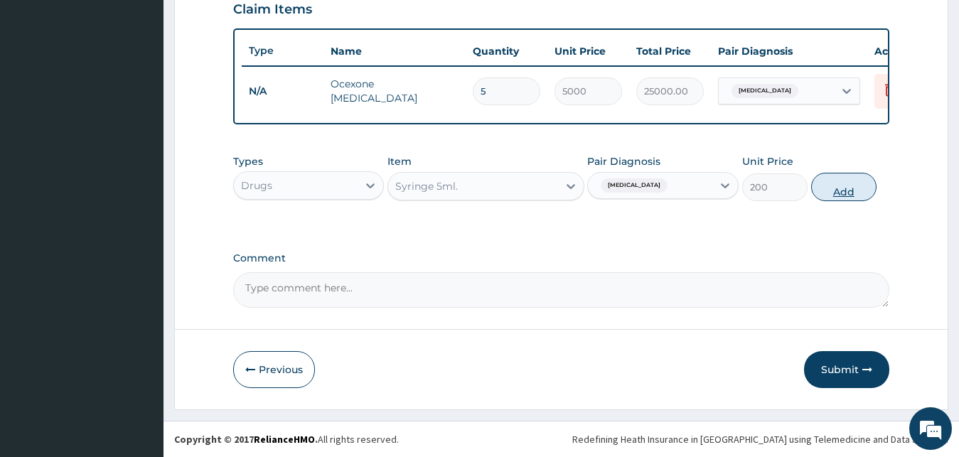
click at [835, 183] on button "Add" at bounding box center [843, 187] width 65 height 28
type input "0"
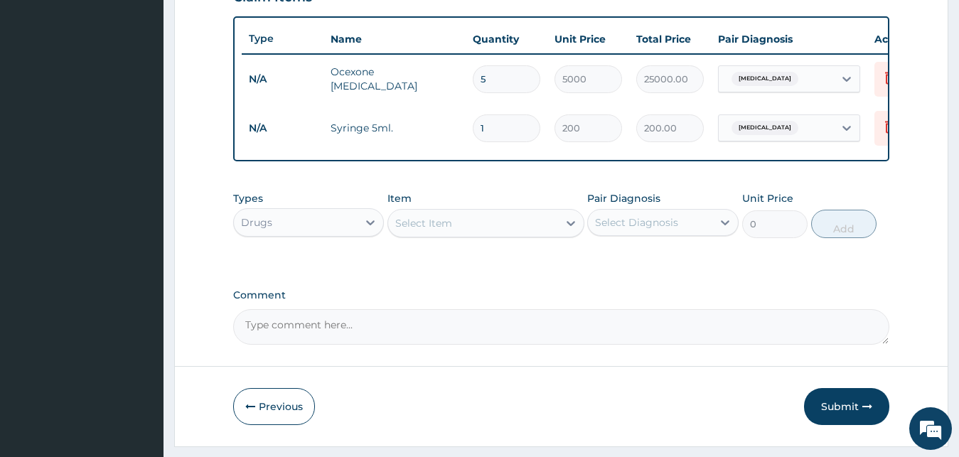
type input "0.00"
type input "5"
type input "1000.00"
type input "5"
click at [461, 235] on div "Select Item" at bounding box center [473, 223] width 170 height 23
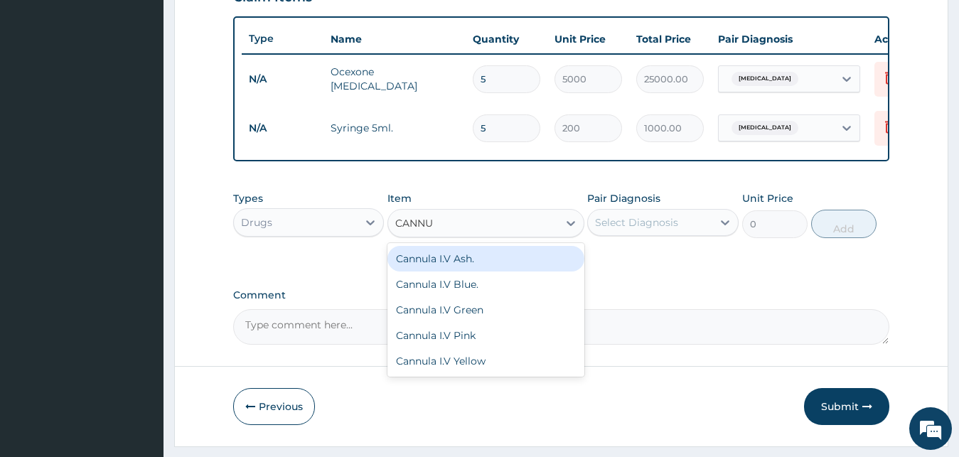
type input "CANNUL"
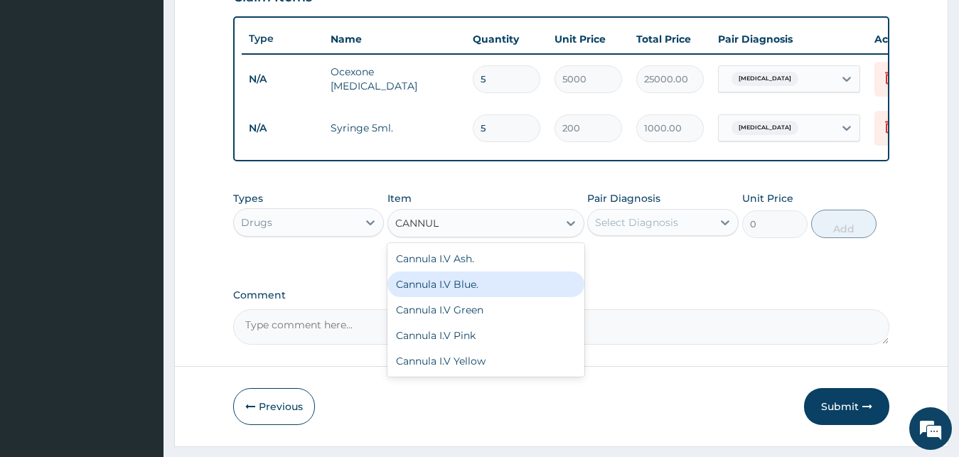
click at [467, 294] on div "Cannula I.V Blue." at bounding box center [485, 285] width 197 height 26
type input "250"
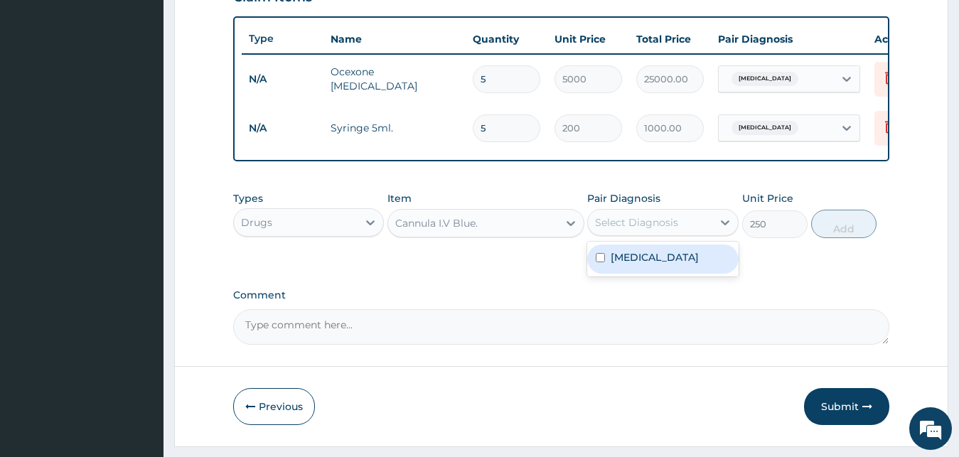
click at [656, 230] on div "Select Diagnosis" at bounding box center [636, 222] width 83 height 14
click at [649, 264] on label "Bacterial infectious disease" at bounding box center [655, 257] width 88 height 14
checkbox input "true"
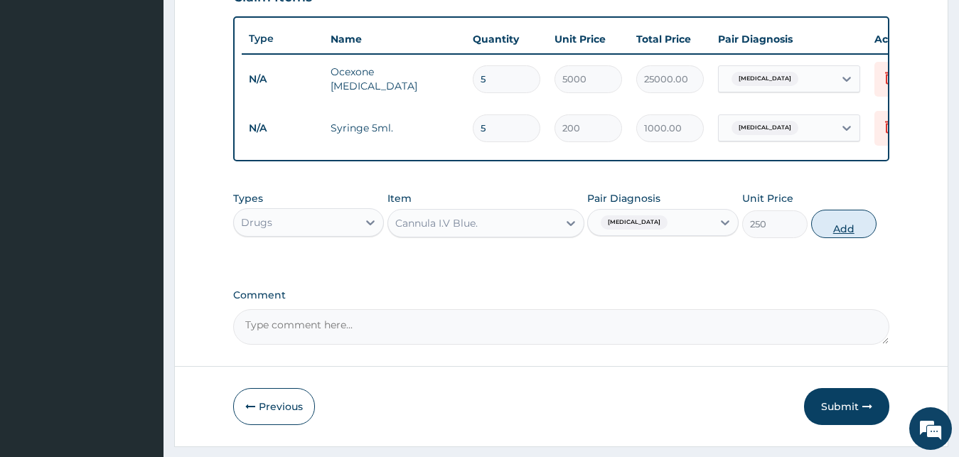
click at [840, 238] on button "Add" at bounding box center [843, 224] width 65 height 28
type input "0"
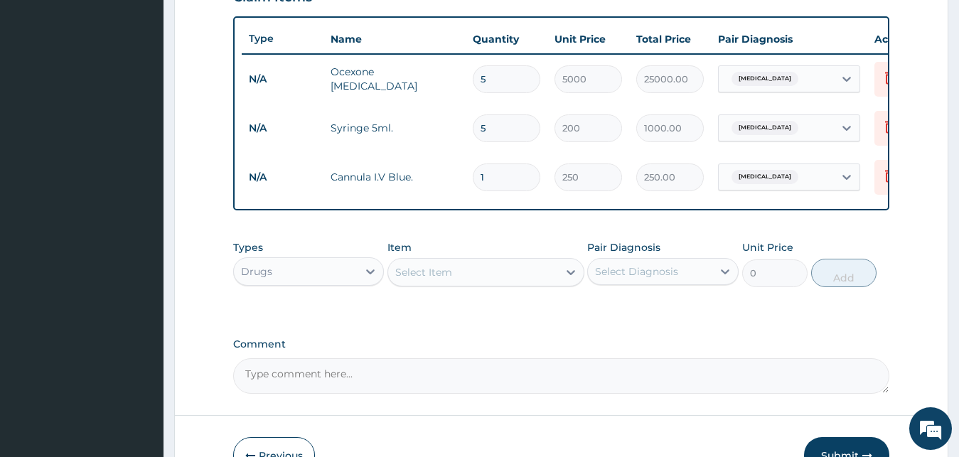
type input "0.00"
type input "2"
type input "500.00"
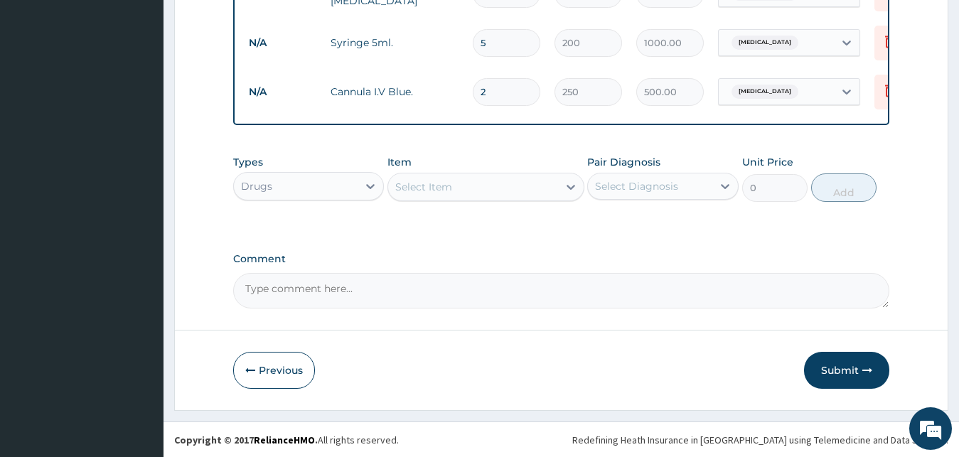
scroll to position [611, 0]
type input "2"
click at [826, 370] on button "Submit" at bounding box center [846, 369] width 85 height 37
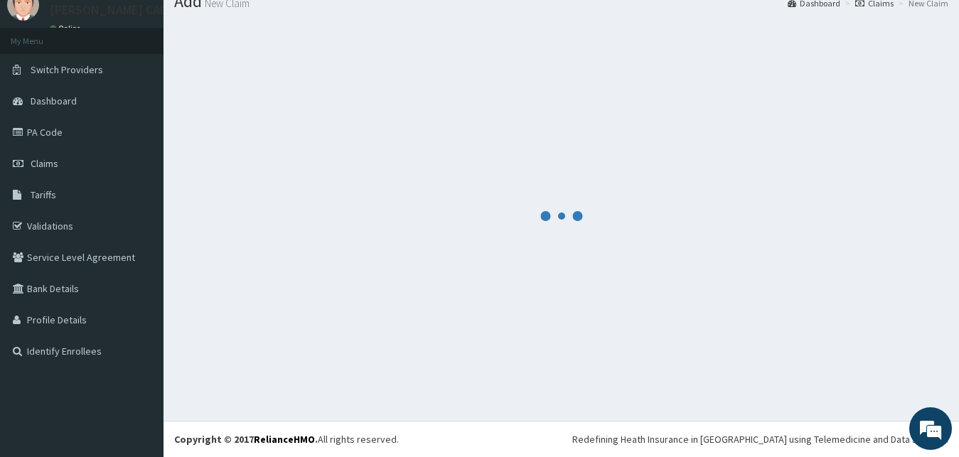
scroll to position [54, 0]
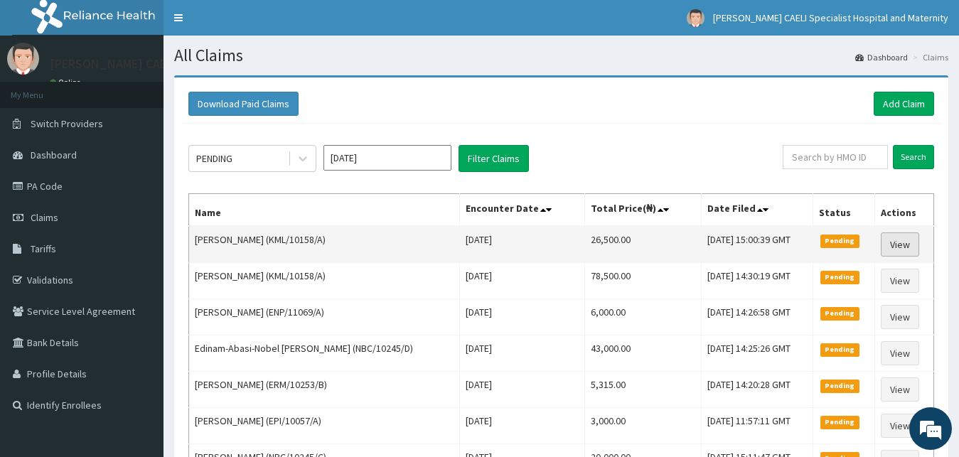
click at [903, 246] on link "View" at bounding box center [900, 244] width 38 height 24
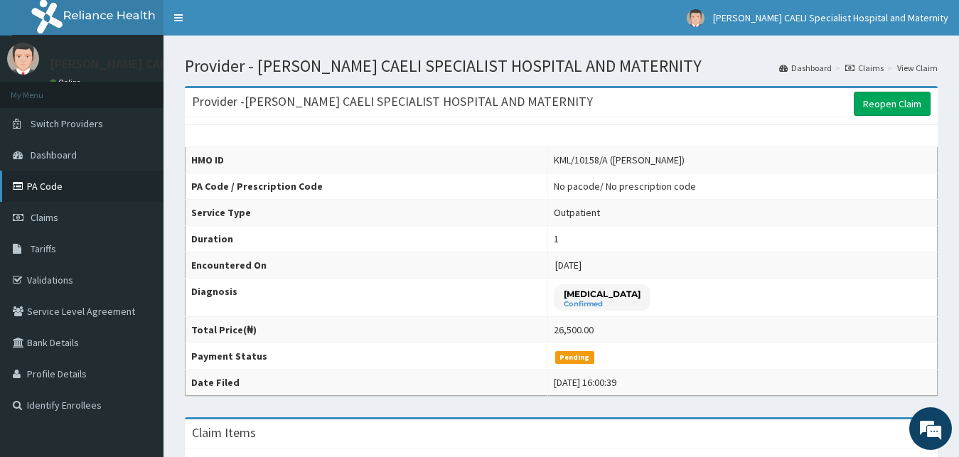
click at [58, 179] on link "PA Code" at bounding box center [82, 186] width 164 height 31
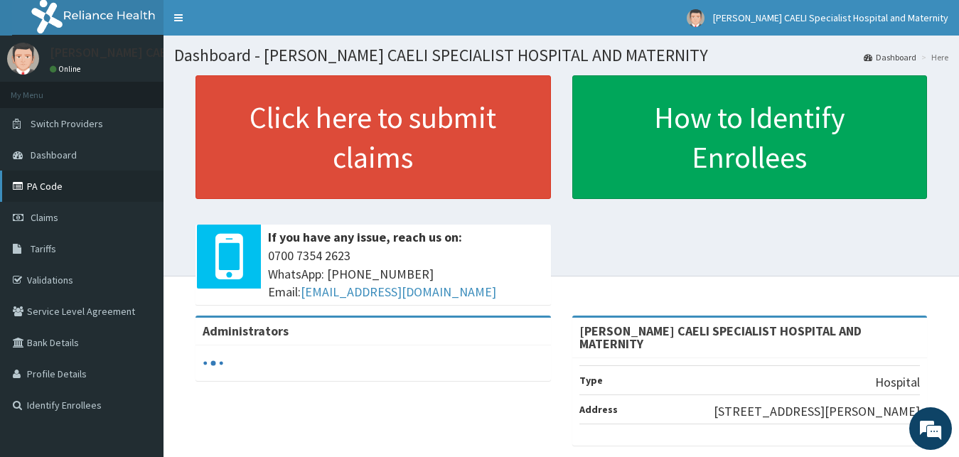
click at [52, 188] on link "PA Code" at bounding box center [82, 186] width 164 height 31
click at [62, 184] on link "PA Code" at bounding box center [82, 186] width 164 height 31
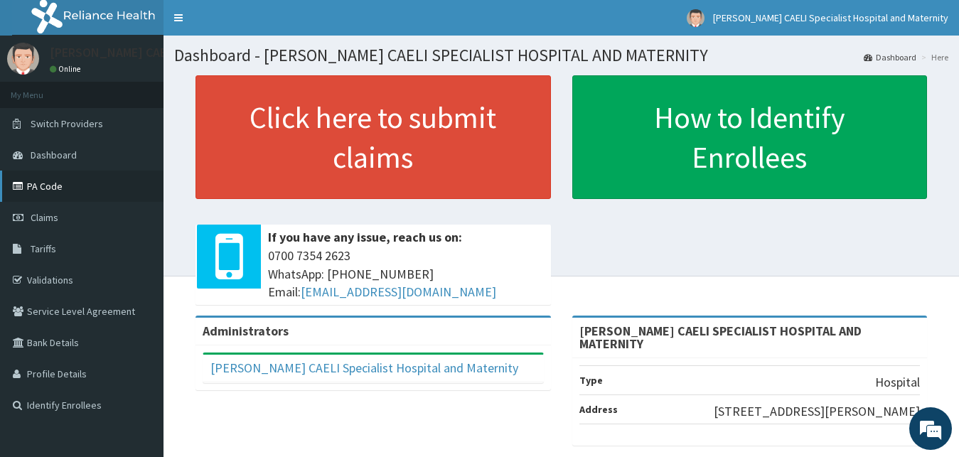
click at [55, 186] on link "PA Code" at bounding box center [82, 186] width 164 height 31
